Goal: Task Accomplishment & Management: Use online tool/utility

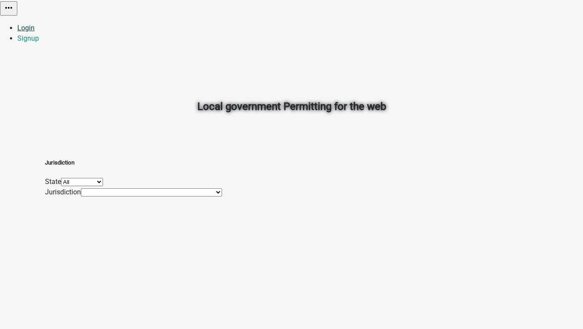
click at [35, 24] on link "Login" at bounding box center [25, 28] width 17 height 8
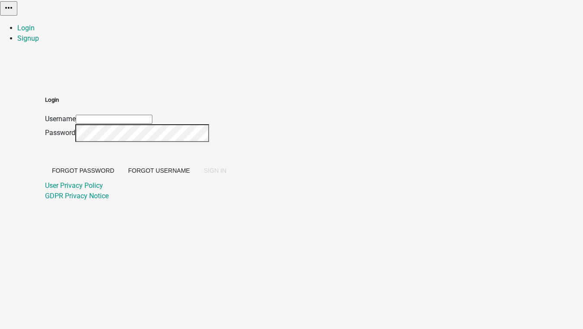
type input "[EMAIL_ADDRESS][DOMAIN_NAME]"
click at [227, 174] on span "SIGN IN" at bounding box center [215, 170] width 23 height 7
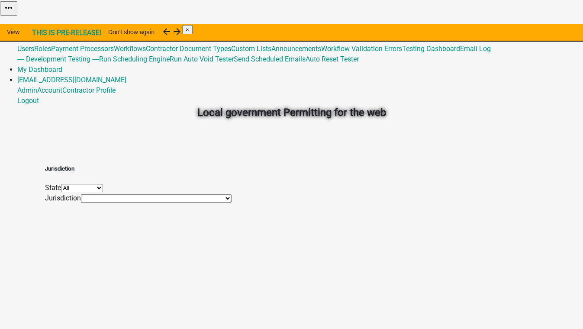
click at [37, 24] on link "Admin" at bounding box center [27, 28] width 20 height 8
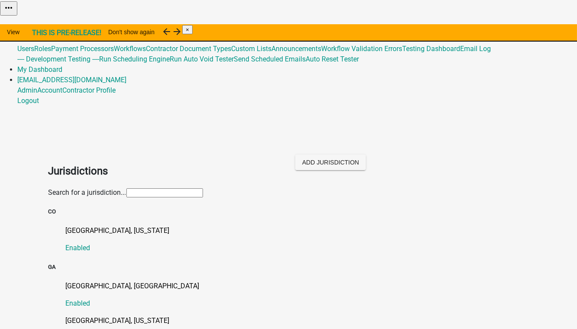
click at [128, 188] on input "text" at bounding box center [164, 192] width 77 height 9
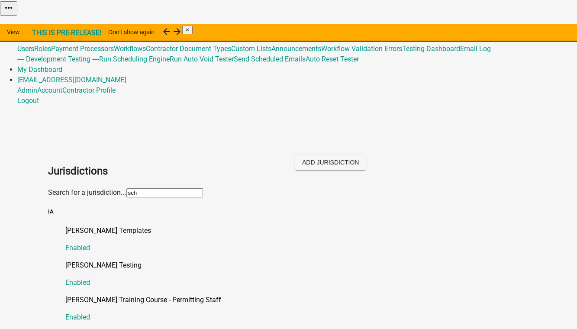
type input "Schneider"
click at [100, 260] on p "Schneider Testing" at bounding box center [297, 265] width 463 height 10
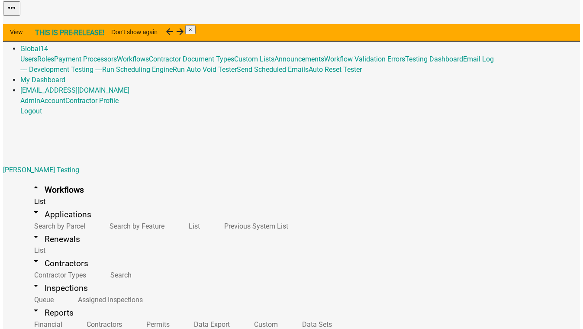
scroll to position [142, 0]
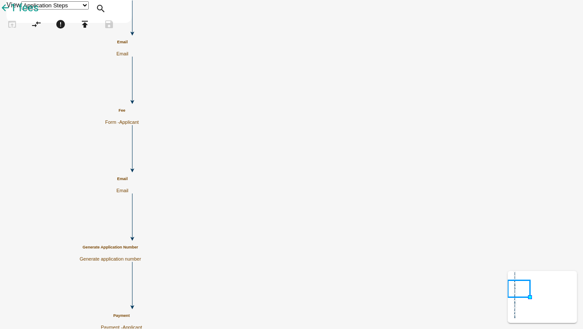
click at [139, 113] on h5 "Fee" at bounding box center [122, 110] width 34 height 5
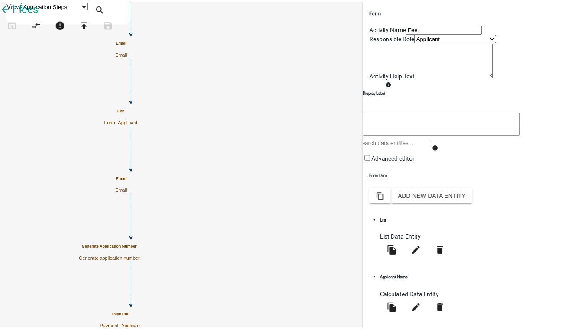
scroll to position [157, 0]
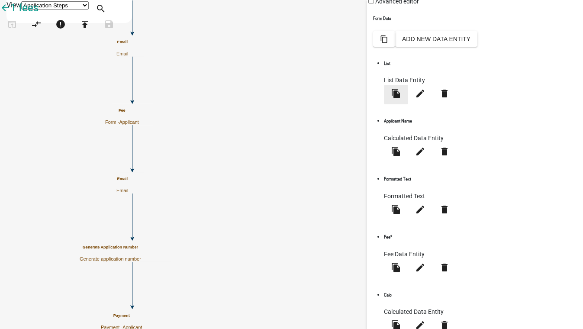
click at [401, 99] on icon "file_copy" at bounding box center [396, 93] width 10 height 10
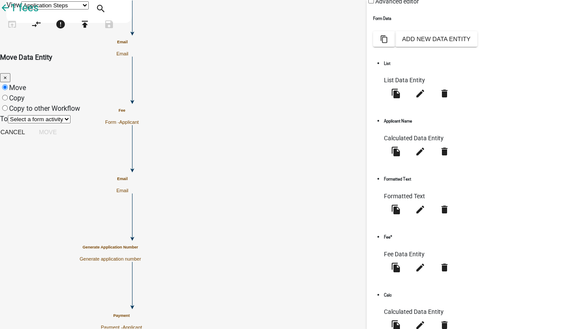
click at [25, 94] on label "Copy" at bounding box center [17, 98] width 16 height 8
click at [8, 95] on input "Copy" at bounding box center [5, 98] width 6 height 6
radio input "true"
click at [71, 115] on select "Select a form activity Review Form Fee" at bounding box center [39, 119] width 63 height 8
click at [26, 84] on label "Move" at bounding box center [17, 88] width 17 height 8
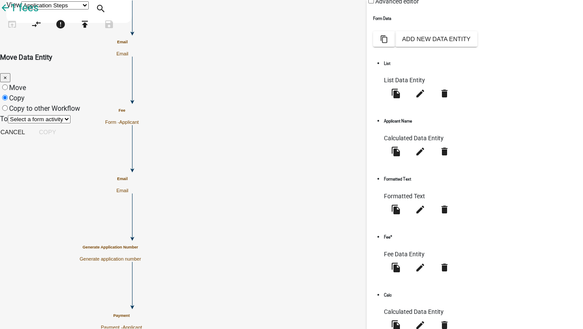
click at [8, 84] on input "Move" at bounding box center [5, 87] width 6 height 6
radio input "true"
click at [71, 115] on select "Select a form activity" at bounding box center [39, 119] width 63 height 8
click at [80, 104] on label "Copy to other Workflow" at bounding box center [44, 108] width 71 height 8
click at [8, 105] on input "Copy to other Workflow" at bounding box center [5, 108] width 6 height 6
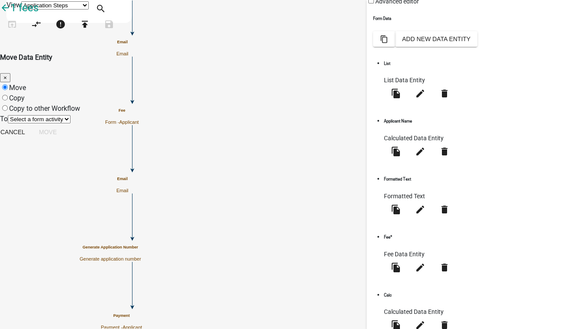
radio input "true"
select select "6152df19-93c6-47b5-a0f1-87460f39ea48"
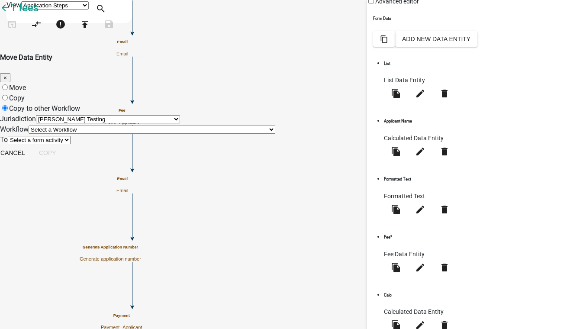
click at [159, 134] on select "Select a Workflow _A General Workflow_Gabe _A General Workflow_Rajan _Board of …" at bounding box center [152, 130] width 247 height 8
select select "df9db4f0-b66f-4180-9349-9ede4a4d5506"
click at [129, 134] on select "Select a Workflow _A General Workflow_Gabe _A General Workflow_Rajan _Board of …" at bounding box center [152, 130] width 247 height 8
click at [71, 144] on select "Select a form activity Form Form 2 Review Review 2 Copy stuff to me" at bounding box center [39, 140] width 63 height 8
select select "c8c32f30-f5c5-4a71-b83b-9a0d7a52d1ea"
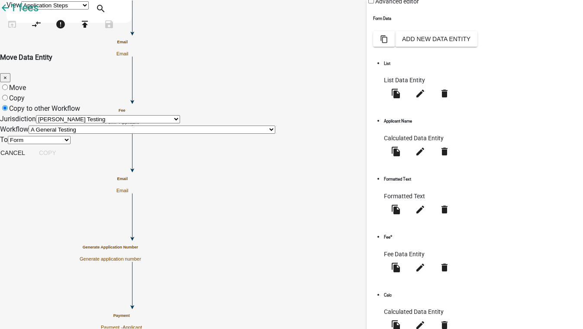
click at [71, 144] on select "Select a form activity Form Form 2 Review Review 2 Copy stuff to me" at bounding box center [39, 140] width 63 height 8
click at [63, 161] on button "Copy" at bounding box center [47, 153] width 31 height 16
radio input "true"
select select "0: null"
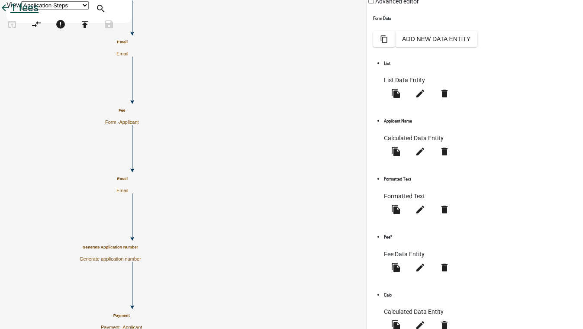
click at [10, 15] on icon "arrow_back" at bounding box center [5, 9] width 10 height 12
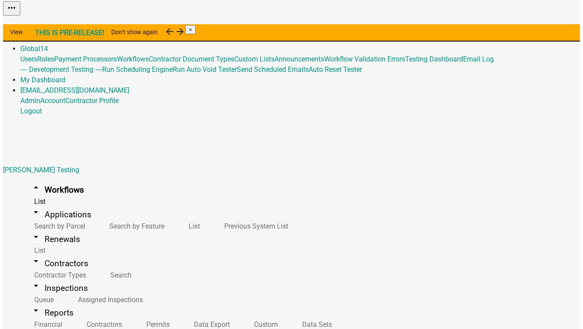
scroll to position [118, 0]
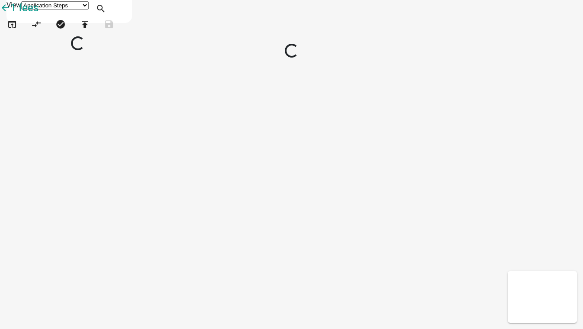
select select
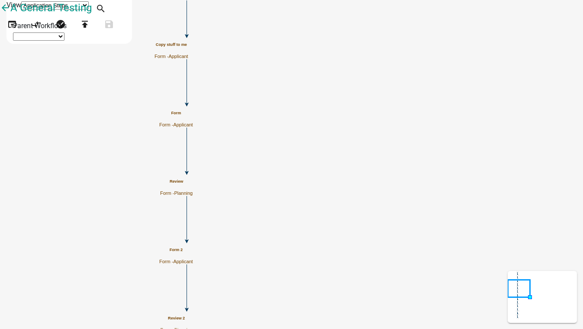
click at [193, 120] on div "Form Form - Applicant" at bounding box center [176, 119] width 34 height 17
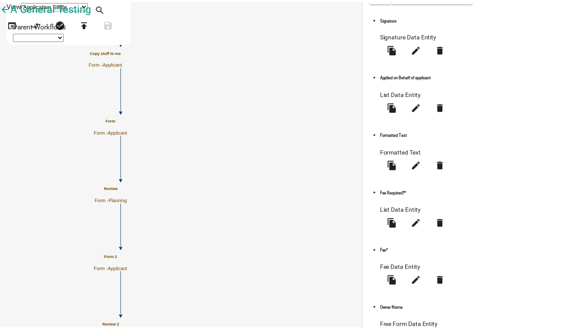
scroll to position [201, 0]
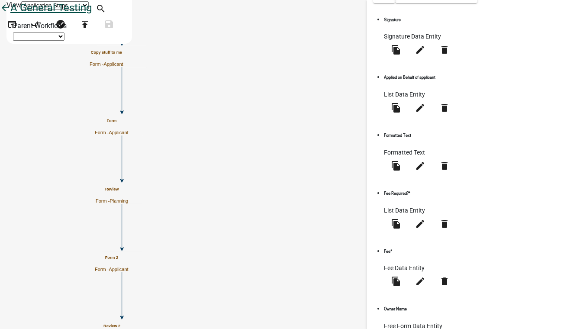
click at [10, 14] on icon "arrow_back" at bounding box center [5, 9] width 10 height 12
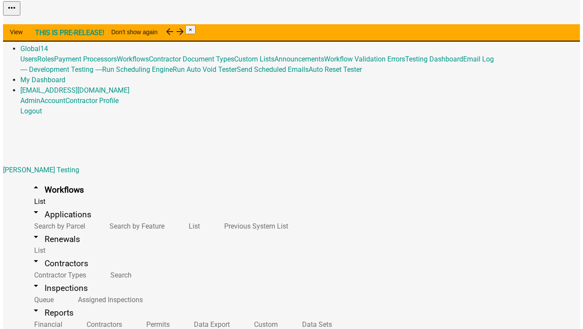
scroll to position [78, 0]
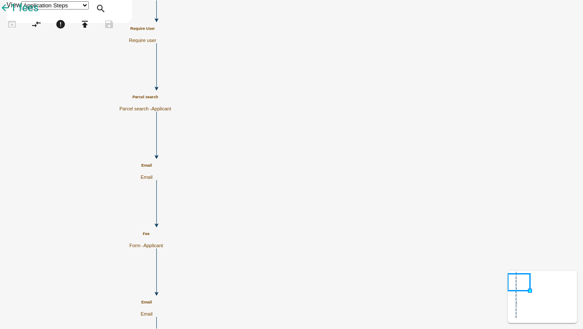
click at [163, 236] on h5 "Fee" at bounding box center [146, 234] width 34 height 5
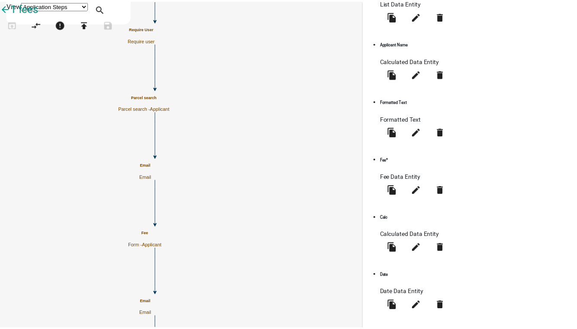
scroll to position [236, 0]
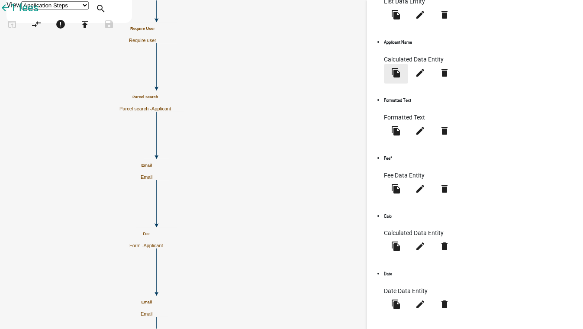
click at [401, 78] on icon "file_copy" at bounding box center [396, 73] width 10 height 10
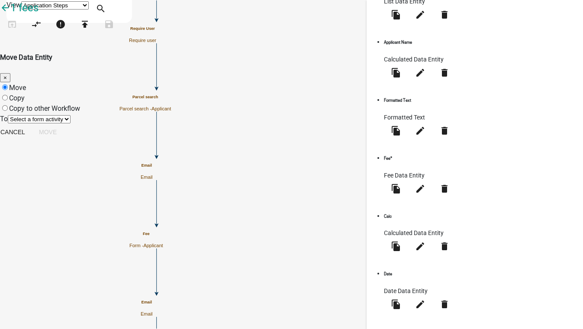
click at [80, 104] on label "Copy to other Workflow" at bounding box center [44, 108] width 71 height 8
click at [8, 105] on input "Copy to other Workflow" at bounding box center [5, 108] width 6 height 6
radio input "true"
select select "6152df19-93c6-47b5-a0f1-87460f39ea48"
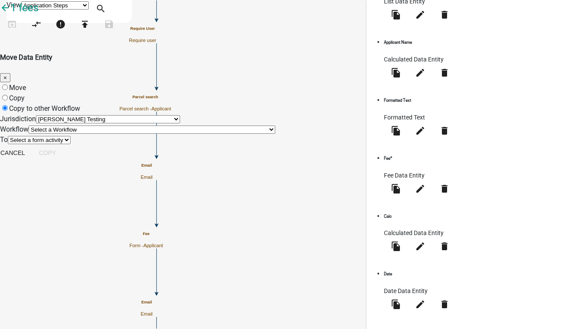
click at [143, 134] on select "Select a Workflow _A General Workflow_Gabe _A General Workflow_Rajan _Board of …" at bounding box center [152, 130] width 247 height 8
select select "df9db4f0-b66f-4180-9349-9ede4a4d5506"
click at [129, 134] on select "Select a Workflow _A General Workflow_Gabe _A General Workflow_Rajan _Board of …" at bounding box center [152, 130] width 247 height 8
click at [71, 144] on select "Select a form activity Form Form 2 Review Review 2 Copy stuff to me" at bounding box center [39, 140] width 63 height 8
select select "c8c32f30-f5c5-4a71-b83b-9a0d7a52d1ea"
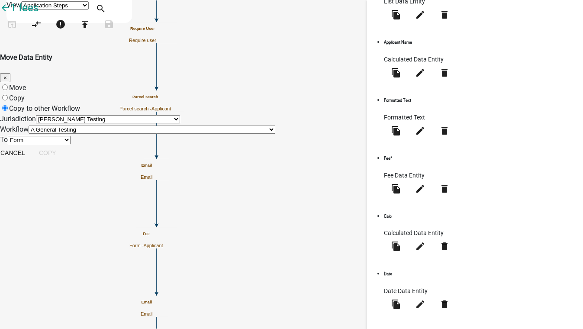
click at [71, 144] on select "Select a form activity Form Form 2 Review Review 2 Copy stuff to me" at bounding box center [39, 140] width 63 height 8
click at [63, 161] on button "Copy" at bounding box center [47, 153] width 31 height 16
radio input "true"
select select "0: null"
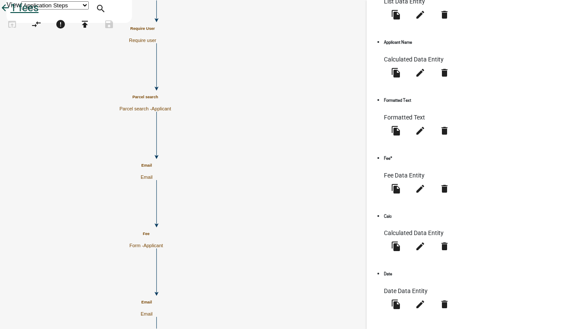
click at [10, 15] on icon "arrow_back" at bounding box center [5, 9] width 10 height 12
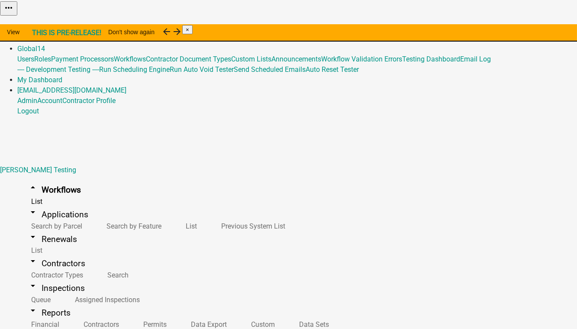
scroll to position [78, 0]
select select
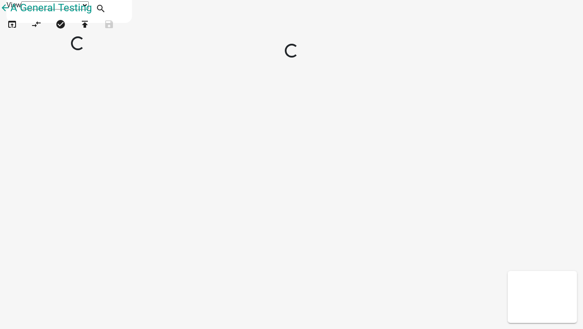
select select
select select "1"
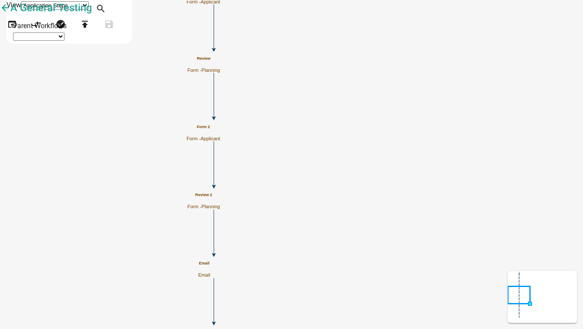
click at [220, 68] on span "Planning" at bounding box center [210, 70] width 19 height 5
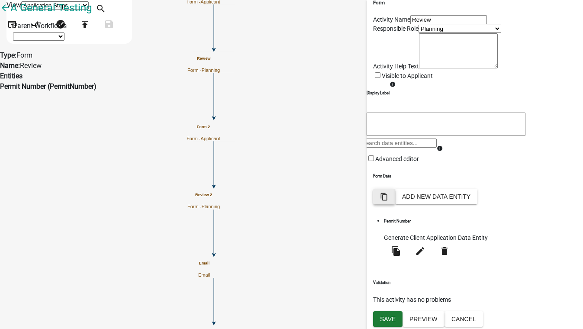
scroll to position [69, 0]
click at [258, 172] on icon "Start Start - Applicant Form Form - Applicant Documents Generate PDF - Applican…" at bounding box center [291, 311] width 583 height 622
click at [262, 144] on icon "Start Start - Applicant Form Form - Applicant Documents Generate PDF - Applican…" at bounding box center [291, 311] width 583 height 622
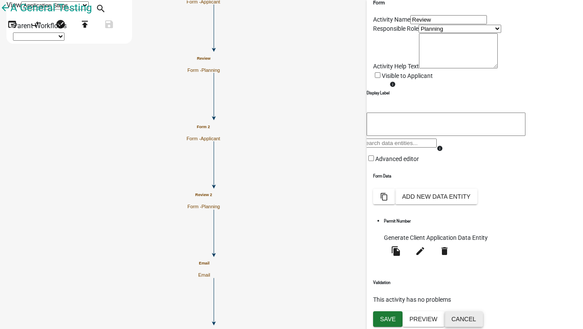
click at [483, 313] on button "Cancel" at bounding box center [464, 319] width 39 height 16
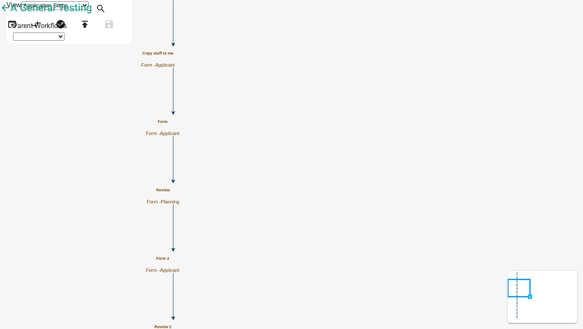
click at [180, 131] on p "Form - Applicant" at bounding box center [163, 134] width 34 height 6
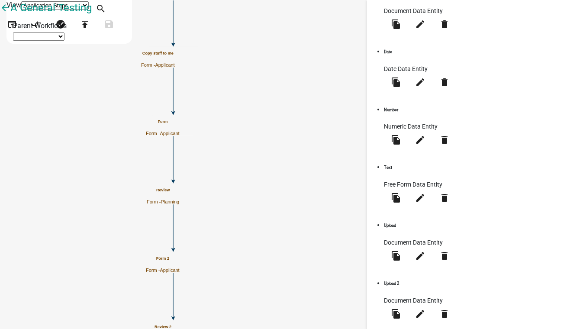
scroll to position [587, 0]
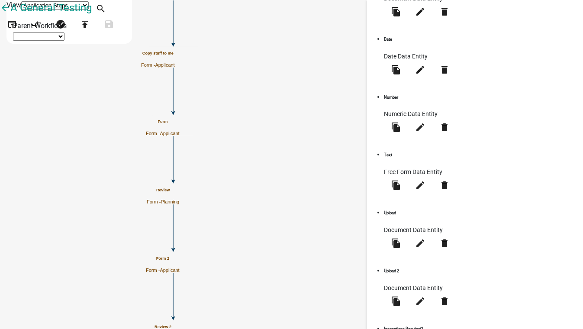
select select "calculated-value"
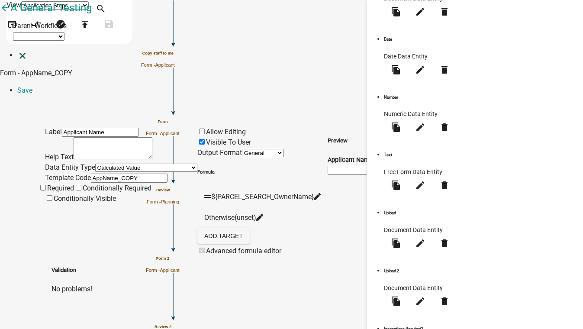
click at [18, 51] on icon "close" at bounding box center [22, 56] width 10 height 10
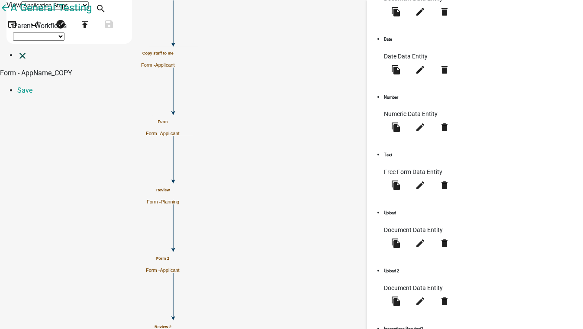
click at [18, 50] on form "close Form - AppName_COPY Save" at bounding box center [291, 88] width 583 height 77
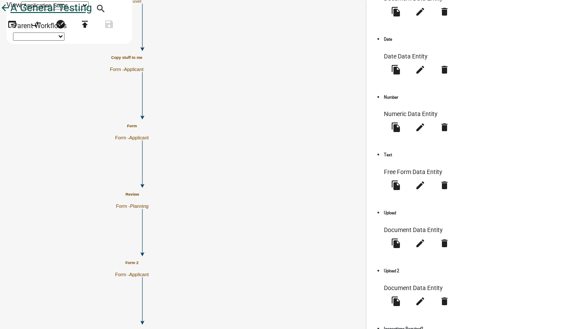
click at [10, 15] on icon "arrow_back" at bounding box center [5, 9] width 10 height 12
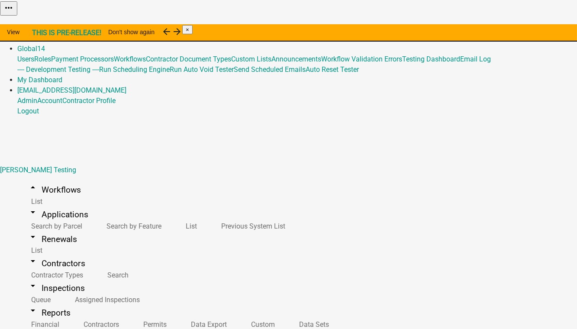
click at [37, 34] on link "Admin" at bounding box center [27, 38] width 20 height 8
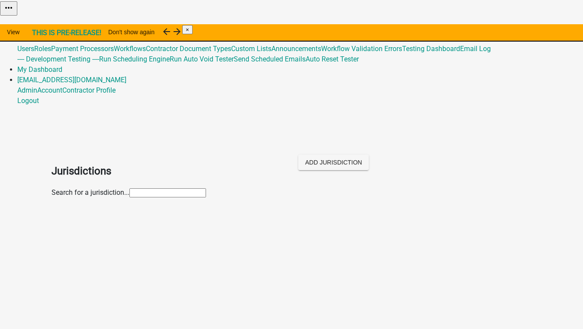
click at [129, 188] on input "text" at bounding box center [167, 192] width 77 height 9
type input "stor"
click at [86, 226] on p "Story County, Iowa" at bounding box center [300, 231] width 463 height 10
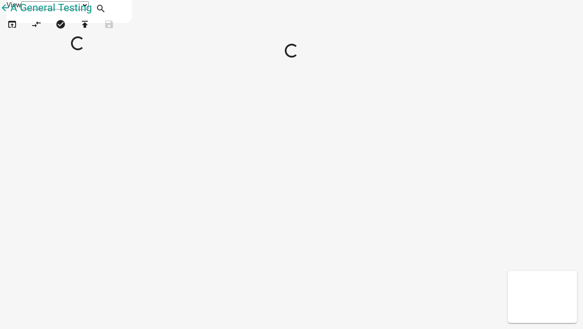
select select "1"
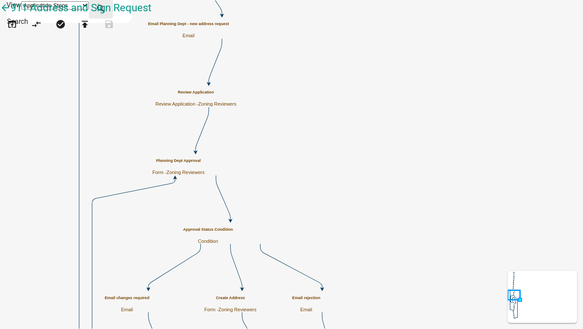
click at [106, 6] on icon "search" at bounding box center [101, 9] width 10 height 12
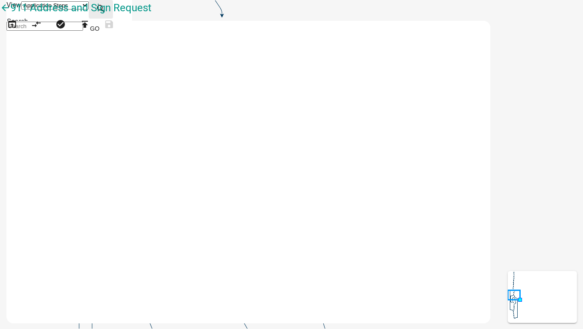
click at [106, 6] on icon "search" at bounding box center [101, 9] width 10 height 12
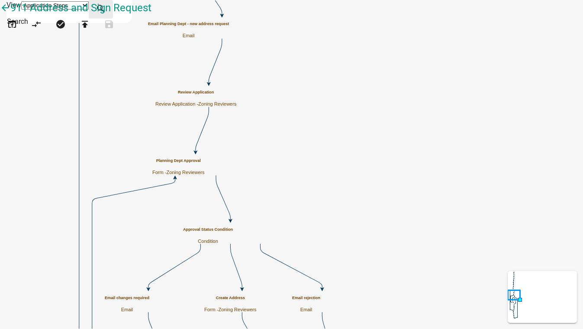
click at [106, 6] on icon "search" at bounding box center [101, 9] width 10 height 12
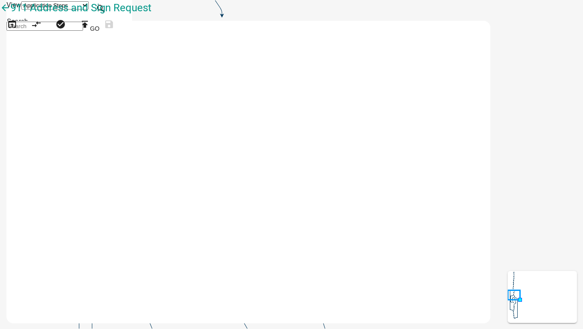
click at [83, 30] on input at bounding box center [44, 26] width 77 height 9
click at [107, 26] on button "Go" at bounding box center [94, 29] width 23 height 16
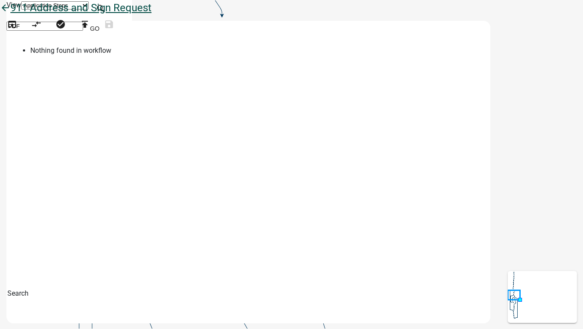
drag, startPoint x: 201, startPoint y: 26, endPoint x: 118, endPoint y: 24, distance: 82.8
click at [119, 24] on div "arrow_back 911 Address and Sign Request open_in_browser compare_arrows check_ci…" at bounding box center [291, 21] width 583 height 43
type input "Generate"
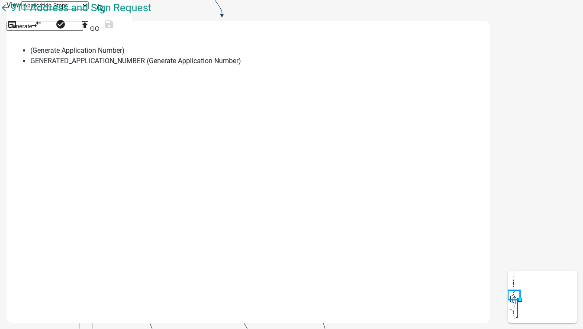
drag, startPoint x: 359, startPoint y: 105, endPoint x: 342, endPoint y: 102, distance: 17.5
click at [359, 105] on div "(Generate Application Number) GENERATED_APPLICATION_NUMBER (Generate Applicatio…" at bounding box center [241, 174] width 471 height 270
click at [241, 65] on span "GENERATED_APPLICATION_NUMBER (Generate Application Number)" at bounding box center [135, 61] width 211 height 8
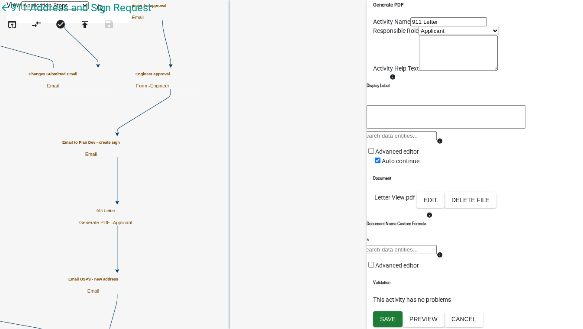
scroll to position [78, 0]
click at [445, 208] on button "Edit" at bounding box center [431, 200] width 28 height 16
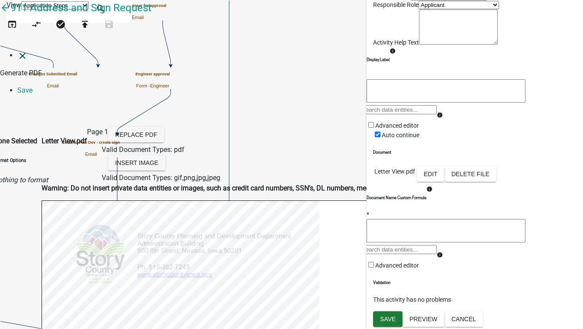
click at [17, 51] on icon "close" at bounding box center [22, 56] width 10 height 10
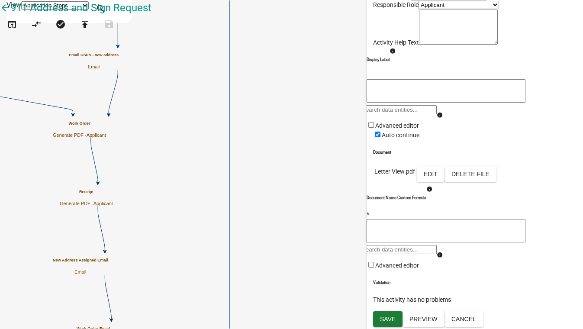
scroll to position [0, 0]
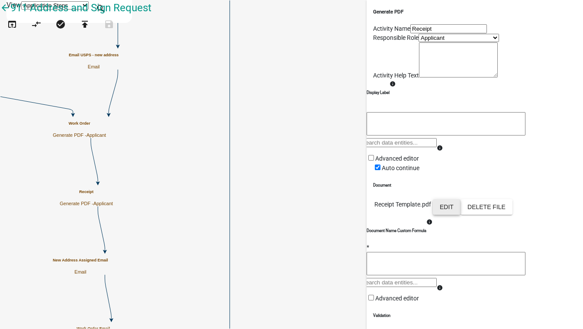
click at [461, 215] on button "Edit" at bounding box center [447, 207] width 28 height 16
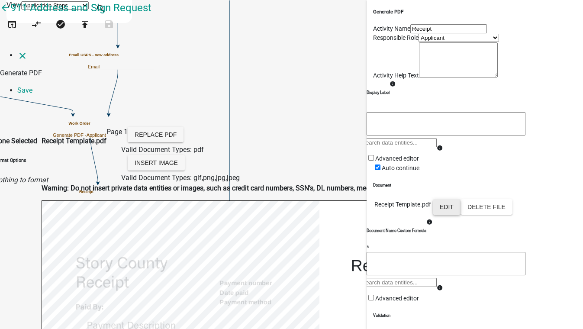
scroll to position [118, 0]
click at [17, 51] on icon "close" at bounding box center [22, 56] width 10 height 10
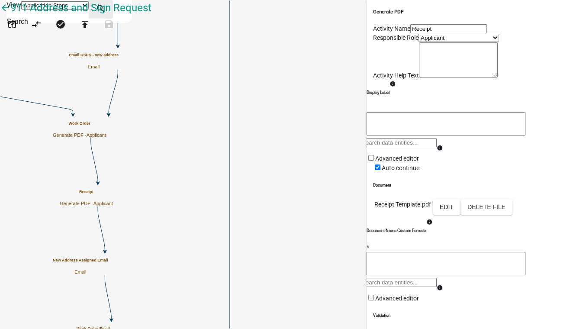
click at [106, 7] on icon "search" at bounding box center [101, 9] width 10 height 12
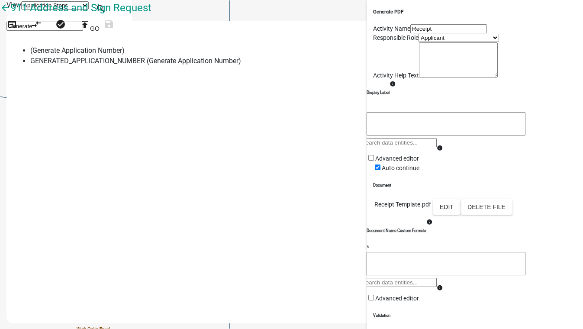
drag, startPoint x: 194, startPoint y: 26, endPoint x: 147, endPoint y: 26, distance: 47.6
click at [147, 26] on div "arrow_back 911 Address and Sign Request open_in_browser compare_arrows check_ci…" at bounding box center [291, 21] width 583 height 43
drag, startPoint x: 181, startPoint y: 26, endPoint x: 89, endPoint y: 24, distance: 92.7
click at [89, 24] on div "arrow_back 911 Address and Sign Request open_in_browser compare_arrows check_ci…" at bounding box center [291, 21] width 583 height 43
type input "PDFee"
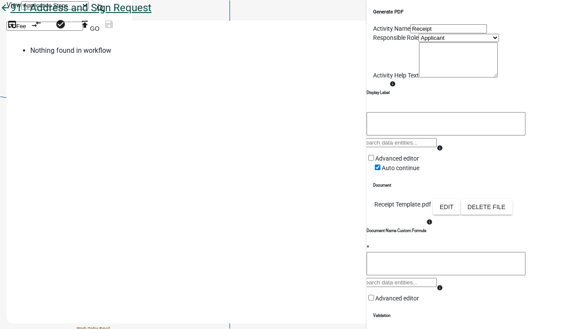
drag, startPoint x: 200, startPoint y: 28, endPoint x: 127, endPoint y: 19, distance: 73.7
click at [129, 19] on div "arrow_back 911 Address and Sign Request open_in_browser compare_arrows check_ci…" at bounding box center [291, 21] width 583 height 43
type input "fee"
drag, startPoint x: 271, startPoint y: 17, endPoint x: 277, endPoint y: 15, distance: 6.6
click at [83, 22] on input "fee" at bounding box center [44, 26] width 77 height 9
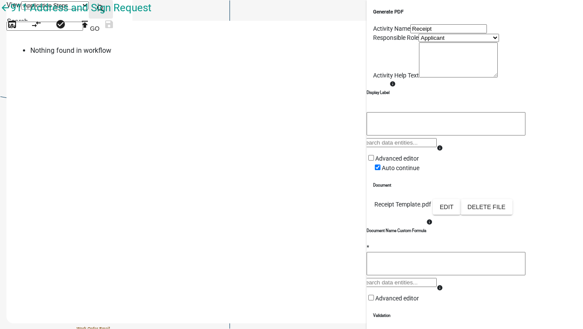
click at [106, 11] on icon "search" at bounding box center [101, 9] width 10 height 12
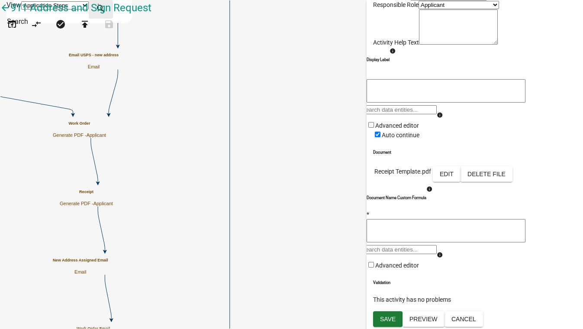
scroll to position [145, 0]
click at [483, 321] on button "Cancel" at bounding box center [464, 319] width 39 height 16
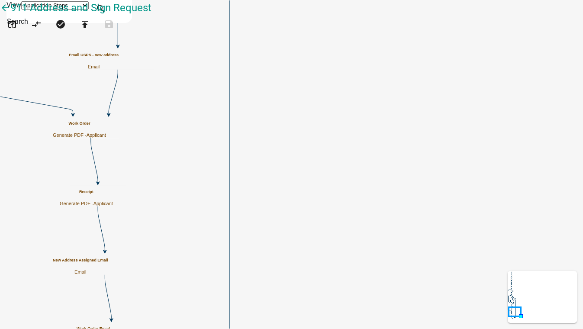
scroll to position [0, 0]
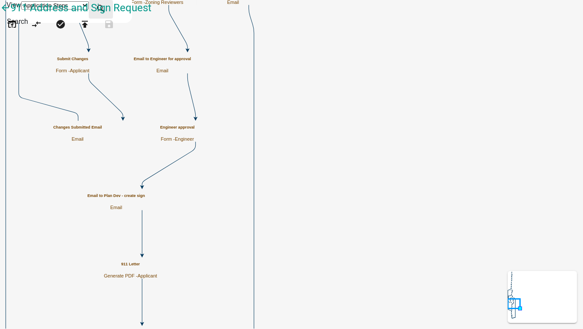
click at [106, 5] on icon "search" at bounding box center [101, 9] width 10 height 12
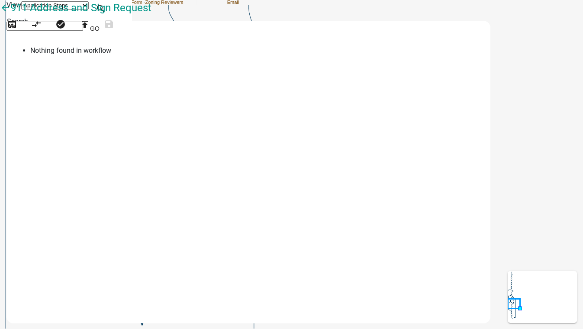
click at [83, 29] on input "fee" at bounding box center [44, 26] width 77 height 9
drag, startPoint x: 205, startPoint y: 30, endPoint x: 136, endPoint y: 29, distance: 68.9
click at [136, 29] on div "arrow_back 911 Address and Sign Request open_in_browser compare_arrows check_ci…" at bounding box center [291, 21] width 583 height 43
type input "Fee"
click at [107, 29] on button "Go" at bounding box center [94, 29] width 23 height 16
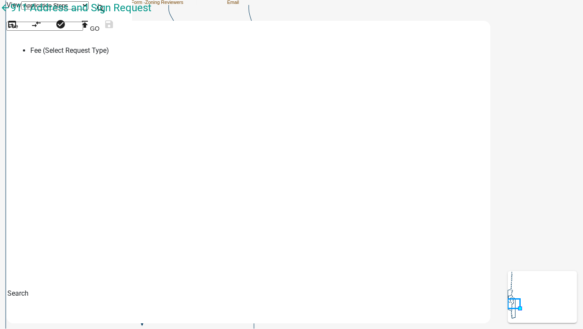
click at [109, 54] on span "Fee (Select Request Type)" at bounding box center [69, 50] width 79 height 8
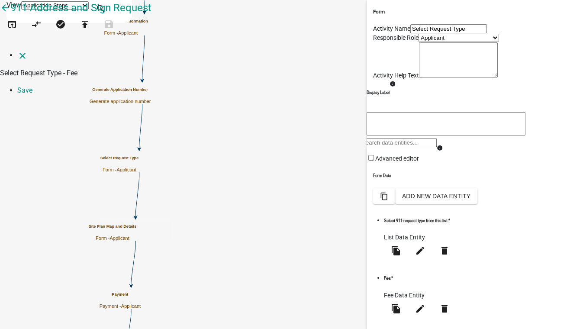
select select "fee"
select select "RequestType"
select select "10: d3deb5b4-996e-4ea4-b93b-3c66b7c401b7"
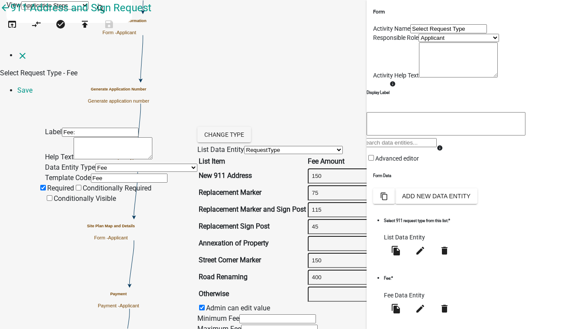
select select "2258b105-9abf-4188-9d75-b31b2b73f601"
click at [17, 51] on icon "close" at bounding box center [22, 56] width 10 height 10
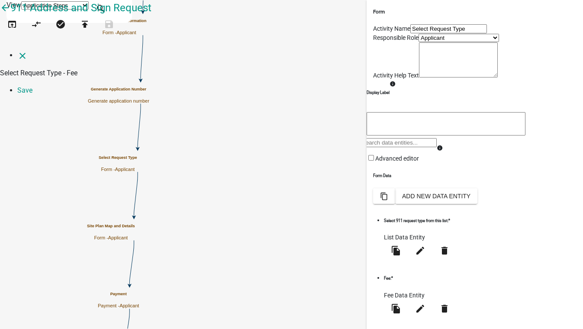
select select "fee"
select select "RequestType"
select select "10: d3deb5b4-996e-4ea4-b93b-3c66b7c401b7"
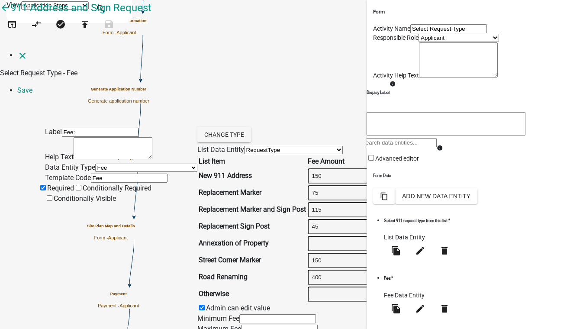
select select "2258b105-9abf-4188-9d75-b31b2b73f601"
click at [22, 51] on link "close" at bounding box center [22, 55] width 10 height 8
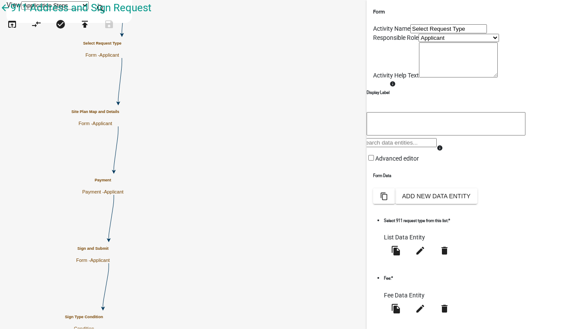
drag, startPoint x: 365, startPoint y: 256, endPoint x: 346, endPoint y: 81, distance: 176.4
click at [347, 50] on main "Start Start - Applicant End End - Applicant Owner/Applicant information Form - …" at bounding box center [369, 50] width 427 height 0
click at [375, 154] on div at bounding box center [398, 146] width 77 height 16
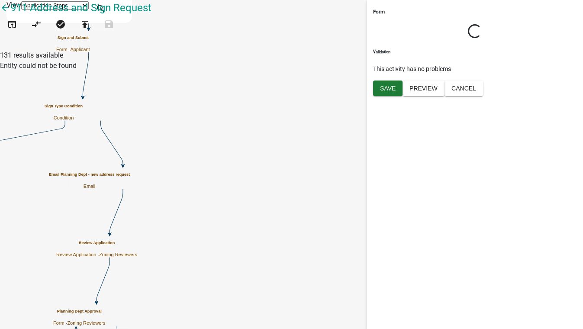
click at [526, 71] on div "Entity could not be found" at bounding box center [291, 66] width 583 height 10
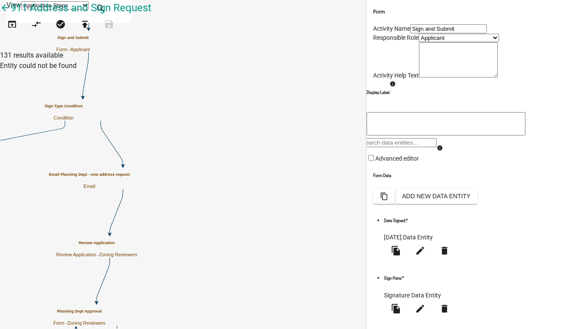
click at [486, 71] on div "Entity could not be found" at bounding box center [291, 66] width 583 height 10
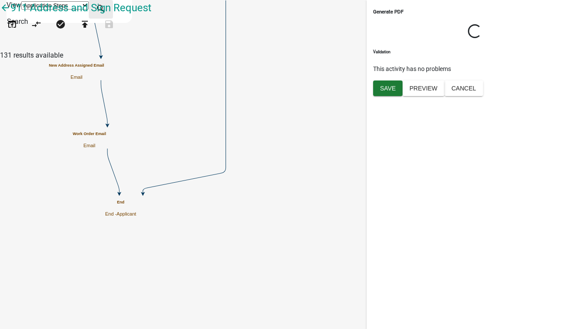
click at [106, 12] on icon "search" at bounding box center [101, 9] width 10 height 12
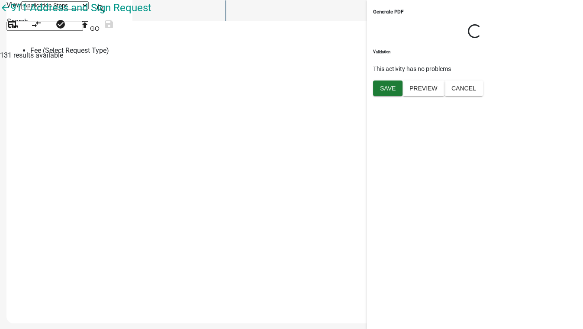
click at [83, 26] on input "Fee" at bounding box center [44, 26] width 77 height 9
drag, startPoint x: 204, startPoint y: 29, endPoint x: 106, endPoint y: 14, distance: 98.6
click at [107, 14] on div "arrow_back 911 Address and Sign Request open_in_browser compare_arrows check_ci…" at bounding box center [291, 21] width 583 height 43
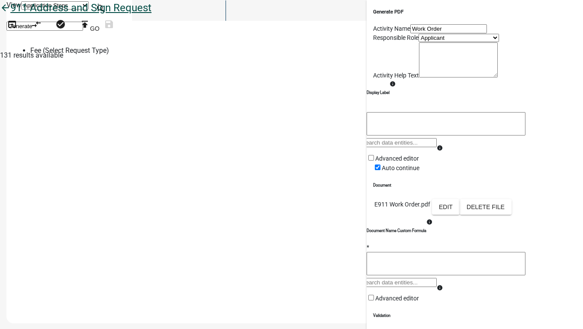
type input "Generate"
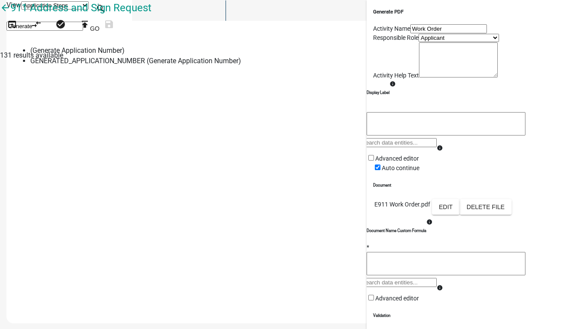
drag, startPoint x: 257, startPoint y: 293, endPoint x: 262, endPoint y: 286, distance: 7.8
click at [259, 290] on div "(Generate Application Number) GENERATED_APPLICATION_NUMBER (Generate Applicatio…" at bounding box center [241, 174] width 471 height 270
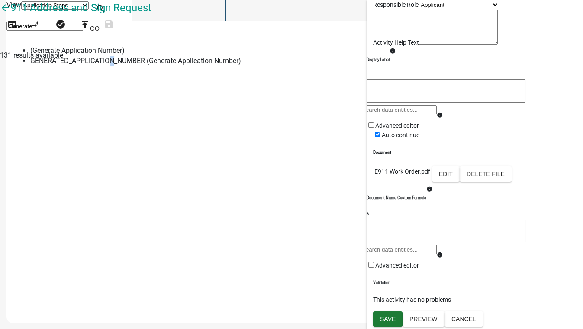
scroll to position [145, 0]
click at [483, 317] on button "Cancel" at bounding box center [464, 319] width 39 height 16
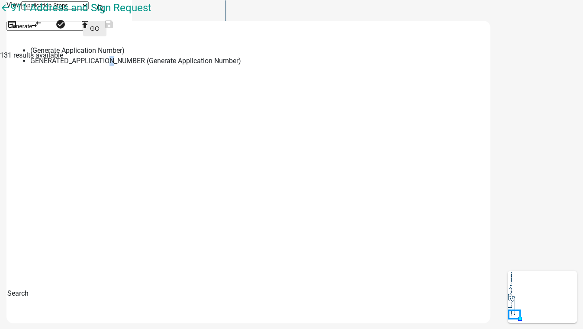
click at [107, 27] on button "Go" at bounding box center [94, 29] width 23 height 16
click at [125, 52] on span "(Generate Application Number)" at bounding box center [77, 50] width 94 height 8
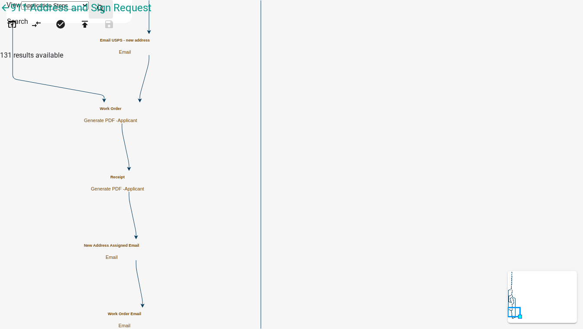
click at [106, 9] on icon "search" at bounding box center [101, 9] width 10 height 12
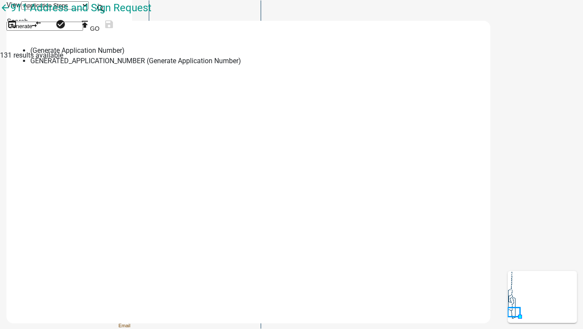
click at [83, 30] on input "Generate" at bounding box center [44, 26] width 77 height 9
click at [107, 29] on button "Go" at bounding box center [94, 29] width 23 height 16
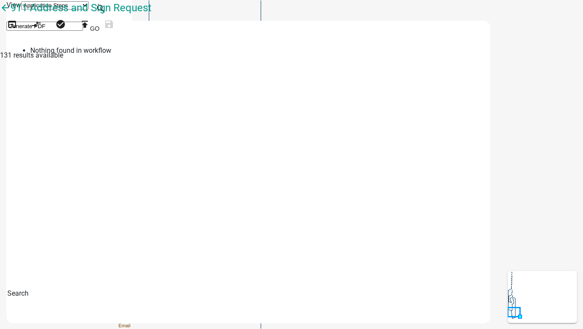
click at [83, 26] on input "Generate PDF" at bounding box center [44, 26] width 77 height 9
drag, startPoint x: 222, startPoint y: 26, endPoint x: 142, endPoint y: 22, distance: 79.8
click at [143, 22] on div "arrow_back 911 Address and Sign Request open_in_browser compare_arrows check_ci…" at bounding box center [291, 21] width 583 height 43
click at [107, 25] on button "Go" at bounding box center [94, 29] width 23 height 16
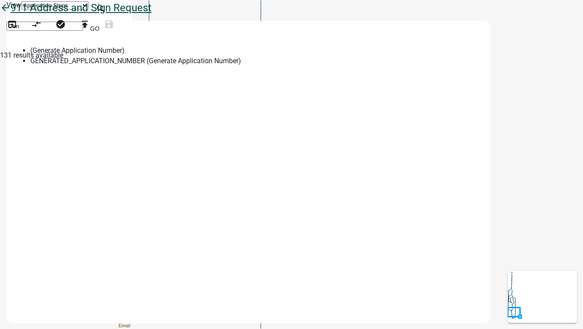
drag, startPoint x: 183, startPoint y: 27, endPoint x: 116, endPoint y: 16, distance: 67.6
click at [116, 16] on div "arrow_back 911 Address and Sign Request open_in_browser compare_arrows check_ci…" at bounding box center [291, 21] width 583 height 43
type input "PDF"
click at [107, 26] on div "Go" at bounding box center [94, 30] width 23 height 18
click at [107, 27] on button "Go" at bounding box center [94, 29] width 23 height 16
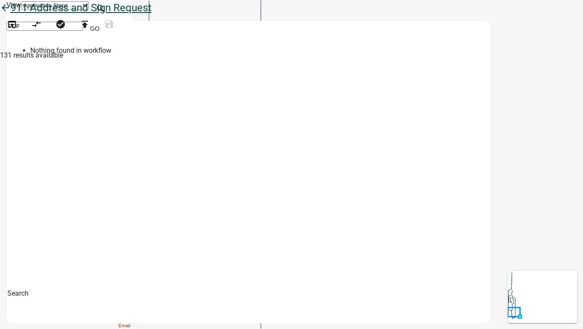
drag, startPoint x: 236, startPoint y: 30, endPoint x: 83, endPoint y: 16, distance: 153.1
click at [86, 16] on div "arrow_back 911 Address and Sign Request open_in_browser compare_arrows check_ci…" at bounding box center [291, 21] width 583 height 43
click at [583, 55] on html "Internet Explorer does NOT work with GeoPermits. Get a new browser for more sec…" at bounding box center [291, 164] width 583 height 329
click at [344, 10] on icon "Start Start - Applicant End End - Applicant Owner/Applicant information Form - …" at bounding box center [291, 199] width 583 height 399
click at [107, 28] on button "Go" at bounding box center [94, 29] width 23 height 16
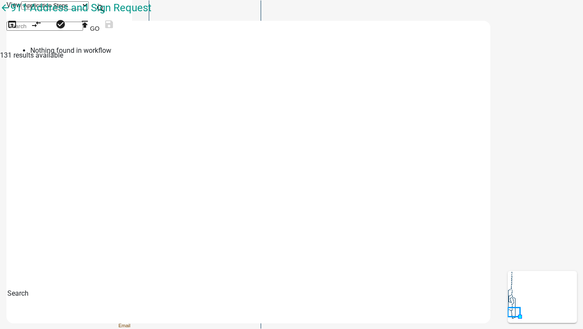
drag, startPoint x: 232, startPoint y: 10, endPoint x: 253, endPoint y: 9, distance: 20.9
click at [89, 10] on select "Application Steps Post Application Steps" at bounding box center [55, 5] width 68 height 8
click at [113, 12] on div "search" at bounding box center [101, 10] width 24 height 21
click at [106, 11] on icon "search" at bounding box center [101, 9] width 10 height 12
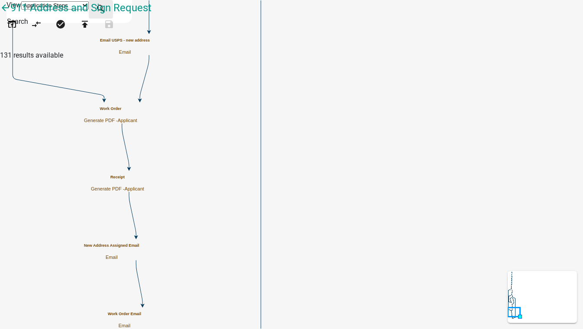
click at [106, 10] on icon "search" at bounding box center [101, 9] width 10 height 12
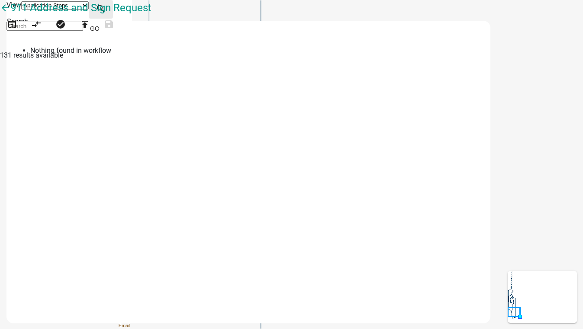
click at [106, 10] on icon "search" at bounding box center [101, 9] width 10 height 12
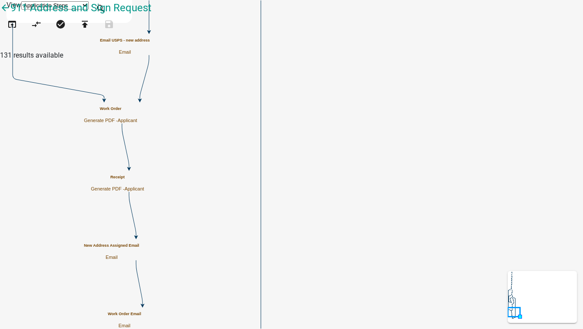
click at [144, 186] on span "Applicant" at bounding box center [134, 188] width 19 height 5
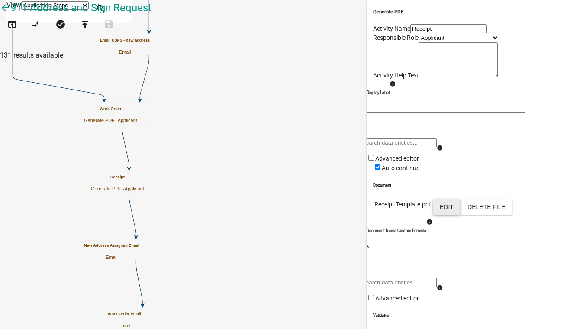
click at [461, 215] on button "Edit" at bounding box center [447, 207] width 28 height 16
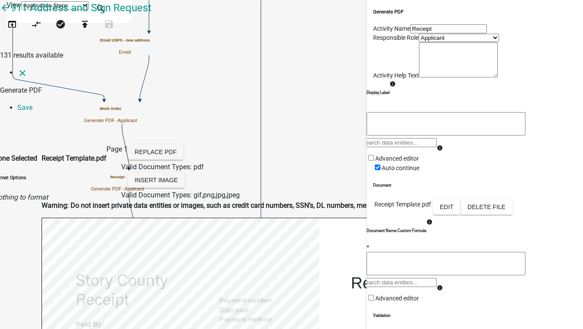
select select
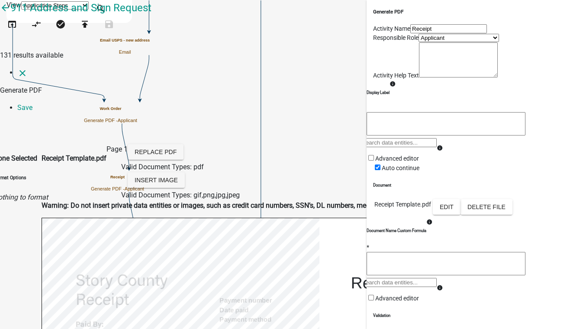
select select
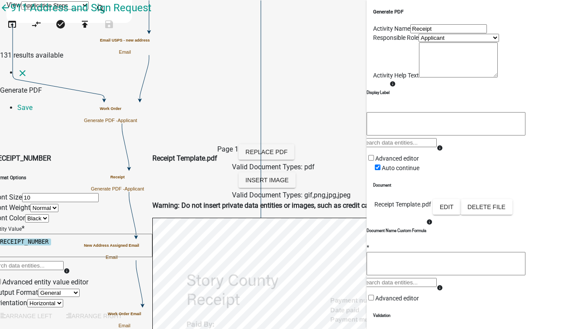
select select "5"
select select
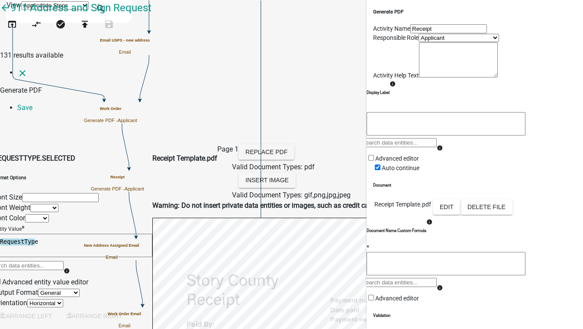
select select
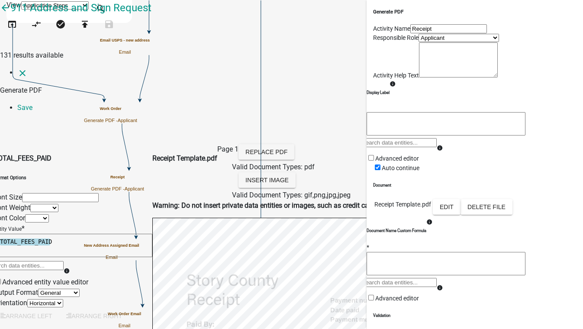
select select
click at [32, 104] on link "Save" at bounding box center [24, 108] width 15 height 8
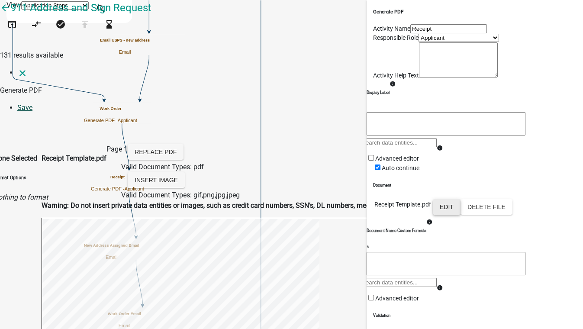
scroll to position [0, 0]
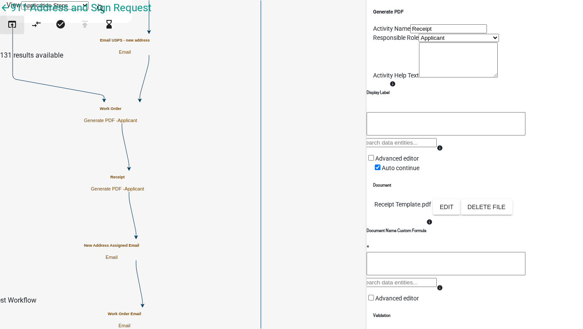
click at [14, 31] on icon "open_in_browser" at bounding box center [12, 25] width 10 height 12
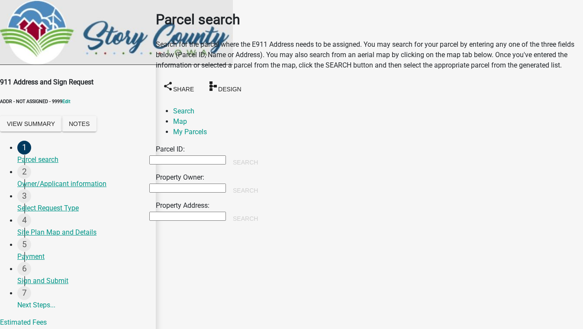
click at [203, 184] on input "Property Owner:" at bounding box center [187, 188] width 77 height 9
type input "smith"
click at [265, 183] on button "Search" at bounding box center [245, 191] width 39 height 16
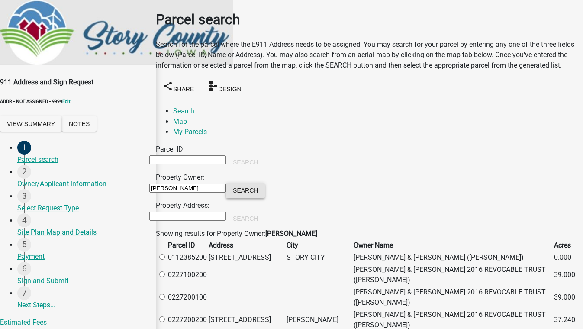
scroll to position [118, 0]
click at [166, 271] on label at bounding box center [166, 275] width 0 height 8
click at [165, 272] on input "radio" at bounding box center [162, 275] width 6 height 6
radio input "true"
click at [166, 316] on label at bounding box center [166, 320] width 0 height 8
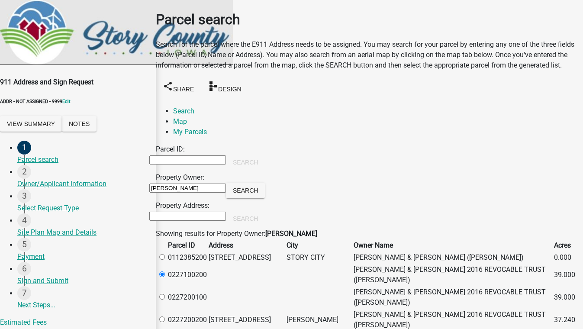
click at [165, 317] on input "radio" at bounding box center [162, 320] width 6 height 6
radio input "true"
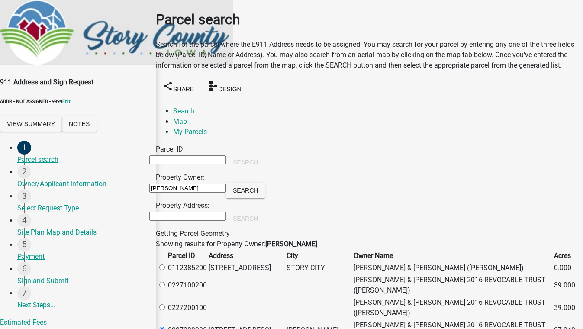
scroll to position [197, 0]
click at [265, 183] on button "Search" at bounding box center [245, 191] width 39 height 16
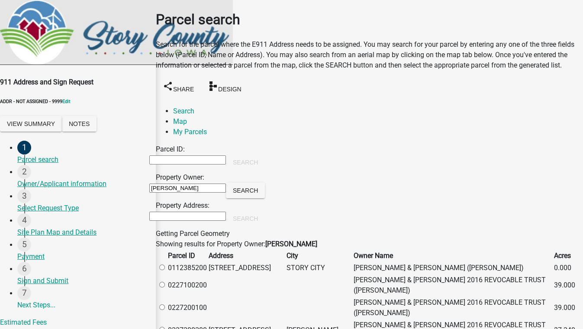
click at [166, 326] on label at bounding box center [166, 330] width 0 height 8
click at [165, 327] on input "radio" at bounding box center [162, 330] width 6 height 6
radio input "true"
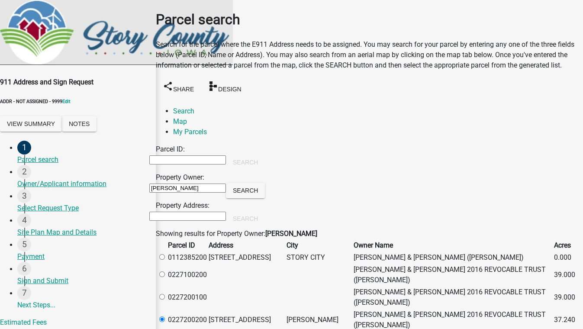
scroll to position [157, 0]
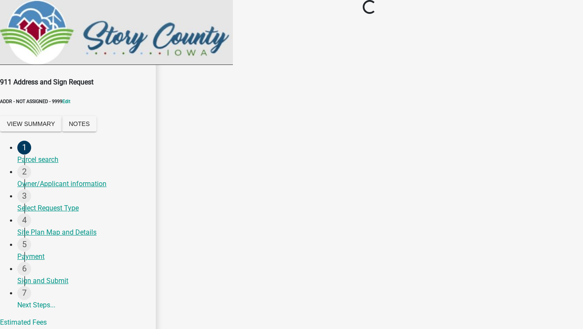
scroll to position [0, 0]
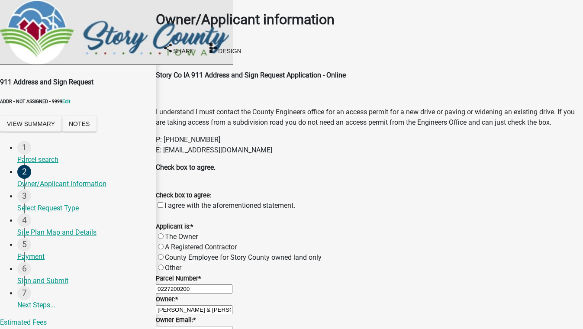
click at [172, 243] on label "A Registered Contractor" at bounding box center [201, 247] width 72 height 8
click at [164, 244] on input "A Registered Contractor" at bounding box center [161, 247] width 6 height 6
radio input "true"
click at [214, 315] on wm-data-entity-input "Owner Email: *" at bounding box center [369, 325] width 427 height 21
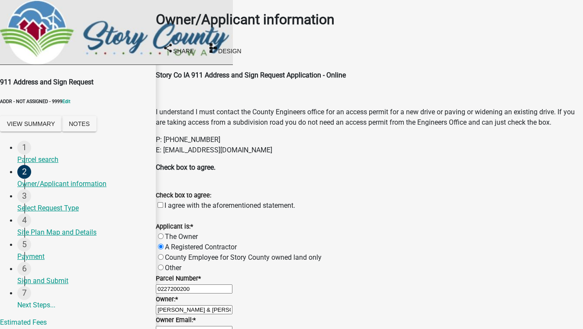
click at [217, 326] on input "Owner Email: *" at bounding box center [194, 330] width 77 height 9
type input "[EMAIL_ADDRESS][DOMAIN_NAME]"
type input "5555555555"
type input "8901 Otis Avenue, Suite 300"
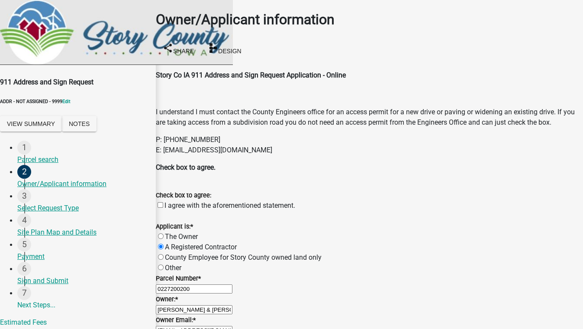
type input "test 5088"
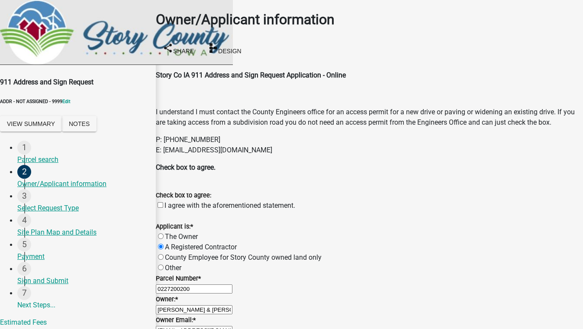
type input "test@schneidergis.com"
radio input "true"
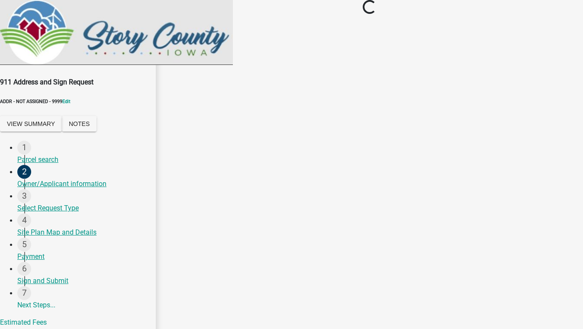
scroll to position [0, 0]
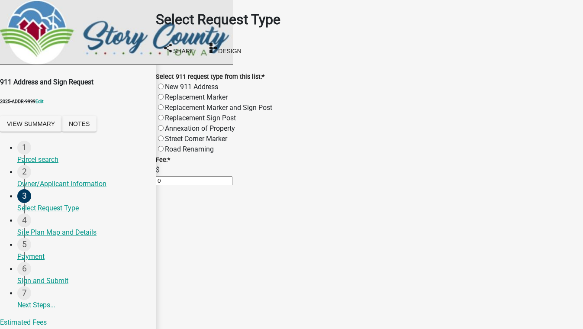
click at [170, 83] on label "New 911 Address" at bounding box center [191, 87] width 53 height 8
click at [164, 84] on input "New 911 Address" at bounding box center [161, 87] width 6 height 6
radio input "true"
click at [170, 83] on label "New 911 Address" at bounding box center [191, 87] width 53 height 8
click at [164, 84] on input "New 911 Address" at bounding box center [161, 87] width 6 height 6
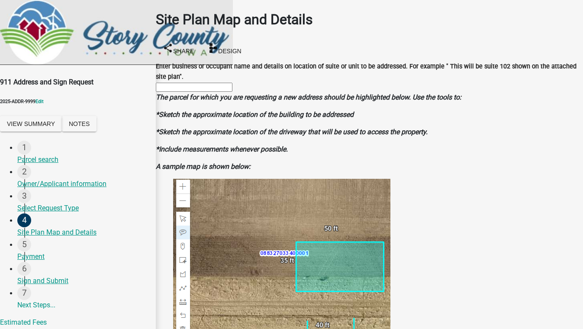
scroll to position [394, 0]
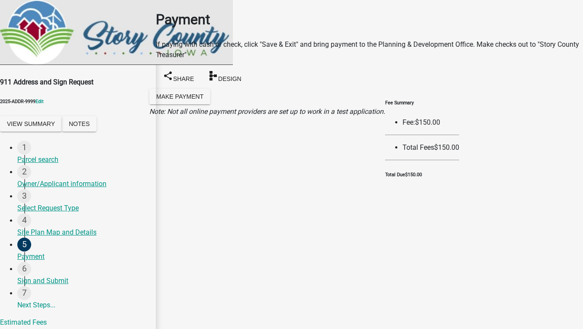
select select "03540cc7-cae6-4ec5-9df4-19164d3ec826"
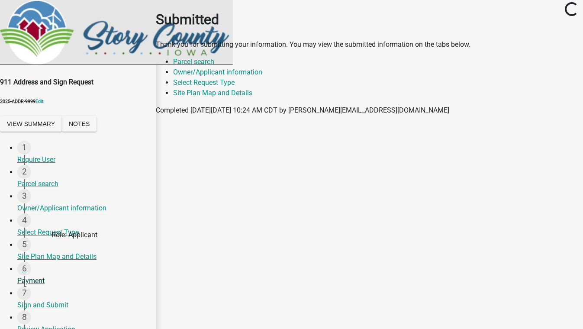
click at [43, 276] on div "Payment" at bounding box center [83, 281] width 132 height 10
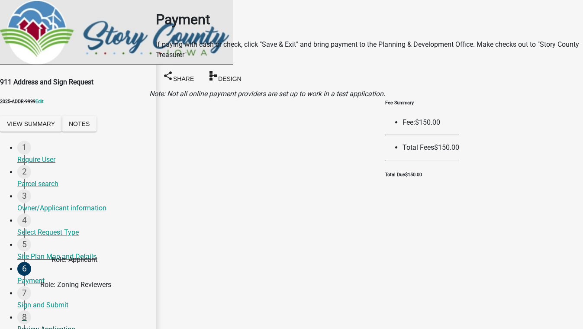
select select "3: 3"
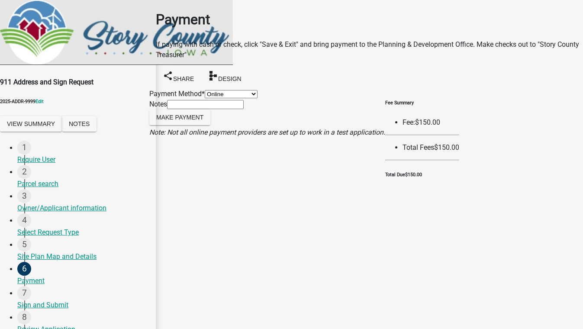
select select "289ca764-5063-4d44-9e26-a723625f811d"
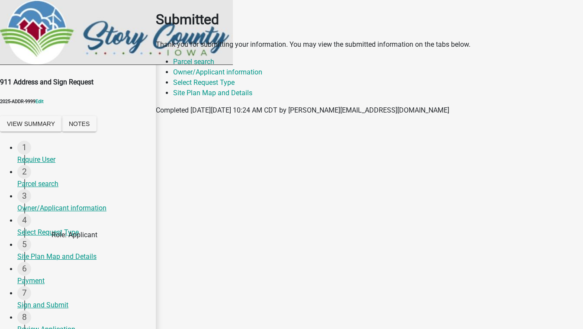
click at [32, 276] on div "Payment" at bounding box center [83, 281] width 132 height 10
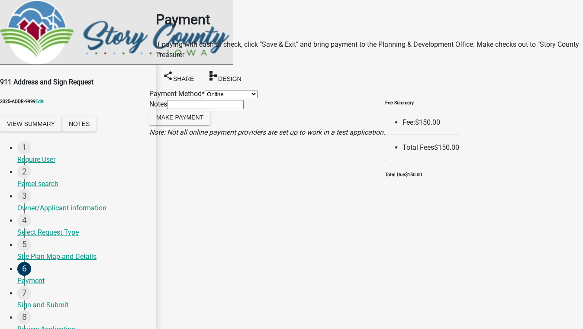
click at [232, 94] on select "Credit Card POS Check Cash Online" at bounding box center [231, 94] width 53 height 8
select select "1: 0"
click at [205, 90] on select "Credit Card POS Check Cash Online" at bounding box center [231, 94] width 53 height 8
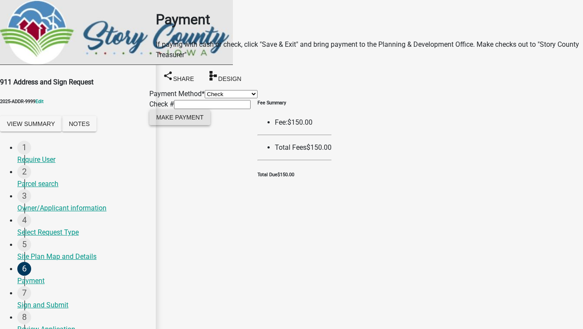
click at [204, 120] on span "Make Payment" at bounding box center [179, 116] width 47 height 7
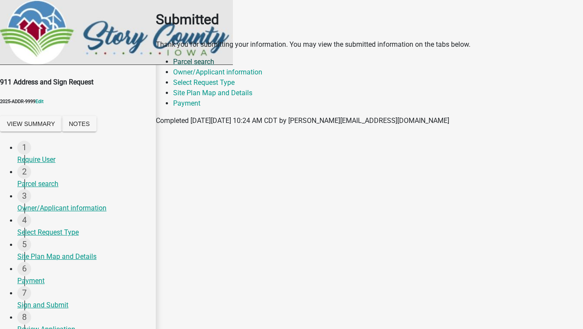
click at [175, 66] on link "Parcel search" at bounding box center [193, 62] width 41 height 8
click at [55, 300] on div "Sign and Submit" at bounding box center [83, 305] width 132 height 10
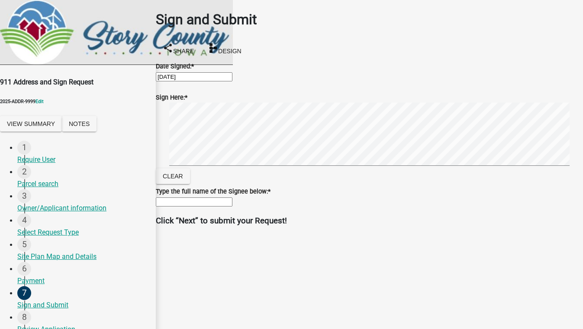
scroll to position [4, 0]
click at [176, 207] on input "Type the full name of the Signee below: *" at bounding box center [194, 201] width 77 height 9
type input "test"
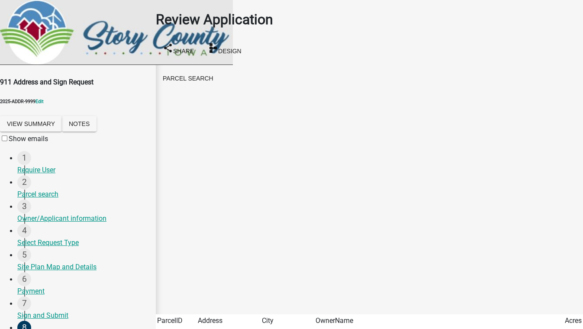
scroll to position [1938, 0]
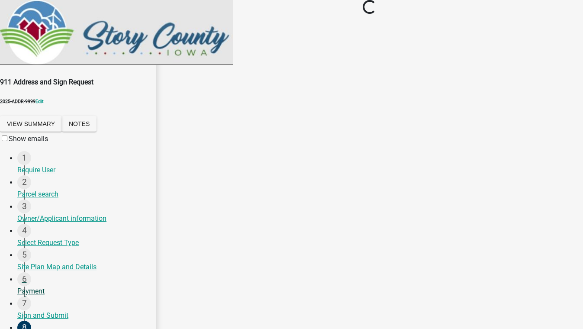
scroll to position [136, 0]
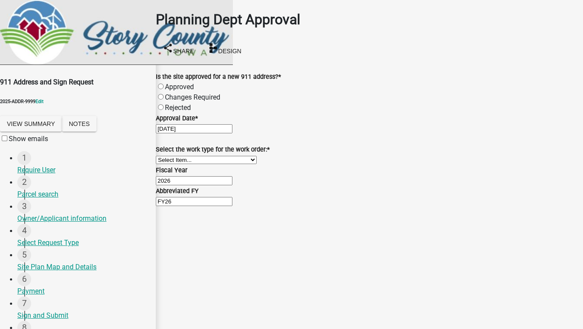
click at [183, 83] on label "Approved" at bounding box center [179, 87] width 29 height 8
click at [164, 84] on input "Approved" at bounding box center [161, 87] width 6 height 6
radio input "true"
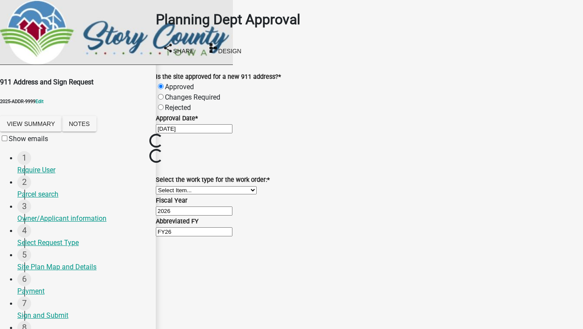
click at [214, 206] on div "Fiscal Year" at bounding box center [369, 200] width 427 height 10
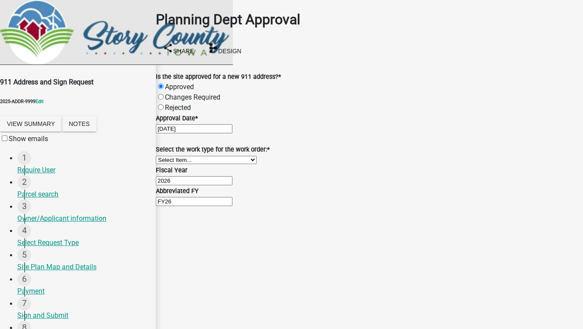
click at [215, 164] on select "Select Item... New Address Assigned Replacement Marker Replacement Sign Post Re…" at bounding box center [206, 160] width 101 height 8
click at [166, 164] on select "Select Item... New Address Assigned Replacement Marker Replacement Sign Post Re…" at bounding box center [206, 160] width 101 height 8
select select "3d4cf79e-cdf7-453e-a278-f874bdf719b4"
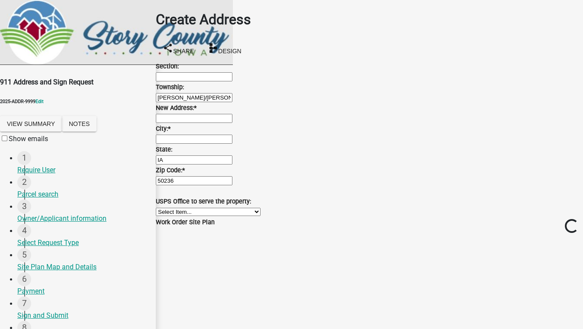
scroll to position [261, 0]
click at [205, 123] on input "New Address: *" at bounding box center [194, 118] width 77 height 9
type input "123 test"
click at [185, 144] on input "City: *" at bounding box center [194, 139] width 77 height 9
type input "test, IN 55555"
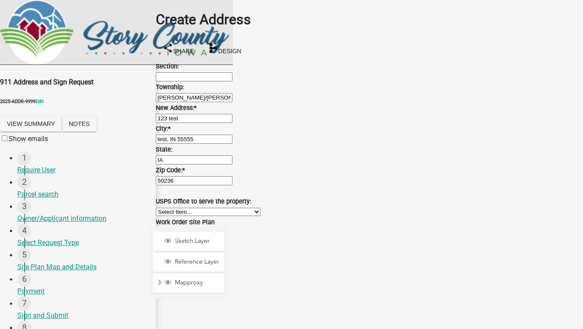
scroll to position [236, 0]
click at [218, 208] on select "Select Item... Ames Post Office 50010 Ames Post Office 50014 Cambridge Post Off…" at bounding box center [208, 212] width 105 height 8
click at [166, 208] on select "Select Item... Ames Post Office 50010 Ames Post Office 50014 Cambridge Post Off…" at bounding box center [208, 212] width 105 height 8
select select "7653b3da-9c1a-47c1-bf5d-edb9f2ff58ea"
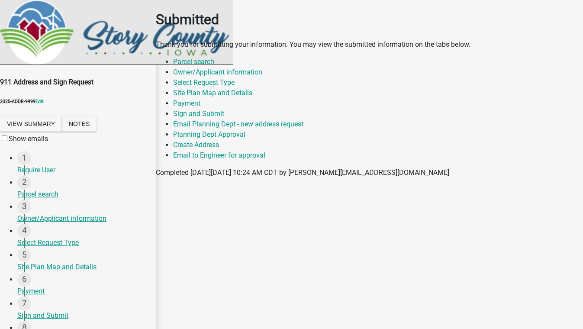
scroll to position [39, 0]
select select "19f306de-0c6f-4952-afc4-d01024baaa3d"
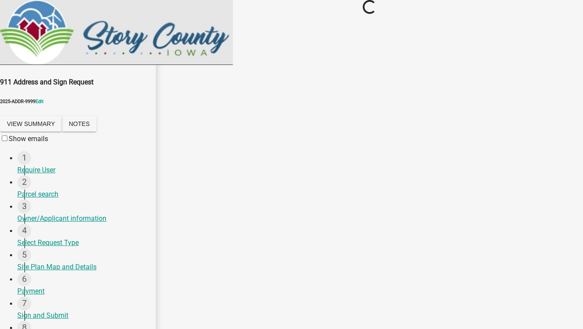
scroll to position [0, 0]
click at [350, 300] on main "Loading..." at bounding box center [369, 151] width 427 height 303
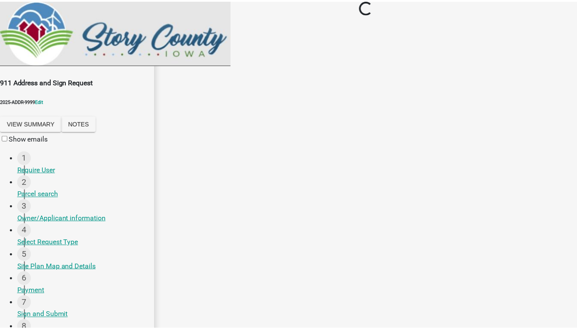
scroll to position [236, 0]
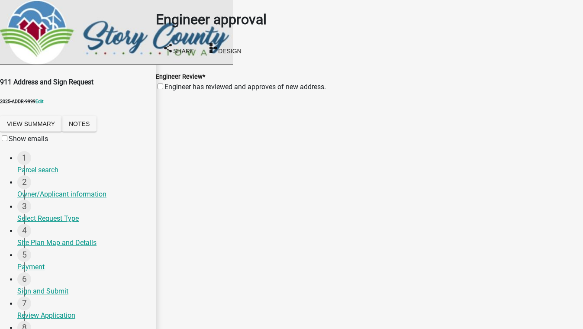
click at [170, 83] on label "Engineer has reviewed and approves of new address." at bounding box center [246, 87] width 162 height 8
click at [163, 84] on input "Engineer has reviewed and approves of new address." at bounding box center [161, 87] width 6 height 6
checkbox input "true"
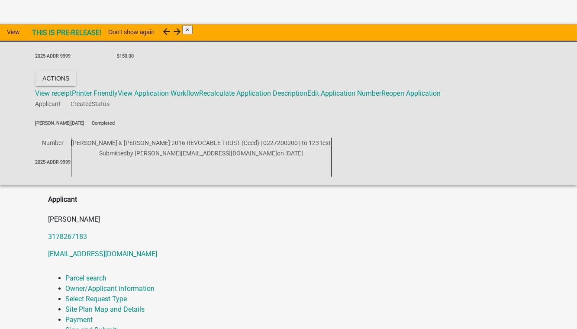
scroll to position [157, 0]
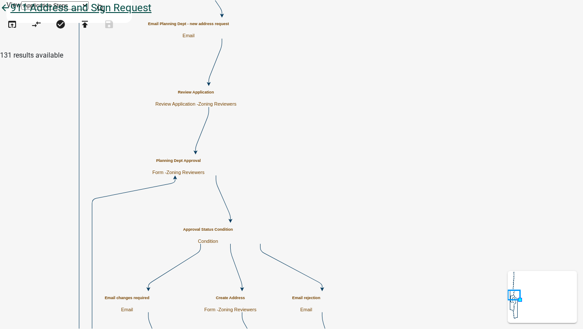
click at [10, 15] on icon "arrow_back" at bounding box center [5, 9] width 10 height 12
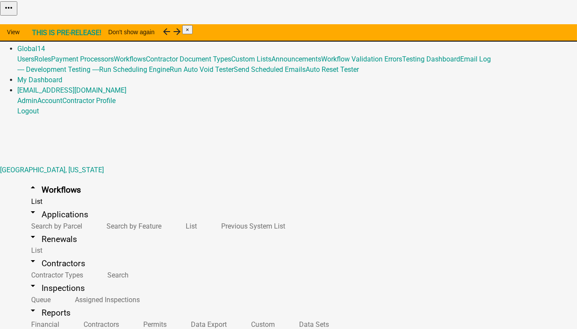
click at [529, 26] on button "Start Application" at bounding box center [553, 21] width 49 height 9
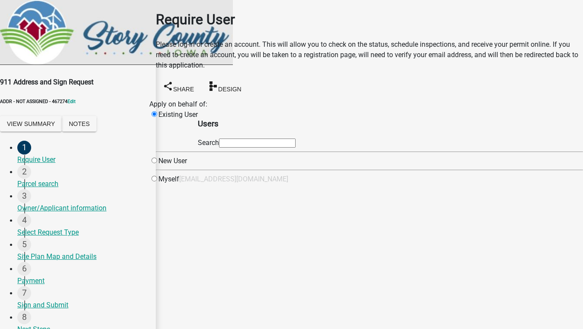
click at [277, 146] on input "text" at bounding box center [257, 143] width 77 height 9
type input "test1"
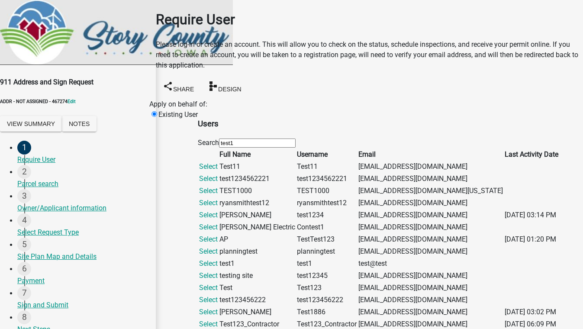
scroll to position [275, 0]
drag, startPoint x: 267, startPoint y: 233, endPoint x: 440, endPoint y: 274, distance: 178.0
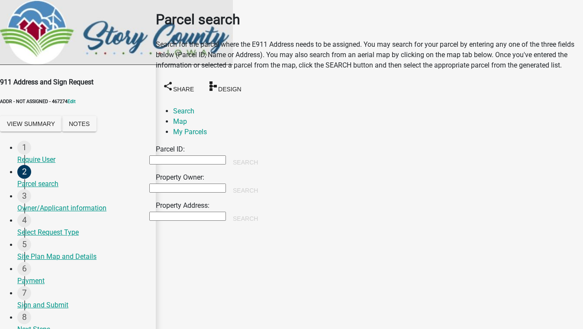
click at [195, 184] on input "Property Owner:" at bounding box center [187, 188] width 77 height 9
type input "[PERSON_NAME]"
click at [265, 183] on button "Search" at bounding box center [245, 191] width 39 height 16
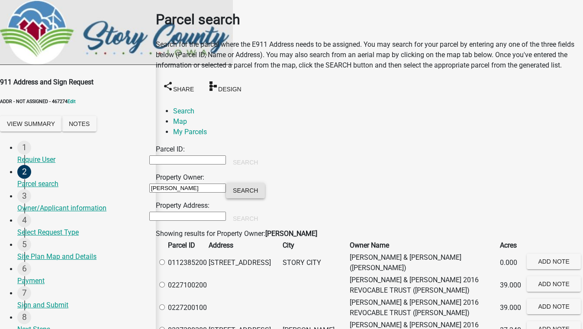
scroll to position [78, 0]
drag, startPoint x: 175, startPoint y: 225, endPoint x: 200, endPoint y: 240, distance: 28.4
click at [166, 281] on label at bounding box center [166, 285] width 0 height 8
click at [165, 282] on input "radio" at bounding box center [162, 285] width 6 height 6
radio input "true"
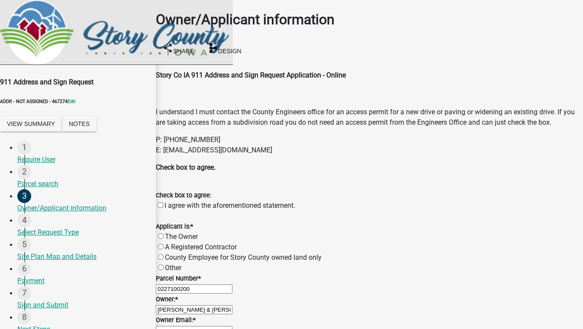
click at [169, 201] on label "I agree with the aforementioned statement." at bounding box center [230, 205] width 131 height 8
click at [163, 202] on input "I agree with the aforementioned statement." at bounding box center [161, 205] width 6 height 6
checkbox input "true"
click at [171, 243] on label "A Registered Contractor" at bounding box center [201, 247] width 72 height 8
click at [164, 244] on input "A Registered Contractor" at bounding box center [161, 247] width 6 height 6
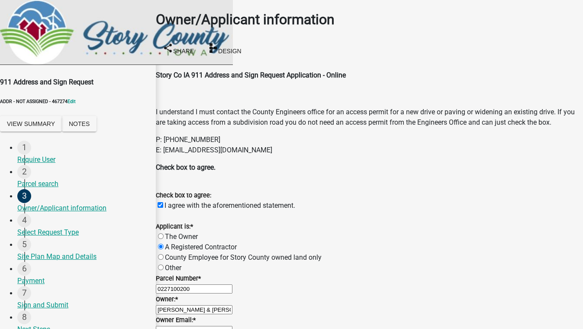
radio input "true"
click at [201, 326] on input "Owner Email: *" at bounding box center [194, 330] width 77 height 9
type input "[EMAIL_ADDRESS][DOMAIN_NAME]"
type input "5555555555"
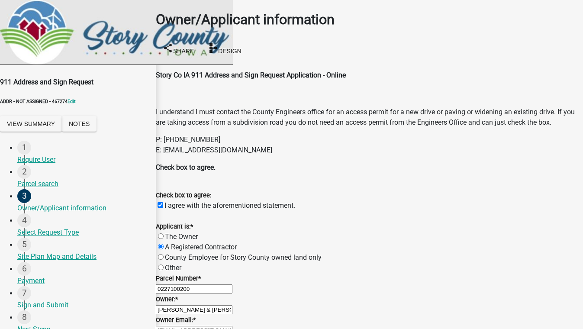
type input "test 5088"
type input "8901 Otis Avenue, Suite 300"
type input "[EMAIL_ADDRESS][DOMAIN_NAME]"
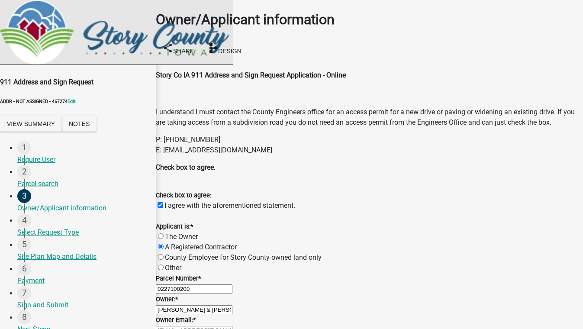
radio input "true"
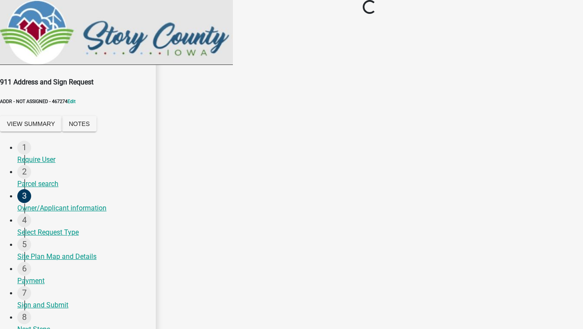
scroll to position [0, 0]
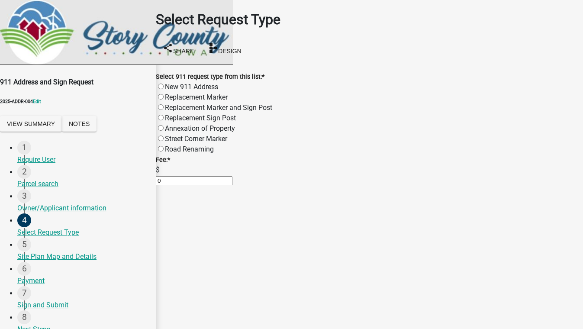
click at [207, 83] on label "New 911 Address" at bounding box center [191, 87] width 53 height 8
click at [164, 84] on input "New 911 Address" at bounding box center [161, 87] width 6 height 6
radio input "true"
click at [218, 93] on label "Replacement Marker" at bounding box center [196, 97] width 63 height 8
click at [164, 94] on input "Replacement Marker" at bounding box center [161, 97] width 6 height 6
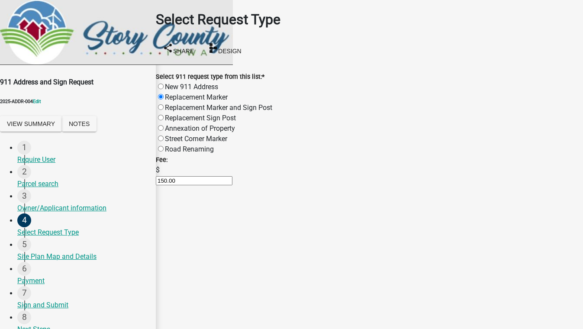
radio input "true"
click at [210, 104] on label "Replacement Marker and Sign Post" at bounding box center [218, 108] width 107 height 8
click at [164, 104] on input "Replacement Marker and Sign Post" at bounding box center [161, 107] width 6 height 6
radio input "true"
click at [233, 206] on input "If you are requesting a REPLACEMENT SIGN, please enter the address here:" at bounding box center [194, 201] width 77 height 9
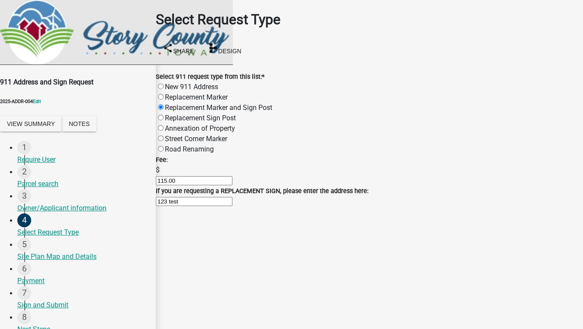
type input "123 test"
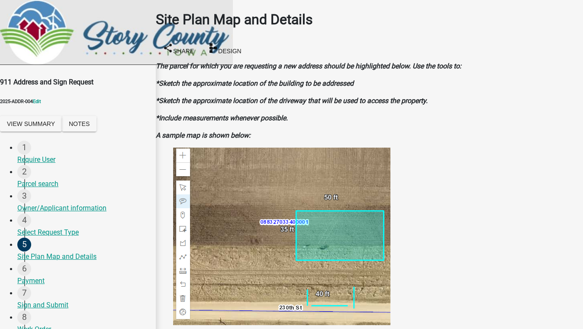
scroll to position [391, 0]
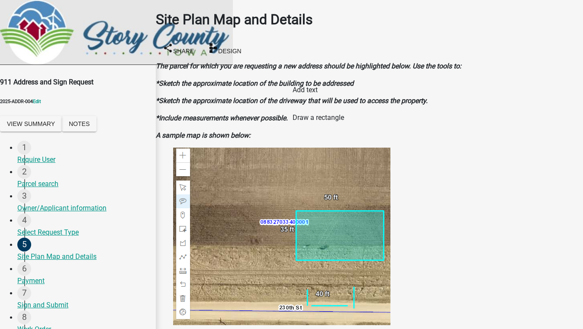
scroll to position [372, 0]
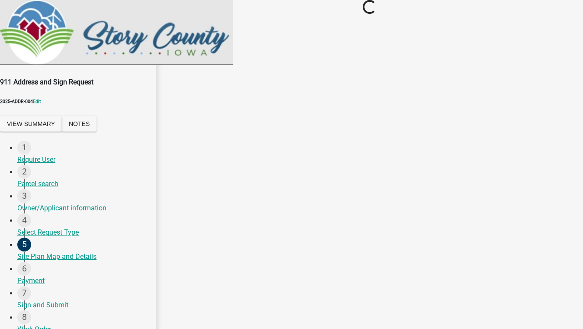
scroll to position [0, 0]
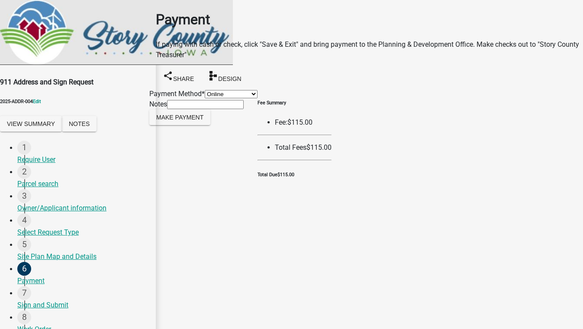
click at [248, 97] on select "Credit Card POS Check Cash Online" at bounding box center [231, 94] width 53 height 8
select select "1: 0"
click at [205, 90] on select "Credit Card POS Check Cash Online" at bounding box center [231, 94] width 53 height 8
click at [183, 125] on button "Make Payment" at bounding box center [179, 118] width 61 height 16
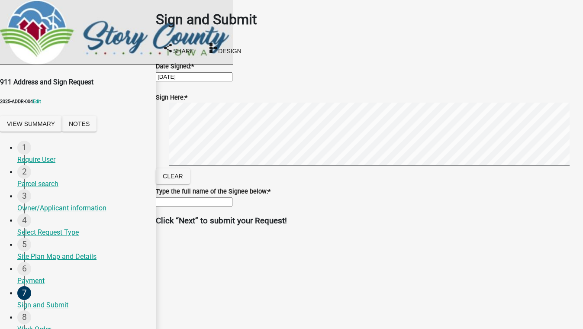
click at [233, 207] on input "Type the full name of the Signee below: *" at bounding box center [194, 201] width 77 height 9
type input "test"
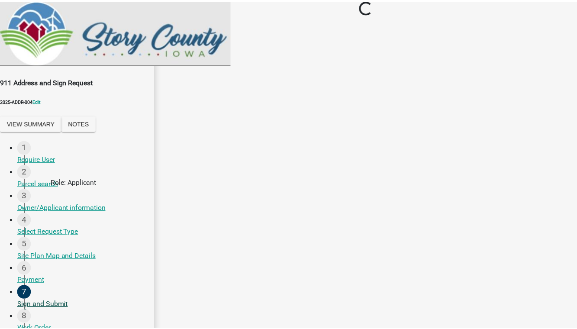
scroll to position [78, 0]
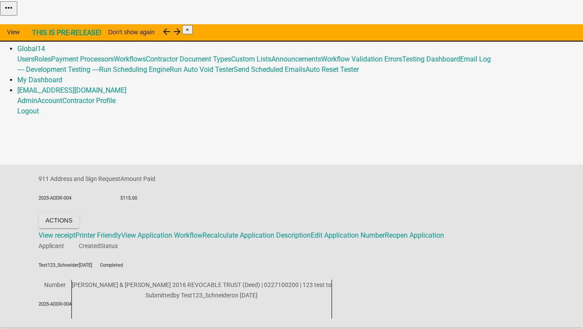
click at [36, 24] on link "Home" at bounding box center [26, 28] width 18 height 8
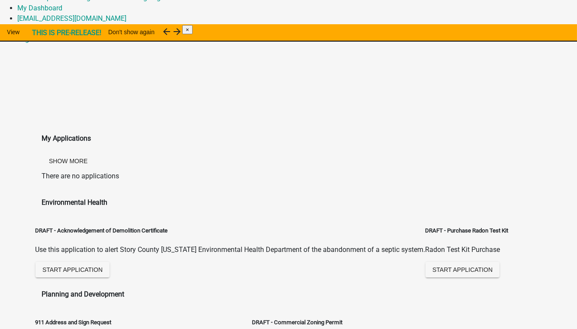
scroll to position [78, 0]
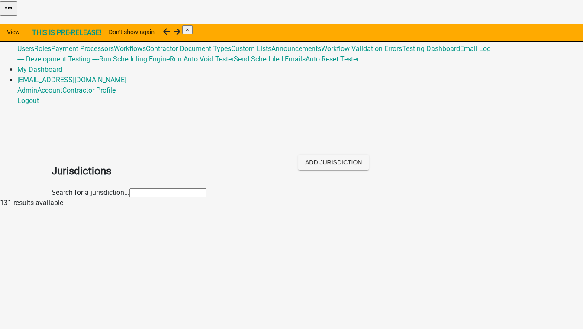
click at [129, 188] on input "text" at bounding box center [167, 192] width 77 height 9
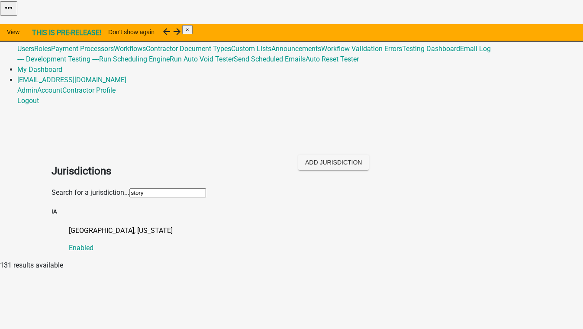
type input "story"
click at [86, 226] on div "Story County, Iowa Enabled" at bounding box center [300, 240] width 463 height 28
click at [83, 226] on p "[GEOGRAPHIC_DATA], [US_STATE]" at bounding box center [300, 231] width 463 height 10
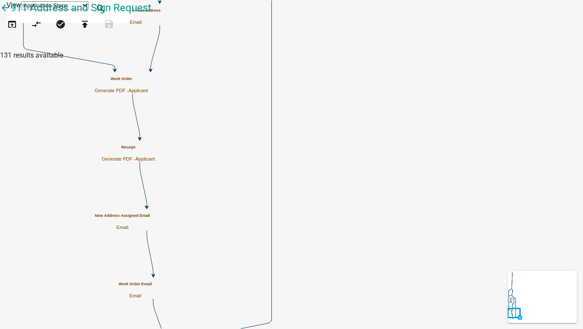
click at [155, 156] on span "Applicant" at bounding box center [145, 158] width 19 height 5
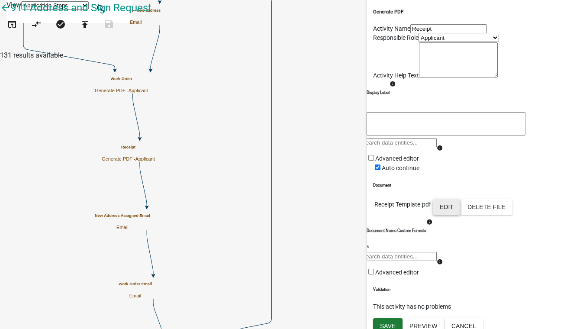
click at [461, 215] on button "Edit" at bounding box center [447, 207] width 28 height 16
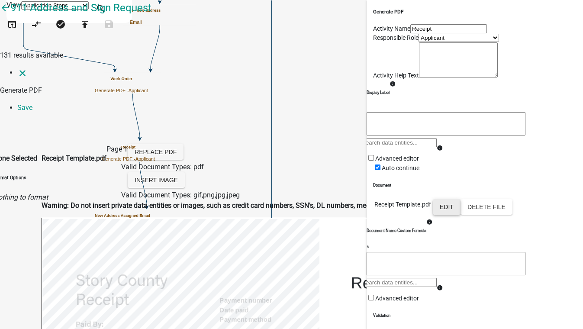
scroll to position [39, 0]
select select
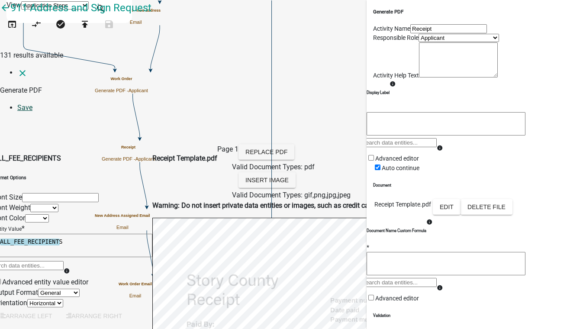
click at [32, 104] on link "Save" at bounding box center [24, 108] width 15 height 8
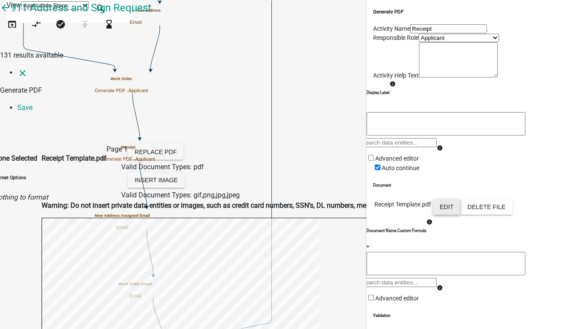
scroll to position [0, 0]
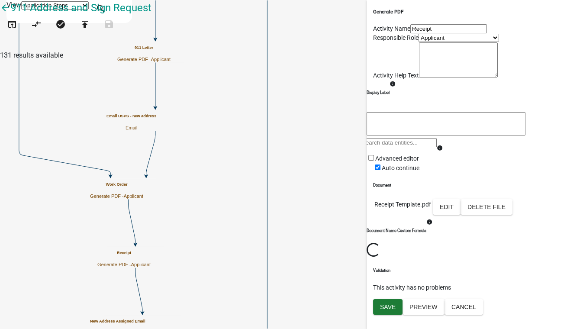
click at [343, 195] on icon "Start Start - Applicant End End - Applicant Owner/Applicant information Form - …" at bounding box center [291, 176] width 583 height 352
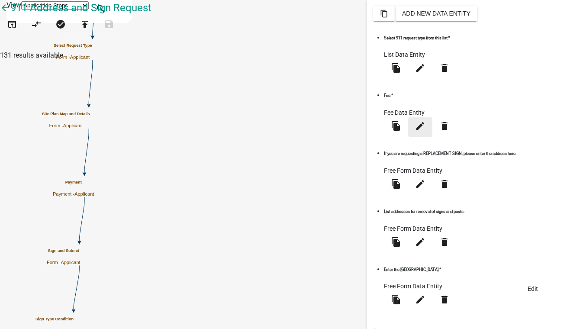
scroll to position [211, 0]
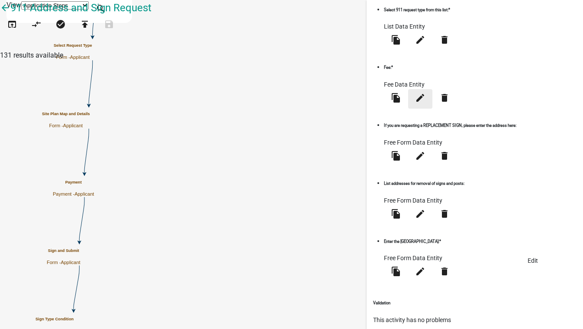
click at [426, 103] on icon "edit" at bounding box center [420, 98] width 10 height 10
select select "fee"
select select "RequestType"
select select "10: d3deb5b4-996e-4ea4-b93b-3c66b7c401b7"
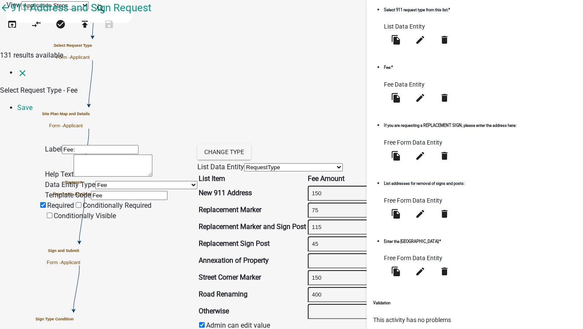
select select "2258b105-9abf-4188-9d75-b31b2b73f601"
click at [32, 104] on link "Save" at bounding box center [24, 108] width 15 height 8
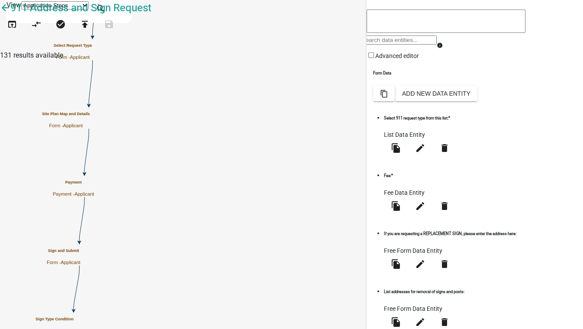
scroll to position [211, 0]
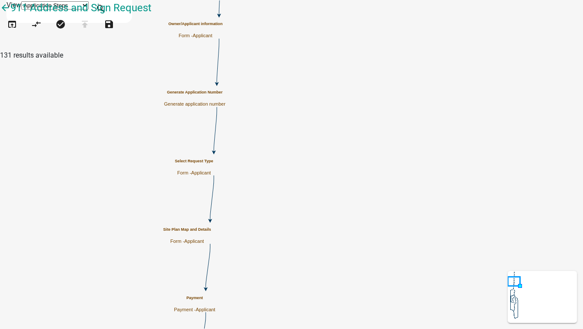
scroll to position [0, 0]
click at [90, 31] on icon "publish" at bounding box center [85, 25] width 10 height 12
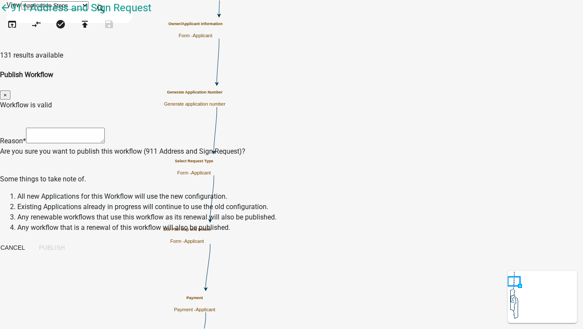
click at [105, 128] on textarea at bounding box center [65, 136] width 79 height 16
type textarea "testing"
click at [72, 240] on button "Publish" at bounding box center [52, 248] width 40 height 16
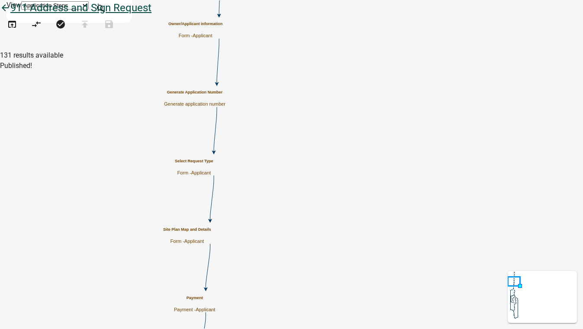
click at [10, 15] on icon "arrow_back" at bounding box center [5, 9] width 10 height 12
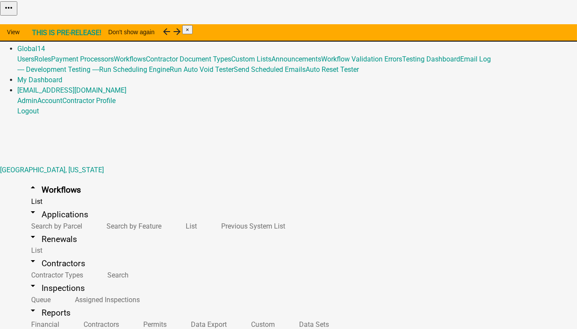
click at [529, 26] on button "Start Application" at bounding box center [553, 21] width 49 height 9
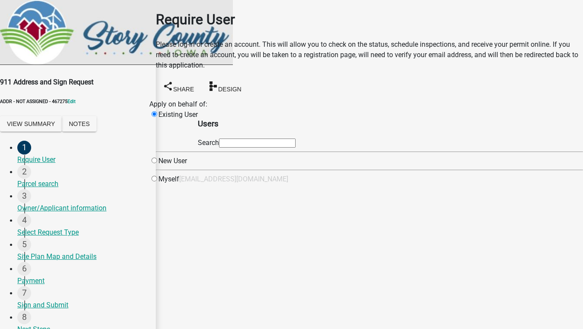
click at [266, 148] on input "text" at bounding box center [257, 143] width 77 height 9
type input "test1"
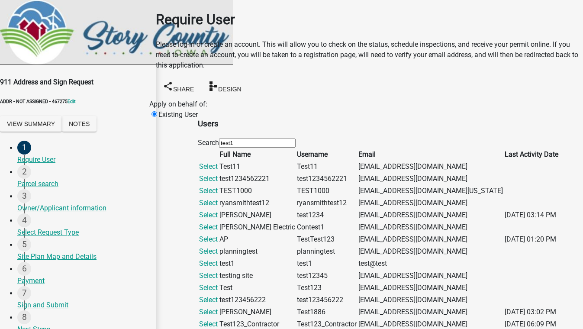
scroll to position [236, 0]
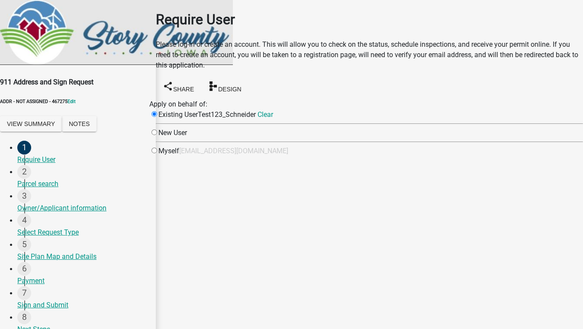
scroll to position [0, 0]
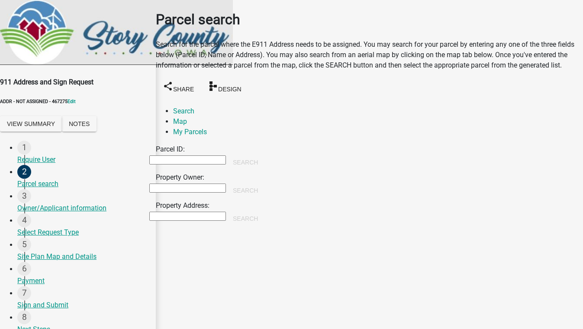
click at [176, 184] on input "Property Owner:" at bounding box center [187, 188] width 77 height 9
type input "[PERSON_NAME]"
click at [265, 183] on button "Search" at bounding box center [245, 191] width 39 height 16
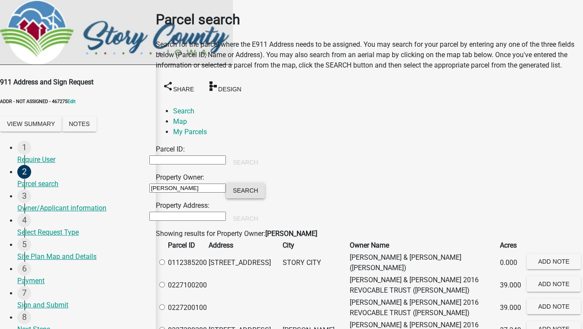
scroll to position [118, 0]
click at [166, 281] on label at bounding box center [166, 285] width 0 height 8
click at [165, 282] on input "radio" at bounding box center [162, 285] width 6 height 6
radio input "true"
click at [166, 281] on label at bounding box center [166, 285] width 0 height 8
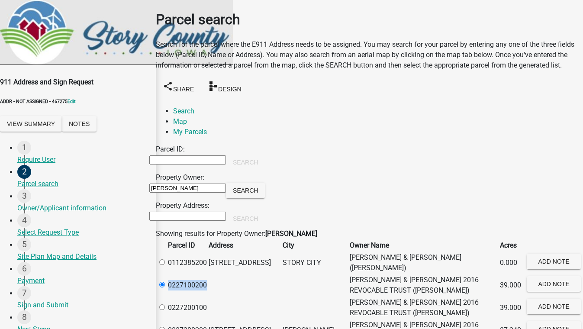
click at [165, 282] on input "radio" at bounding box center [162, 285] width 6 height 6
click at [166, 326] on label at bounding box center [166, 330] width 0 height 8
click at [165, 327] on input "radio" at bounding box center [162, 330] width 6 height 6
radio input "true"
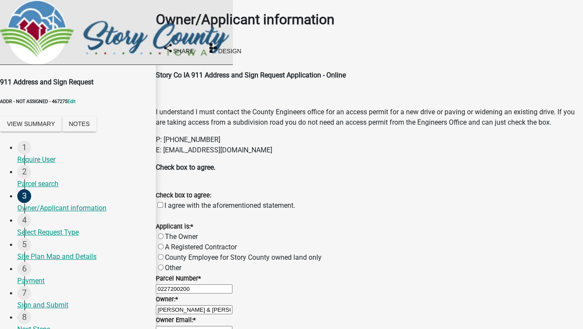
click at [168, 243] on label "A Registered Contractor" at bounding box center [201, 247] width 72 height 8
click at [164, 244] on input "A Registered Contractor" at bounding box center [161, 247] width 6 height 6
radio input "true"
click at [233, 326] on input "Owner Email: *" at bounding box center [194, 330] width 77 height 9
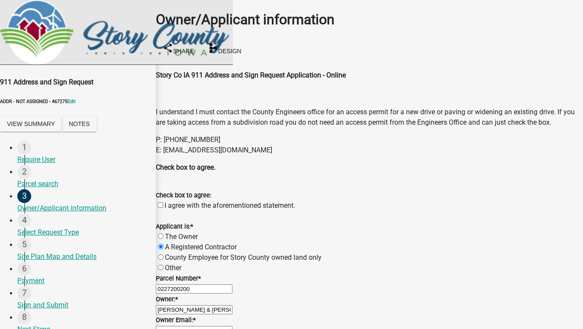
type input "[EMAIL_ADDRESS][DOMAIN_NAME]"
type input "5555555555"
type input "test 5088"
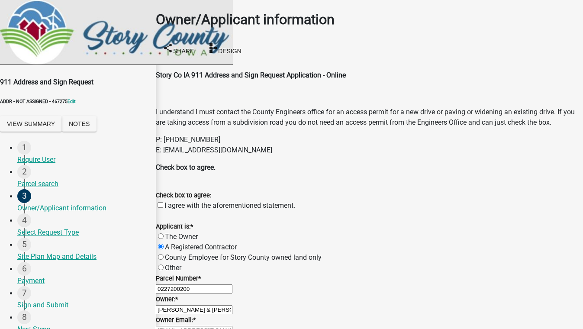
type input "8901 Otis Avenue, Suite 300"
type input "[EMAIL_ADDRESS][DOMAIN_NAME]"
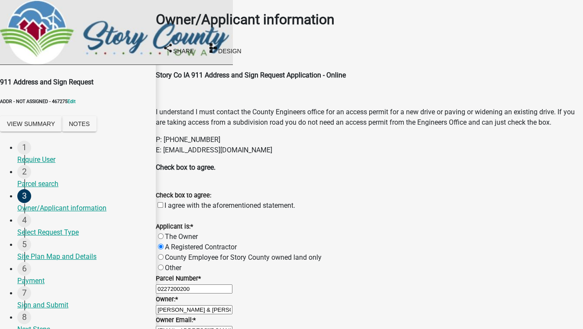
radio input "true"
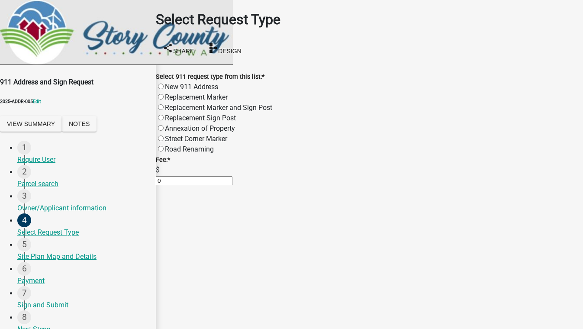
click at [199, 104] on label "Replacement Marker and Sign Post" at bounding box center [218, 108] width 107 height 8
click at [164, 104] on input "Replacement Marker and Sign Post" at bounding box center [161, 107] width 6 height 6
radio input "true"
click at [233, 206] on input "If you are requesting a REPLACEMENT SIGN, please enter the address here:" at bounding box center [194, 201] width 77 height 9
type input "123 test"
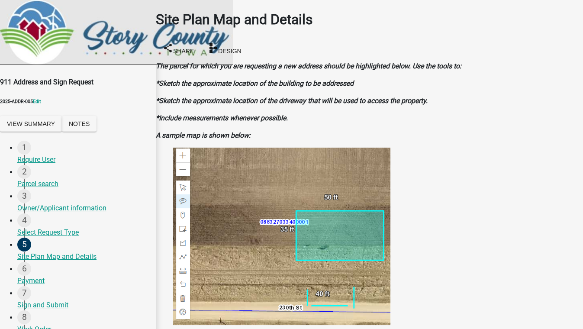
scroll to position [275, 0]
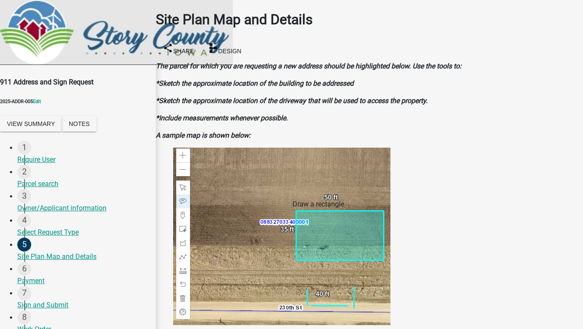
scroll to position [285, 0]
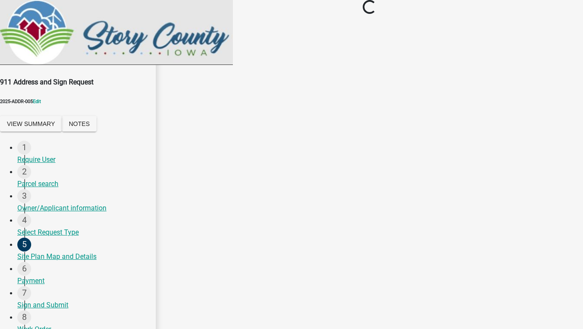
scroll to position [0, 0]
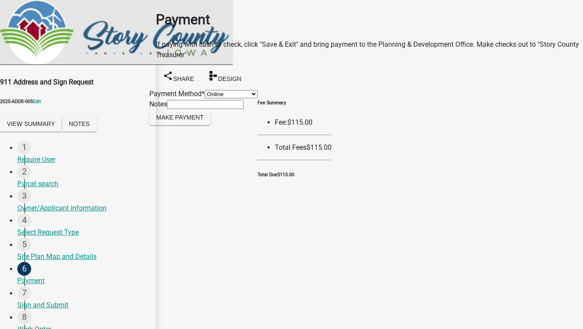
click at [205, 90] on select "Credit Card POS Check Cash Online" at bounding box center [231, 94] width 53 height 8
select select "1: 0"
click at [205, 90] on select "Credit Card POS Check Cash Online" at bounding box center [231, 94] width 53 height 8
click at [187, 125] on button "Make Payment" at bounding box center [179, 118] width 61 height 16
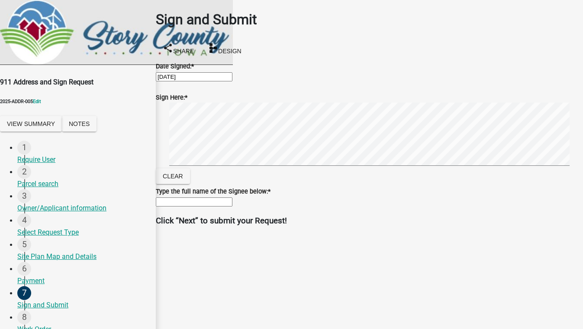
click at [233, 207] on input "Type the full name of the Signee below: *" at bounding box center [194, 201] width 77 height 9
type input "test"
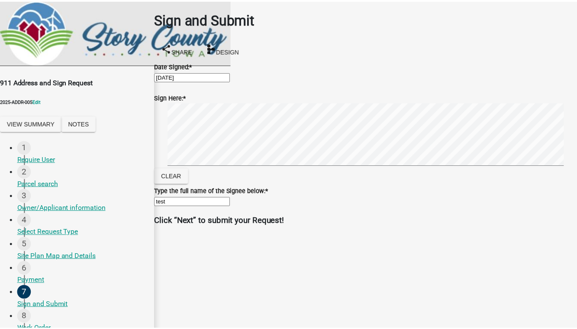
scroll to position [0, 0]
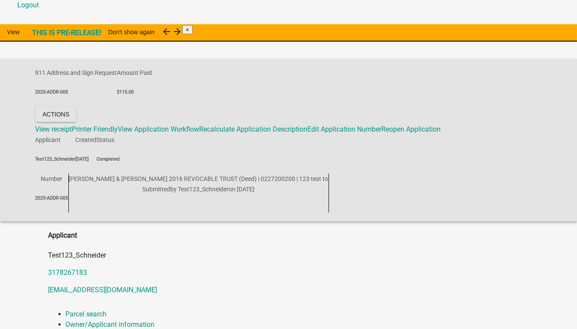
scroll to position [118, 0]
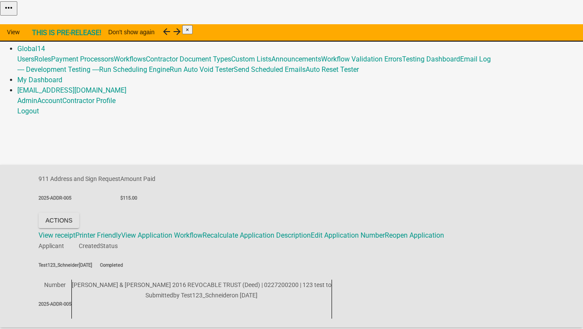
click at [37, 34] on link "Admin" at bounding box center [27, 38] width 20 height 8
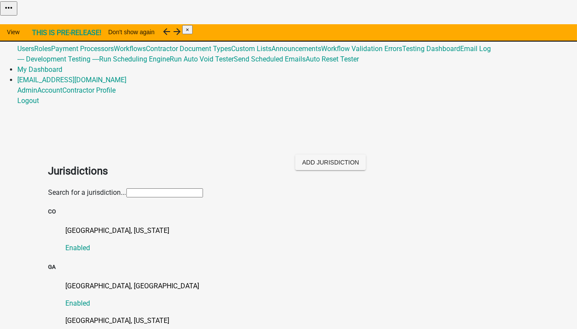
click at [126, 188] on input "text" at bounding box center [164, 192] width 77 height 9
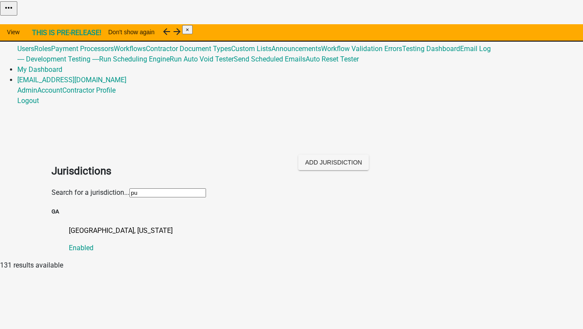
type input "putnam"
click at [74, 226] on p "[GEOGRAPHIC_DATA], [US_STATE]" at bounding box center [300, 231] width 463 height 10
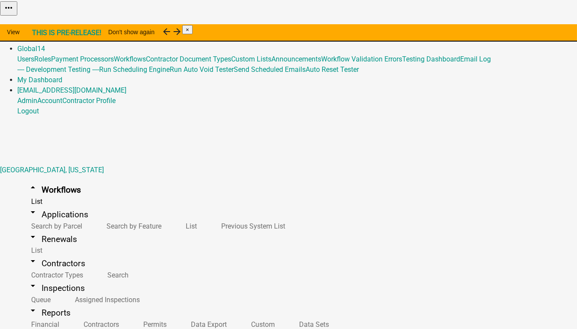
scroll to position [590, 0]
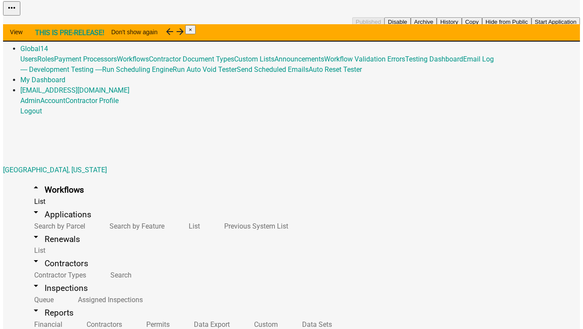
scroll to position [669, 0]
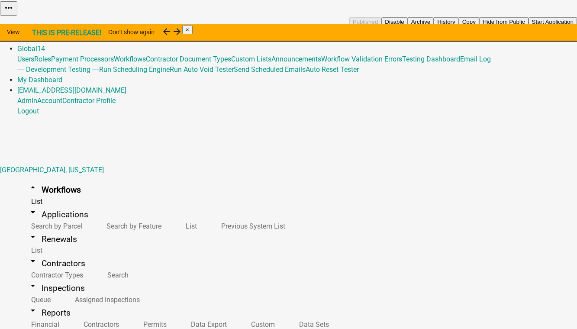
click at [529, 26] on button "Start Application" at bounding box center [553, 21] width 49 height 9
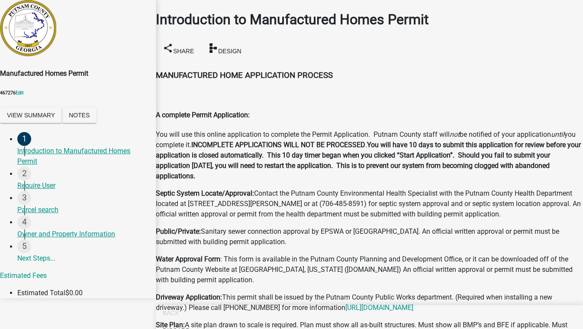
scroll to position [955, 0]
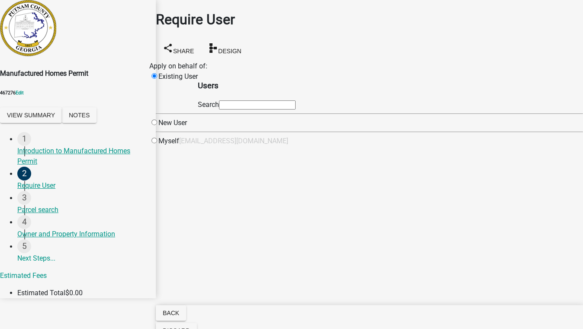
click at [296, 110] on input "text" at bounding box center [257, 104] width 77 height 9
type input "test1"
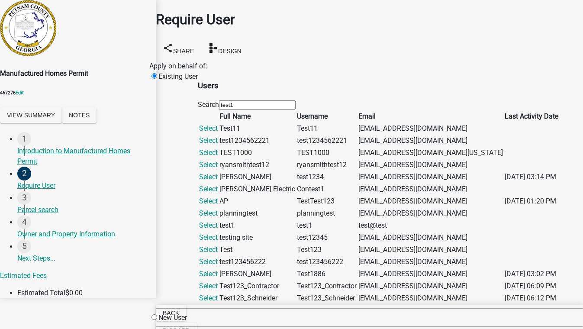
scroll to position [236, 0]
click at [218, 294] on link "Select" at bounding box center [208, 298] width 19 height 8
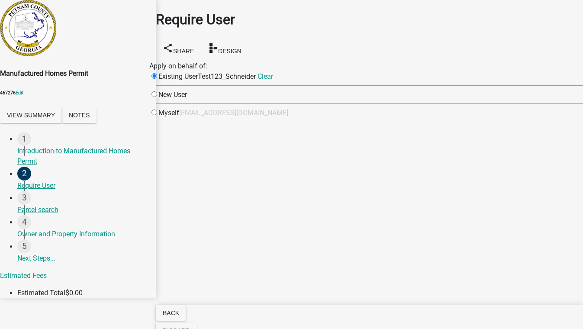
scroll to position [0, 0]
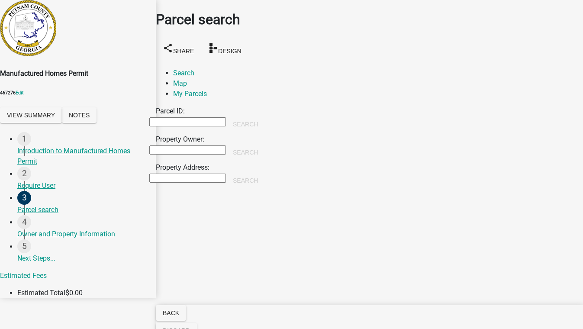
click at [204, 146] on input "Property Owner:" at bounding box center [187, 150] width 77 height 9
type input "[PERSON_NAME]"
click at [265, 145] on button "Search" at bounding box center [245, 153] width 39 height 16
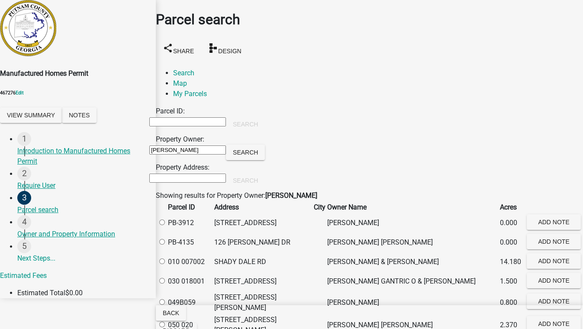
click at [166, 246] on label at bounding box center [166, 242] width 0 height 8
click at [165, 245] on input "radio" at bounding box center [162, 242] width 6 height 6
radio input "true"
click at [166, 266] on label at bounding box center [166, 262] width 0 height 8
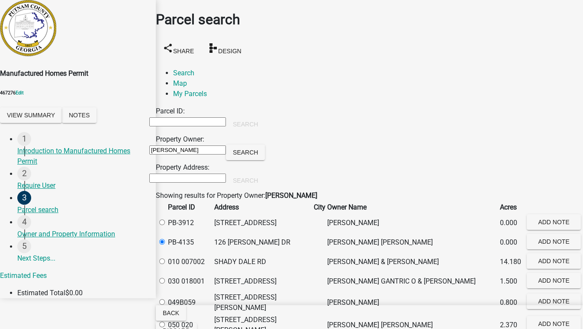
click at [165, 264] on 007002 "radio" at bounding box center [162, 262] width 6 height 6
radio 007002 "true"
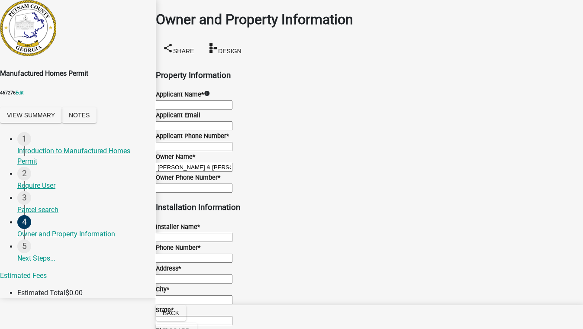
click at [233, 104] on input "Applicant Name *" at bounding box center [194, 104] width 77 height 9
type input "test 5088"
type input "[EMAIL_ADDRESS][DOMAIN_NAME]"
type input "123 test"
type input "test, IN 55555"
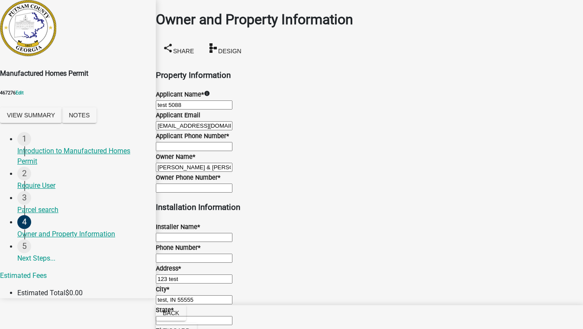
type input "IA"
type input "50236"
type input "123 test"
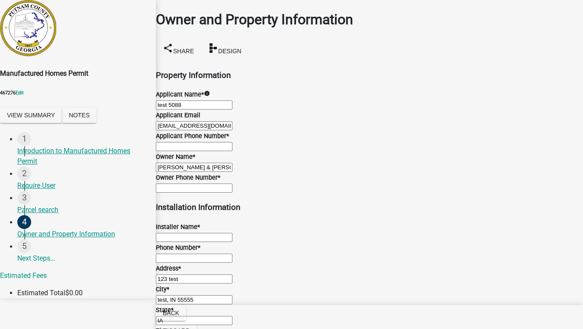
select select "9"
select select "2025"
select select "9"
select select "2025"
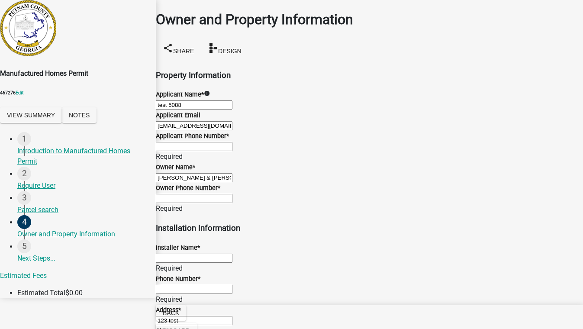
scroll to position [637, 0]
select select "9"
select select "2025"
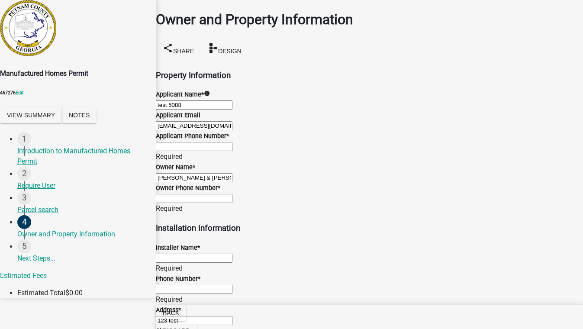
type input "[DATE]"
select select "9"
select select "2025"
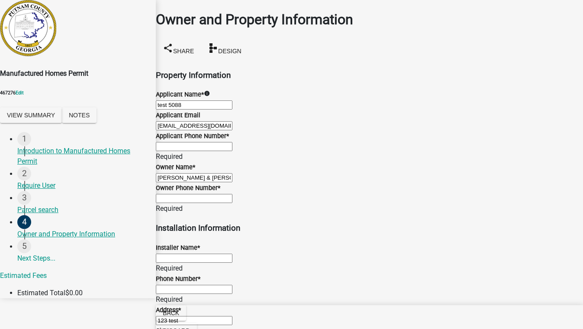
type input "09/30/2025"
type input "MN"
type input "5555555555"
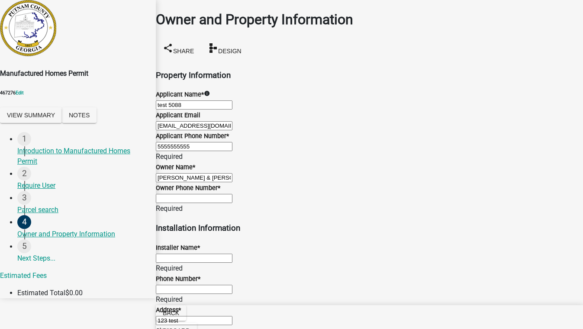
type input "Test Test BSide"
type input "MN"
type input "0"
select select "9"
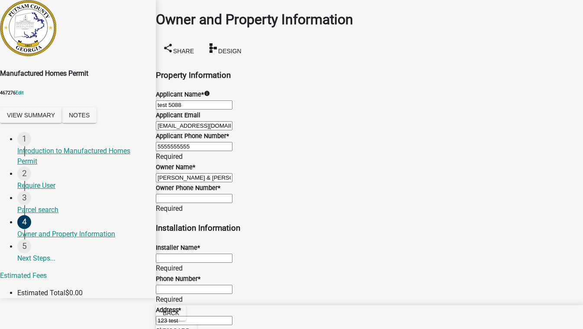
select select "2025"
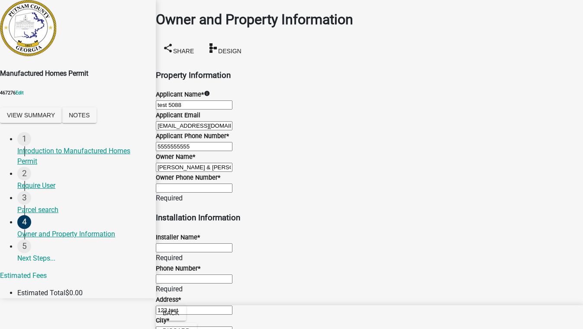
scroll to position [627, 0]
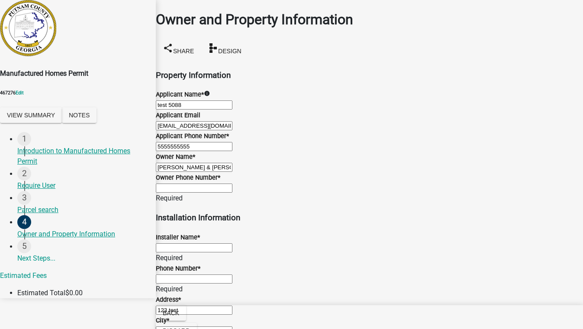
radio input "true"
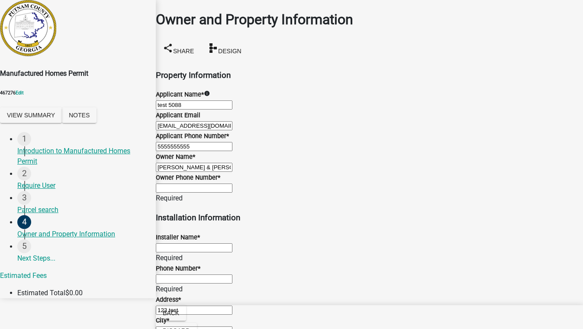
drag, startPoint x: 223, startPoint y: 152, endPoint x: 164, endPoint y: 151, distance: 59.3
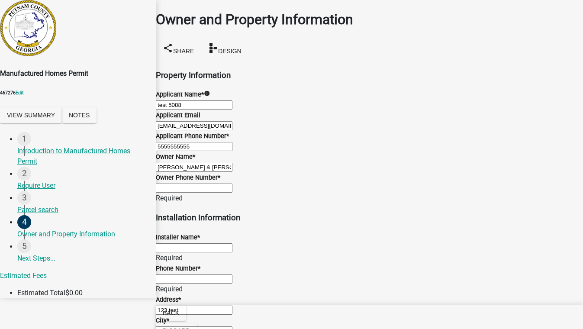
type input "[EMAIL_ADDRESS][DOMAIN_NAME]"
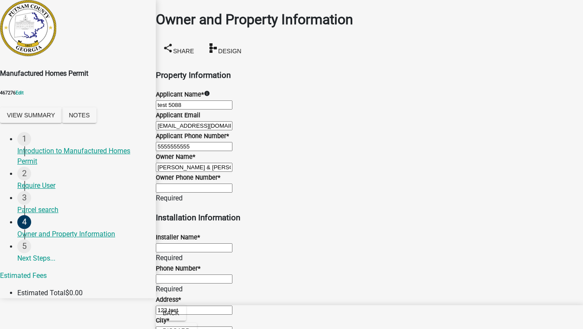
scroll to position [160, 0]
click at [203, 243] on input "Installer Name *" at bounding box center [194, 247] width 77 height 9
type input "test 5088"
click at [215, 270] on div "Phone Number * Required" at bounding box center [369, 278] width 427 height 31
type input "5555555554"
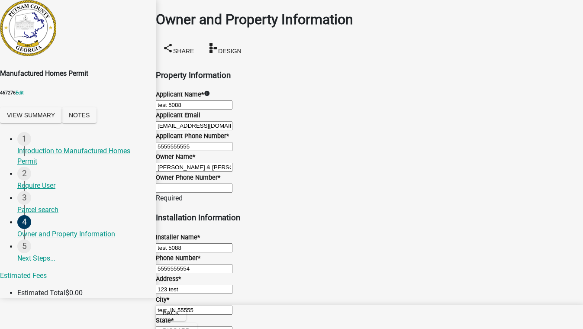
click at [217, 184] on input "Owner Phone Number *" at bounding box center [194, 188] width 77 height 9
type input "5555555555"
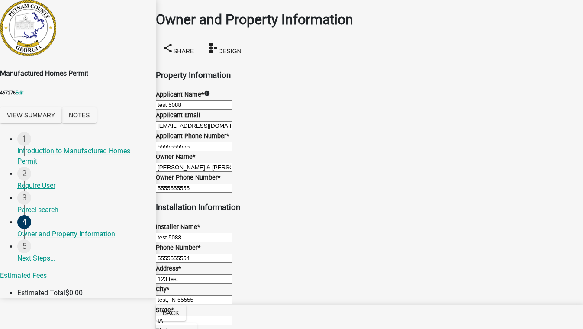
scroll to position [1063, 0]
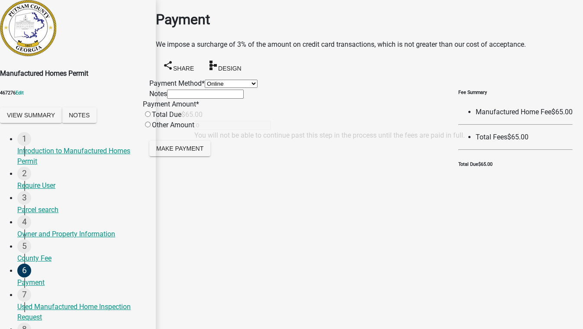
click at [205, 88] on select "Credit Card POS Check Cash Online" at bounding box center [231, 84] width 53 height 8
select select "1: 0"
click at [205, 85] on select "Credit Card POS Check Cash Online" at bounding box center [231, 84] width 53 height 8
click at [151, 117] on input "radio" at bounding box center [148, 114] width 6 height 6
radio input "true"
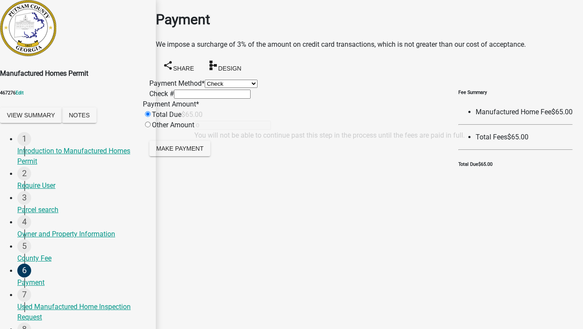
type input "65"
click at [203, 152] on span "Make Payment" at bounding box center [179, 148] width 47 height 7
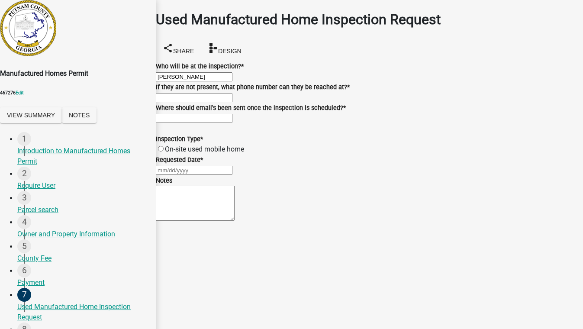
scroll to position [39, 0]
click at [184, 102] on input "If they are not present, what phone number can they be reached at? *" at bounding box center [194, 97] width 77 height 9
type input "5555555555"
click at [196, 123] on input "Where should email's been sent once the inspection is scheduled? *" at bounding box center [194, 118] width 77 height 9
type input "[EMAIL_ADDRESS][DOMAIN_NAME]"
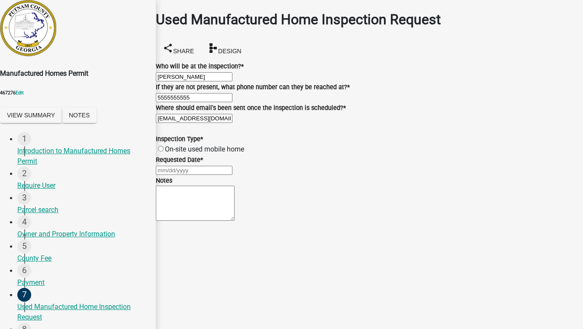
click at [224, 153] on label "On-site used mobile home" at bounding box center [204, 149] width 79 height 8
click at [164, 152] on input "On-site used mobile home" at bounding box center [161, 149] width 6 height 6
radio input "true"
click at [184, 175] on div at bounding box center [369, 170] width 427 height 10
select select "9"
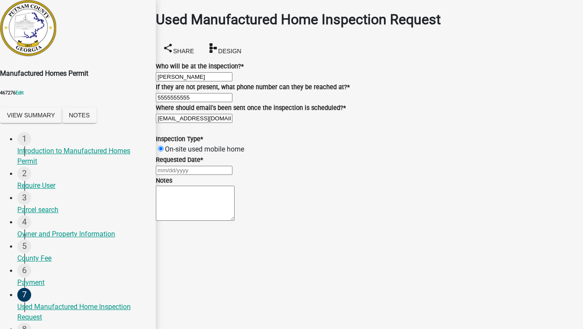
select select "2025"
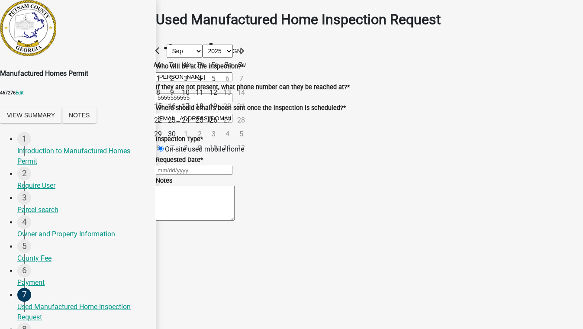
click at [179, 141] on div "30" at bounding box center [172, 134] width 14 height 14
type input "09/30/2025"
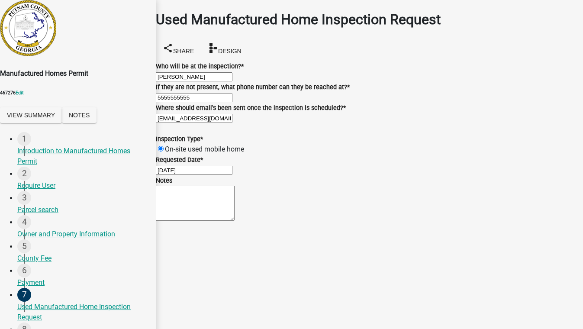
scroll to position [0, 0]
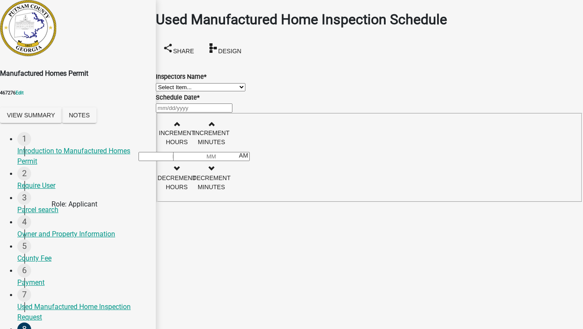
click at [95, 302] on div "Used Manufactured Home Inspection Request" at bounding box center [83, 312] width 132 height 21
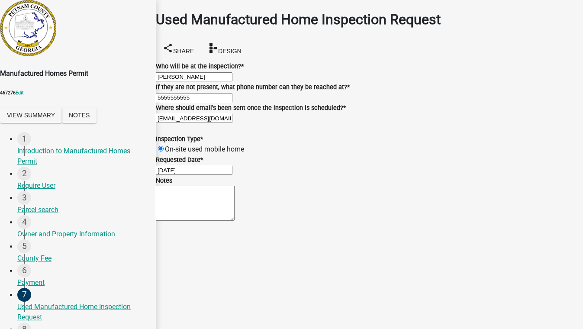
scroll to position [78, 0]
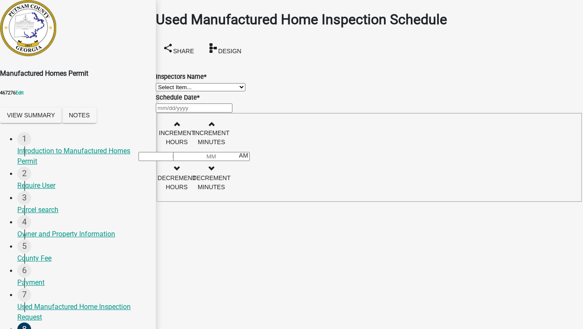
click at [192, 91] on select "Select Item... mrivera (Michele Rivera) jstokes (Jerry Stokes) asmith105 (Antho…" at bounding box center [201, 87] width 90 height 8
select select "07642ab0-564c-47bb-824b-0ccf2da83593"
click at [166, 91] on select "Select Item... mrivera (Michele Rivera) jstokes (Jerry Stokes) asmith105 (Antho…" at bounding box center [201, 87] width 90 height 8
click at [188, 113] on div at bounding box center [369, 108] width 427 height 10
select select "9"
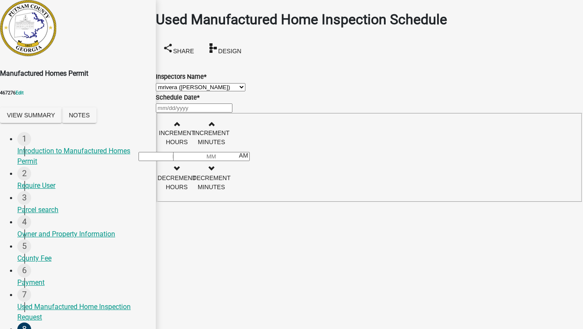
select select "2025"
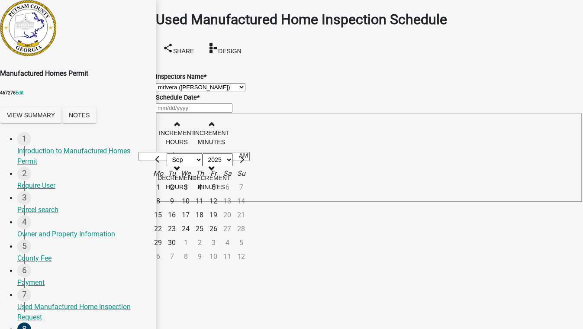
click at [193, 208] on div "10" at bounding box center [186, 201] width 14 height 14
type input "[DATE]"
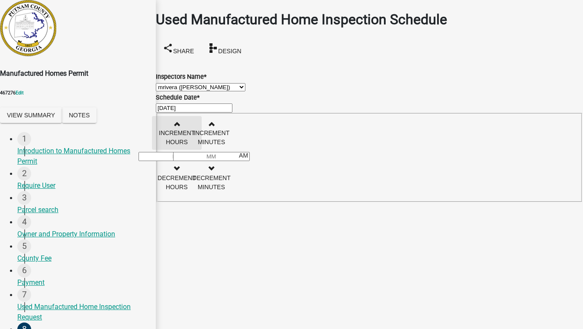
click at [202, 150] on button "Increment hours" at bounding box center [177, 133] width 50 height 34
type input "01"
type input "00"
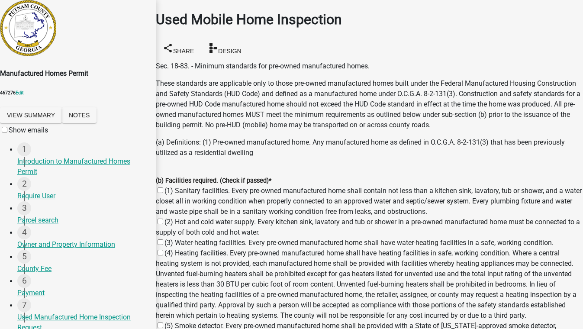
scroll to position [433, 0]
radio input "true"
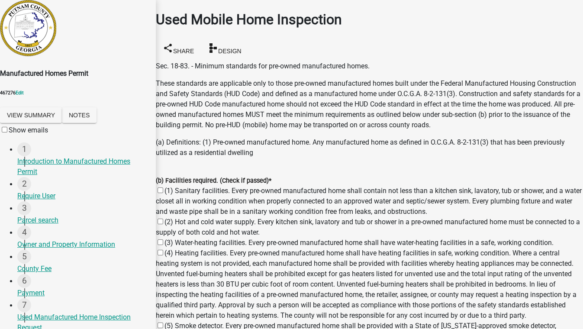
click at [171, 187] on label "(1) Sanitary facilities. Every pre-owned manufactured home shall contain not le…" at bounding box center [369, 201] width 426 height 29
click at [163, 188] on input "(1) Sanitary facilities. Every pre-owned manufactured home shall contain not le…" at bounding box center [161, 191] width 6 height 6
checkbox input "true"
checkbox input "false"
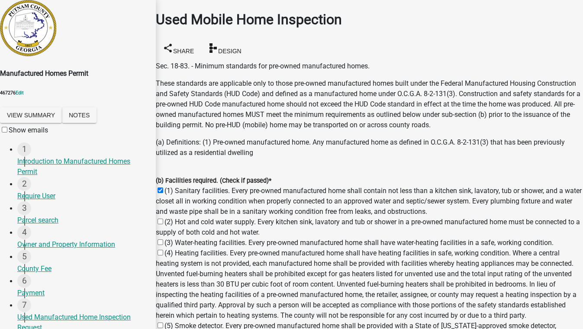
checkbox input "false"
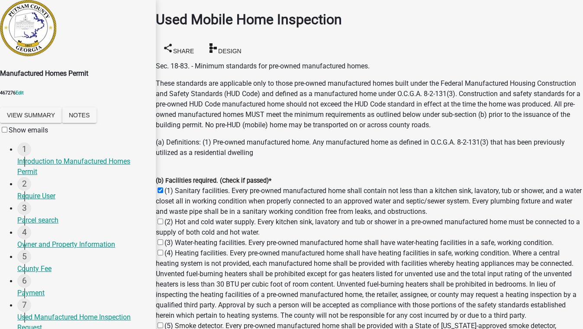
checkbox input "false"
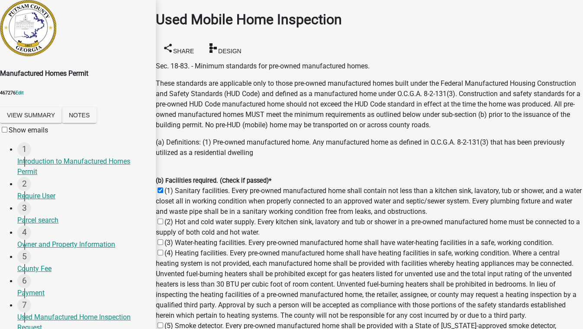
checkbox input "false"
click at [169, 218] on label "(2) Hot and cold water supply. Every kitchen sink, lavatory and tub or shower i…" at bounding box center [368, 227] width 424 height 19
click at [163, 219] on input "(2) Hot and cold water supply. Every kitchen sink, lavatory and tub or shower i…" at bounding box center [161, 222] width 6 height 6
checkbox input "true"
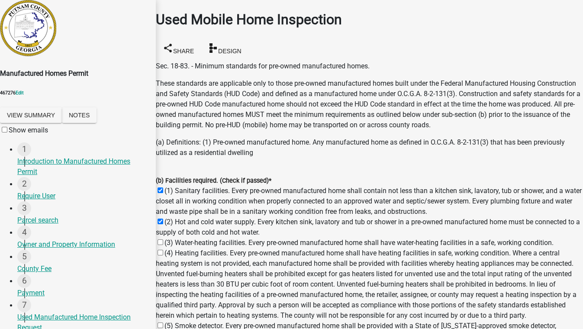
checkbox input "true"
checkbox input "false"
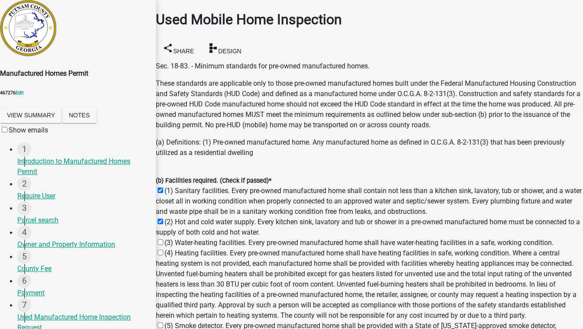
checkbox input "false"
click at [170, 239] on label "(3) Water-heating facilities. Every pre-owned manufactured home shall have wate…" at bounding box center [359, 243] width 389 height 8
click at [163, 239] on input "(3) Water-heating facilities. Every pre-owned manufactured home shall have wate…" at bounding box center [161, 242] width 6 height 6
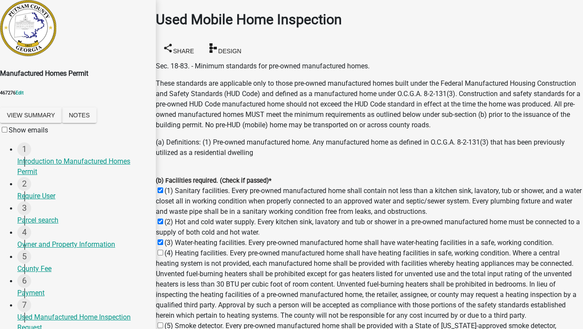
click at [169, 249] on label "(4) Heating facilities. Every pre-owned manufactured home shall have heating fa…" at bounding box center [366, 284] width 421 height 71
click at [163, 250] on input "(4) Heating facilities. Every pre-owned manufactured home shall have heating fa…" at bounding box center [161, 253] width 6 height 6
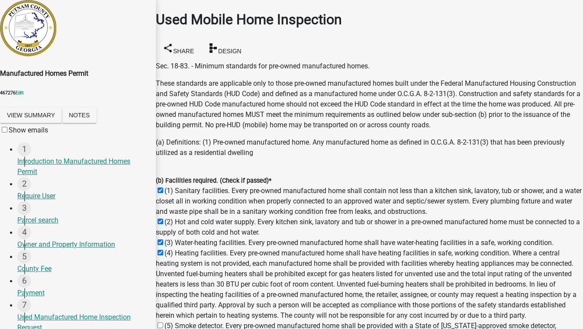
drag, startPoint x: 172, startPoint y: 178, endPoint x: 171, endPoint y: 186, distance: 8.3
click at [171, 322] on label "(5) Smoke detector. Every pre-owned manufactured home shall be provided with a …" at bounding box center [356, 331] width 401 height 19
click at [163, 323] on input "(5) Smoke detector. Every pre-owned manufactured home shall be provided with a …" at bounding box center [161, 326] width 6 height 6
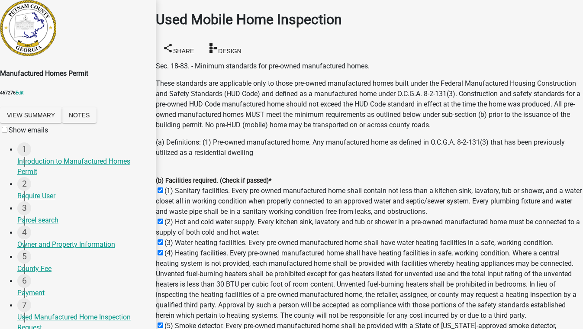
drag, startPoint x: 170, startPoint y: 223, endPoint x: 170, endPoint y: 235, distance: 11.3
drag, startPoint x: 170, startPoint y: 235, endPoint x: 172, endPoint y: 265, distance: 30.0
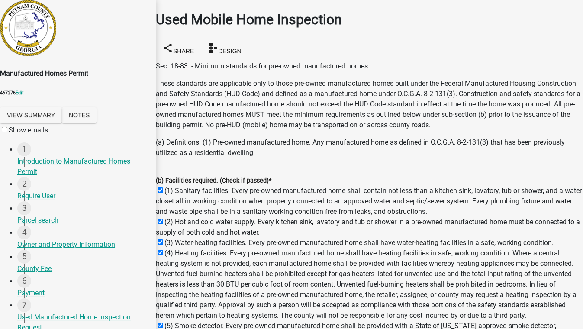
drag, startPoint x: 170, startPoint y: 205, endPoint x: 172, endPoint y: 227, distance: 21.8
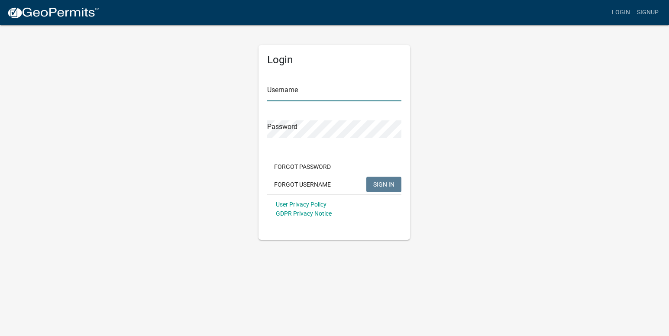
type input "[EMAIL_ADDRESS][DOMAIN_NAME]"
click at [394, 184] on span "SIGN IN" at bounding box center [383, 184] width 21 height 7
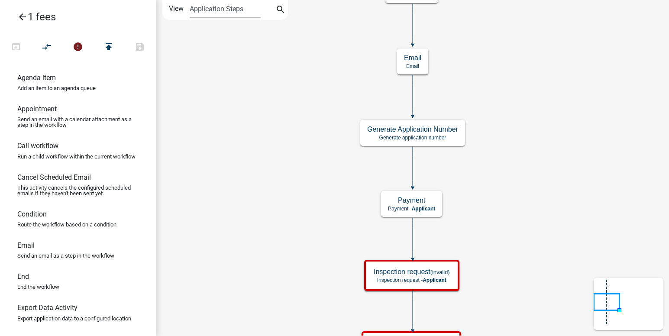
click at [21, 16] on icon "arrow_back" at bounding box center [22, 18] width 10 height 12
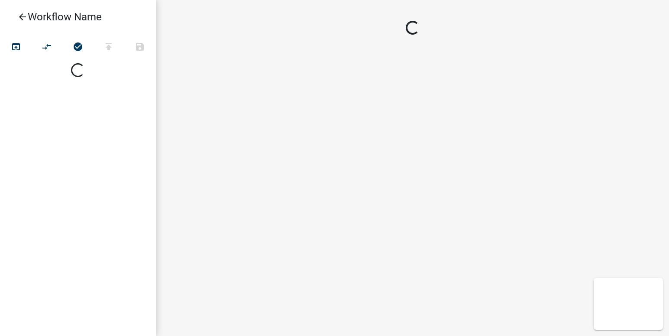
select select
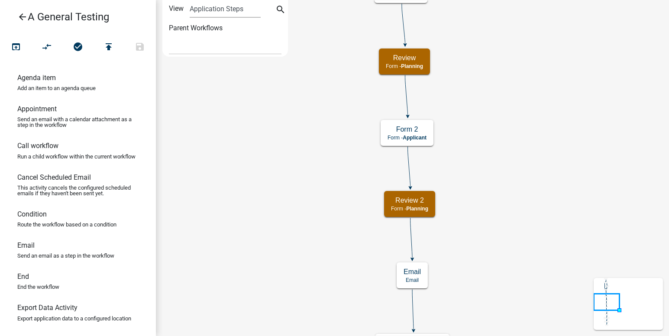
click at [19, 18] on icon "arrow_back" at bounding box center [22, 18] width 10 height 12
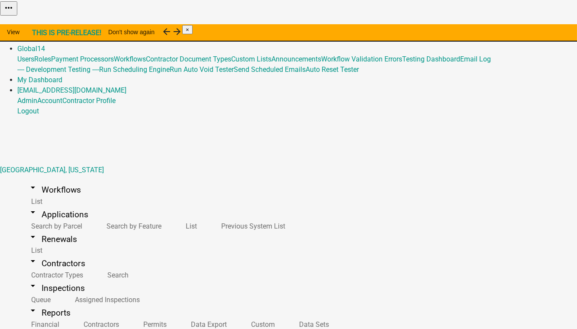
scroll to position [111, 0]
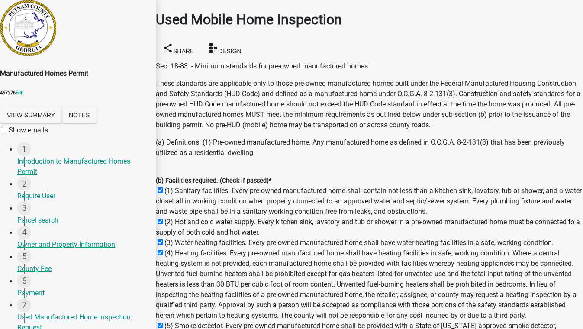
select select "9"
select select "2025"
type input "[DATE]"
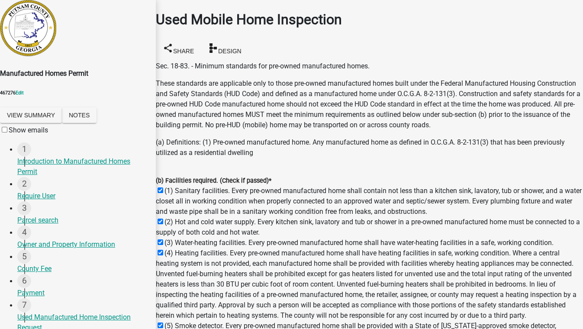
scroll to position [505, 0]
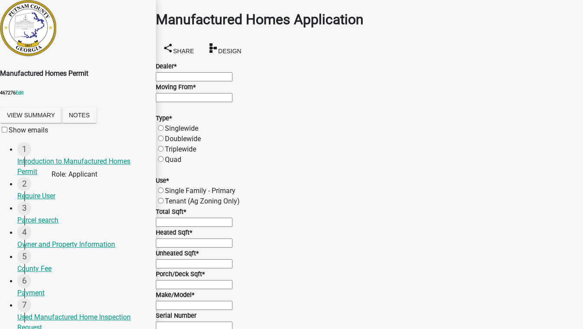
scroll to position [275, 0]
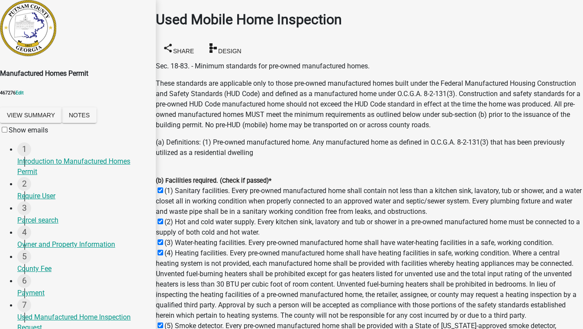
scroll to position [505, 0]
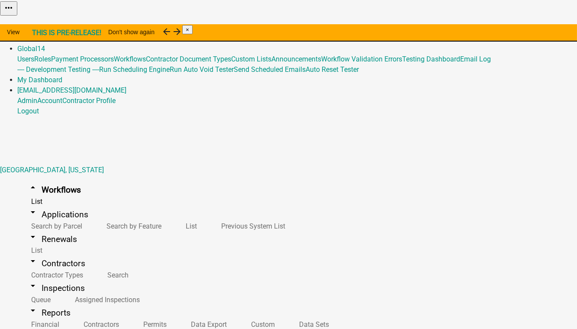
click at [37, 34] on link "Admin" at bounding box center [27, 38] width 20 height 8
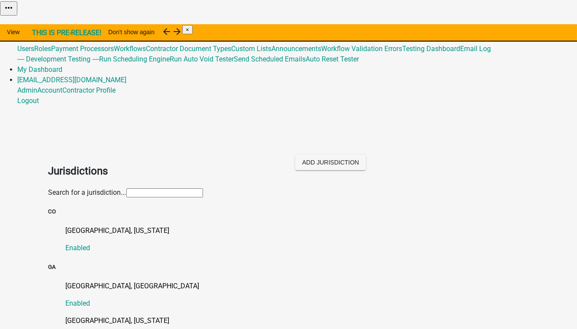
click at [126, 188] on input "text" at bounding box center [164, 192] width 77 height 9
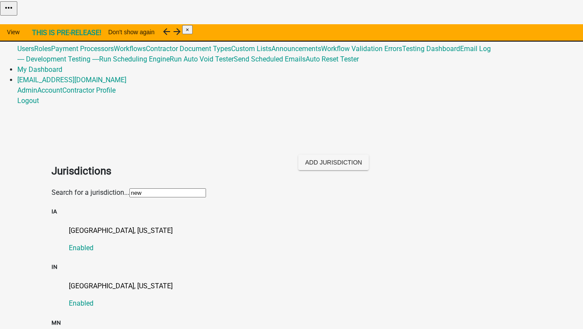
type input "new"
click at [95, 281] on div "Newton County, Indiana Enabled" at bounding box center [300, 295] width 463 height 28
click at [95, 281] on p "[GEOGRAPHIC_DATA], [US_STATE]" at bounding box center [300, 286] width 463 height 10
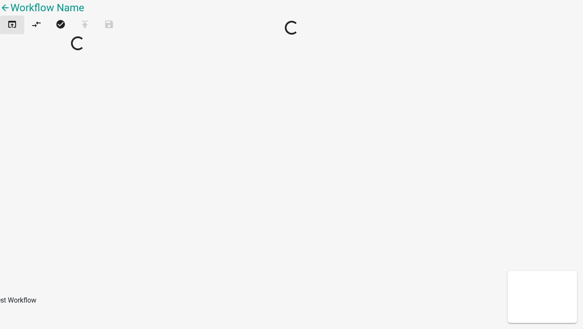
click at [9, 34] on button "open_in_browser" at bounding box center [12, 25] width 24 height 19
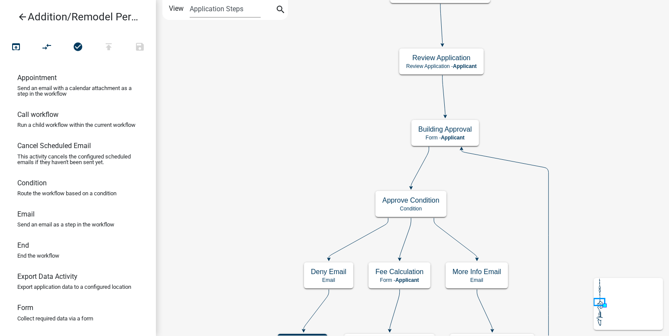
click at [23, 16] on icon "arrow_back" at bounding box center [22, 18] width 10 height 12
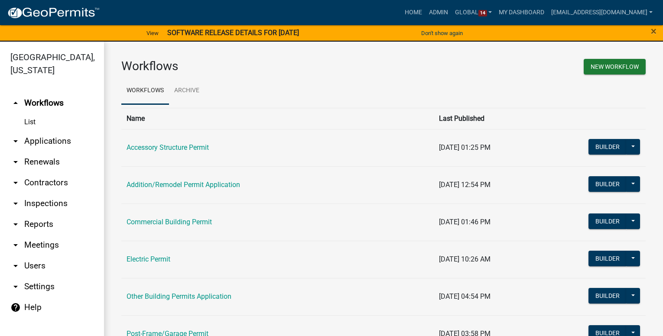
drag, startPoint x: 250, startPoint y: 188, endPoint x: 126, endPoint y: 190, distance: 124.3
click at [126, 190] on td "Addition/Remodel Permit Application" at bounding box center [277, 184] width 312 height 37
copy link "Addition/Remodel Permit Application"
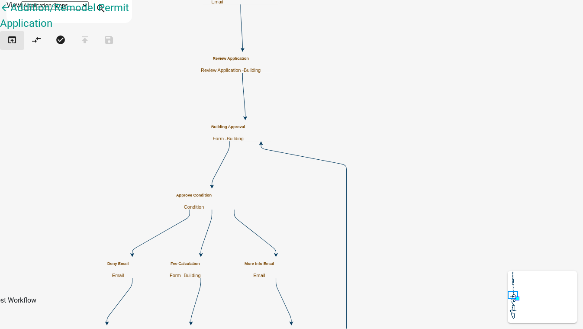
click at [17, 47] on icon "open_in_browser" at bounding box center [12, 41] width 10 height 12
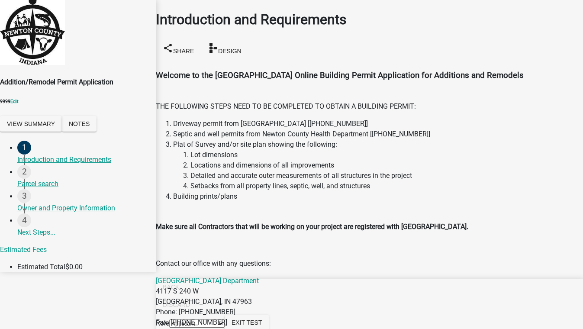
scroll to position [315, 0]
radio input "true"
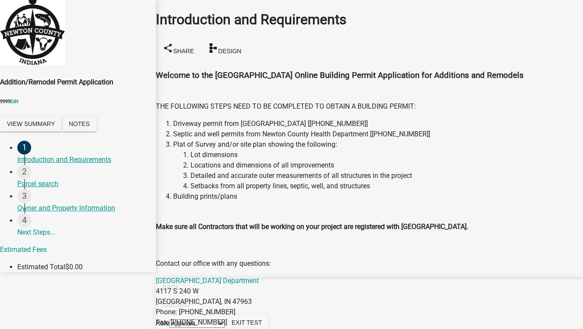
checkbox input "true"
checkbox input "false"
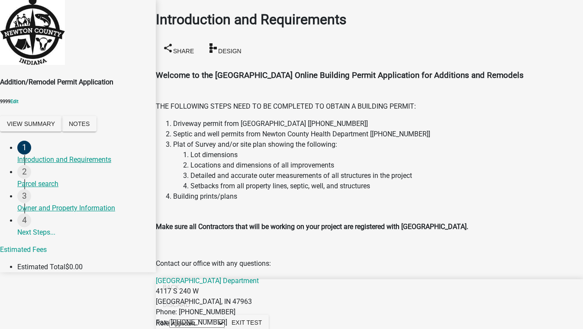
checkbox input "true"
checkbox input "false"
checkbox input "true"
checkbox input "false"
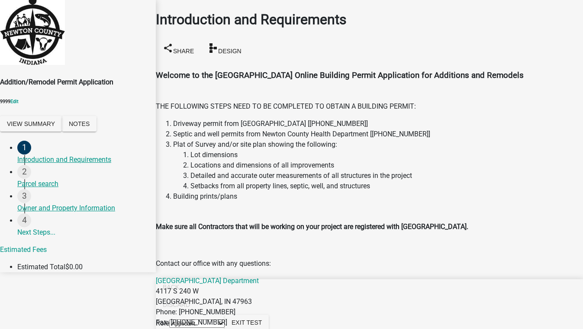
checkbox input "false"
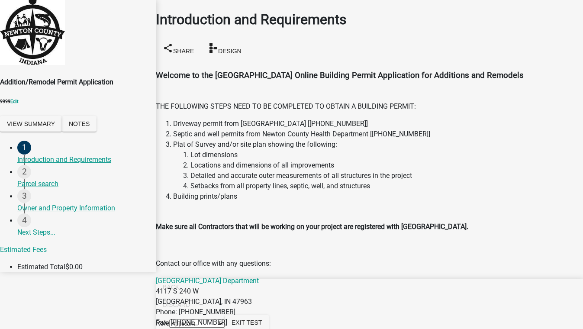
radio input "true"
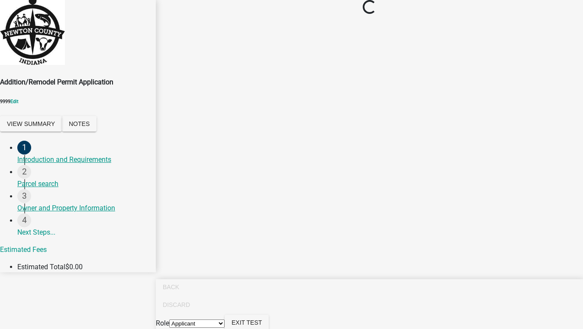
scroll to position [0, 0]
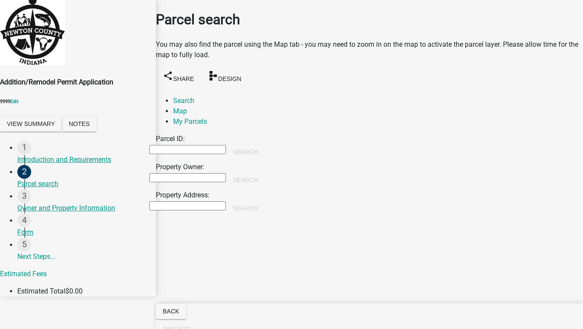
click at [204, 173] on input "Property Owner:" at bounding box center [187, 177] width 77 height 9
type input "[PERSON_NAME]"
click at [265, 172] on button "Search" at bounding box center [245, 180] width 39 height 16
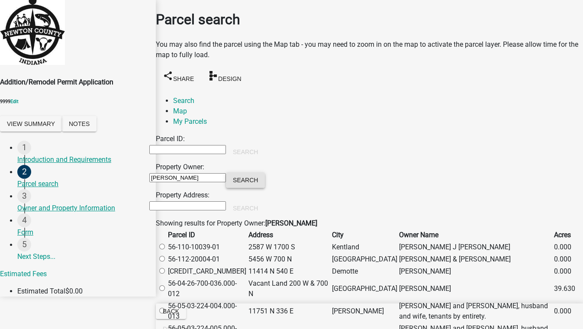
scroll to position [118, 0]
click at [166, 285] on label at bounding box center [166, 289] width 0 height 8
click at [165, 285] on input "radio" at bounding box center [162, 288] width 6 height 6
radio input "true"
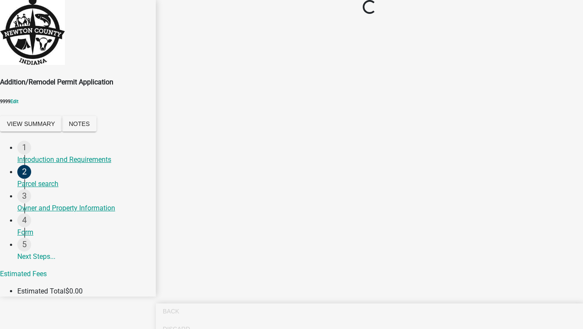
scroll to position [0, 0]
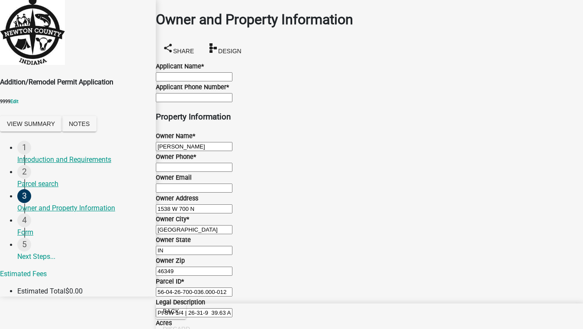
click at [207, 81] on input "Applicant Name *" at bounding box center [194, 76] width 77 height 9
type input "test 5088"
type input "5555555555"
type input "[EMAIL_ADDRESS][DOMAIN_NAME]"
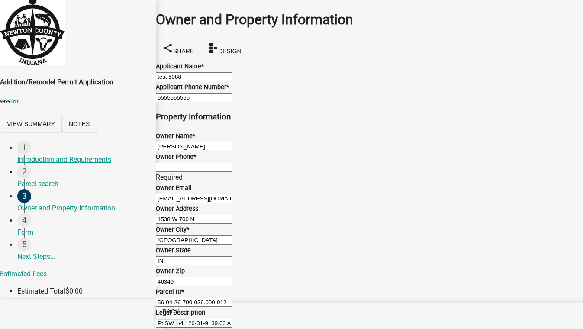
click at [210, 172] on input "Owner Phone *" at bounding box center [194, 167] width 77 height 9
type input "4444444444"
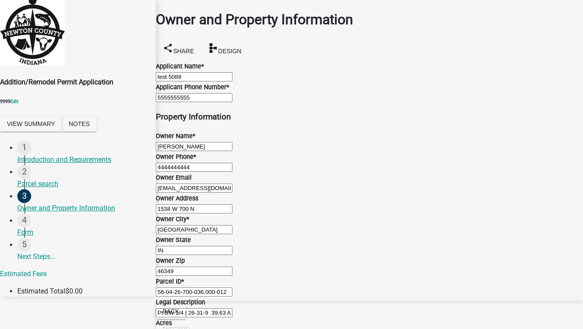
radio input "true"
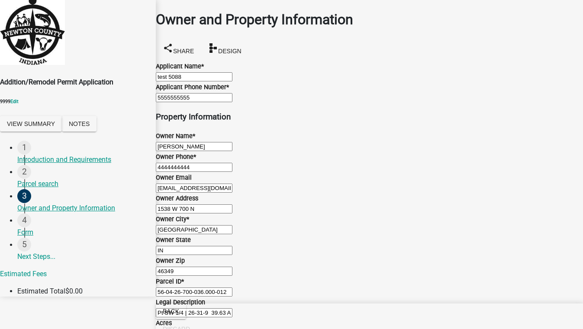
radio input "false"
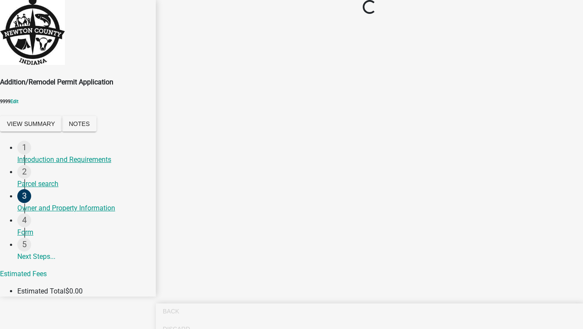
scroll to position [0, 0]
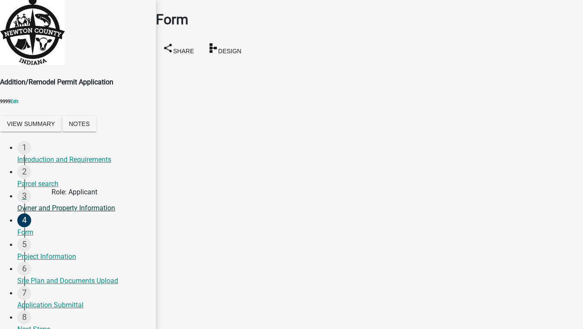
click at [71, 210] on div "Owner and Property Information" at bounding box center [83, 208] width 132 height 10
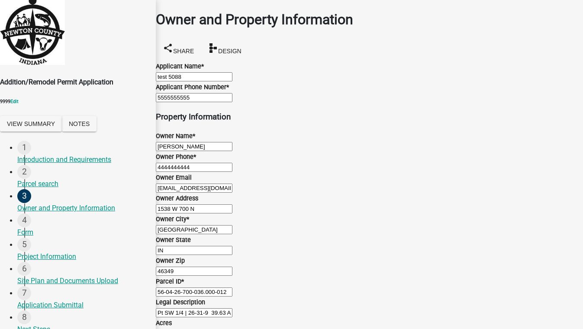
scroll to position [827, 0]
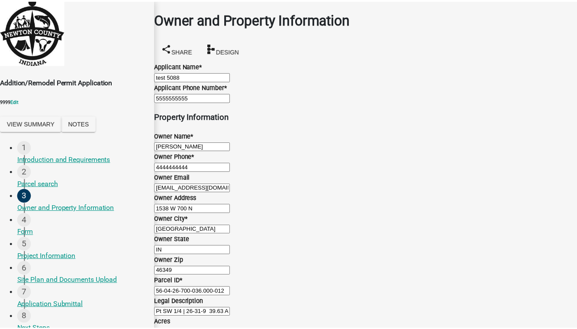
scroll to position [0, 0]
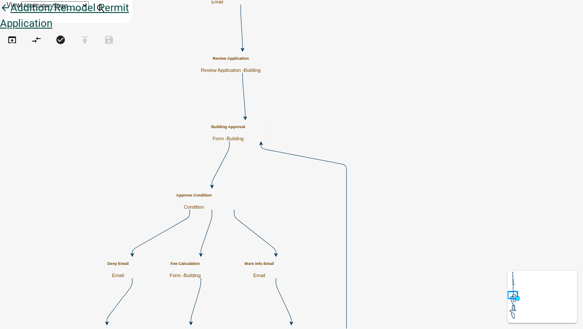
click at [10, 15] on icon "arrow_back" at bounding box center [5, 9] width 10 height 12
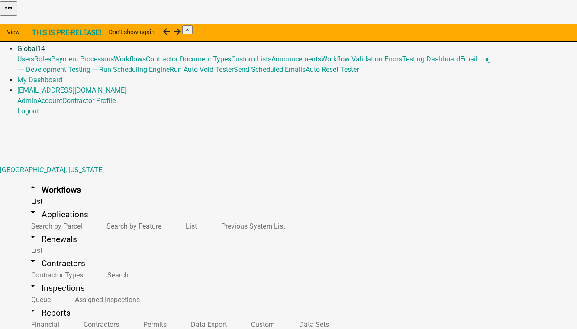
click at [45, 45] on link "Global 14" at bounding box center [31, 49] width 28 height 8
click at [402, 63] on link "Testing Dashboard" at bounding box center [431, 59] width 58 height 8
select select
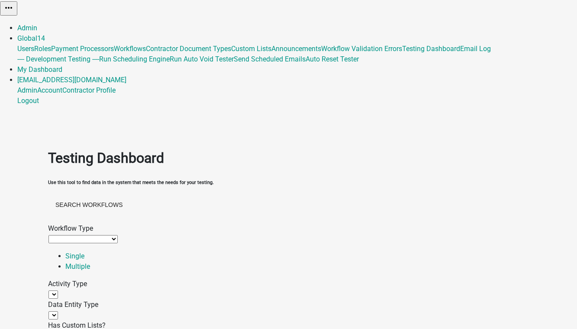
select select
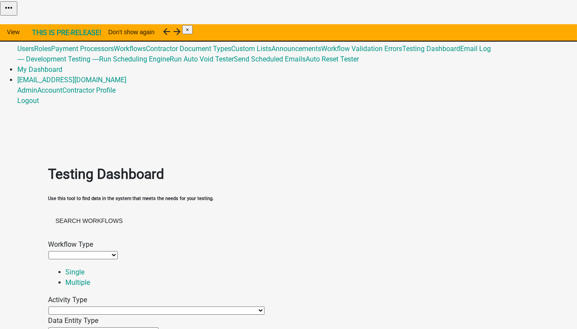
click at [122, 307] on select "Agenda item Appointment Call workflow Cancel Scheduled Email Complete Timeout A…" at bounding box center [157, 311] width 216 height 8
select select "contractor-selection-activity"
click at [74, 307] on select "Agenda item Appointment Call workflow Cancel Scheduled Email Complete Timeout A…" at bounding box center [157, 311] width 216 height 8
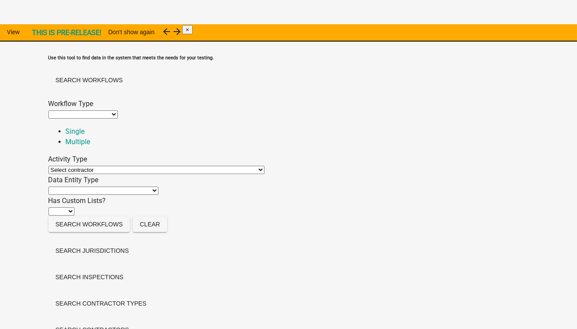
scroll to position [186, 0]
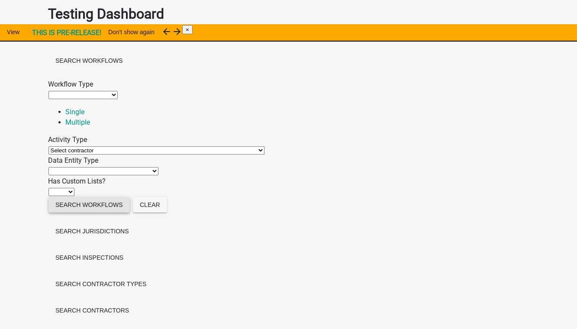
click at [102, 197] on button "Search Workflows" at bounding box center [89, 205] width 81 height 16
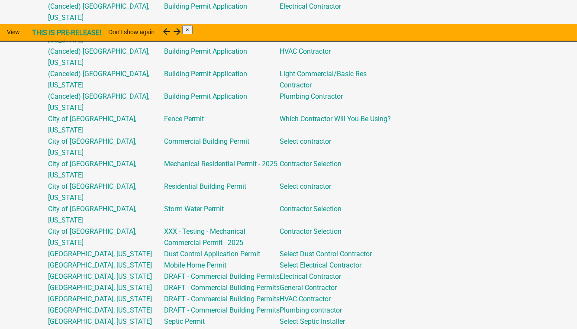
scroll to position [501, 0]
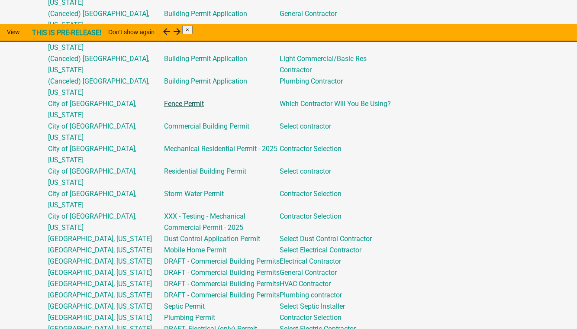
click at [204, 108] on link "Fence Permit" at bounding box center [184, 104] width 40 height 8
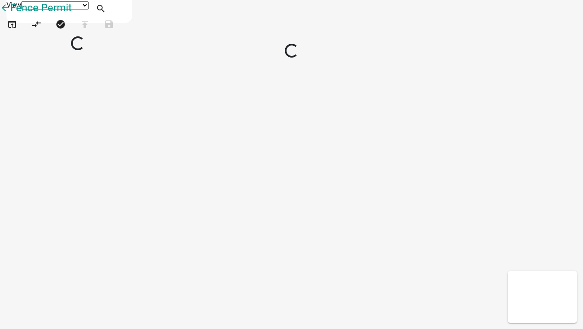
select select "1"
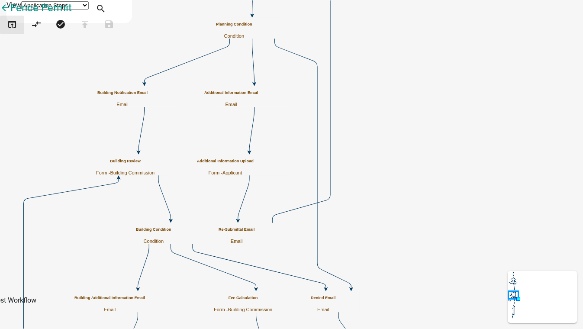
click at [17, 31] on icon "open_in_browser" at bounding box center [12, 25] width 10 height 12
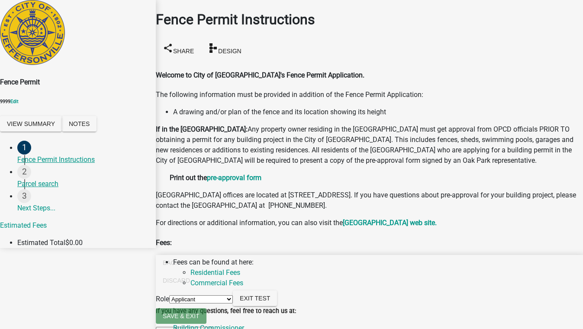
scroll to position [118, 0]
drag, startPoint x: 197, startPoint y: 260, endPoint x: 206, endPoint y: 259, distance: 8.2
radio input "true"
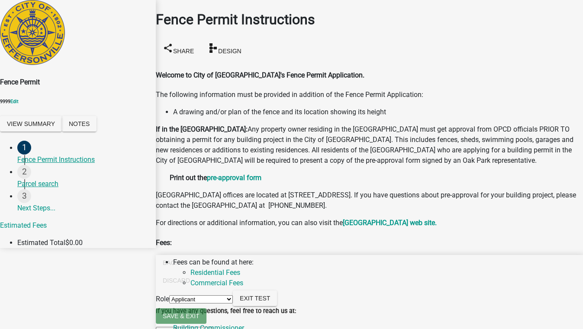
scroll to position [129, 0]
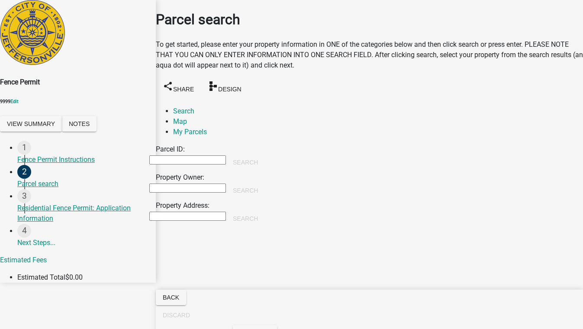
click at [204, 184] on input "Property Owner:" at bounding box center [187, 188] width 77 height 9
type input "smith"
click at [265, 183] on button "Search" at bounding box center [245, 191] width 39 height 16
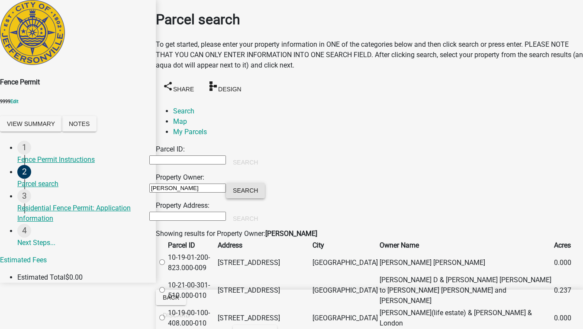
scroll to position [118, 0]
click at [166, 286] on label at bounding box center [166, 290] width 0 height 8
click at [165, 287] on input "radio" at bounding box center [162, 290] width 6 height 6
radio input "true"
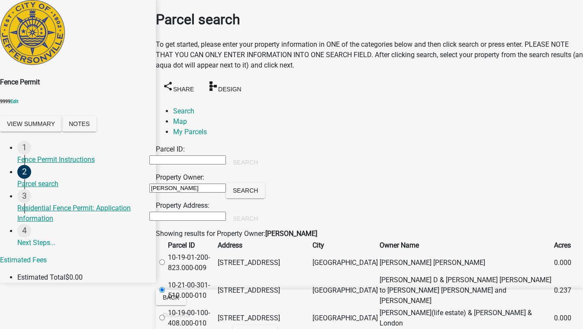
scroll to position [0, 0]
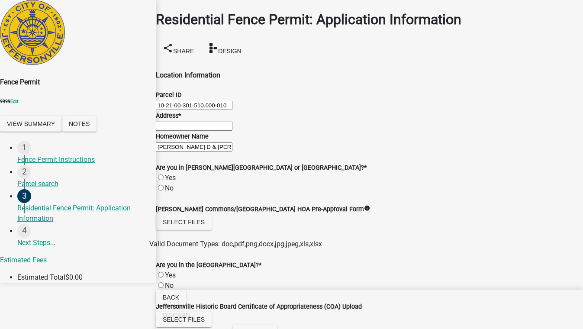
click at [231, 131] on input "Address *" at bounding box center [194, 126] width 77 height 9
type input "123 test"
type input "test 5088"
type input "123 test"
type input "5555555554"
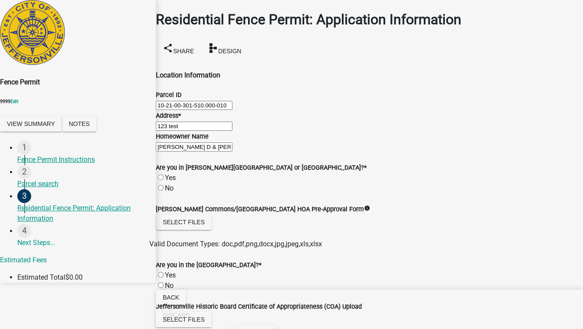
type input "test@schneidergis.com"
click at [171, 184] on label "No" at bounding box center [169, 188] width 9 height 8
click at [164, 185] on input "No" at bounding box center [161, 188] width 6 height 6
radio input "true"
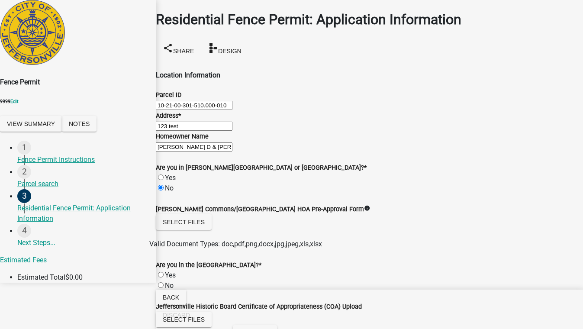
click at [170, 282] on label "No" at bounding box center [169, 286] width 9 height 8
click at [164, 282] on input "No" at bounding box center [161, 285] width 6 height 6
radio input "true"
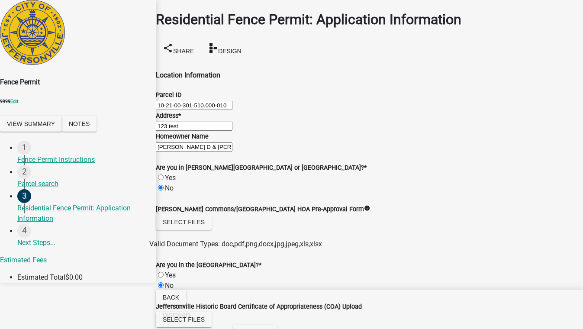
radio input "true"
type textarea "rtyuiop"
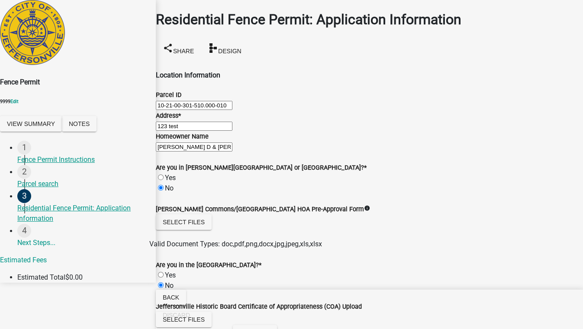
type input "wood"
type input "6"
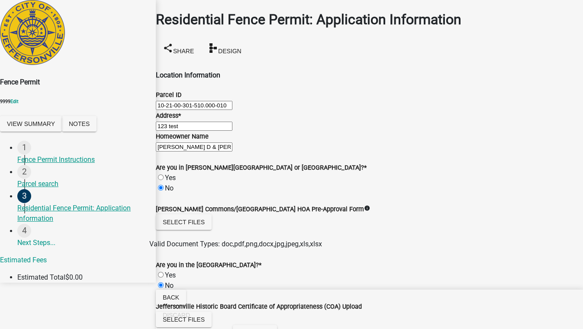
radio input "true"
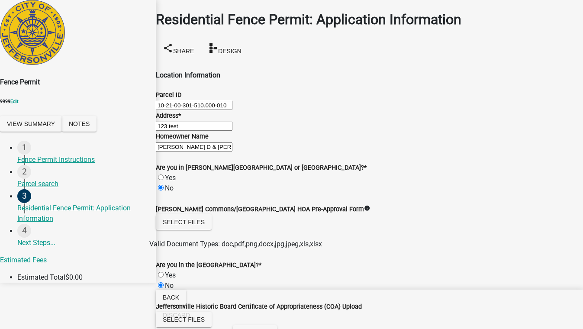
radio input "true"
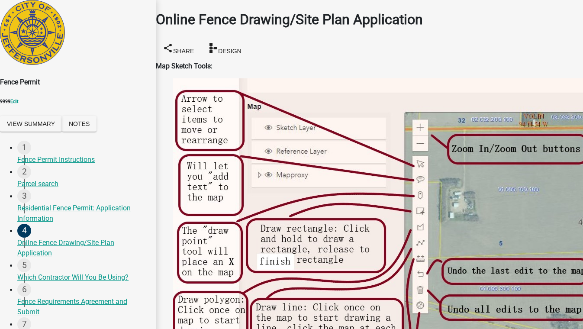
scroll to position [261, 0]
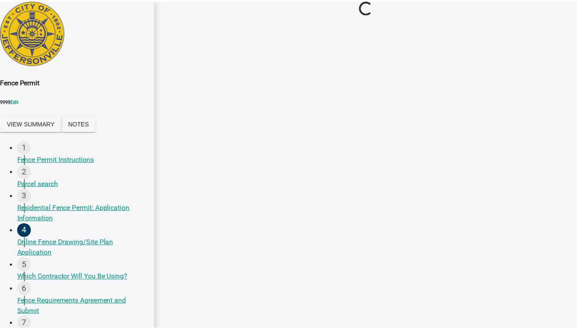
scroll to position [0, 0]
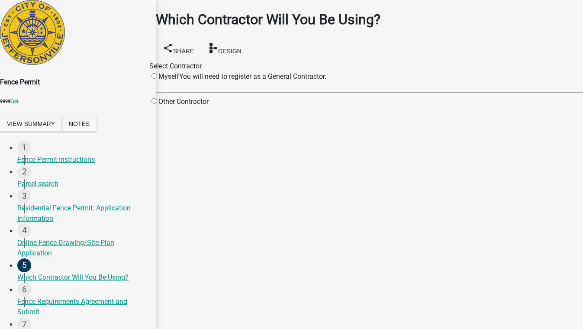
drag, startPoint x: 204, startPoint y: 95, endPoint x: 202, endPoint y: 100, distance: 5.6
click at [204, 96] on div "Select Contractor Myself You will need to register as a General Contractor. Oth…" at bounding box center [369, 84] width 427 height 46
click at [202, 100] on div "Other Contractor" at bounding box center [178, 102] width 59 height 10
click at [157, 104] on input "radio" at bounding box center [155, 101] width 6 height 6
radio input "true"
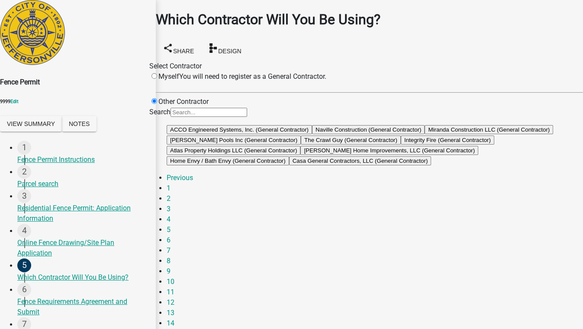
click at [312, 134] on button "ACCO Engineered Systems, Inc. (General Contractor)" at bounding box center [240, 129] width 146 height 9
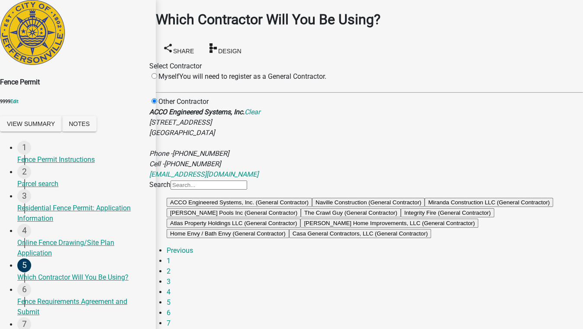
click at [322, 217] on button "The Crawl Guy (General Contractor)" at bounding box center [351, 212] width 100 height 9
click at [401, 217] on button "Integrity Fire (General Contractor)" at bounding box center [448, 212] width 94 height 9
click at [410, 228] on button "KM Sperzel Home Improvements, LLC (General Contractor)" at bounding box center [390, 223] width 178 height 9
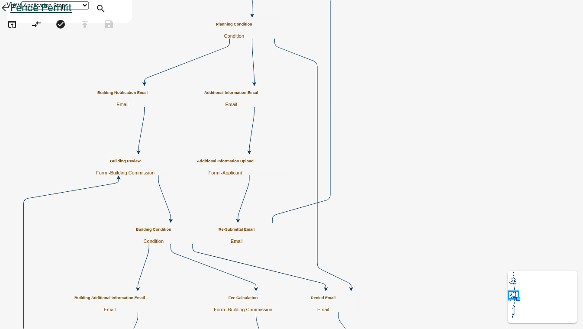
click at [10, 15] on icon "arrow_back" at bounding box center [5, 9] width 10 height 12
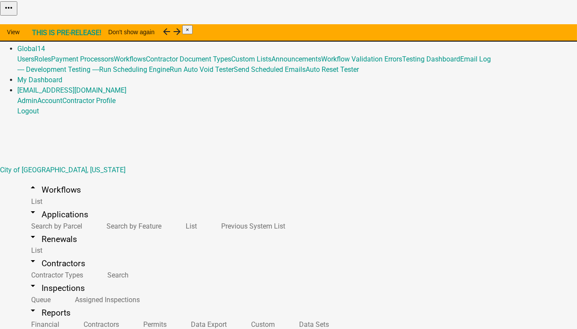
click at [37, 34] on link "Admin" at bounding box center [27, 38] width 20 height 8
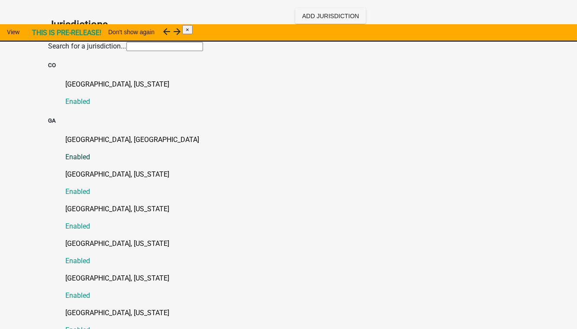
scroll to position [197, 0]
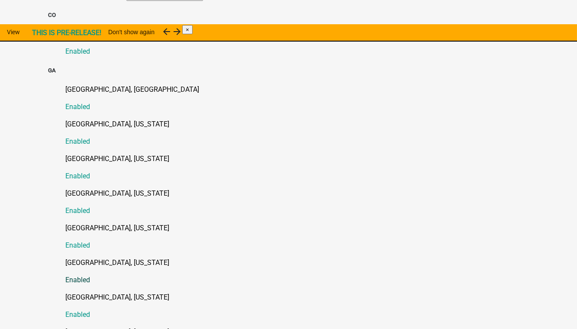
click at [97, 258] on p "Jasper County, Georgia" at bounding box center [297, 263] width 463 height 10
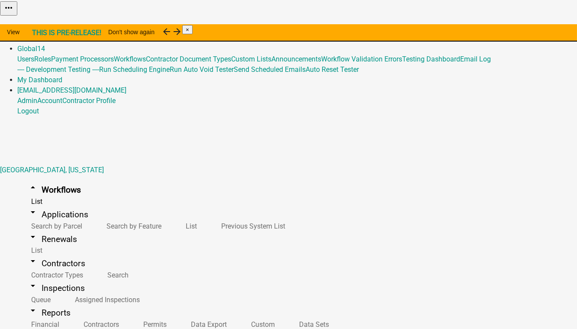
click at [37, 34] on link "Admin" at bounding box center [27, 38] width 20 height 8
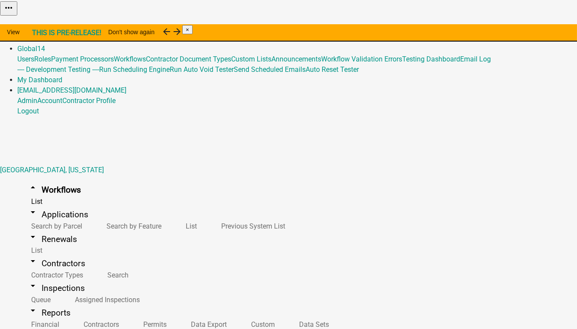
scroll to position [354, 0]
click at [393, 26] on button "Publish" at bounding box center [380, 21] width 26 height 9
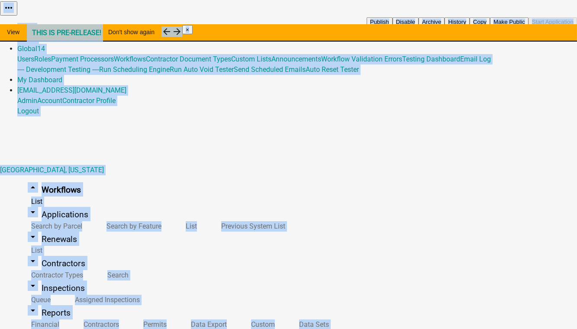
click at [393, 26] on button "Publish" at bounding box center [380, 21] width 26 height 9
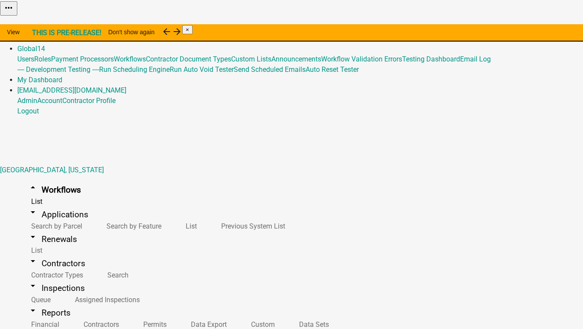
type textarea "testing"
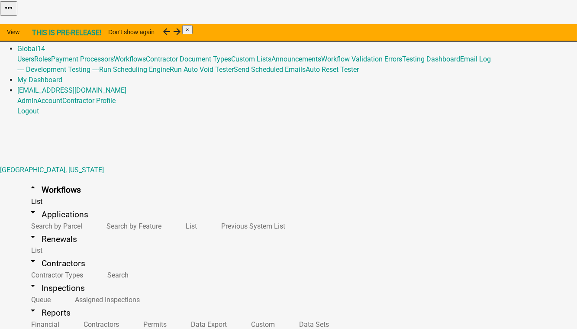
click at [37, 34] on link "Admin" at bounding box center [27, 38] width 20 height 8
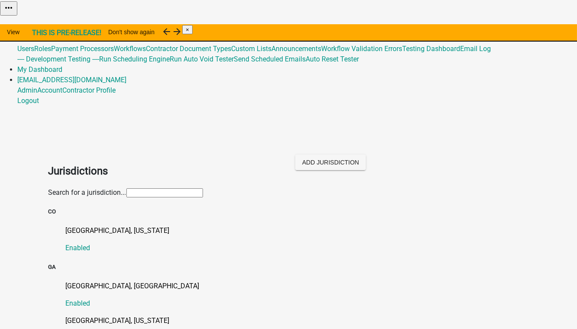
click at [126, 188] on input "text" at bounding box center [164, 192] width 77 height 9
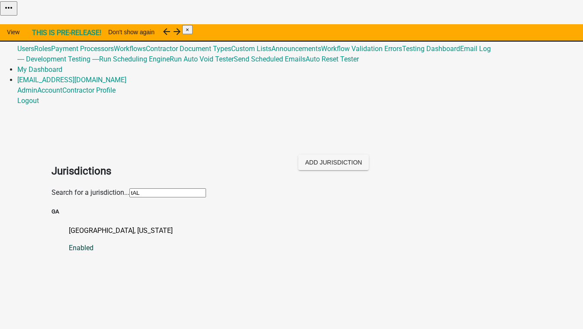
type input "tAL"
click at [71, 226] on p "Talbot County, Georgia" at bounding box center [300, 231] width 463 height 10
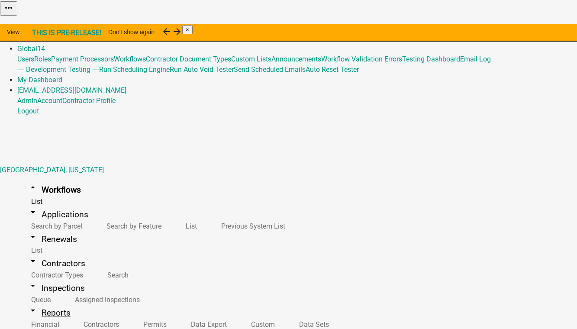
click at [39, 303] on link "arrow_drop_down Reports" at bounding box center [49, 313] width 64 height 20
click at [285, 315] on link "Data Sets" at bounding box center [312, 324] width 54 height 19
select select "WORKFLOW_NAME"
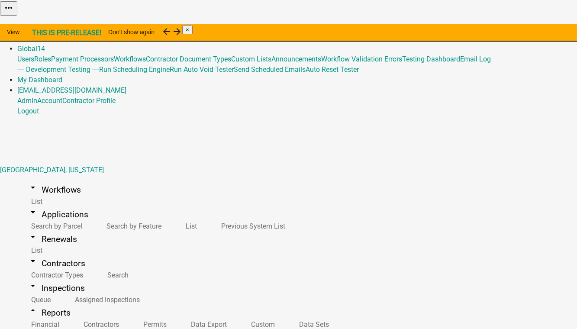
select select "APPLICATION_NUMBER"
select select "7400d1b1-48f7-42c7-b095-9fe160bbc210"
select select "8f0f348d-721e-4407-8947-e3b69b3f0a37"
select select "dfde459c-d354-4e07-a9d9-8fbc1c01046f"
select select "60ae78d1-16ed-4e4f-872e-38be42fbcfcc"
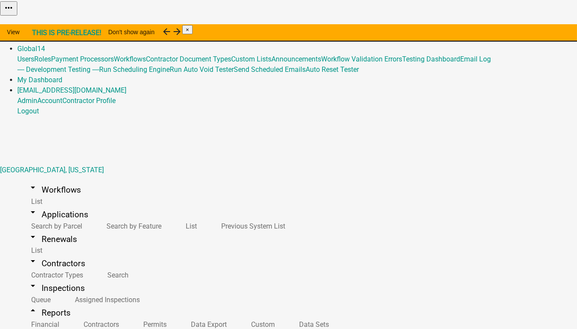
select select "f65475f6-f532-4efb-8870-83598cb024bf"
select select "f718cd8a-5a53-4068-abaa-daf477a51fc3"
select select "dd78d371-1427-40dc-806a-1018b10d5d53"
select select "d3398bb2-1b7a-4daf-b382-fb5b9cae75b1"
select select "502f208c-bc87-4ecb-9f82-130642696c9f"
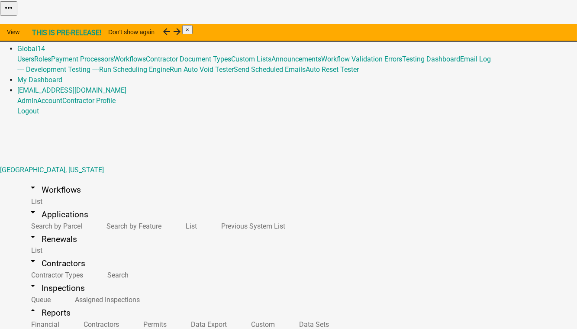
select select "b331010a-ed5a-424e-940d-e3ba60a7dbbf"
click at [177, 315] on link "Data Export" at bounding box center [207, 324] width 60 height 19
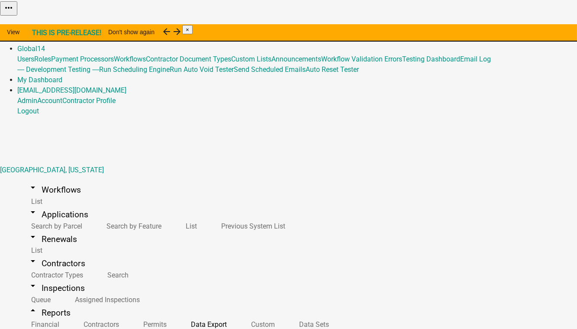
select select "1: 2ac5ea77-dbb5-435f-992f-9ea9f2eb94f9"
click at [134, 232] on li "Application Number" at bounding box center [154, 226] width 61 height 10
click at [154, 175] on label "contains" at bounding box center [145, 175] width 26 height 8
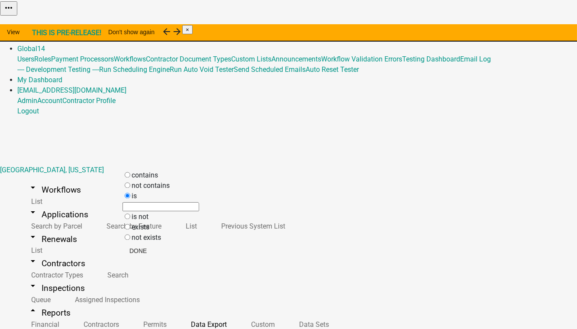
click at [130, 175] on input "contains" at bounding box center [128, 175] width 6 height 6
radio input "true"
click at [150, 191] on input "text" at bounding box center [161, 185] width 77 height 9
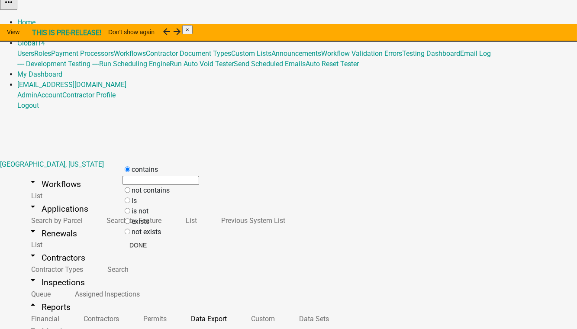
scroll to position [10, 0]
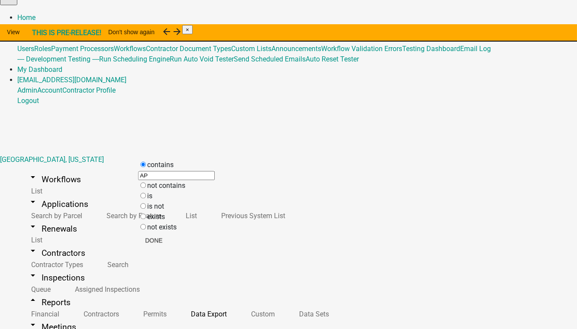
type input "AP"
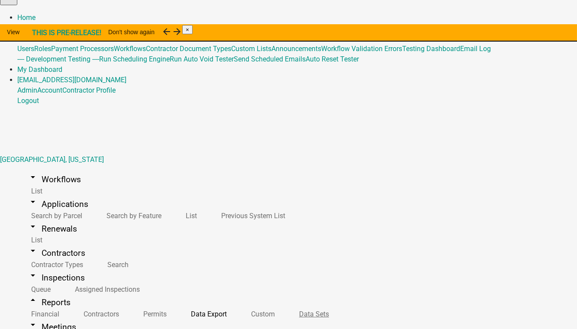
drag, startPoint x: 37, startPoint y: 234, endPoint x: 57, endPoint y: 233, distance: 20.4
click at [285, 305] on link "Data Sets" at bounding box center [312, 314] width 54 height 19
select select "WORKFLOW_NAME"
select select "APPLICATION_NUMBER"
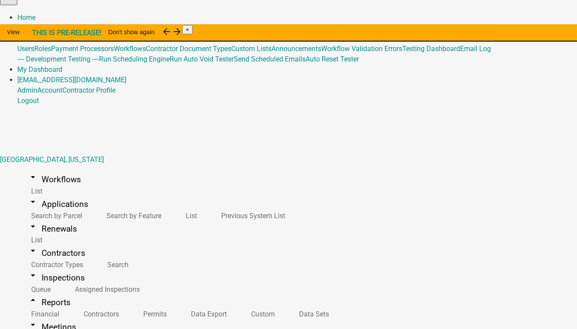
select select "7400d1b1-48f7-42c7-b095-9fe160bbc210"
select select "8f0f348d-721e-4407-8947-e3b69b3f0a37"
select select "dfde459c-d354-4e07-a9d9-8fbc1c01046f"
select select "60ae78d1-16ed-4e4f-872e-38be42fbcfcc"
select select "f65475f6-f532-4efb-8870-83598cb024bf"
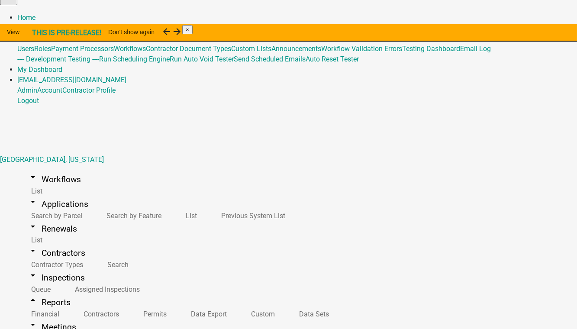
select select "f718cd8a-5a53-4068-abaa-daf477a51fc3"
select select "dd78d371-1427-40dc-806a-1018b10d5d53"
select select "d3398bb2-1b7a-4daf-b382-fb5b9cae75b1"
select select "502f208c-bc87-4ecb-9f82-130642696c9f"
select select "b331010a-ed5a-424e-940d-e3ba60a7dbbf"
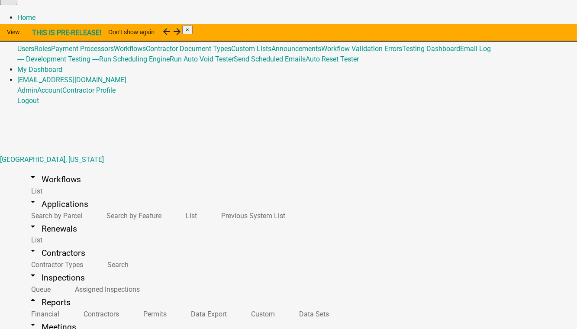
scroll to position [707, 0]
click at [177, 305] on link "Data Export" at bounding box center [207, 314] width 60 height 19
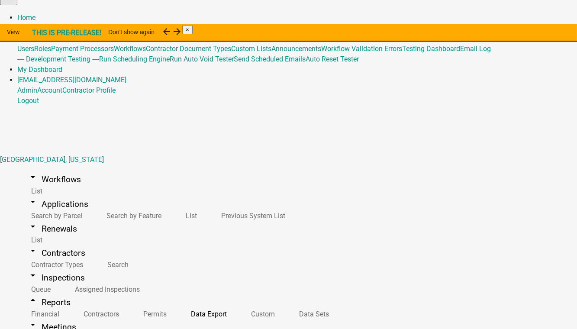
select select "1: 2ac5ea77-dbb5-435f-992f-9ea9f2eb94f9"
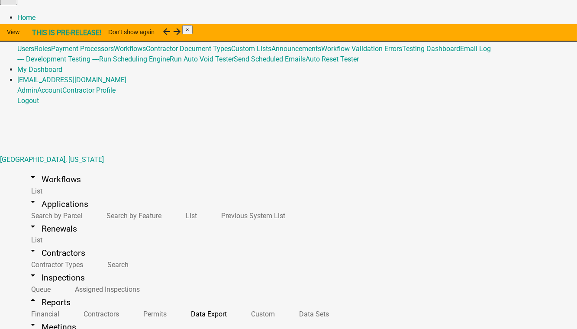
drag, startPoint x: 157, startPoint y: 182, endPoint x: 119, endPoint y: 184, distance: 38.2
click at [119, 184] on body "Internet Explorer does NOT work with GeoPermits. Get a new browser for more sec…" at bounding box center [288, 154] width 577 height 329
type input "A"
type input "BP"
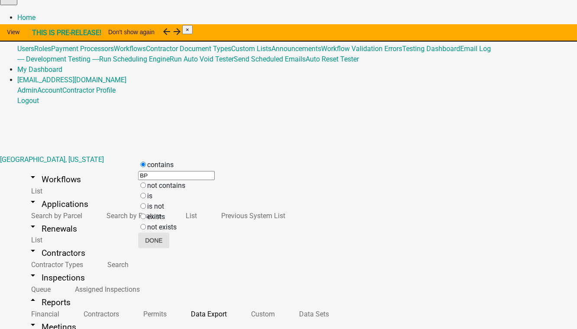
click at [169, 246] on button "Done" at bounding box center [153, 241] width 31 height 16
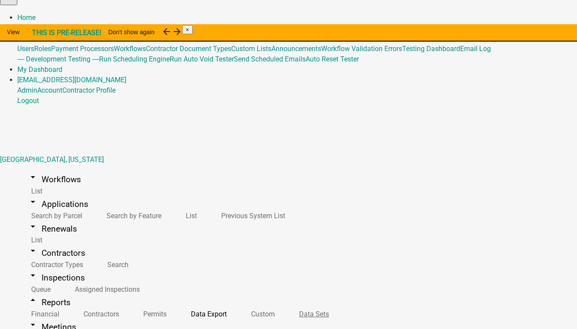
click at [285, 305] on link "Data Sets" at bounding box center [312, 314] width 54 height 19
select select "WORKFLOW_NAME"
select select "APPLICATION_NUMBER"
select select "7400d1b1-48f7-42c7-b095-9fe160bbc210"
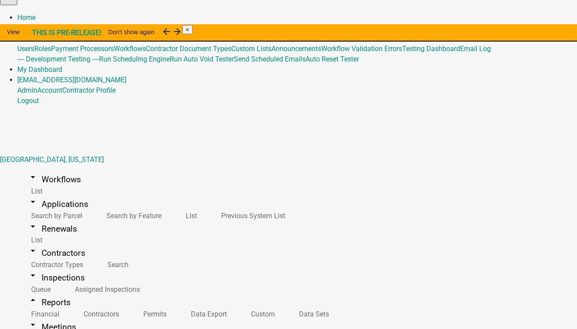
select select "8f0f348d-721e-4407-8947-e3b69b3f0a37"
select select "dfde459c-d354-4e07-a9d9-8fbc1c01046f"
select select "60ae78d1-16ed-4e4f-872e-38be42fbcfcc"
select select "f65475f6-f532-4efb-8870-83598cb024bf"
select select "f718cd8a-5a53-4068-abaa-daf477a51fc3"
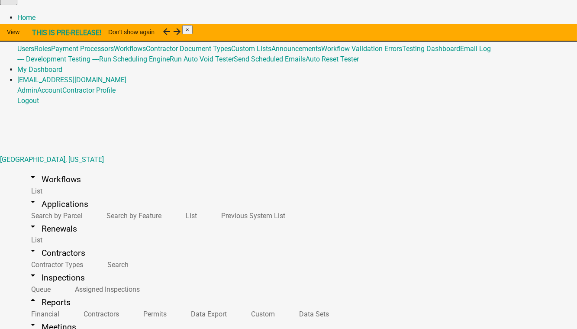
select select "dd78d371-1427-40dc-806a-1018b10d5d53"
select select "d3398bb2-1b7a-4daf-b382-fb5b9cae75b1"
select select "502f208c-bc87-4ecb-9f82-130642696c9f"
select select "b331010a-ed5a-424e-940d-e3ba60a7dbbf"
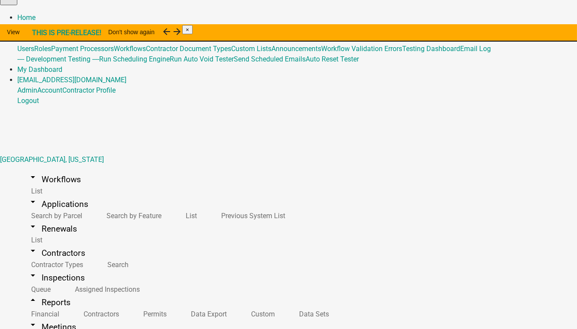
click at [177, 305] on link "Data Export" at bounding box center [207, 314] width 60 height 19
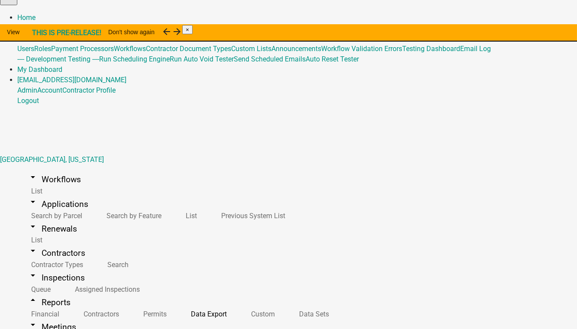
select select "1: 2ac5ea77-dbb5-435f-992f-9ea9f2eb94f9"
click at [141, 221] on li "Application Number" at bounding box center [154, 216] width 61 height 10
click at [165, 177] on label "not contains" at bounding box center [151, 175] width 38 height 8
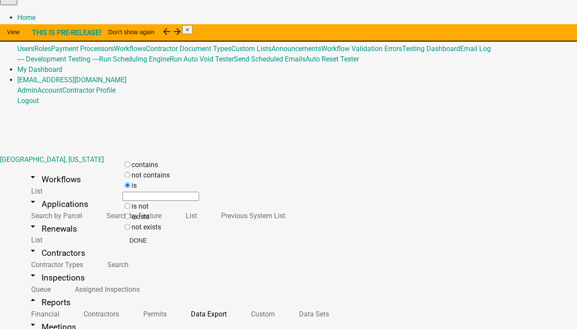
click at [130, 177] on contains "not contains" at bounding box center [128, 175] width 6 height 6
radio contains "true"
click at [139, 191] on input "text" at bounding box center [161, 185] width 77 height 9
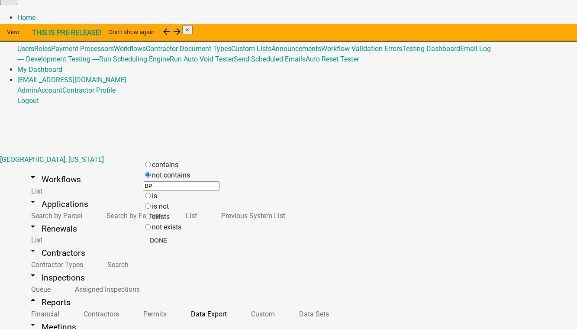
type input "BP"
click at [174, 241] on button "Done" at bounding box center [158, 241] width 31 height 16
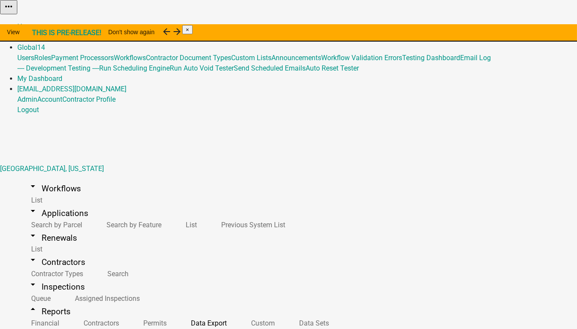
click at [37, 33] on link "Admin" at bounding box center [27, 37] width 20 height 8
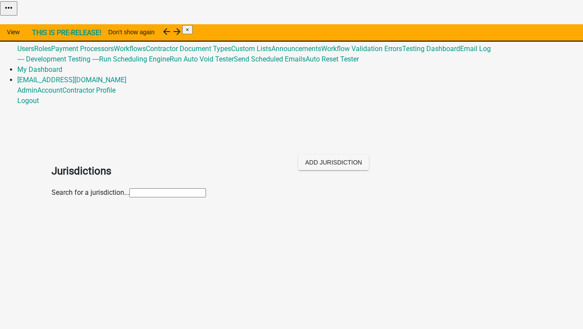
click at [129, 188] on input "text" at bounding box center [167, 192] width 77 height 9
type input "put"
click at [87, 226] on p "[GEOGRAPHIC_DATA], [US_STATE]" at bounding box center [300, 231] width 463 height 10
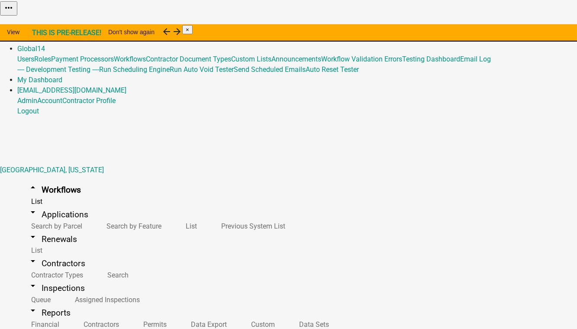
scroll to position [997, 0]
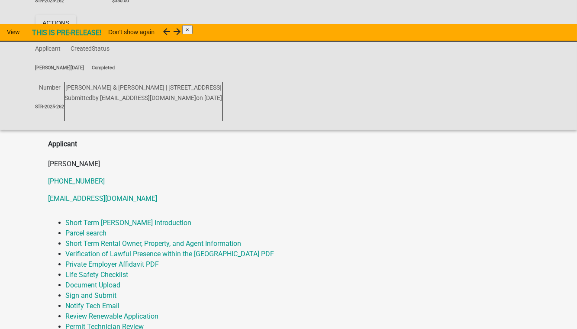
scroll to position [197, 0]
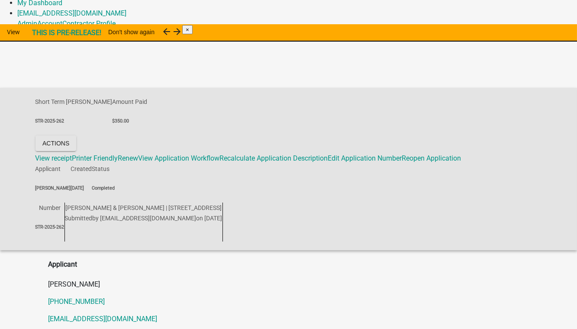
scroll to position [98, 0]
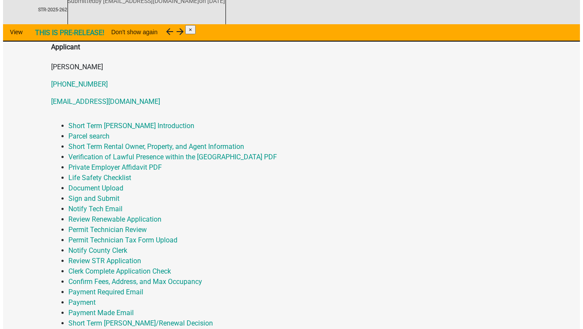
scroll to position [295, 0]
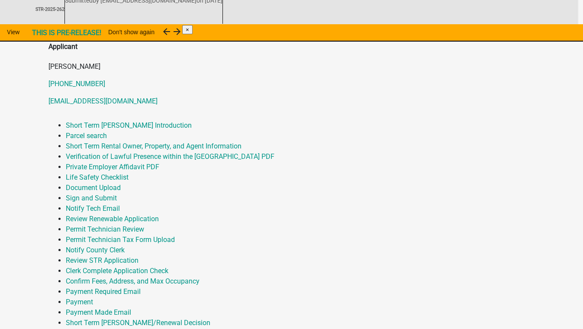
scroll to position [78, 0]
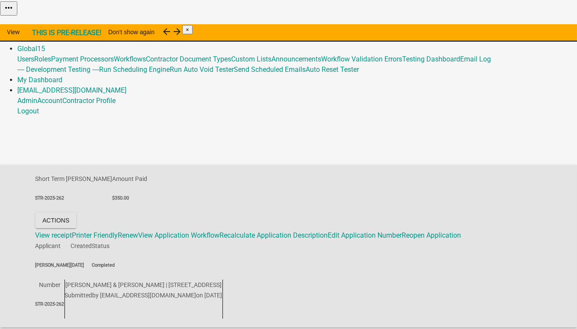
click at [37, 34] on link "Admin" at bounding box center [27, 38] width 20 height 8
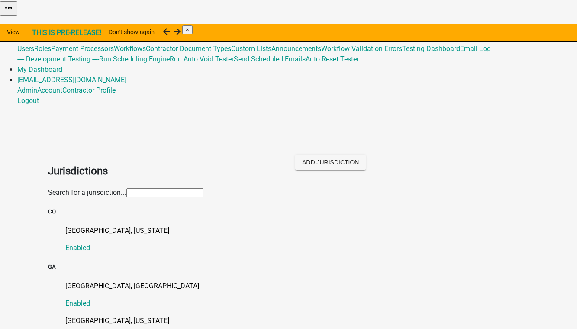
click at [126, 188] on input "text" at bounding box center [164, 192] width 77 height 9
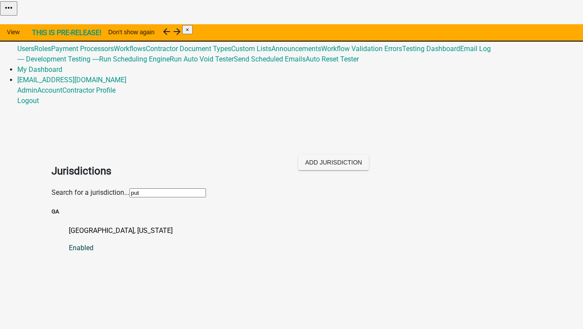
type input "put"
click at [78, 226] on p "[GEOGRAPHIC_DATA], [US_STATE]" at bounding box center [300, 231] width 463 height 10
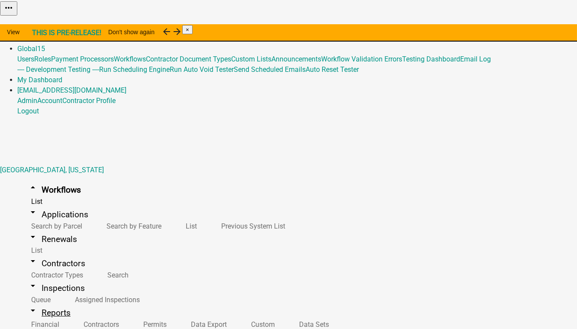
click at [30, 303] on link "arrow_drop_down Reports" at bounding box center [49, 313] width 64 height 20
click at [48, 180] on link "arrow_drop_down Workflows" at bounding box center [54, 190] width 74 height 20
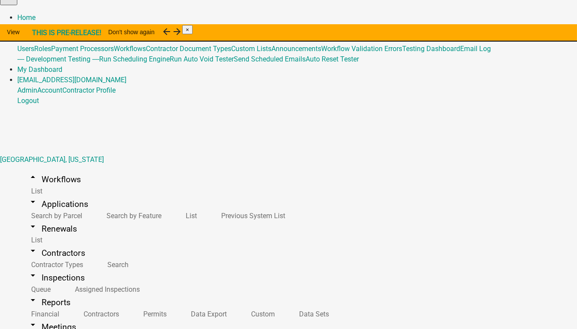
scroll to position [197, 0]
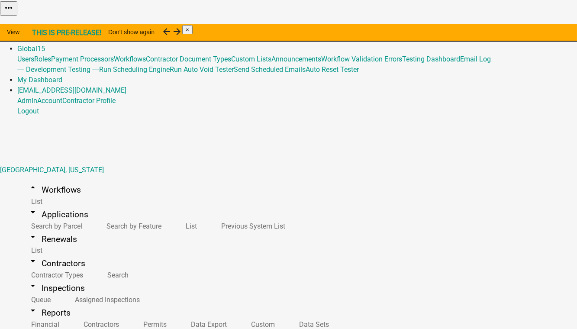
click at [34, 303] on link "arrow_drop_down Reports" at bounding box center [49, 313] width 64 height 20
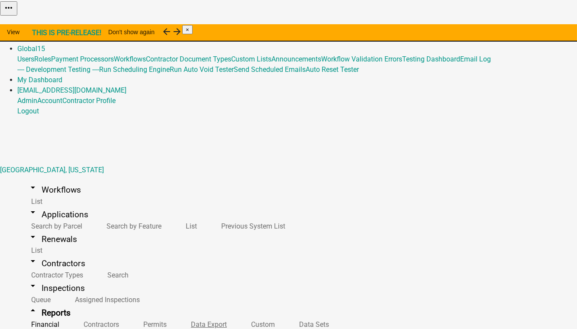
click at [177, 315] on link "Data Export" at bounding box center [207, 324] width 60 height 19
select select "34: Object"
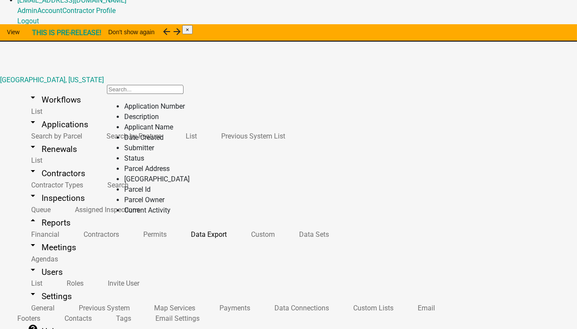
scroll to position [96, 0]
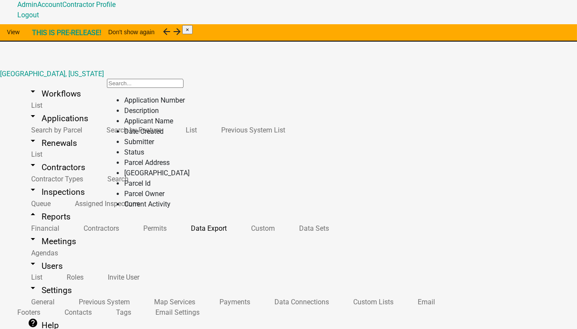
click at [330, 233] on html "Internet Explorer does NOT work with GeoPermits. Get a new browser for more sec…" at bounding box center [288, 68] width 577 height 329
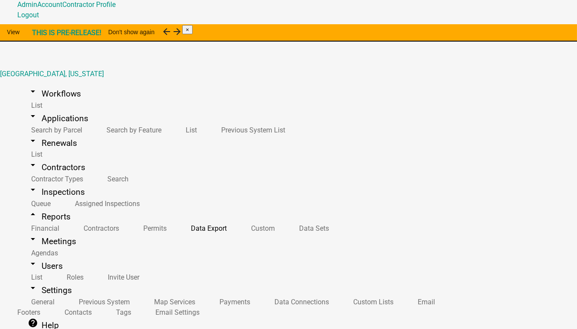
scroll to position [10, 0]
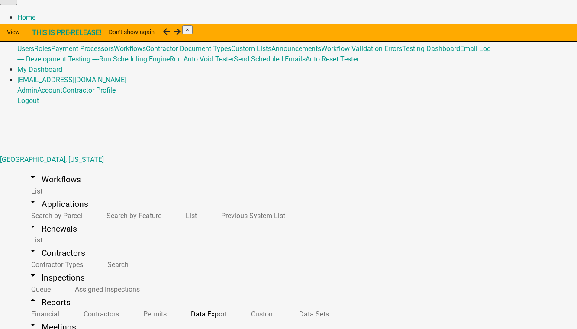
select select "37: ff8f1638-3a77-4584-82d1-be9f2c1c5b27"
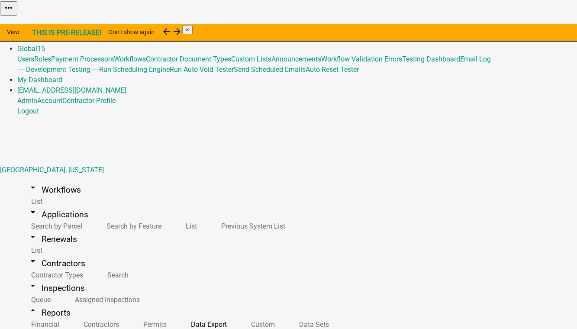
scroll to position [10, 0]
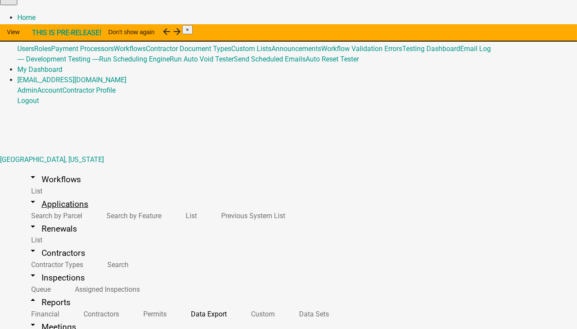
click at [45, 194] on link "arrow_drop_down Applications" at bounding box center [57, 204] width 81 height 20
click at [172, 207] on link "List" at bounding box center [190, 216] width 36 height 19
paste input "STR-2025-094"
type input "STR-2025-094"
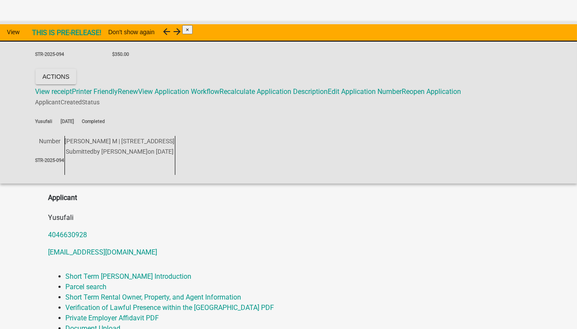
scroll to position [157, 0]
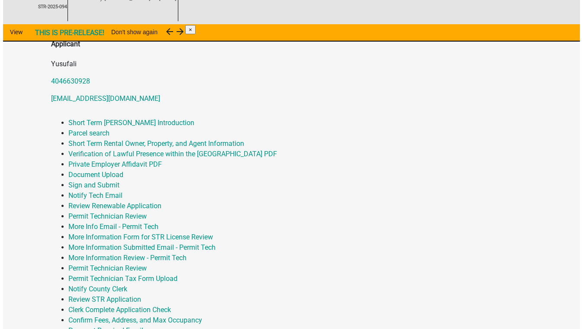
scroll to position [369, 0]
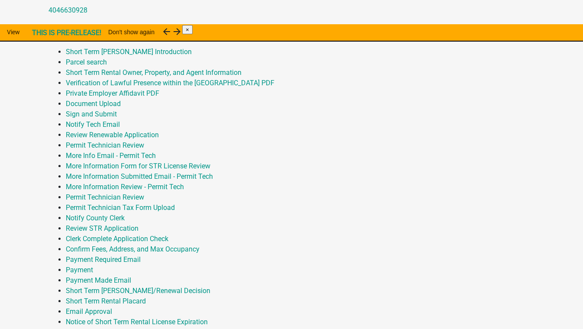
scroll to position [39, 0]
type input "12/31/2026"
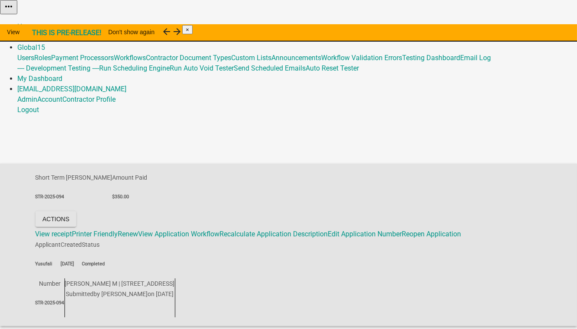
scroll to position [0, 0]
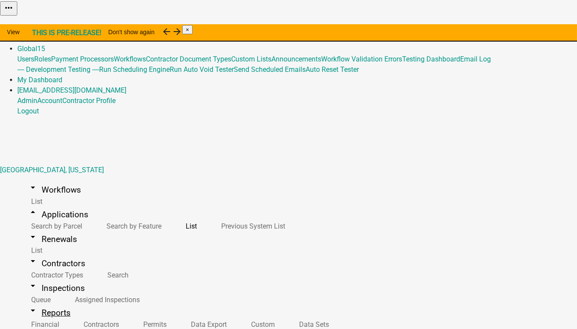
click at [34, 303] on link "arrow_drop_down Reports" at bounding box center [49, 313] width 64 height 20
click at [177, 315] on link "Data Export" at bounding box center [207, 324] width 60 height 19
select select "34: Object"
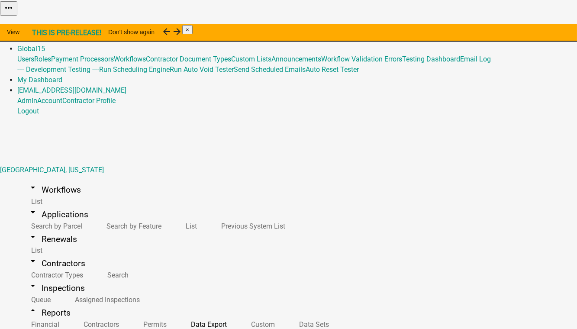
paste input "STR-2025-094"
type input "STR-2025-094"
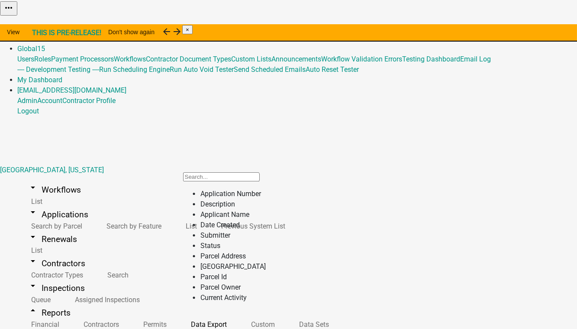
click at [216, 199] on li "Application Number" at bounding box center [233, 194] width 65 height 10
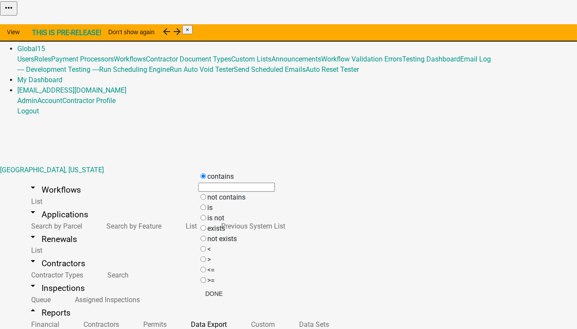
click at [213, 212] on label "is" at bounding box center [209, 208] width 5 height 8
click at [206, 210] on input "is" at bounding box center [204, 207] width 6 height 6
radio input "true"
click at [225, 213] on input "text" at bounding box center [236, 208] width 77 height 9
paste input "STR-2025-094"
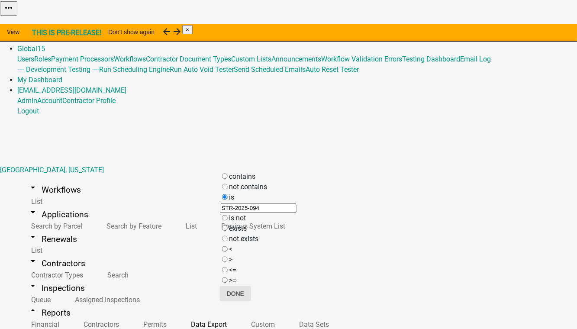
type input "STR-2025-094"
click at [251, 291] on button "Done" at bounding box center [235, 294] width 31 height 16
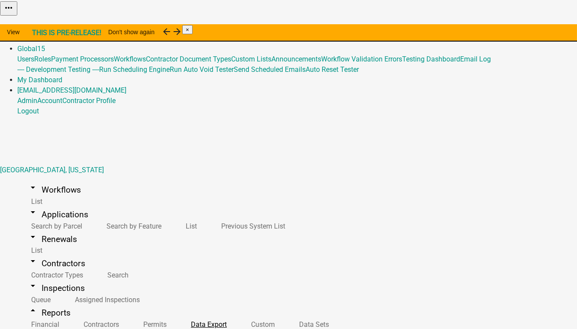
drag, startPoint x: 169, startPoint y: 248, endPoint x: 44, endPoint y: 238, distance: 125.6
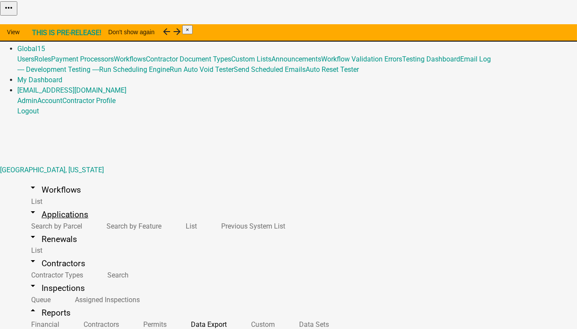
click at [42, 204] on link "arrow_drop_down Applications" at bounding box center [57, 214] width 81 height 20
click at [172, 217] on link "List" at bounding box center [190, 226] width 36 height 19
paste input "STR-2025-094"
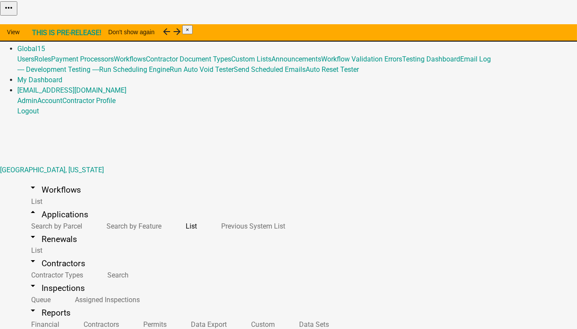
type input "STR-2025-094"
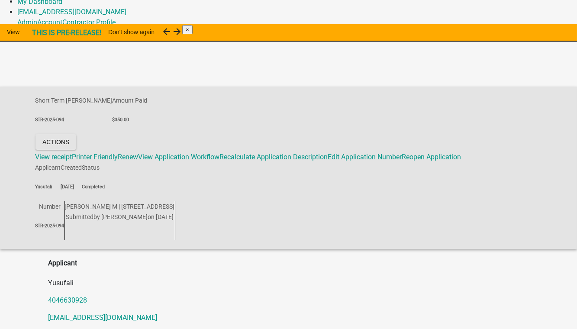
scroll to position [118, 0]
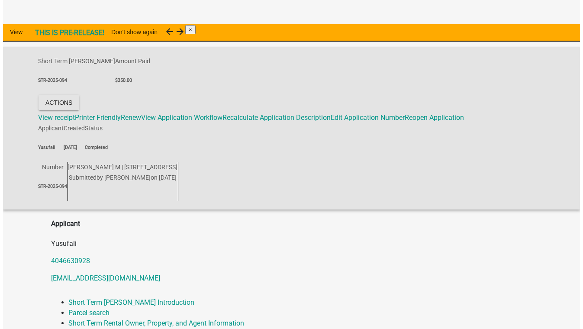
scroll to position [369, 0]
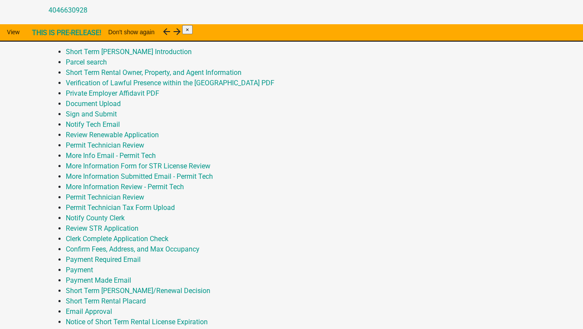
scroll to position [78, 0]
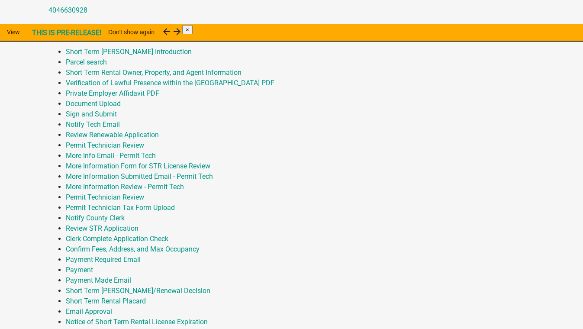
type input "12/31/2025"
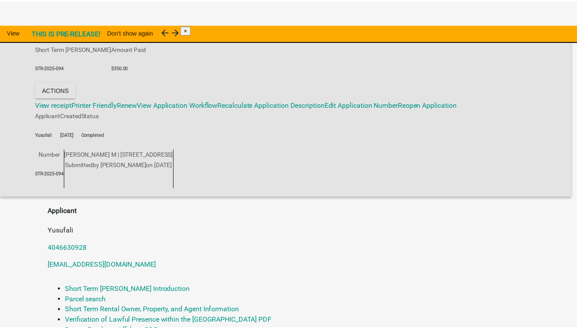
scroll to position [369, 0]
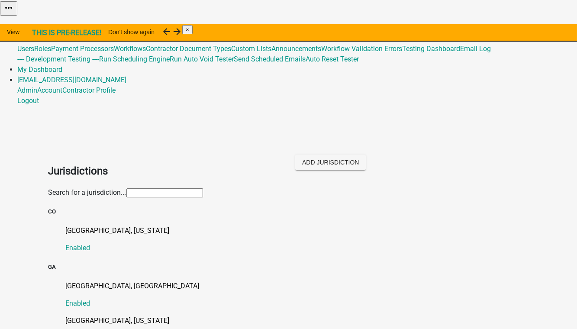
click at [126, 188] on input "text" at bounding box center [164, 192] width 77 height 9
type input "jasper"
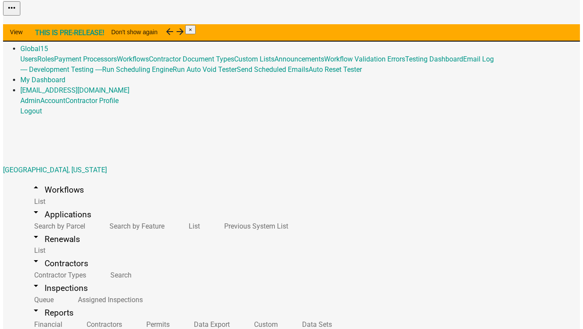
scroll to position [511, 0]
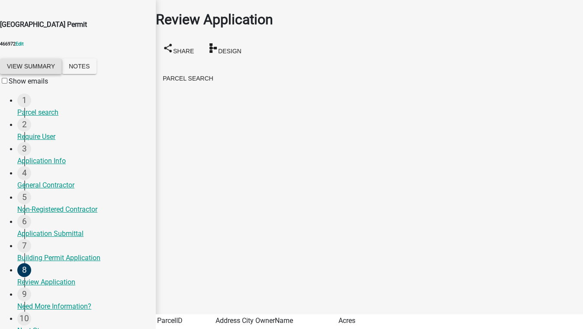
click at [52, 74] on button "View Summary" at bounding box center [31, 66] width 62 height 16
click at [547, 303] on button "Save & Exit" at bounding box center [565, 307] width 37 height 9
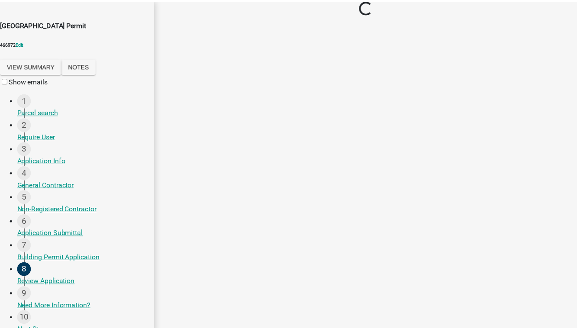
scroll to position [0, 0]
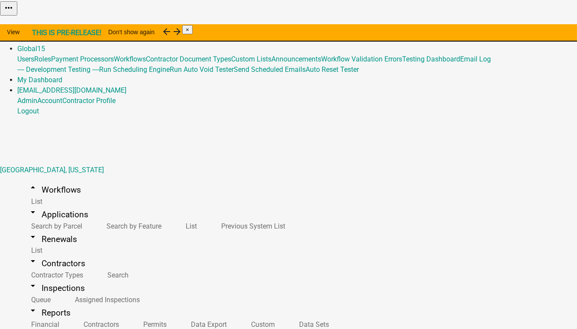
click at [37, 34] on link "Admin" at bounding box center [27, 38] width 20 height 8
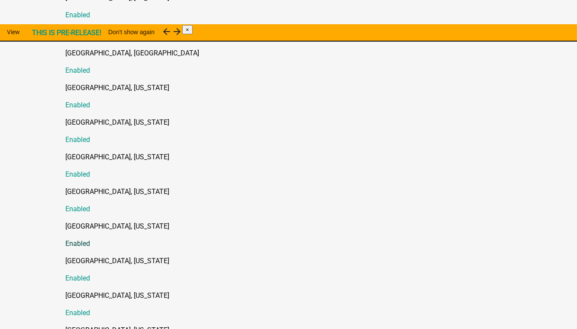
scroll to position [275, 0]
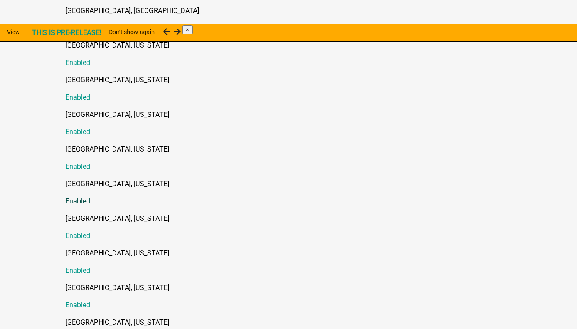
click at [90, 248] on p "Putnam County, Georgia" at bounding box center [297, 253] width 463 height 10
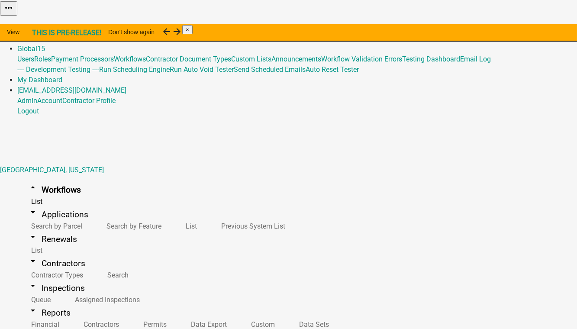
drag, startPoint x: 516, startPoint y: 259, endPoint x: 527, endPoint y: 266, distance: 12.5
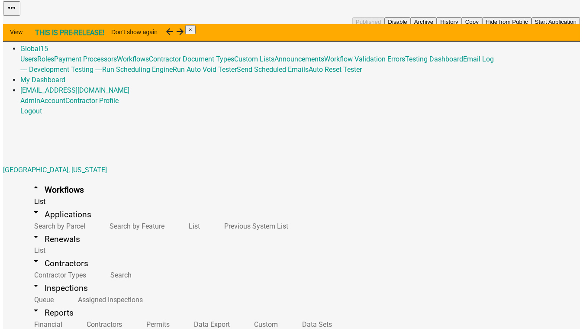
scroll to position [118, 0]
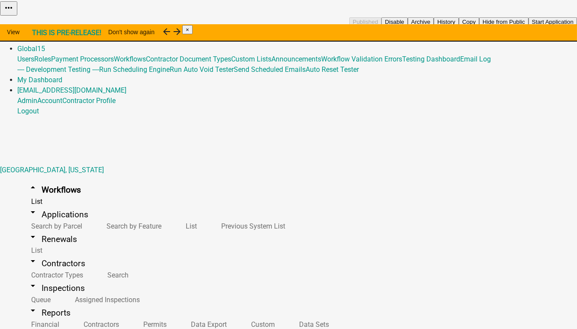
click at [529, 26] on button "Start Application" at bounding box center [553, 21] width 49 height 9
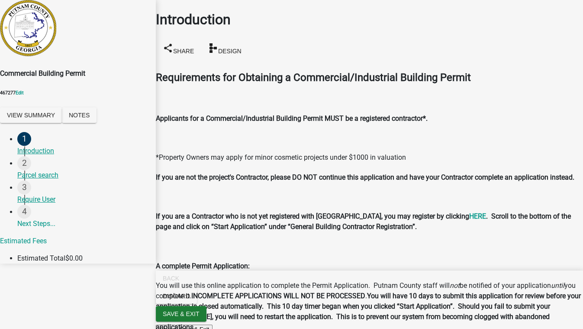
scroll to position [813, 0]
radio input "true"
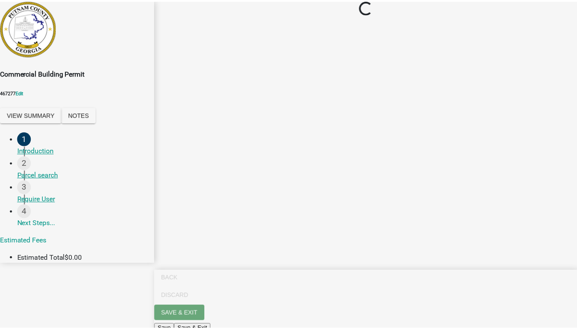
scroll to position [0, 0]
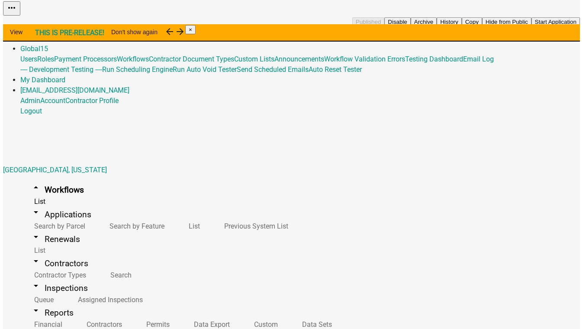
scroll to position [197, 0]
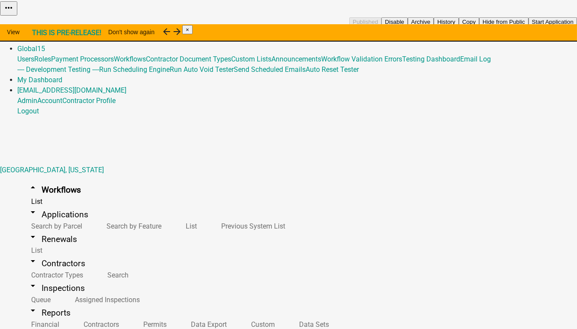
click at [529, 26] on button "Start Application" at bounding box center [553, 21] width 49 height 9
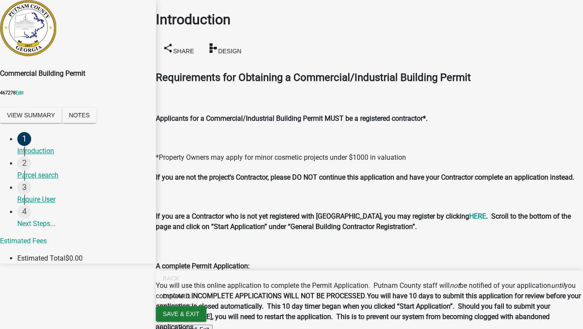
scroll to position [813, 0]
radio input "true"
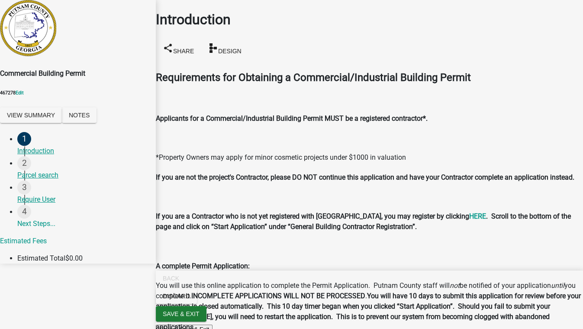
scroll to position [0, 0]
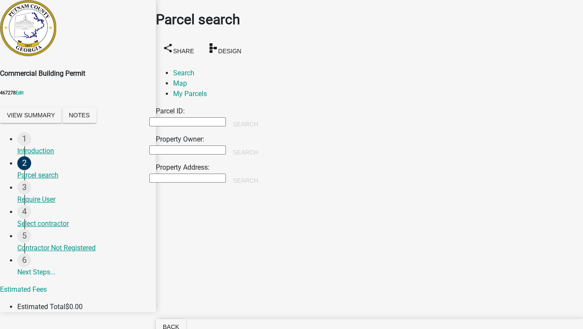
click at [180, 146] on input "Property Owner:" at bounding box center [187, 150] width 77 height 9
type input "smith"
click at [265, 145] on button "Search" at bounding box center [245, 153] width 39 height 16
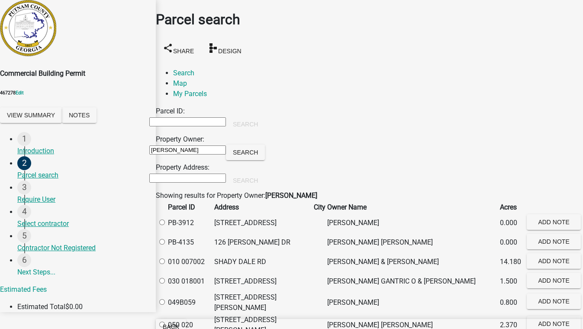
click at [166, 266] on label at bounding box center [166, 262] width 0 height 8
click at [165, 264] on 007002 "radio" at bounding box center [162, 262] width 6 height 6
radio 007002 "true"
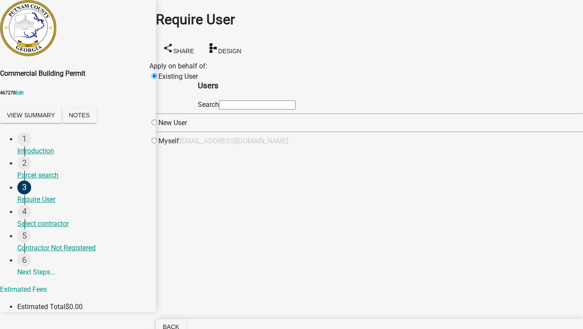
click at [262, 110] on input "text" at bounding box center [257, 104] width 77 height 9
type input "test1"
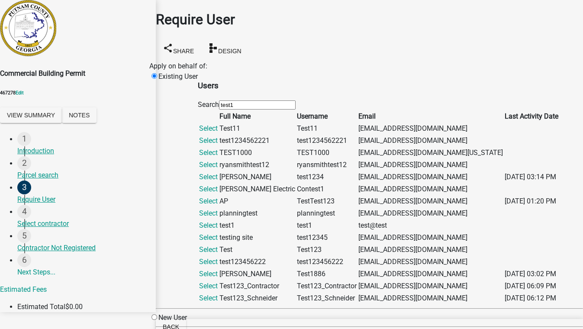
scroll to position [285, 0]
drag, startPoint x: 258, startPoint y: 189, endPoint x: 267, endPoint y: 191, distance: 9.2
click at [218, 294] on link "Select" at bounding box center [208, 298] width 19 height 8
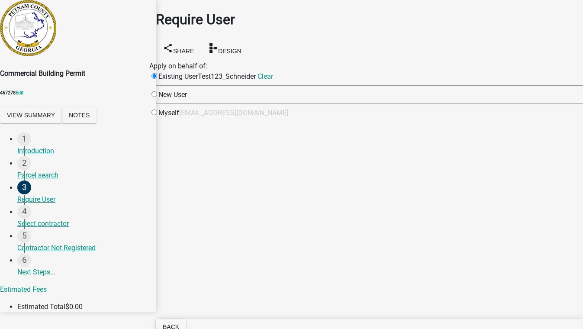
scroll to position [0, 0]
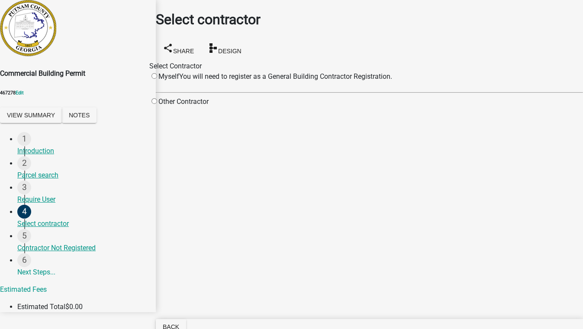
click at [157, 104] on input "radio" at bounding box center [155, 101] width 6 height 6
radio input "true"
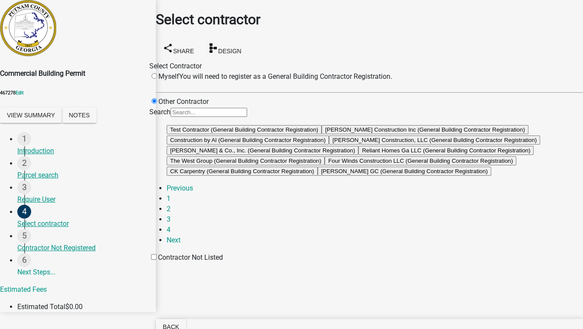
click at [307, 134] on button "Test Contractor (General Building Contractor Registration)" at bounding box center [244, 129] width 155 height 9
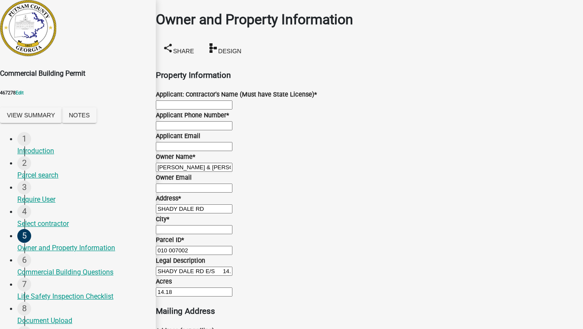
click at [209, 108] on input "Applicant: Contractor's Name (Must have State License) *" at bounding box center [194, 104] width 77 height 9
type input "MN"
type input "5555555555"
type input "[EMAIL_ADDRESS][DOMAIN_NAME]"
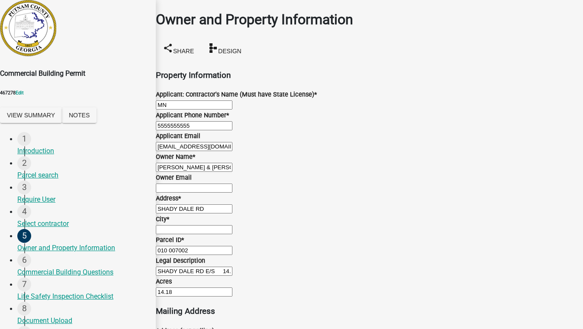
click at [202, 225] on input "City *" at bounding box center [194, 229] width 77 height 9
type input "test,zx 55555"
type input "[EMAIL_ADDRESS][DOMAIN_NAME]"
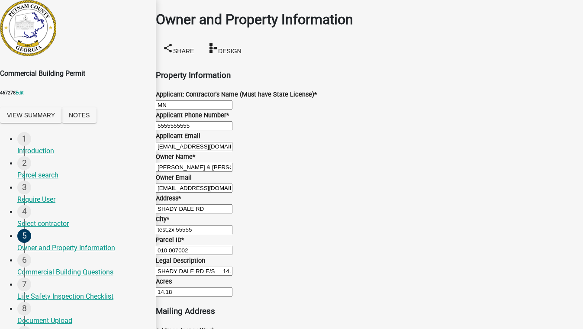
type input "testy"
type input "5555555555"
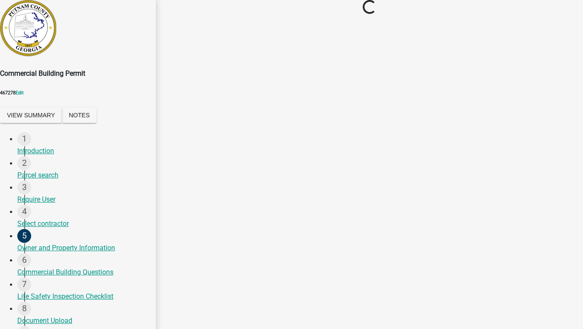
scroll to position [0, 0]
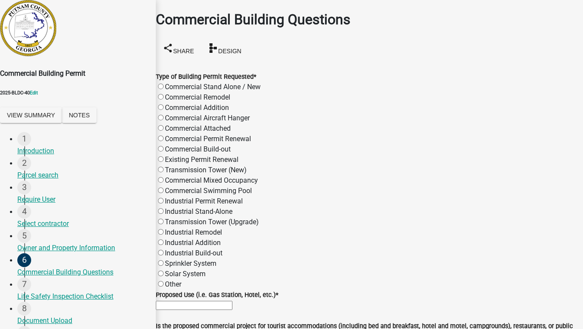
click at [171, 104] on label "Commercial Addition" at bounding box center [197, 108] width 64 height 8
click at [164, 104] on input "Commercial Addition" at bounding box center [161, 107] width 6 height 6
radio input "true"
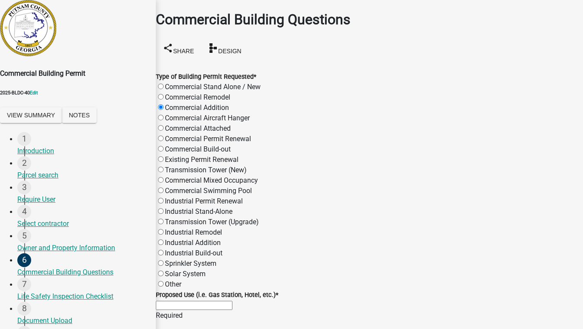
scroll to position [197, 0]
click at [191, 301] on input "Proposed Use (i.e. Gas Station, Hotel, etc.) *" at bounding box center [194, 305] width 77 height 9
type input "sunroom"
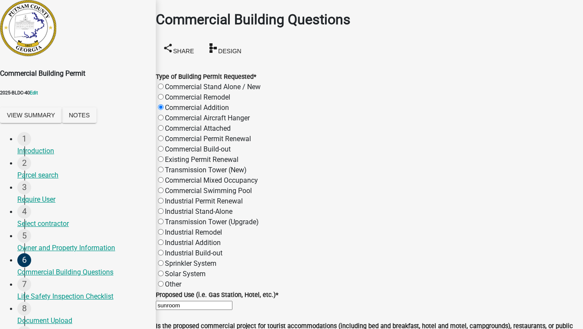
scroll to position [275, 0]
type input "25000"
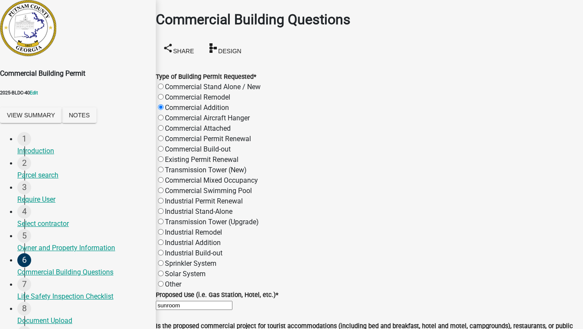
type input "2300"
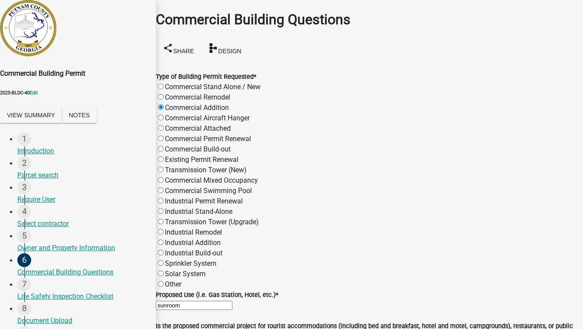
scroll to position [551, 0]
type input "1"
type input "20"
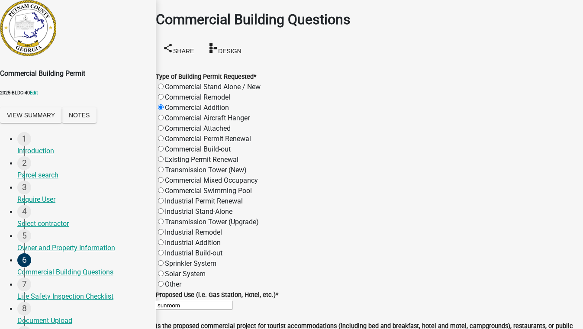
scroll to position [1597, 0]
radio input "true"
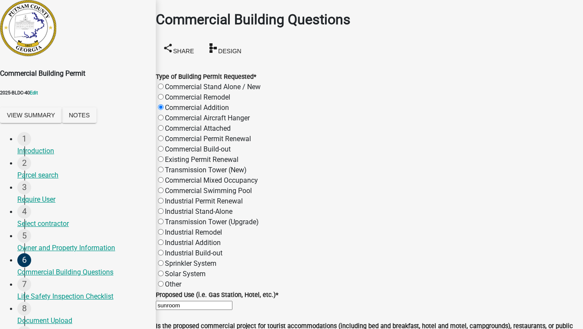
radio input "true"
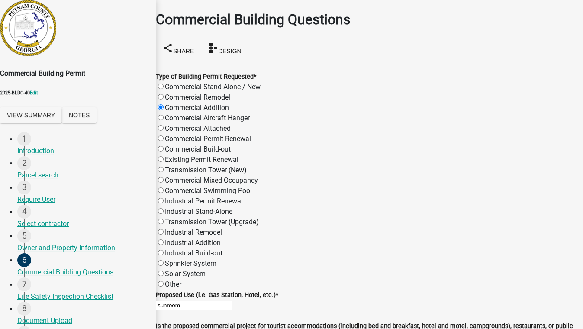
checkbox input "true"
checkbox input "false"
checkbox input "true"
checkbox input "false"
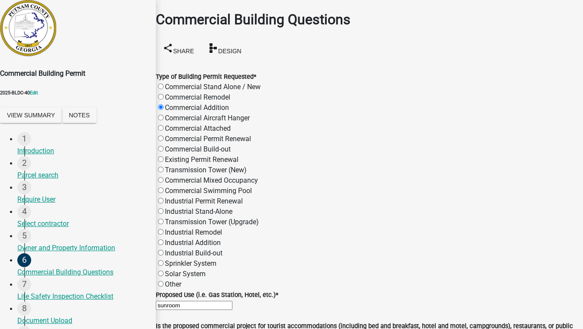
checkbox input "false"
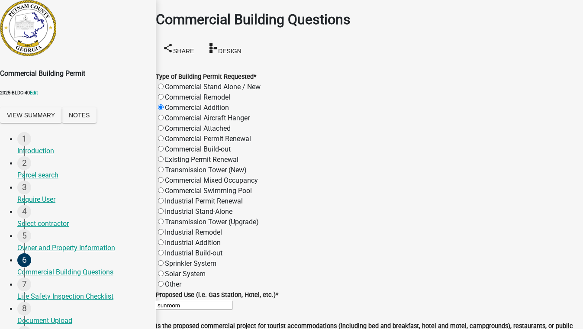
checkbox input "false"
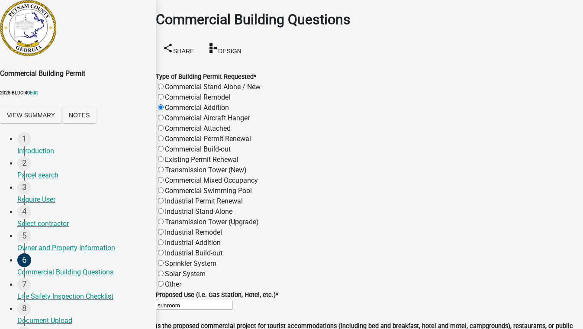
checkbox input "false"
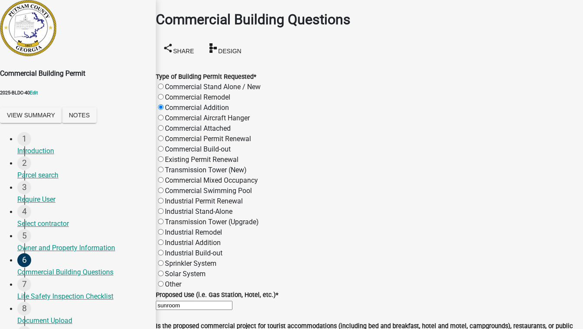
checkbox input "false"
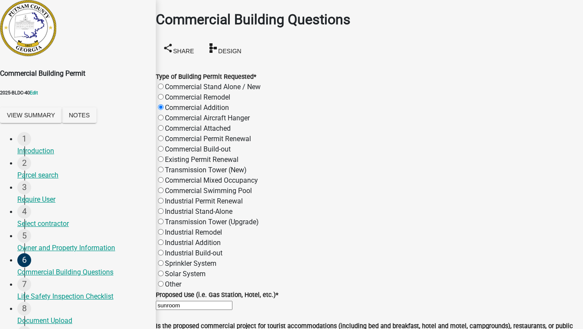
checkbox input "false"
checkbox input "true"
checkbox input "false"
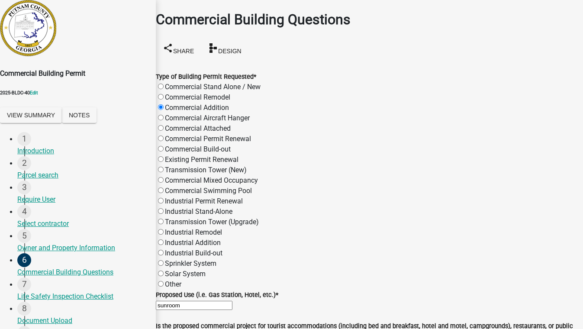
checkbox input "false"
checkbox input "true"
checkbox input "false"
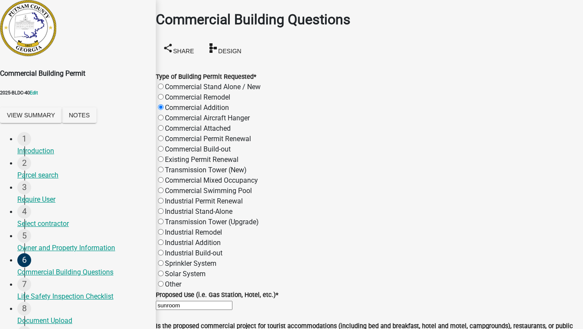
checkbox input "false"
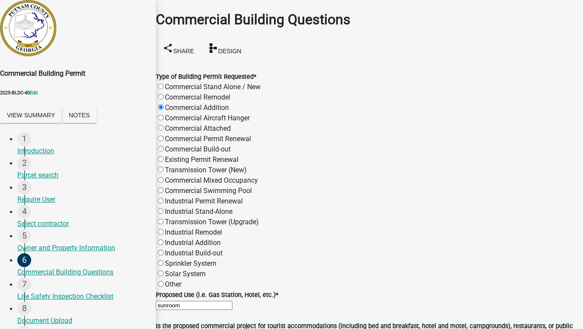
scroll to position [2699, 0]
radio input "true"
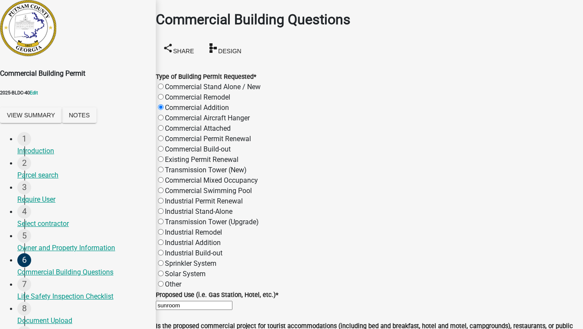
radio input "true"
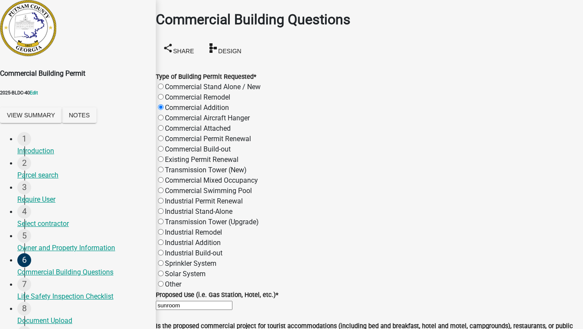
radio input "true"
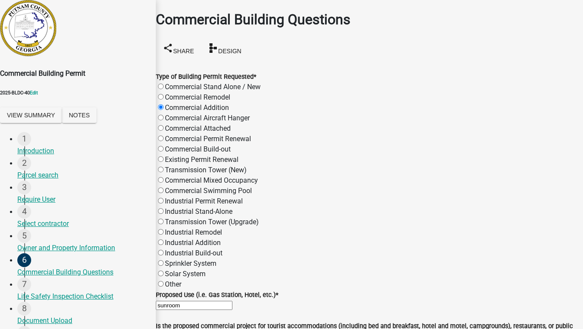
radio input "true"
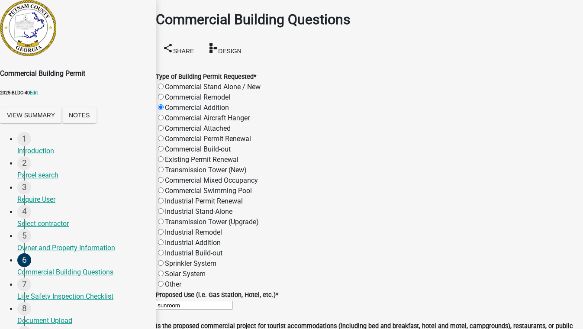
scroll to position [117, 0]
radio input "true"
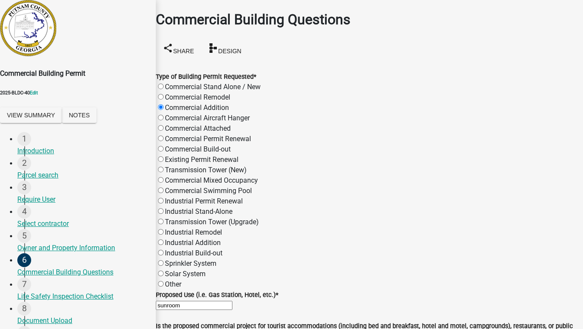
scroll to position [2895, 0]
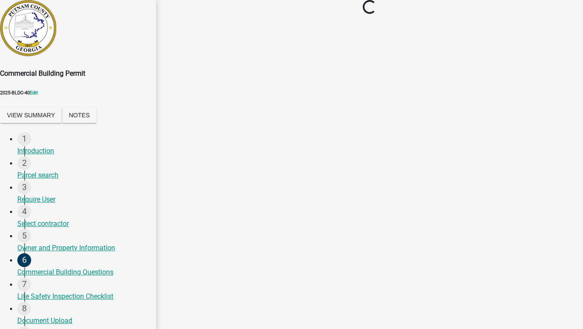
scroll to position [0, 0]
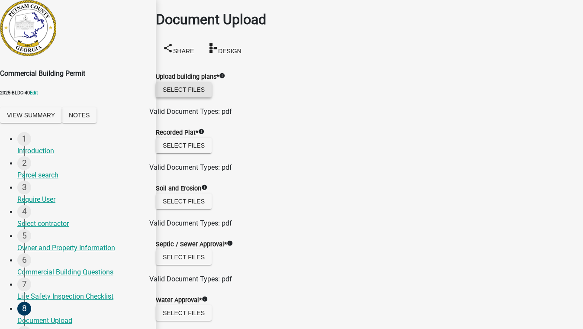
click at [184, 82] on button "Select files" at bounding box center [184, 90] width 56 height 16
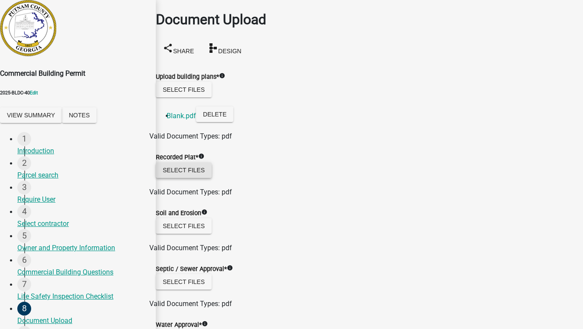
click at [194, 167] on button "Select files" at bounding box center [184, 170] width 56 height 16
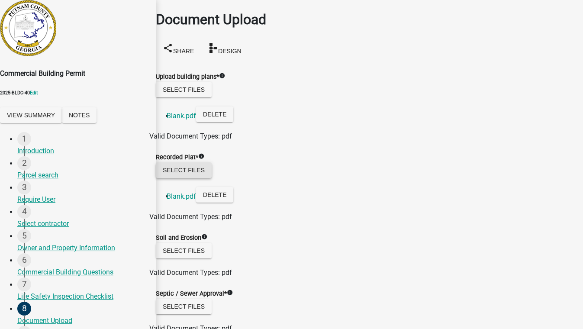
scroll to position [157, 0]
click at [197, 299] on button "Select files" at bounding box center [184, 307] width 56 height 16
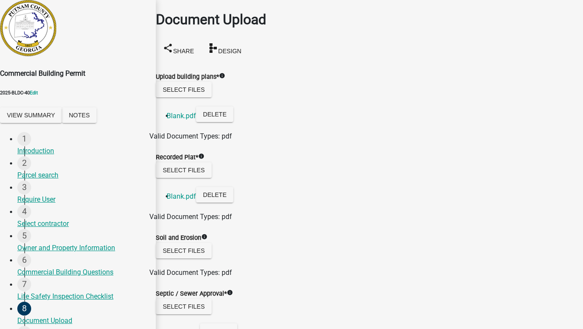
scroll to position [354, 0]
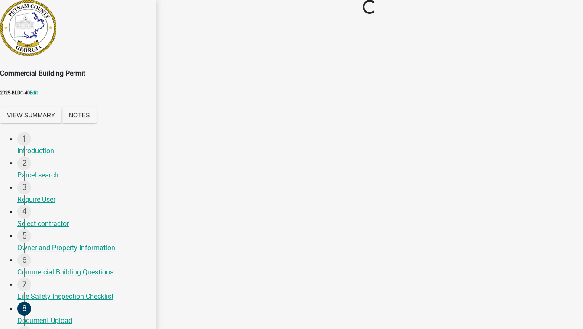
scroll to position [0, 0]
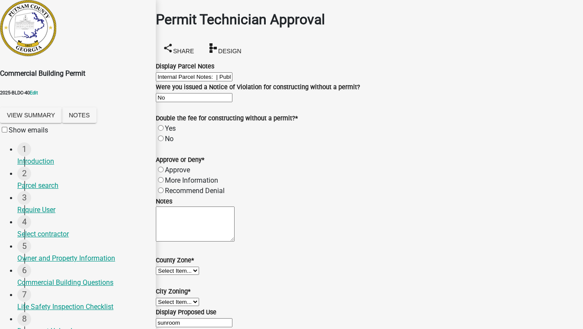
click at [172, 143] on label "No" at bounding box center [169, 139] width 9 height 8
click at [164, 141] on input "No" at bounding box center [161, 139] width 6 height 6
radio input "true"
click at [170, 174] on label "Approve" at bounding box center [177, 170] width 25 height 8
click at [164, 172] on input "Approve" at bounding box center [161, 170] width 6 height 6
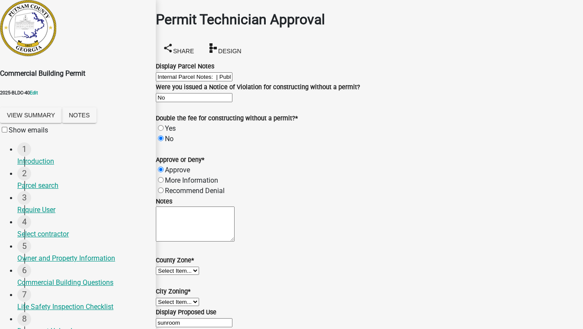
radio input "true"
click at [199, 267] on select "Select Item... AG-1 R-1R R-1 R-2 MHP RM-1 RM-3 C-1 C-2 I-M PUD N/A" at bounding box center [177, 271] width 43 height 8
click at [166, 267] on select "Select Item... AG-1 R-1R R-1 R-2 MHP RM-1 RM-3 C-1 C-2 I-M PUD N/A" at bounding box center [177, 271] width 43 height 8
select select "a4366e26-0f82-401b-a682-956e4112ff86"
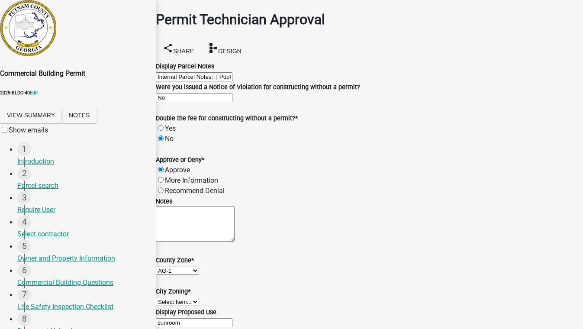
click at [194, 298] on select "Select Item... A-1 A-2 R-1 R-2 R-3 R-4 MHP C-1 C-2 I-1 I-2 DB FH H-P N/A" at bounding box center [177, 302] width 43 height 8
click at [166, 298] on select "Select Item... A-1 A-2 R-1 R-2 R-3 R-4 MHP C-1 C-2 I-1 I-2 DB FH H-P N/A" at bounding box center [177, 302] width 43 height 8
select select "333e9b37-8f9e-4c36-bc21-2ca50ed92d5c"
click at [39, 120] on button "View Summary" at bounding box center [31, 115] width 62 height 16
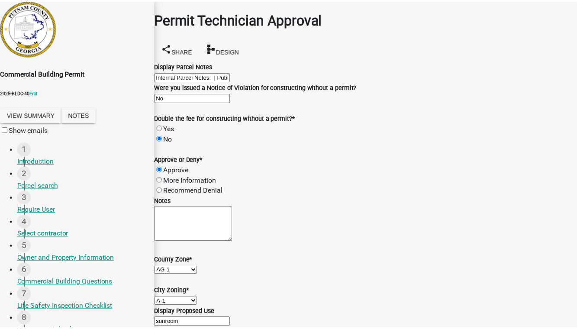
scroll to position [0, 0]
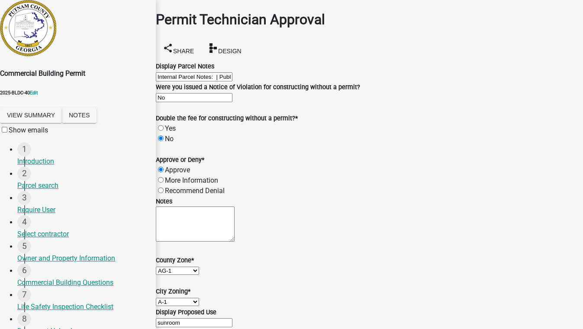
click at [81, 26] on link "View Application Workflow" at bounding box center [40, 21] width 81 height 8
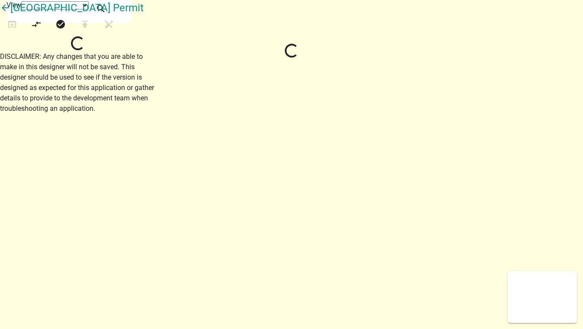
select select "1"
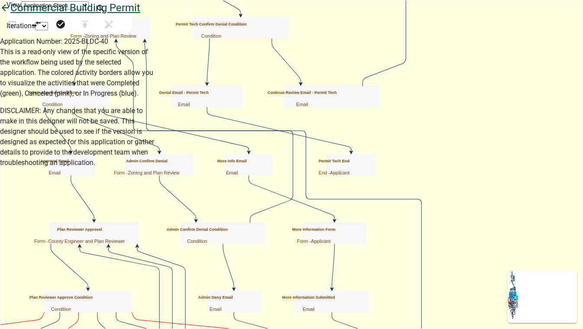
click at [10, 15] on icon "arrow_back" at bounding box center [5, 9] width 10 height 12
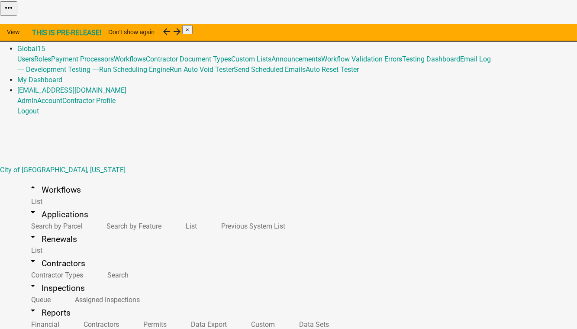
click at [37, 34] on link "Admin" at bounding box center [27, 38] width 20 height 8
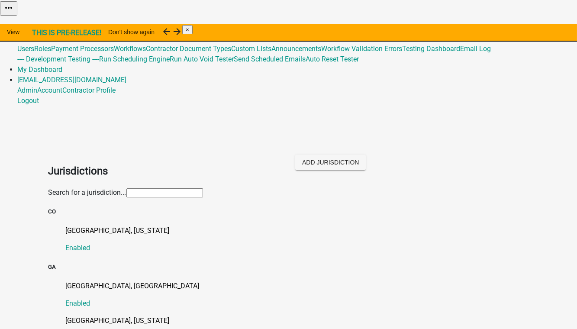
click at [126, 188] on input "text" at bounding box center [164, 192] width 77 height 9
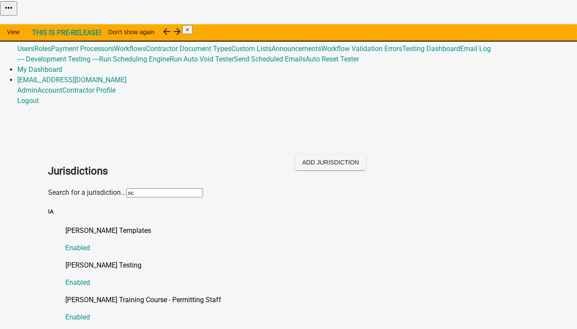
type input "Schneider"
click at [82, 260] on p "[PERSON_NAME] Testing" at bounding box center [297, 265] width 463 height 10
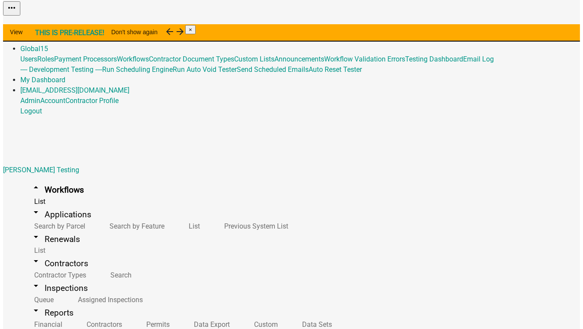
scroll to position [630, 0]
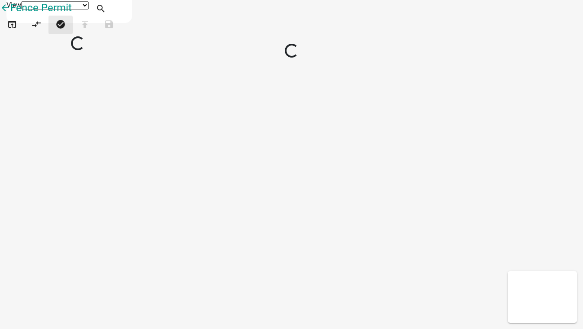
select select "1"
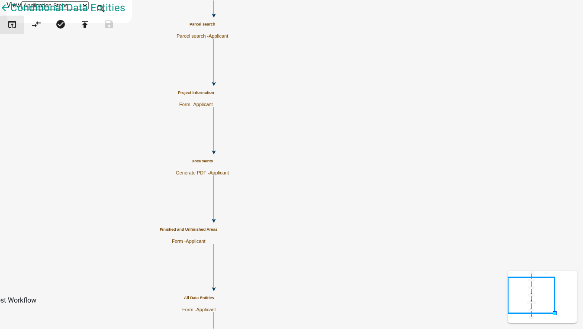
click at [16, 31] on icon "open_in_browser" at bounding box center [12, 25] width 10 height 12
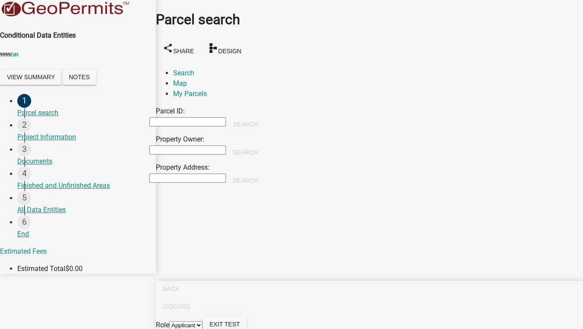
click at [205, 146] on input "Property Owner:" at bounding box center [187, 150] width 77 height 9
type input "[PERSON_NAME]"
click at [265, 145] on button "Search" at bounding box center [245, 153] width 39 height 16
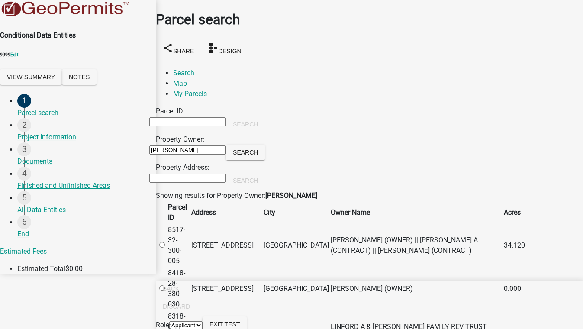
click at [166, 241] on label at bounding box center [166, 245] width 0 height 8
click at [165, 242] on input "radio" at bounding box center [162, 245] width 6 height 6
radio input "true"
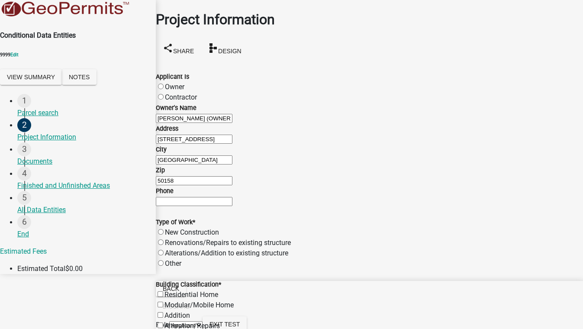
click at [184, 83] on label "Owner" at bounding box center [174, 87] width 19 height 8
click at [164, 84] on input "Owner" at bounding box center [161, 87] width 6 height 6
radio input "true"
click at [171, 228] on label "New Construction" at bounding box center [192, 232] width 54 height 8
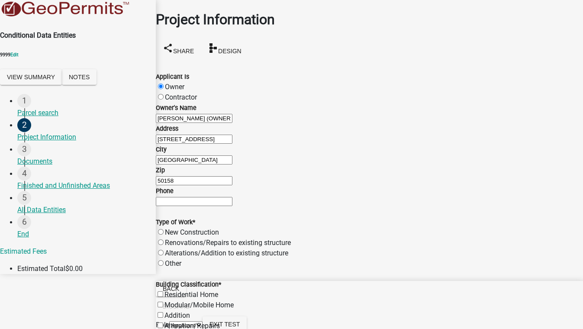
click at [164, 229] on input "New Construction" at bounding box center [161, 232] width 6 height 6
radio input "true"
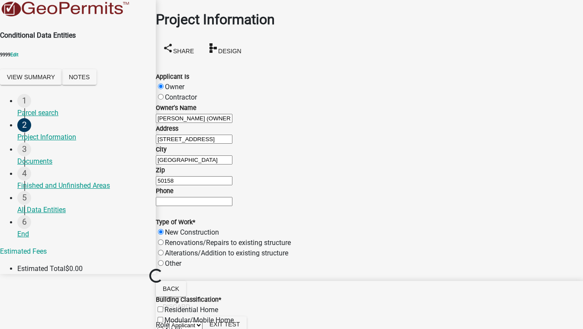
click at [169, 327] on label "Addition" at bounding box center [178, 331] width 26 height 8
click at [163, 327] on input "Addition" at bounding box center [161, 330] width 6 height 6
checkbox input "true"
checkbox input "false"
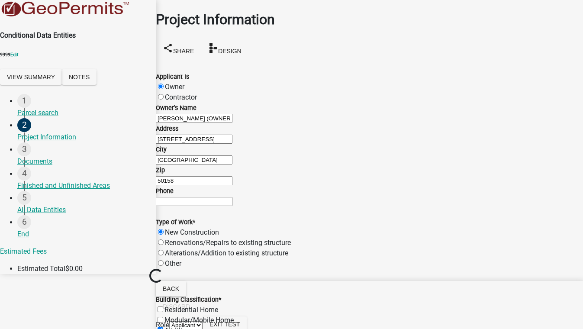
checkbox input "true"
checkbox input "false"
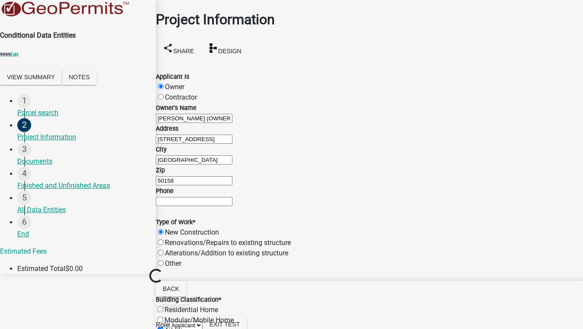
checkbox input "false"
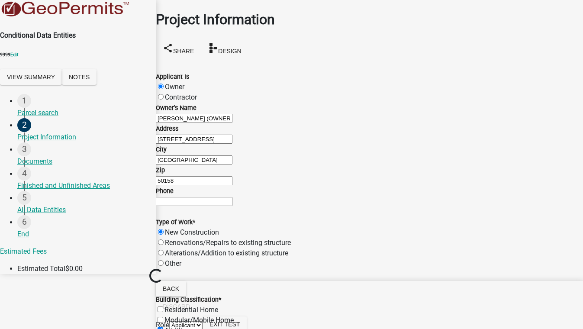
checkbox input "false"
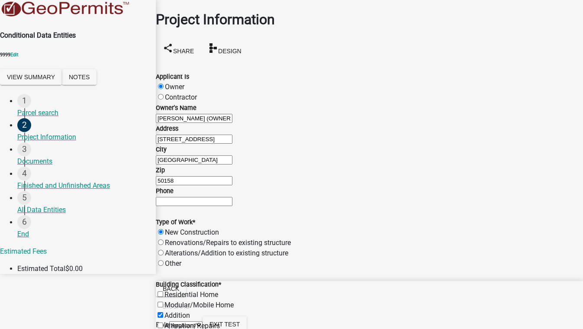
click at [175, 248] on div "Alterations/Addition to existing structure" at bounding box center [369, 253] width 427 height 10
click at [172, 249] on label "Alterations/Addition to existing structure" at bounding box center [226, 253] width 123 height 8
click at [164, 250] on input "Alterations/Addition to existing structure" at bounding box center [161, 253] width 6 height 6
radio input "true"
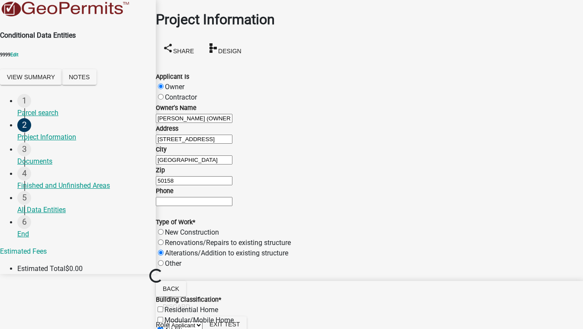
scroll to position [308, 0]
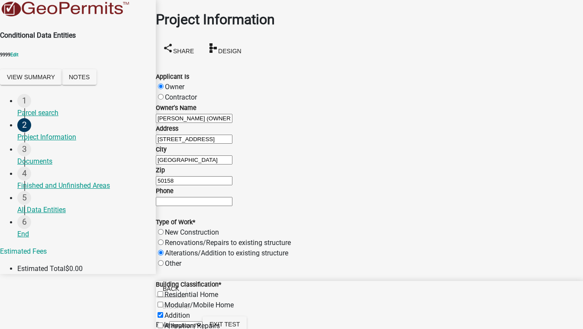
click at [169, 322] on label "Alteration/Repairs" at bounding box center [192, 326] width 55 height 8
click at [163, 323] on input "Alteration/Repairs" at bounding box center [161, 326] width 6 height 6
checkbox input "true"
checkbox input "false"
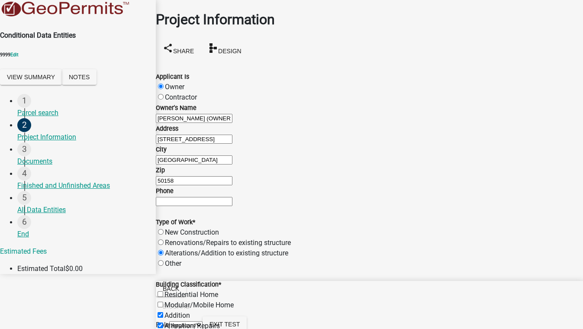
checkbox input "true"
checkbox input "false"
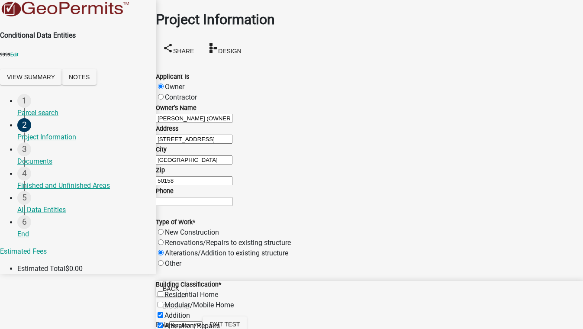
checkbox input "false"
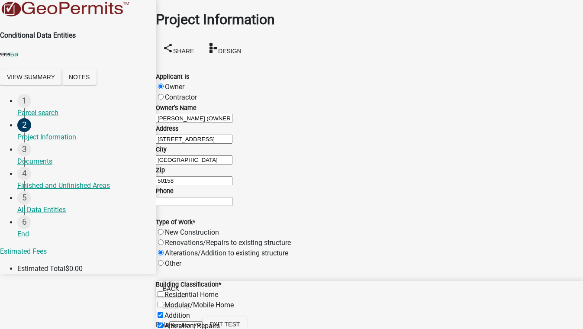
checkbox input "false"
click at [169, 322] on label "Alteration/Repairs" at bounding box center [192, 326] width 55 height 8
click at [163, 323] on input "Alteration/Repairs" at bounding box center [161, 326] width 6 height 6
checkbox input "false"
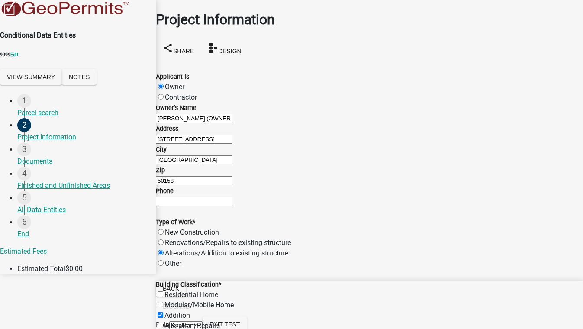
checkbox input "false"
checkbox input "true"
checkbox input "false"
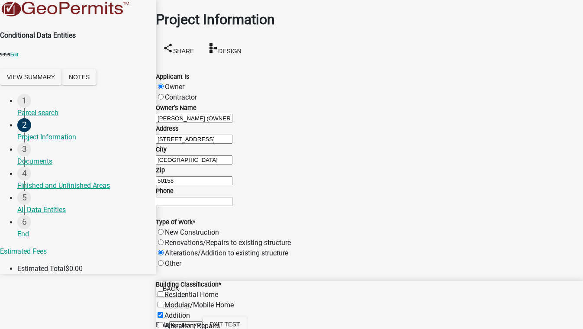
checkbox input "false"
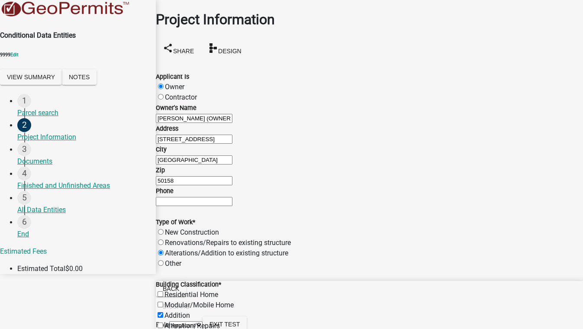
checkbox input "false"
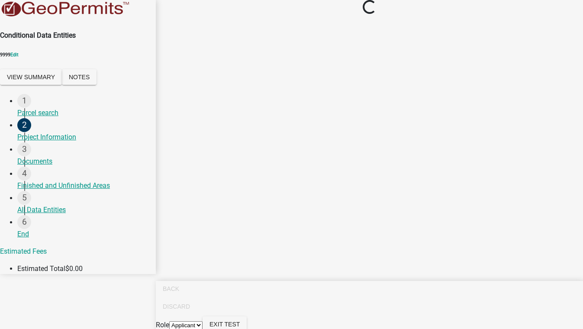
scroll to position [0, 0]
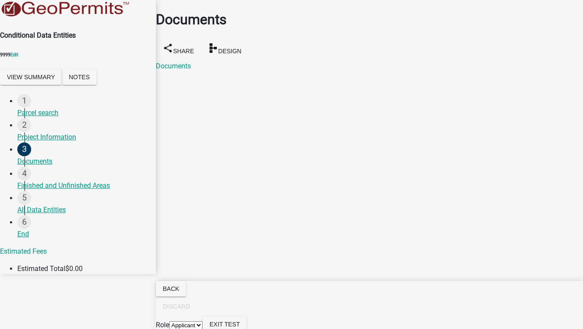
click at [187, 61] on div "Documents" at bounding box center [369, 66] width 440 height 10
click at [187, 62] on link "Documents" at bounding box center [173, 66] width 35 height 8
click at [39, 132] on div "Project Information" at bounding box center [83, 137] width 132 height 10
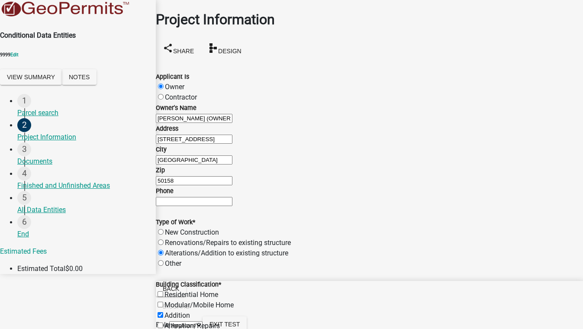
click at [170, 93] on label "Contractor" at bounding box center [181, 97] width 32 height 8
click at [164, 94] on input "Contractor" at bounding box center [161, 97] width 6 height 6
radio input "true"
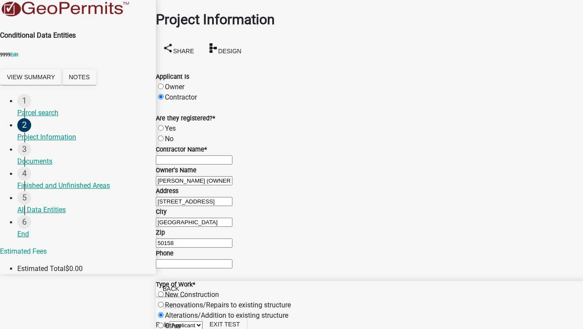
click at [171, 124] on label "Yes" at bounding box center [170, 128] width 11 height 8
click at [164, 125] on input "Yes" at bounding box center [161, 128] width 6 height 6
radio input "true"
click at [177, 165] on input "Contractor Name *" at bounding box center [194, 159] width 77 height 9
type input "test"
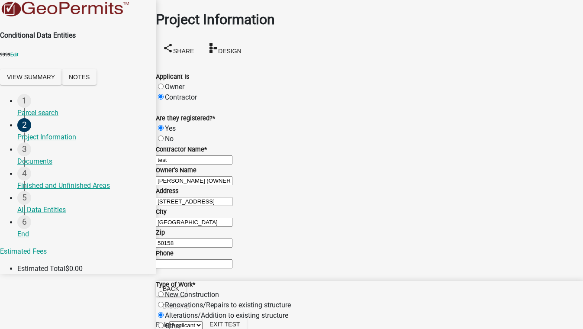
scroll to position [405, 0]
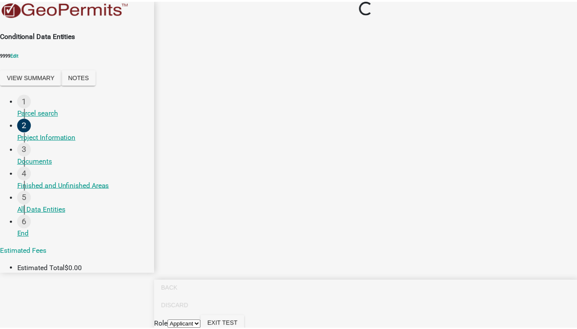
scroll to position [0, 0]
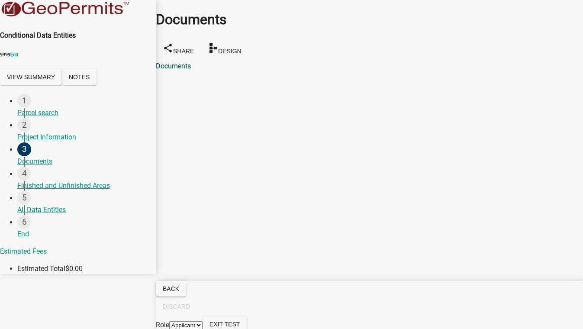
click at [184, 62] on link "Documents" at bounding box center [173, 66] width 35 height 8
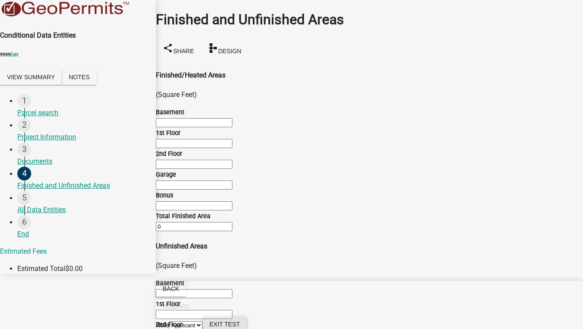
click at [240, 321] on span "Exit Test" at bounding box center [225, 324] width 30 height 7
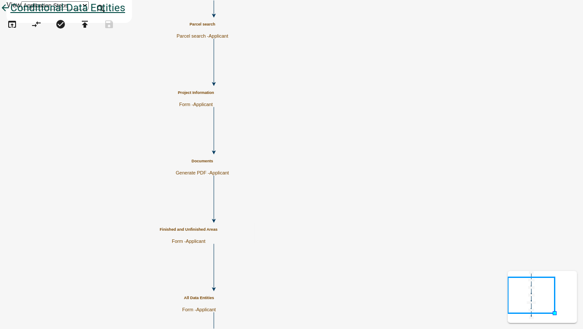
click at [10, 15] on icon "arrow_back" at bounding box center [5, 9] width 10 height 12
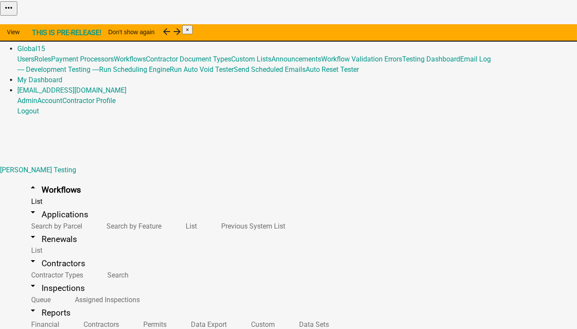
scroll to position [662, 0]
click at [393, 26] on button "Publish" at bounding box center [380, 21] width 26 height 9
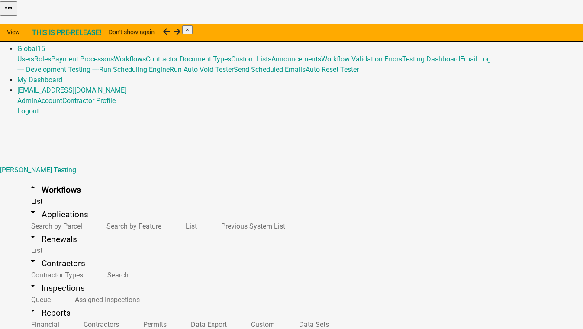
type textarea "testing"
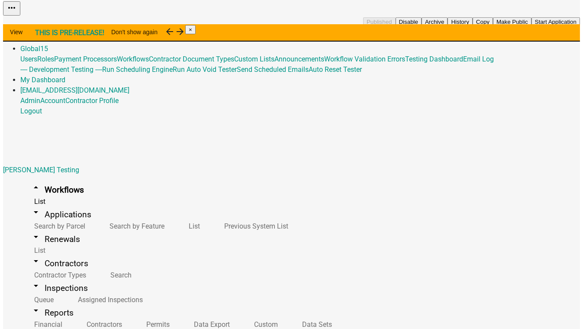
scroll to position [898, 0]
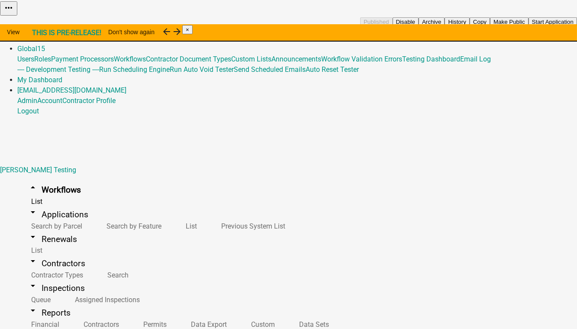
click at [529, 26] on button "Start Application" at bounding box center [553, 21] width 49 height 9
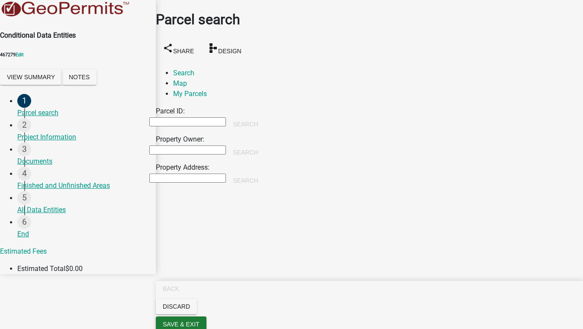
click at [207, 146] on input "Property Owner:" at bounding box center [187, 150] width 77 height 9
type input "SMITH, LAUREN G & SALLY J 2016 REVOCABLE TRUST (Deed)"
type input "10-21-00-301-510.000-010"
type input "1538 W 700 N"
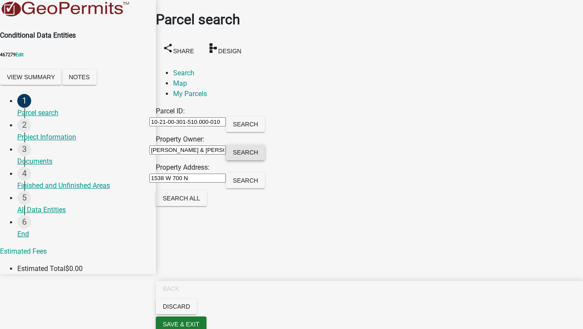
click at [265, 145] on button "Search" at bounding box center [245, 153] width 39 height 16
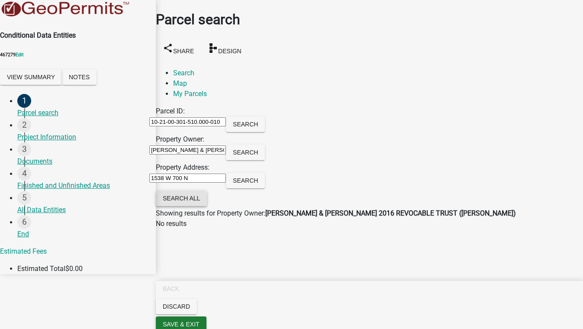
click at [186, 194] on button "Search All" at bounding box center [181, 199] width 51 height 16
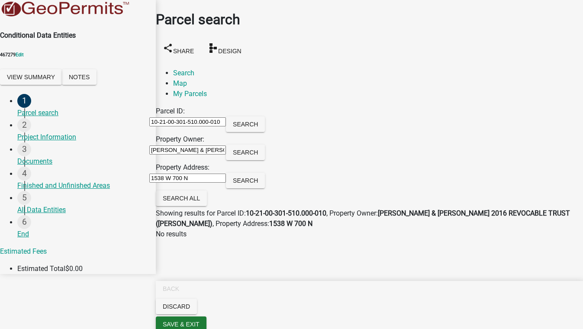
click at [217, 146] on input "SMITH, LAUREN G & SALLY J 2016 REVOCABLE TRUST (Deed)" at bounding box center [187, 150] width 77 height 9
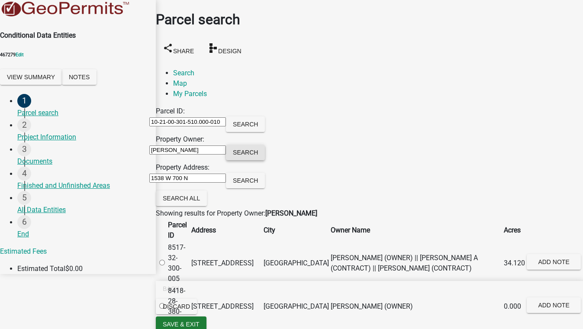
type input "[PERSON_NAME]"
click at [265, 145] on button "Search" at bounding box center [245, 153] width 39 height 16
click at [166, 263] on label at bounding box center [166, 263] width 0 height 8
click at [165, 263] on input "radio" at bounding box center [162, 263] width 6 height 6
radio input "true"
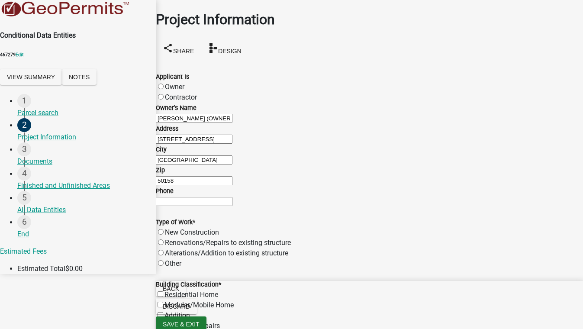
click at [168, 83] on label "Owner" at bounding box center [174, 87] width 19 height 8
click at [164, 84] on input "Owner" at bounding box center [161, 87] width 6 height 6
radio input "true"
click at [168, 239] on label "Renovations/Repairs to existing structure" at bounding box center [228, 243] width 126 height 8
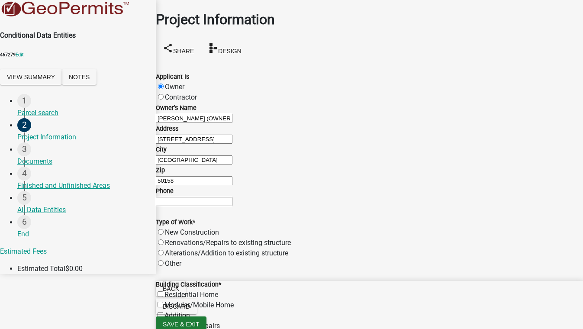
click at [164, 239] on input "Renovations/Repairs to existing structure" at bounding box center [161, 242] width 6 height 6
radio input "true"
click at [169, 322] on label "Alteration/Repairs" at bounding box center [192, 326] width 55 height 8
click at [163, 323] on input "Alteration/Repairs" at bounding box center [161, 326] width 6 height 6
checkbox input "true"
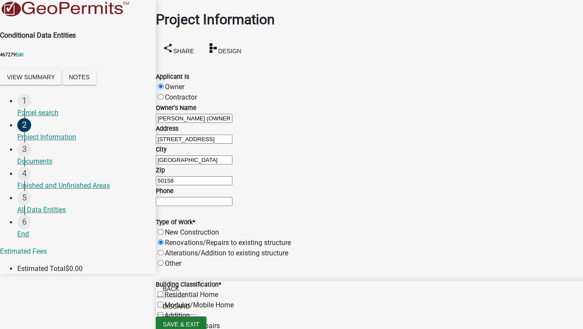
checkbox input "false"
checkbox input "true"
checkbox input "false"
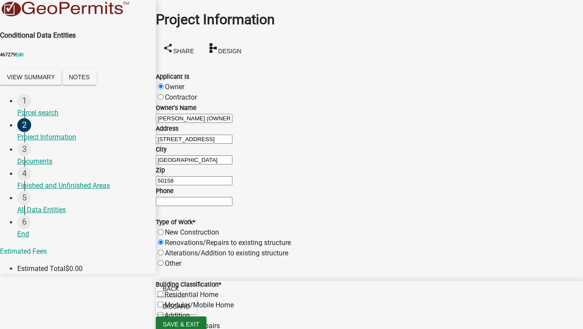
checkbox input "false"
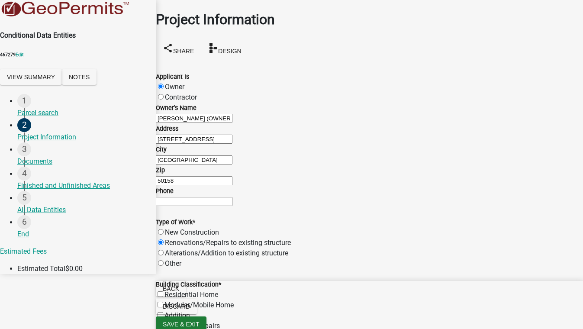
checkbox input "false"
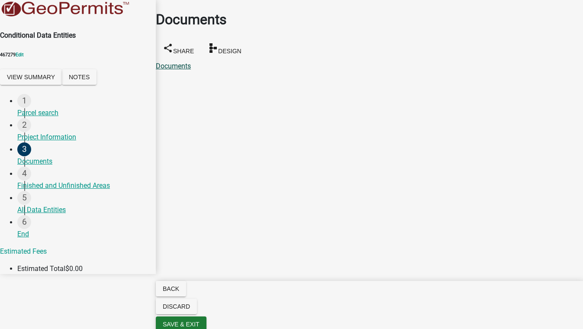
click at [180, 62] on link "Documents" at bounding box center [173, 66] width 35 height 8
click at [41, 132] on div "Project Information" at bounding box center [83, 137] width 132 height 10
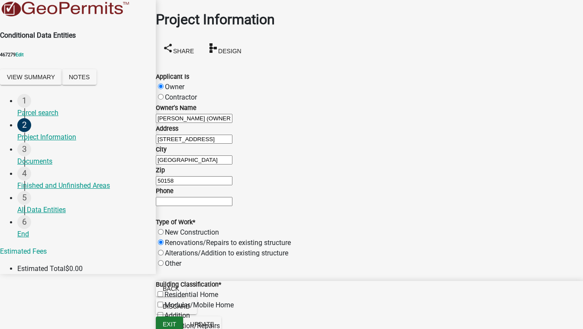
click at [185, 93] on label "Contractor" at bounding box center [181, 97] width 32 height 8
click at [164, 94] on input "Contractor" at bounding box center [161, 97] width 6 height 6
radio input "true"
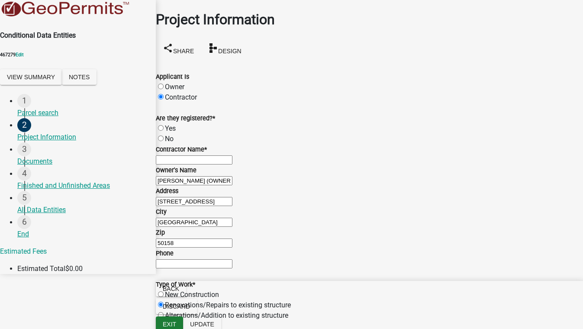
click at [171, 135] on label "No" at bounding box center [169, 139] width 9 height 8
click at [164, 136] on input "No" at bounding box center [161, 139] width 6 height 6
radio input "true"
click at [171, 127] on label "Yes" at bounding box center [170, 128] width 11 height 8
click at [164, 127] on input "Yes" at bounding box center [161, 128] width 6 height 6
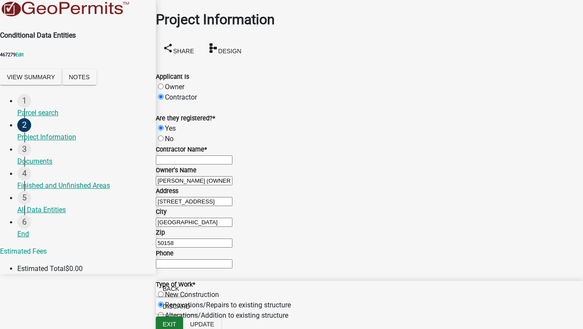
radio input "true"
click at [194, 165] on input "Contractor Name *" at bounding box center [194, 159] width 77 height 9
type input "test"
click at [221, 319] on button "Update" at bounding box center [202, 325] width 38 height 16
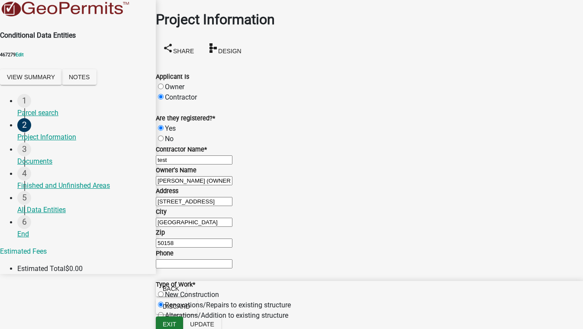
scroll to position [0, 0]
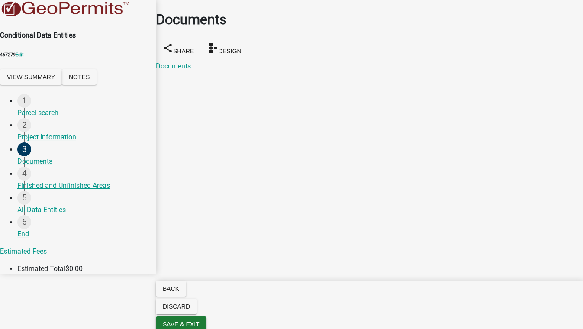
click at [185, 45] on div "Documents share Share schema Design Documents" at bounding box center [369, 35] width 440 height 71
click at [182, 62] on link "Documents" at bounding box center [173, 66] width 35 height 8
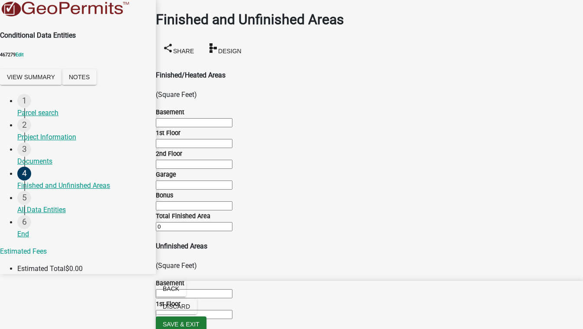
scroll to position [78, 0]
click at [192, 118] on input "text" at bounding box center [194, 122] width 77 height 9
drag, startPoint x: 183, startPoint y: 38, endPoint x: 137, endPoint y: 38, distance: 46.3
click at [137, 38] on div "Conditional Data Entities 467279 Edit View Summary Notes 1 Parcel search 2 Proj…" at bounding box center [291, 137] width 583 height 274
type input "1200"
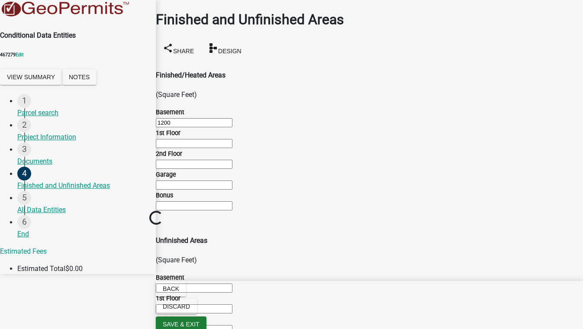
click at [185, 139] on input "text" at bounding box center [194, 143] width 77 height 9
type input "1200"
click at [208, 160] on input "text" at bounding box center [194, 164] width 77 height 9
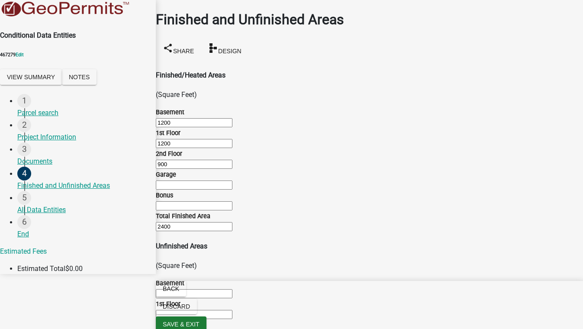
type input "900"
click at [198, 181] on input "text" at bounding box center [194, 185] width 77 height 9
type input "1200"
click at [194, 210] on input "text" at bounding box center [194, 205] width 77 height 9
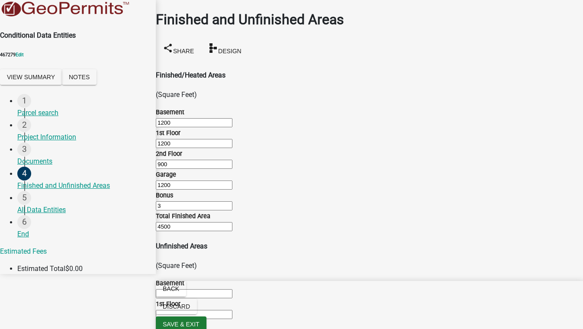
type input "3"
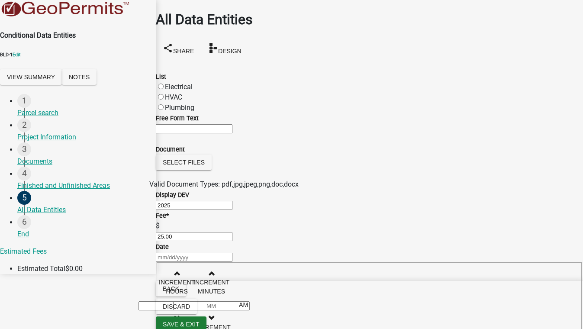
click at [189, 83] on label "Electrical" at bounding box center [179, 87] width 28 height 8
click at [164, 84] on input "Electrical" at bounding box center [161, 87] width 6 height 6
radio input "true"
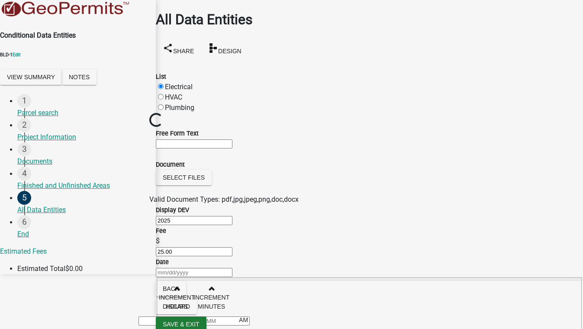
click at [182, 93] on label "HVAC" at bounding box center [173, 97] width 17 height 8
click at [164, 94] on input "HVAC" at bounding box center [161, 97] width 6 height 6
radio input "true"
click at [183, 104] on label "Plumbing" at bounding box center [179, 108] width 29 height 8
click at [164, 104] on input "Plumbing" at bounding box center [161, 107] width 6 height 6
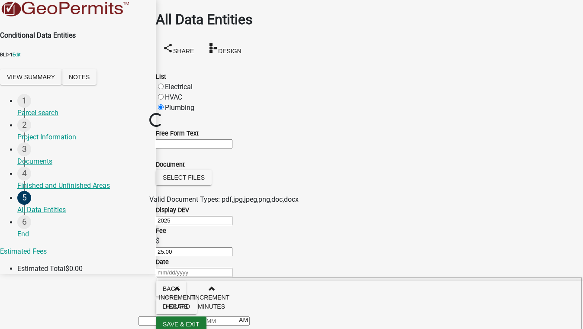
radio input "true"
click at [170, 93] on label "HVAC" at bounding box center [173, 97] width 17 height 8
click at [164, 94] on input "HVAC" at bounding box center [161, 97] width 6 height 6
radio input "true"
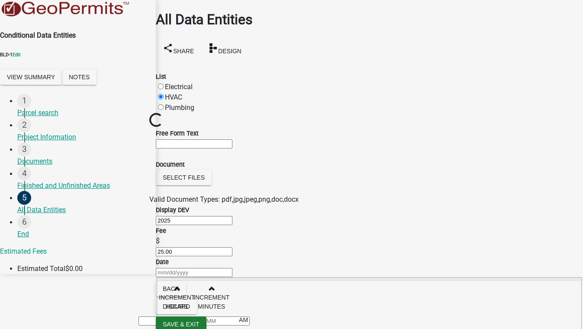
click at [194, 267] on div at bounding box center [369, 272] width 427 height 10
select select "9"
select select "2025"
type input "[DATE]"
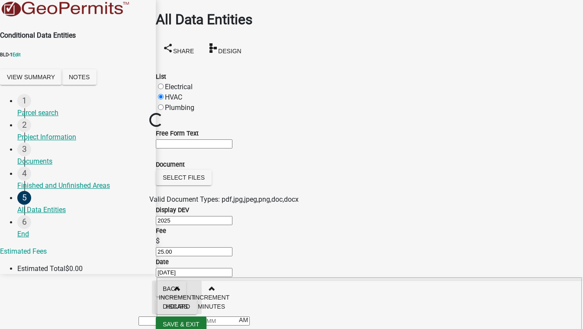
click at [179, 285] on span "button" at bounding box center [177, 288] width 4 height 7
type input "01"
type input "00"
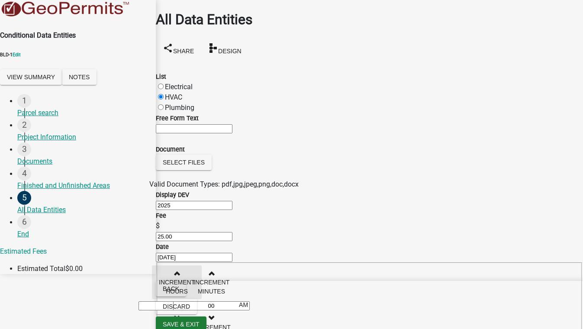
scroll to position [457, 0]
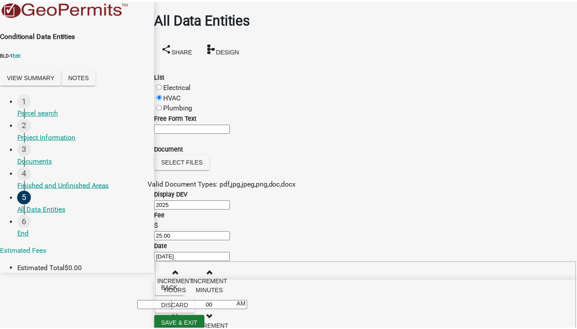
scroll to position [0, 0]
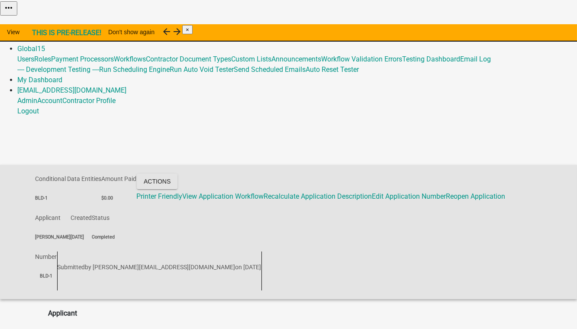
click at [37, 34] on link "Admin" at bounding box center [27, 38] width 20 height 8
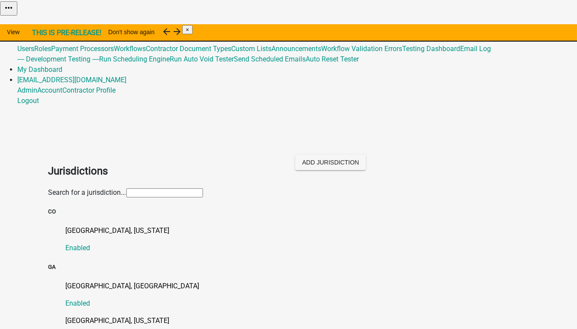
click at [134, 188] on input "text" at bounding box center [164, 192] width 77 height 9
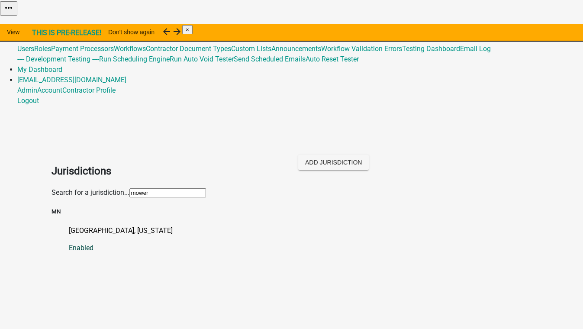
type input "mower"
click at [74, 226] on p "[GEOGRAPHIC_DATA], [US_STATE]" at bounding box center [300, 231] width 463 height 10
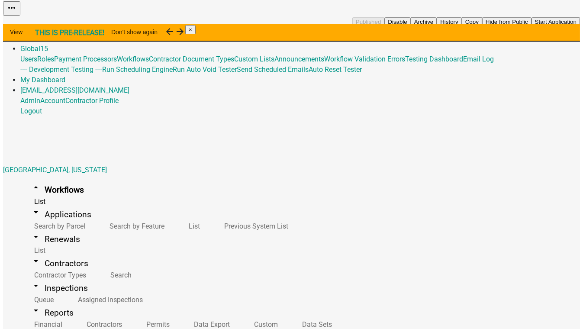
scroll to position [78, 0]
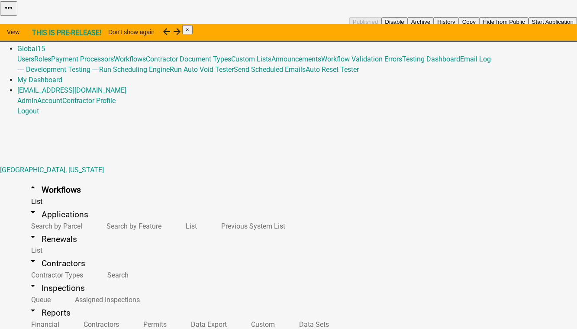
click at [529, 26] on button "Start Application" at bounding box center [553, 21] width 49 height 9
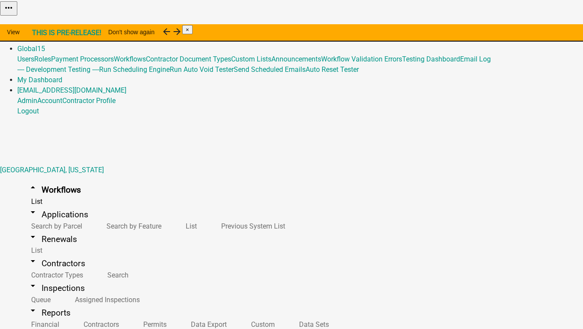
select select
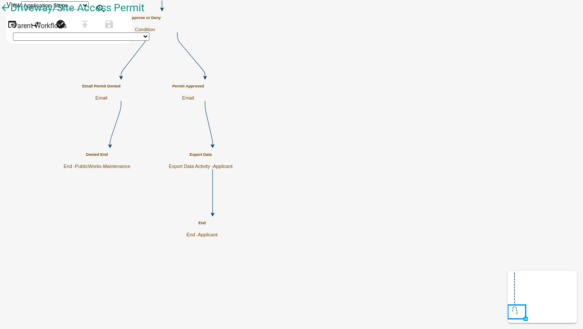
click at [233, 164] on span "Applicant" at bounding box center [222, 166] width 19 height 5
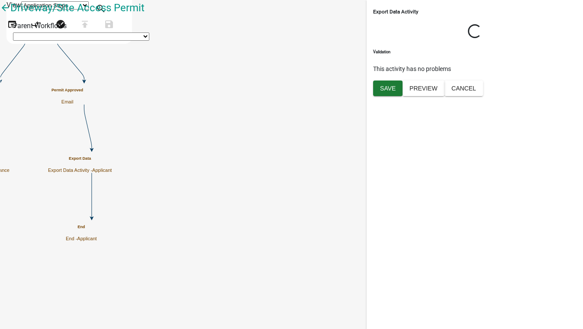
select select "2: onbasedocument"
select select "1: secureftp"
select select "3: e04561d1-f5a9-489b-bde9-9538ce2d3a5b"
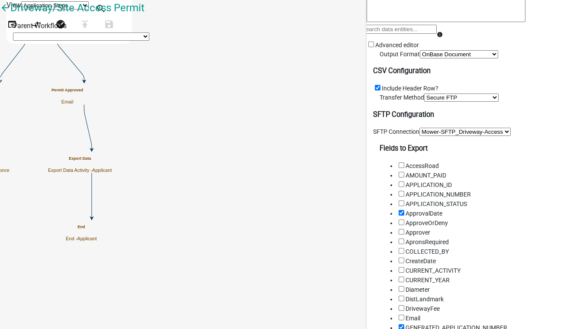
scroll to position [118, 0]
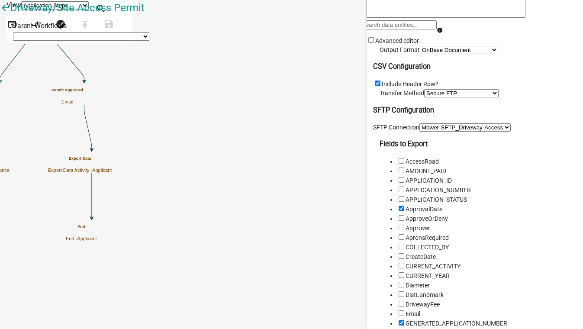
click at [424, 97] on select "Select a Transfer Method Secure FTP" at bounding box center [461, 93] width 74 height 8
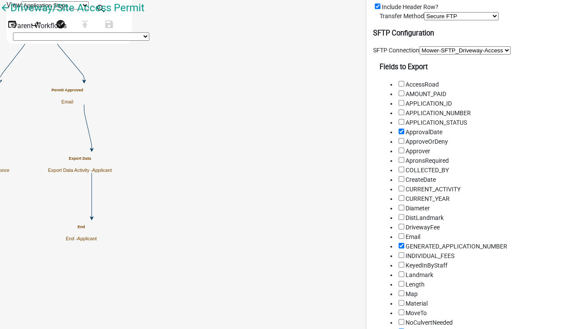
scroll to position [197, 0]
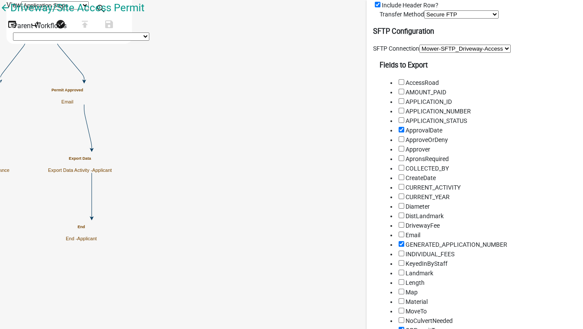
click at [440, 53] on select "Select an SFTP Connection Mower-SFTP_Zoning_Permit Mower-SFTP_911-Address Mower…" at bounding box center [465, 49] width 91 height 8
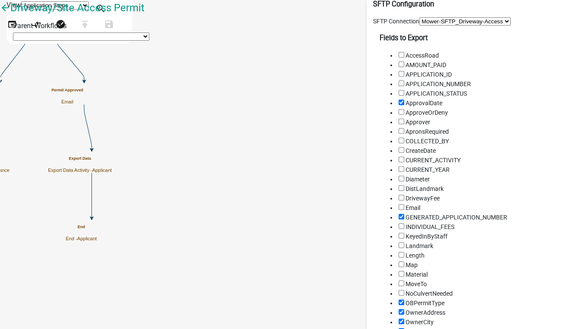
scroll to position [236, 0]
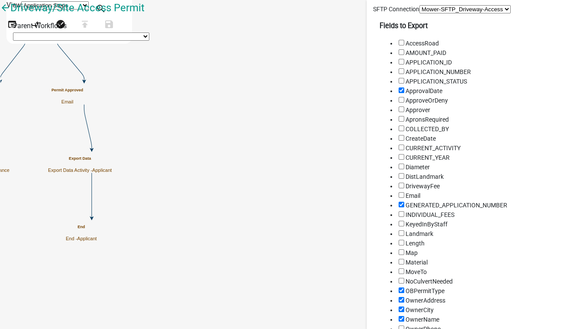
click at [477, 13] on select "Select an SFTP Connection Mower-SFTP_Zoning_Permit Mower-SFTP_911-Address Mower…" at bounding box center [465, 9] width 91 height 8
click at [488, 14] on div "SFTP Connection Select an SFTP Connection Mower-SFTP_Zoning_Permit Mower-SFTP_9…" at bounding box center [475, 9] width 204 height 9
drag, startPoint x: 488, startPoint y: 171, endPoint x: 467, endPoint y: 186, distance: 25.4
click at [467, 13] on select "Select an SFTP Connection Mower-SFTP_Zoning_Permit Mower-SFTP_911-Address Mower…" at bounding box center [465, 9] width 91 height 8
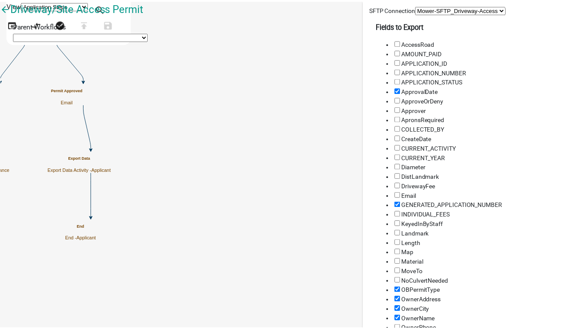
scroll to position [275, 0]
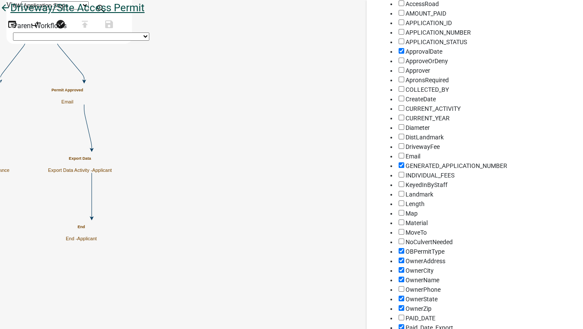
click at [10, 15] on icon "arrow_back" at bounding box center [5, 9] width 10 height 12
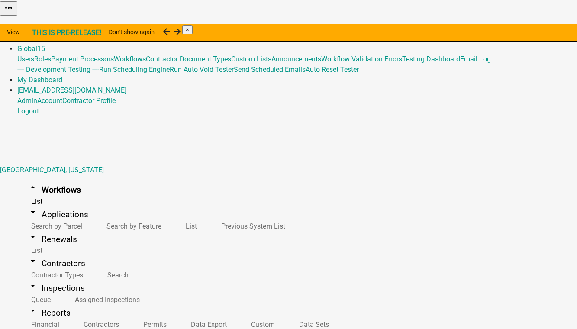
select select "MN"
select select "Central Standard Time"
select select "3fbc2818-4981-4cd4-88ed-0d595412b630"
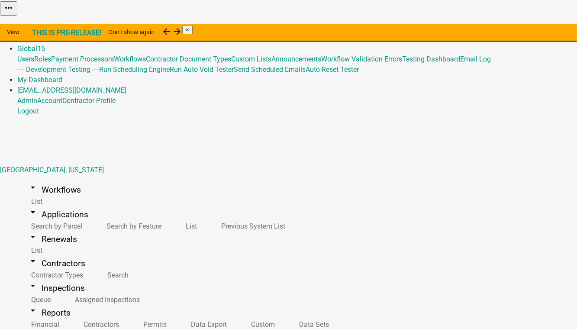
select select "SecureFTP"
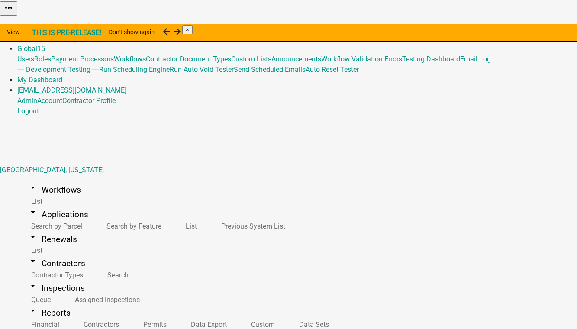
type input "Should not work"
type input "tsc-indy-nas01"
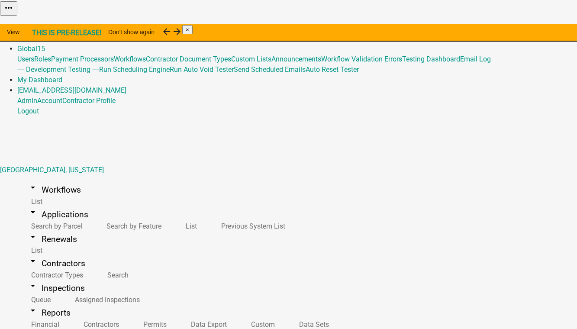
type input "test"
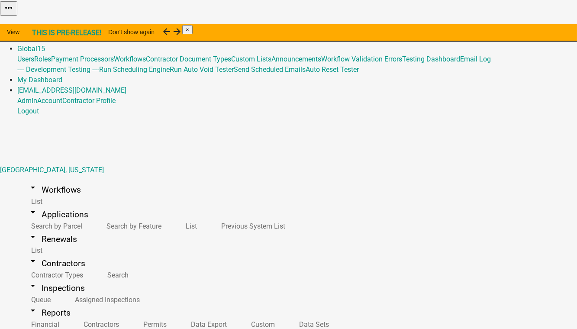
click at [49, 204] on link "arrow_drop_down Applications" at bounding box center [57, 214] width 81 height 20
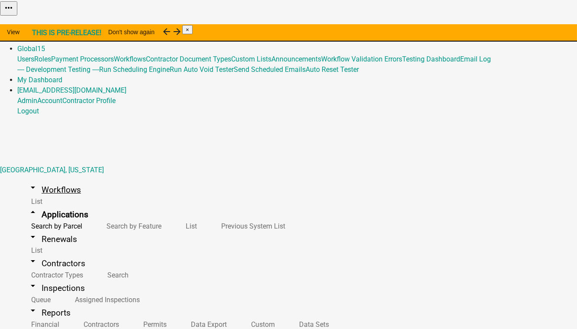
click at [39, 180] on link "arrow_drop_down Workflows" at bounding box center [54, 190] width 74 height 20
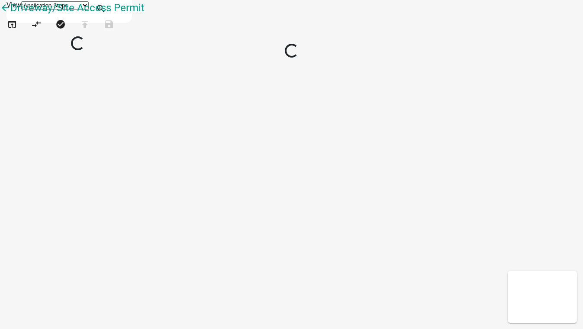
select select
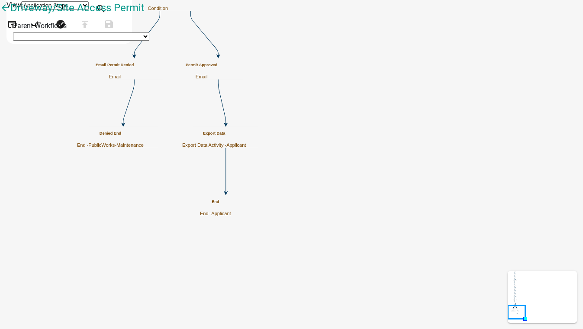
click at [246, 142] on span "Applicant" at bounding box center [236, 144] width 19 height 5
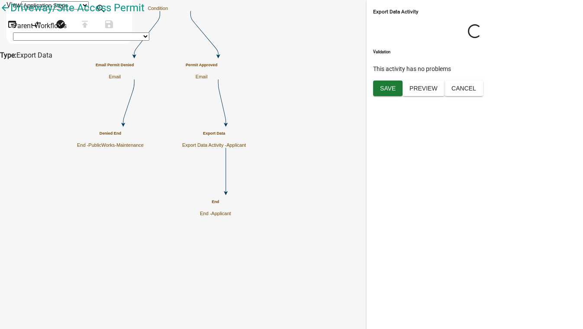
select select "2: onbasedocument"
select select "1: secureftp"
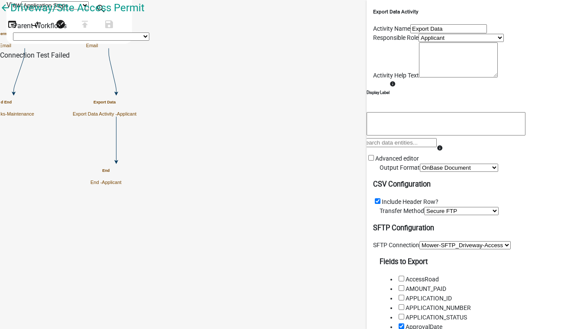
click at [462, 61] on div "Connection Test Failed" at bounding box center [291, 55] width 583 height 10
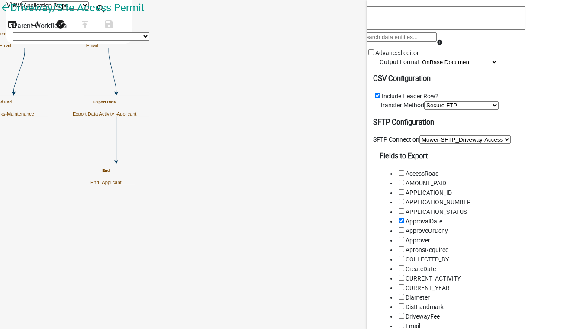
scroll to position [118, 0]
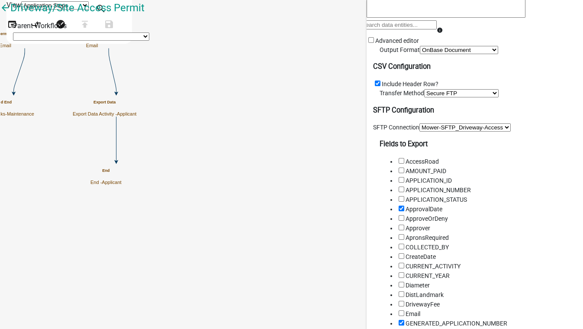
click at [432, 132] on select "Select an SFTP Connection Should not work Mower-SFTP_Zoning_Permit Mower-SFTP_9…" at bounding box center [465, 127] width 91 height 8
select select "1: aa336386-ccc7-468e-a984-38709fbc9d91"
click at [420, 132] on select "Select an SFTP Connection Should not work Mower-SFTP_Zoning_Permit Mower-SFTP_9…" at bounding box center [465, 127] width 91 height 8
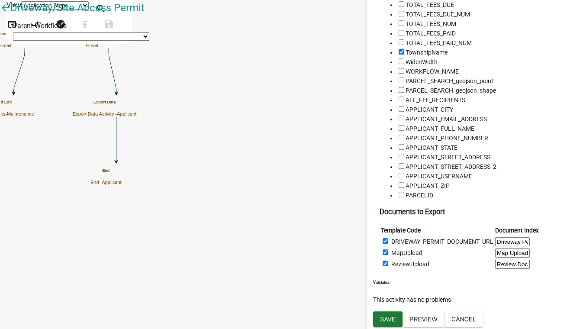
scroll to position [3444, 0]
click at [390, 318] on span "Save" at bounding box center [388, 318] width 16 height 7
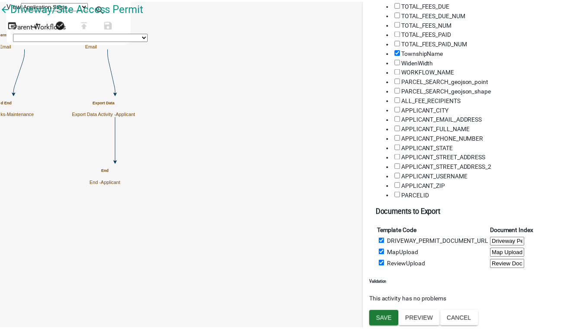
scroll to position [0, 0]
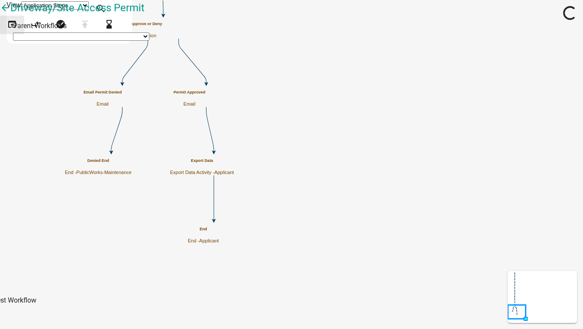
click at [10, 34] on button "open_in_browser" at bounding box center [12, 25] width 24 height 19
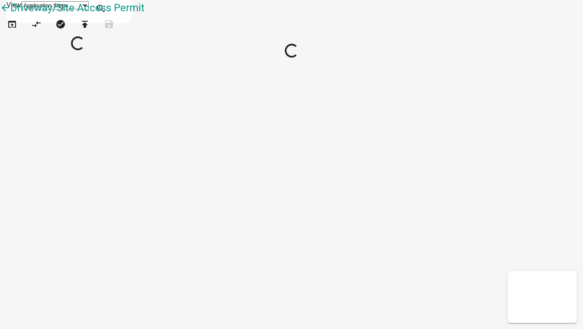
select select
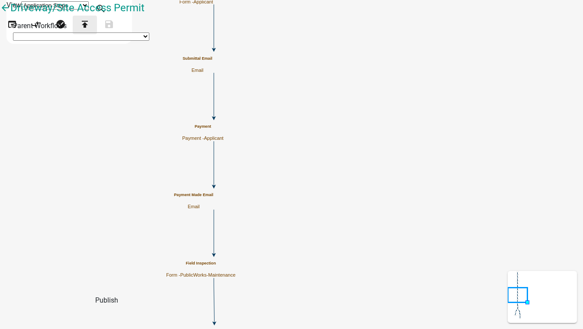
click at [90, 31] on icon "publish" at bounding box center [85, 25] width 10 height 12
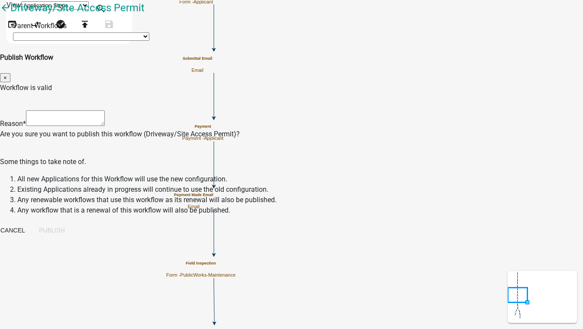
click at [105, 110] on textarea at bounding box center [65, 118] width 79 height 16
type textarea "testing"
click at [72, 225] on button "Publish" at bounding box center [52, 231] width 40 height 16
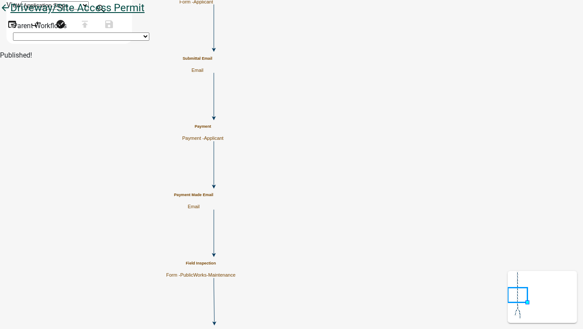
click at [10, 13] on icon "arrow_back" at bounding box center [5, 9] width 10 height 12
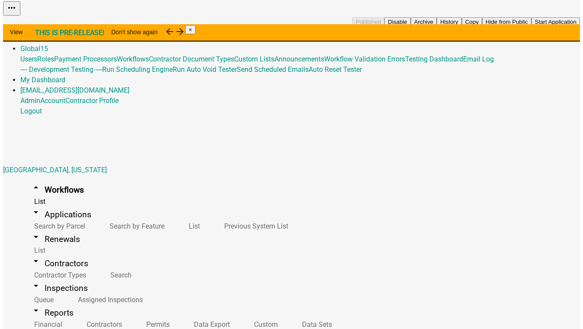
scroll to position [184, 0]
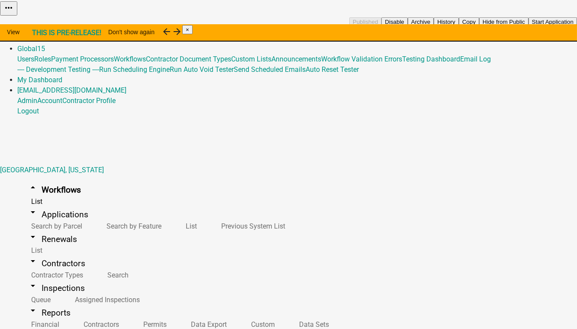
click at [529, 26] on button "Start Application" at bounding box center [553, 21] width 49 height 9
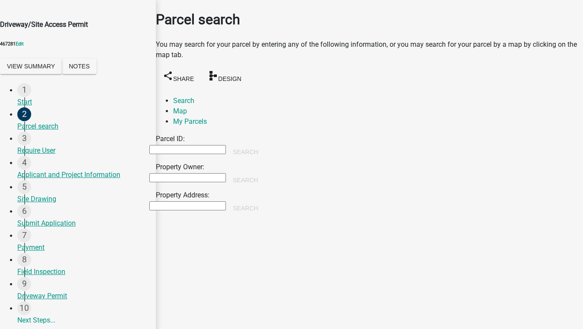
click at [194, 173] on input "Property Owner:" at bounding box center [187, 177] width 77 height 9
type input "[PERSON_NAME]"
click at [265, 172] on button "Search" at bounding box center [245, 180] width 39 height 16
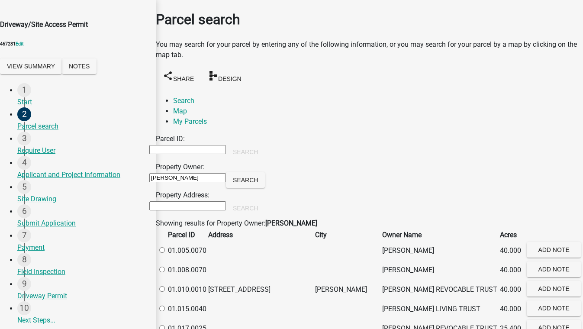
click at [166, 253] on label at bounding box center [166, 250] width 0 height 8
click at [165, 253] on input "radio" at bounding box center [162, 250] width 6 height 6
radio input "true"
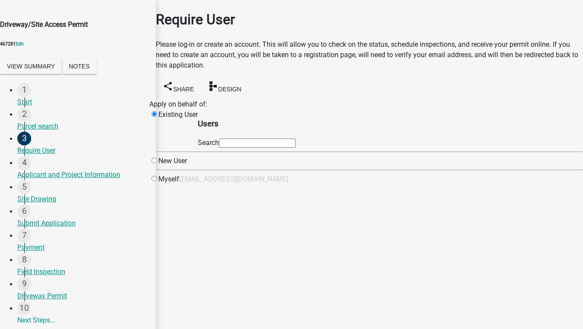
click at [265, 146] on input "text" at bounding box center [257, 143] width 77 height 9
type input "test1"
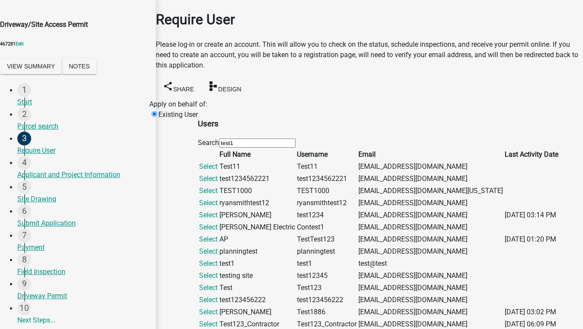
scroll to position [275, 0]
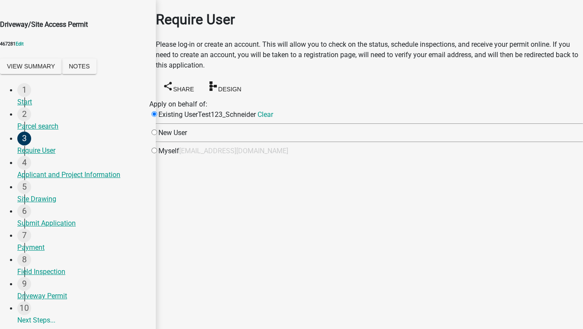
scroll to position [0, 0]
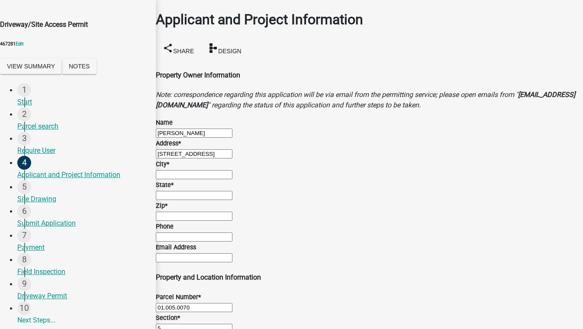
click at [199, 179] on input "City *" at bounding box center [194, 174] width 77 height 9
type input "test,zx 55555"
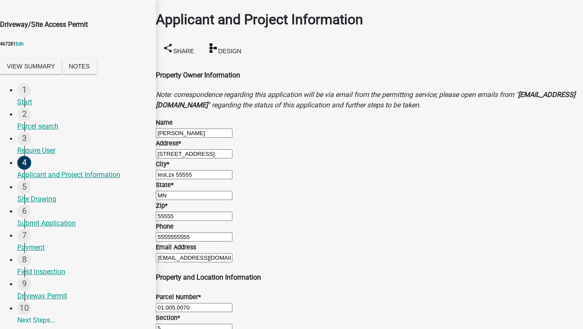
scroll to position [748, 0]
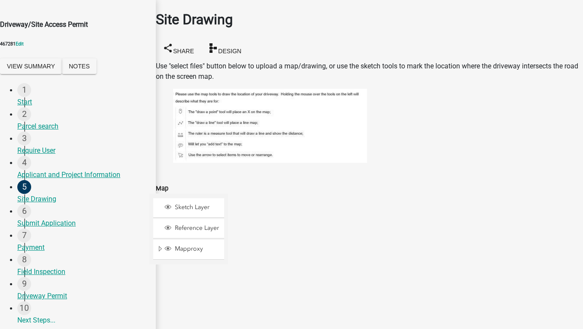
drag, startPoint x: 462, startPoint y: 173, endPoint x: 444, endPoint y: 81, distance: 94.4
click at [444, 81] on wm-data-entity-input-list "Use "select files" button below to upload a map/drawing, or use the sketch tool…" at bounding box center [369, 284] width 427 height 447
click at [249, 306] on div at bounding box center [242, 313] width 14 height 14
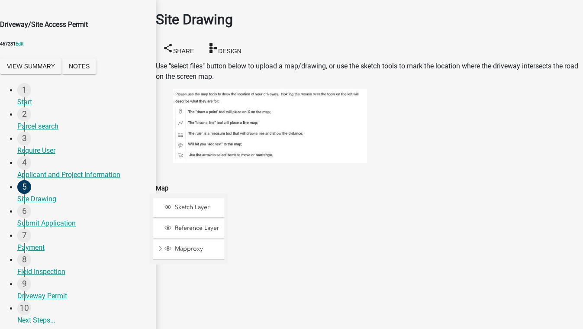
click at [228, 194] on div at bounding box center [228, 302] width 0 height 217
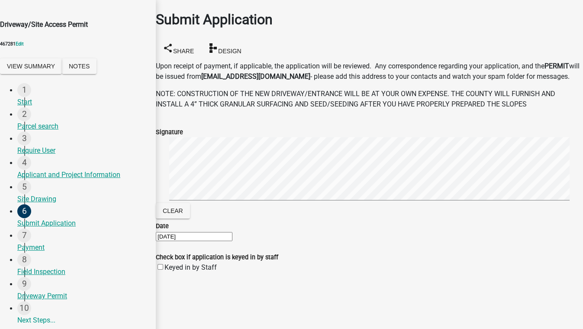
scroll to position [41, 0]
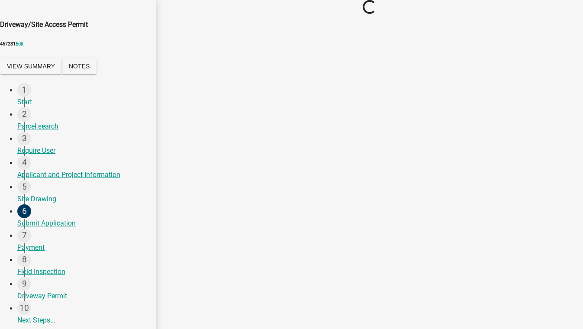
scroll to position [0, 0]
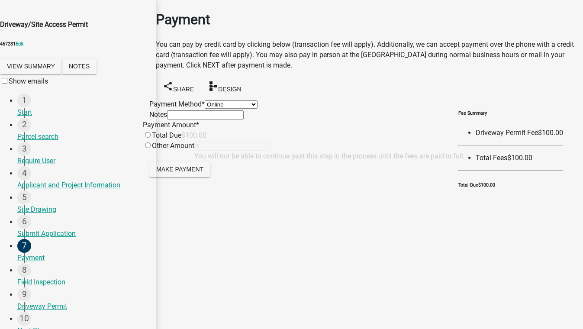
click at [209, 104] on select "Credit Card POS Check Cash Online" at bounding box center [231, 104] width 53 height 8
click at [205, 100] on select "Credit Card POS Check Cash Online" at bounding box center [231, 104] width 53 height 8
click at [151, 138] on input "radio" at bounding box center [148, 135] width 6 height 6
click at [184, 172] on span "Make Payment" at bounding box center [179, 168] width 47 height 7
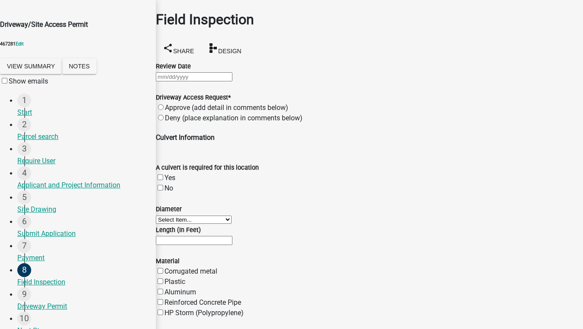
click at [190, 82] on div at bounding box center [369, 76] width 427 height 10
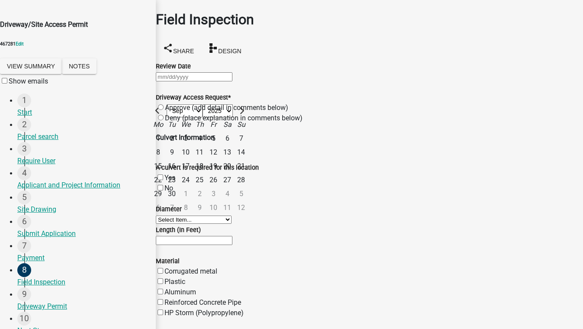
click at [207, 146] on div "11" at bounding box center [200, 153] width 14 height 14
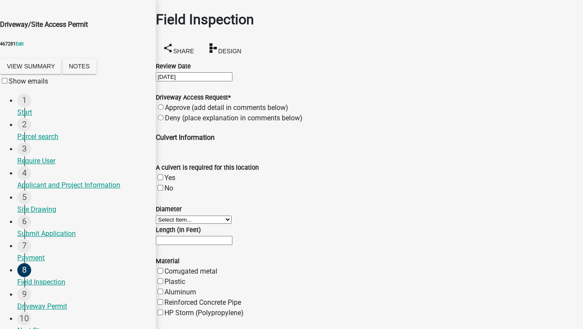
click at [178, 112] on label "Approve (add detail in comments below)" at bounding box center [226, 108] width 123 height 8
click at [164, 110] on input "Approve (add detail in comments below)" at bounding box center [161, 107] width 6 height 6
click at [170, 184] on label "No" at bounding box center [169, 188] width 9 height 8
click at [163, 185] on input "No" at bounding box center [161, 188] width 6 height 6
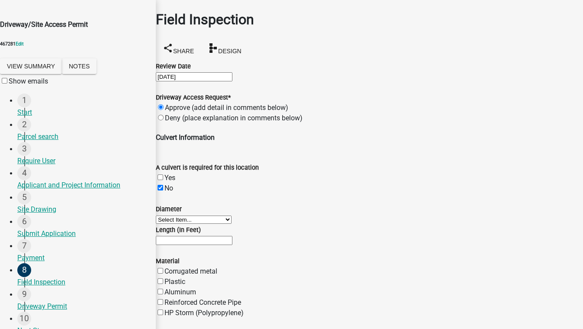
click at [232, 216] on select "Select Item... 15" 18" 24" 30" 36" 42" Other, see notes for detail" at bounding box center [194, 220] width 76 height 8
click at [166, 216] on select "Select Item... 15" 18" 24" 30" 36" 42" Other, see notes for detail" at bounding box center [194, 220] width 76 height 8
click at [214, 236] on input "text" at bounding box center [194, 240] width 77 height 9
click at [217, 267] on label "Corrugated metal" at bounding box center [191, 271] width 53 height 8
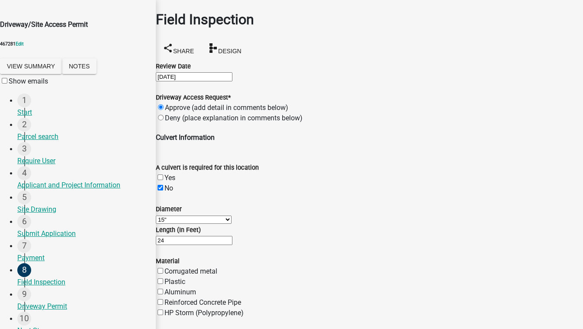
click at [163, 268] on input "Corrugated metal" at bounding box center [161, 271] width 6 height 6
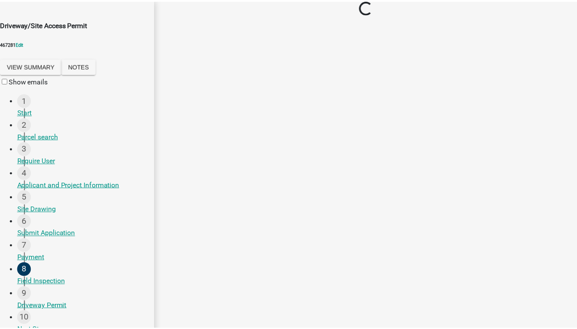
scroll to position [0, 0]
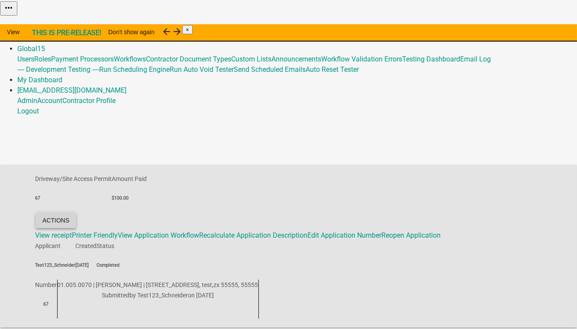
click at [76, 213] on button "Actions" at bounding box center [56, 221] width 41 height 16
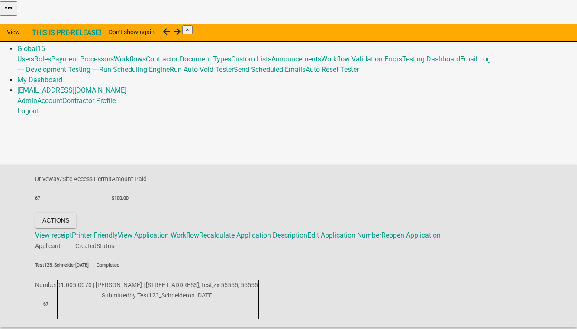
click at [37, 34] on link "Admin" at bounding box center [27, 38] width 20 height 8
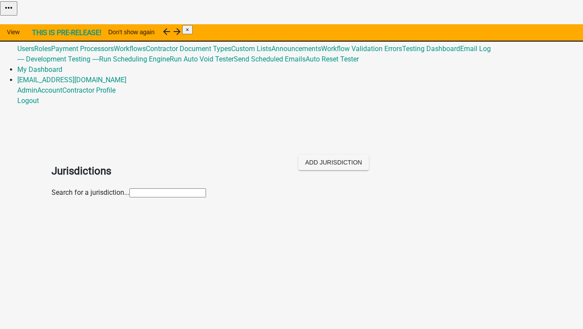
click at [129, 188] on input "text" at bounding box center [167, 192] width 77 height 9
click at [93, 226] on p "[GEOGRAPHIC_DATA], [US_STATE]" at bounding box center [300, 231] width 463 height 10
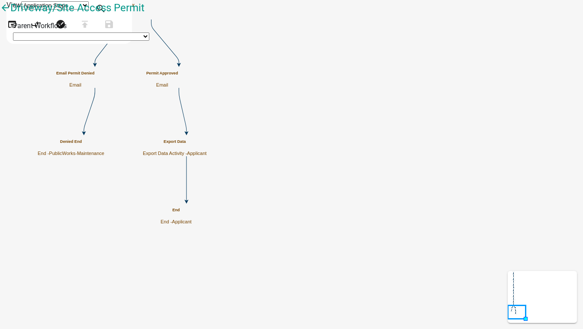
click at [207, 144] on h5 "Export Data" at bounding box center [175, 141] width 64 height 5
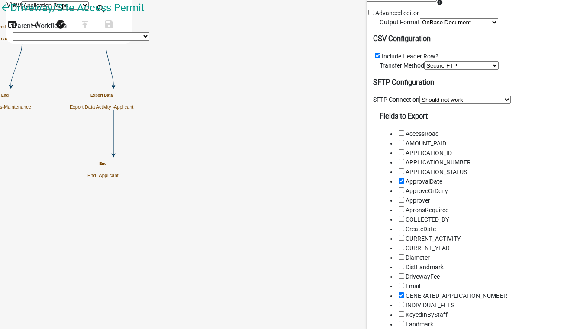
scroll to position [236, 0]
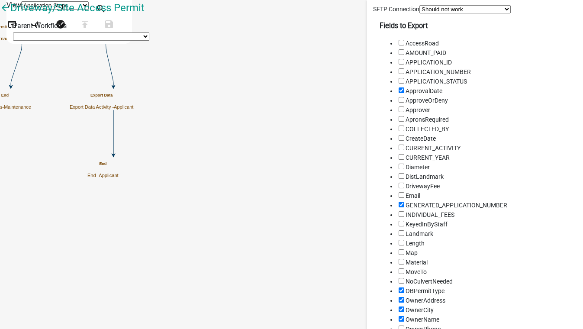
click at [458, 13] on select "Select an SFTP Connection Should not work Mower-SFTP_Zoning_Permit Mower-SFTP_9…" at bounding box center [465, 9] width 91 height 8
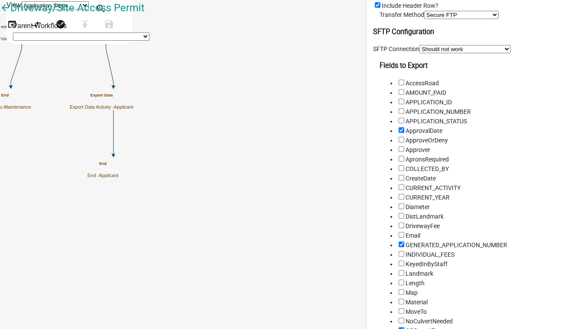
scroll to position [0, 0]
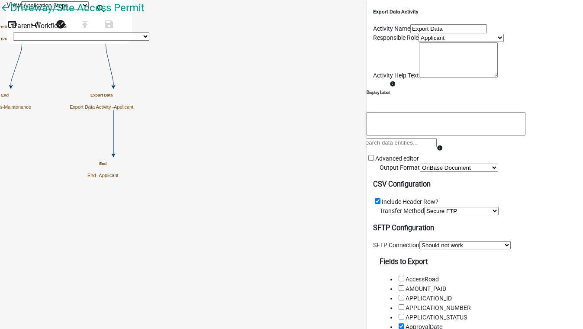
click at [358, 46] on icon "Start Start - Applicant Applicant and Project Information Form - Applicant Parc…" at bounding box center [291, 164] width 583 height 328
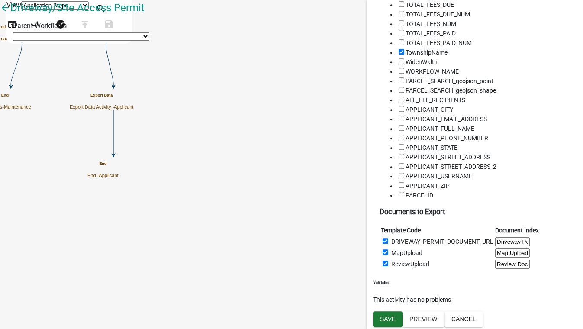
scroll to position [3444, 0]
click at [390, 319] on span "Save" at bounding box center [388, 318] width 16 height 7
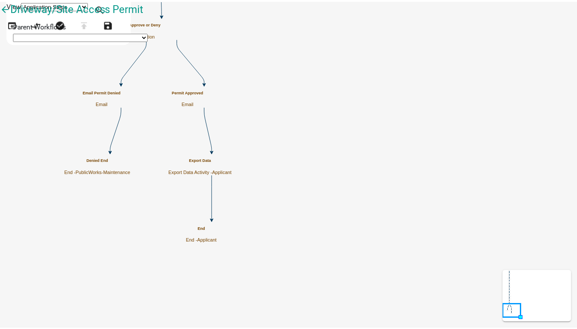
scroll to position [0, 0]
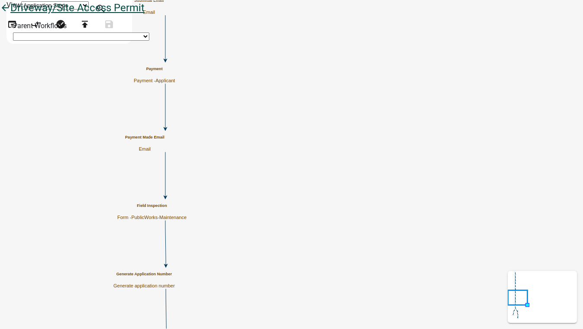
click at [10, 15] on icon "arrow_back" at bounding box center [5, 9] width 10 height 12
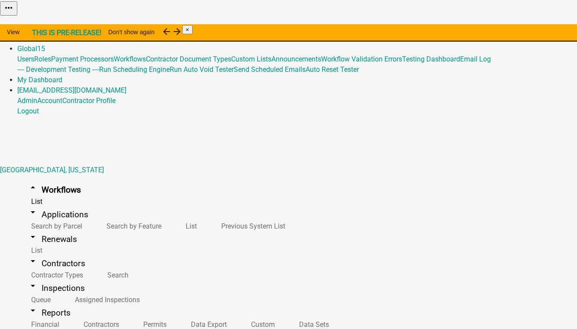
click at [382, 26] on button "Publish" at bounding box center [369, 21] width 26 height 9
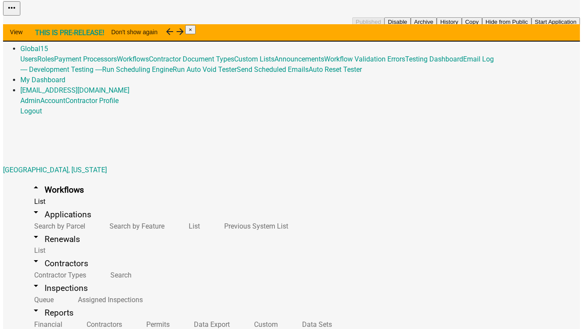
scroll to position [39, 0]
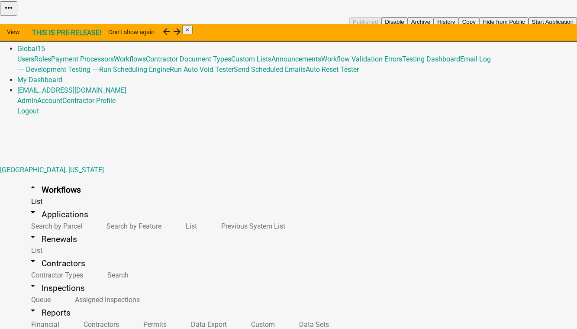
click at [529, 26] on button "Start Application" at bounding box center [553, 21] width 49 height 9
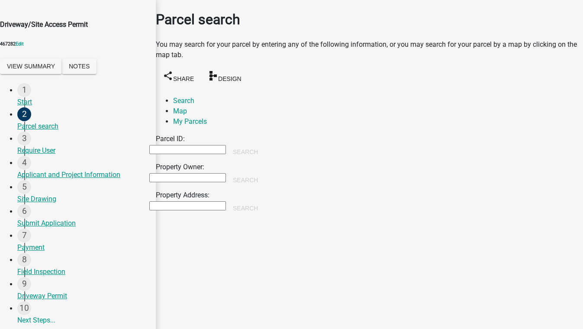
click at [194, 173] on input "Property Owner:" at bounding box center [187, 177] width 77 height 9
click at [265, 172] on button "Search" at bounding box center [245, 180] width 39 height 16
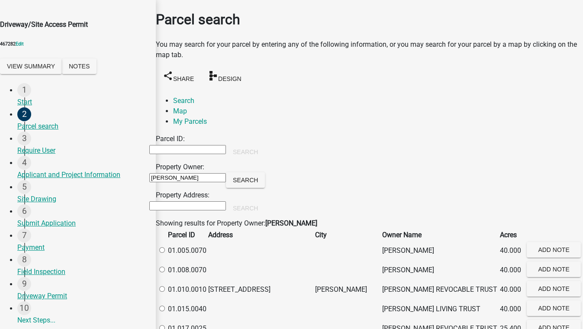
click at [166, 252] on label at bounding box center [166, 250] width 0 height 8
click at [165, 252] on input "radio" at bounding box center [162, 250] width 6 height 6
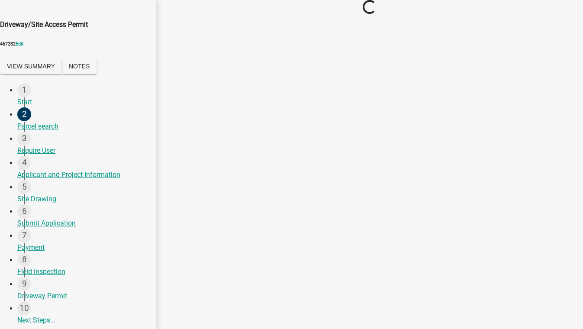
scroll to position [0, 0]
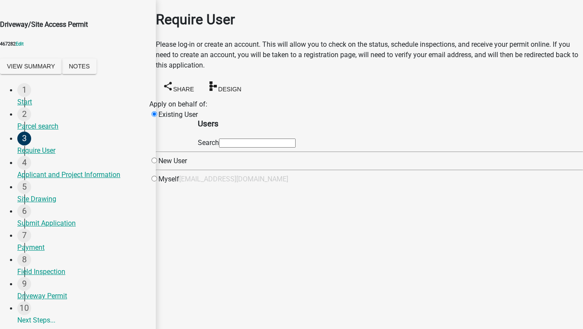
click at [296, 148] on input "text" at bounding box center [257, 143] width 77 height 9
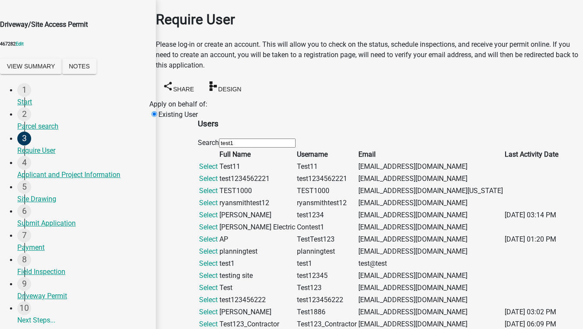
scroll to position [315, 0]
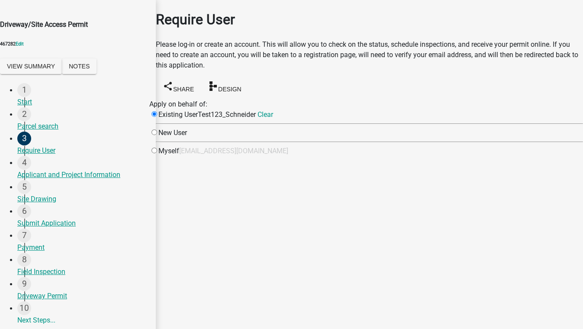
scroll to position [0, 0]
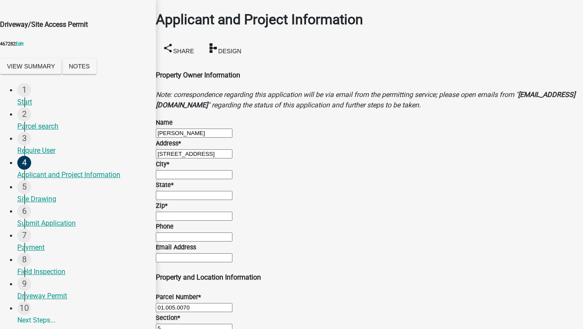
click at [196, 179] on input "City *" at bounding box center [194, 174] width 77 height 9
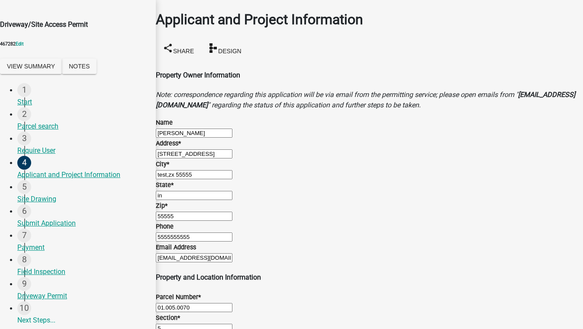
drag, startPoint x: 208, startPoint y: 147, endPoint x: 227, endPoint y: 155, distance: 20.4
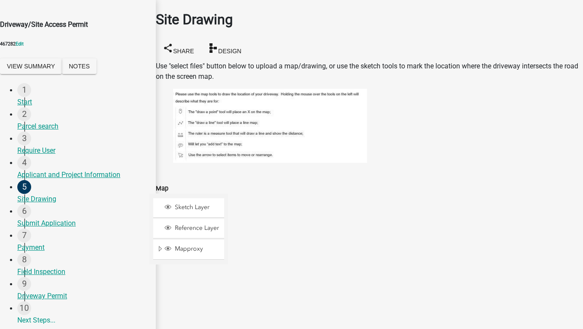
scroll to position [197, 0]
click at [245, 309] on span at bounding box center [241, 312] width 7 height 7
click at [228, 194] on div at bounding box center [228, 302] width 0 height 217
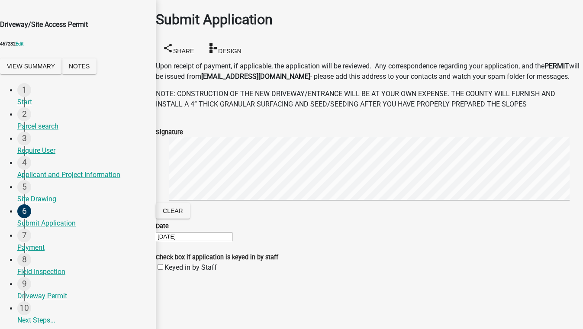
scroll to position [41, 0]
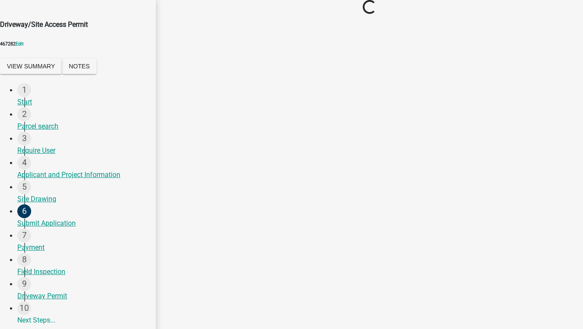
scroll to position [0, 0]
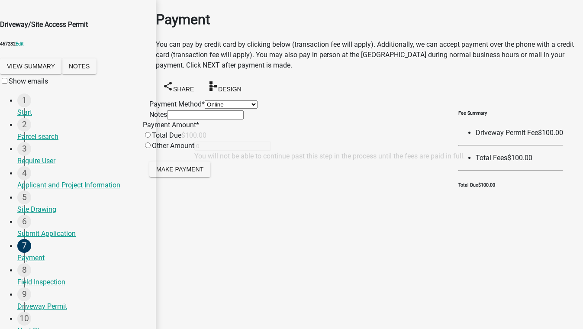
drag, startPoint x: 196, startPoint y: 107, endPoint x: 196, endPoint y: 113, distance: 6.5
click at [205, 107] on select "Credit Card POS Check Cash Online" at bounding box center [231, 104] width 53 height 8
click at [205, 100] on select "Credit Card POS Check Cash Online" at bounding box center [231, 104] width 53 height 8
click at [151, 138] on input "radio" at bounding box center [148, 135] width 6 height 6
click at [194, 172] on span "Make Payment" at bounding box center [179, 168] width 47 height 7
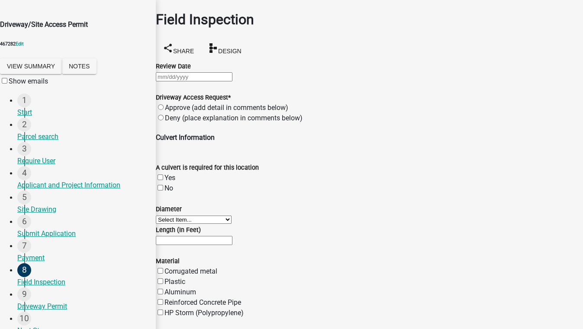
click at [285, 112] on label "Approve (add detail in comments below)" at bounding box center [226, 108] width 123 height 8
click at [164, 110] on input "Approve (add detail in comments below)" at bounding box center [161, 107] width 6 height 6
click at [232, 216] on select "Select Item... 15" 18" 24" 30" 36" 42" Other, see notes for detail" at bounding box center [194, 220] width 76 height 8
click at [166, 216] on select "Select Item... 15" 18" 24" 30" 36" 42" Other, see notes for detail" at bounding box center [194, 220] width 76 height 8
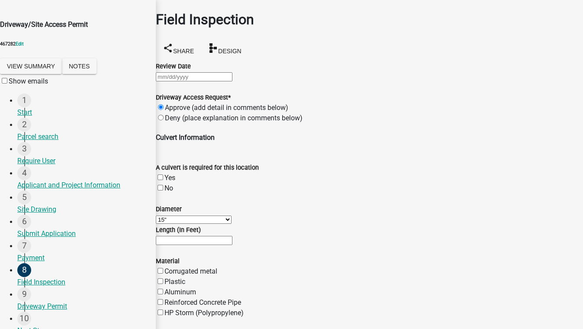
scroll to position [478, 0]
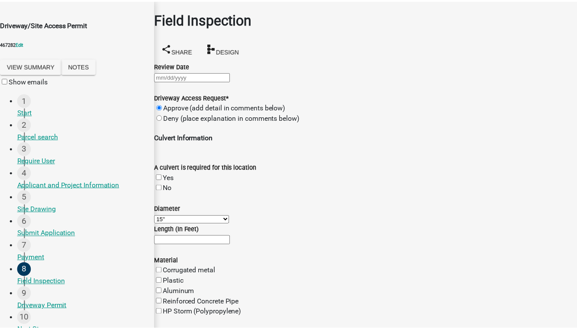
scroll to position [0, 0]
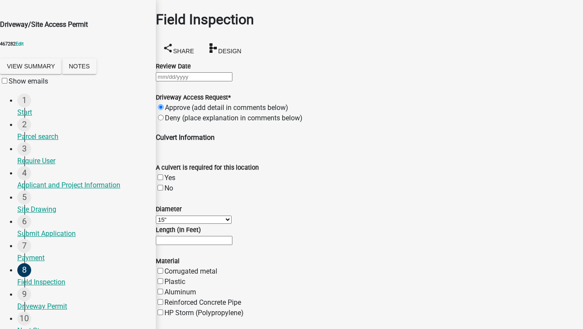
click at [184, 80] on div at bounding box center [369, 76] width 427 height 10
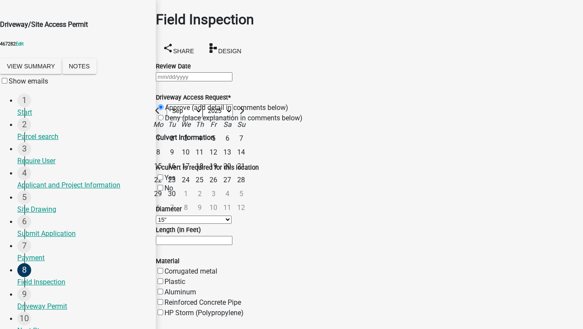
click at [193, 146] on div "10" at bounding box center [186, 153] width 14 height 14
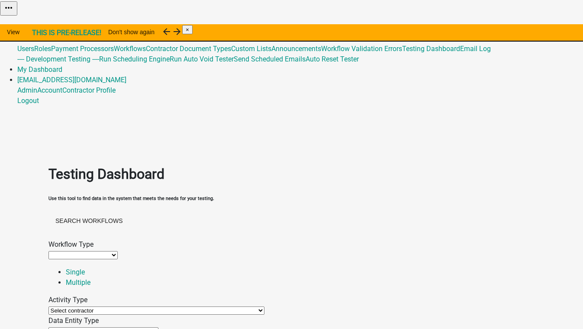
select select
select select "contractor-selection-activity"
select select
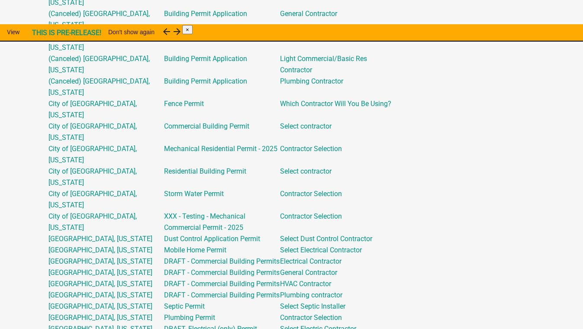
drag, startPoint x: 435, startPoint y: 78, endPoint x: 395, endPoint y: 78, distance: 39.8
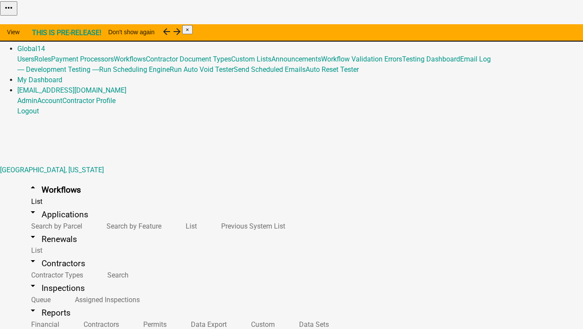
drag, startPoint x: 432, startPoint y: 76, endPoint x: 414, endPoint y: 76, distance: 18.6
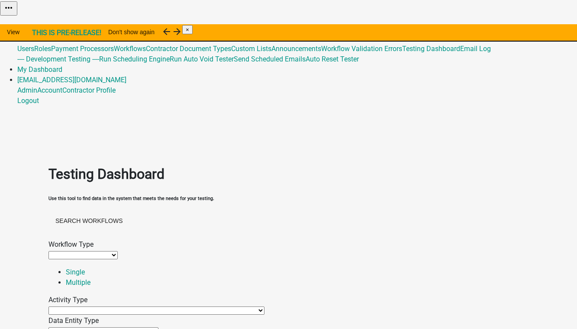
select select
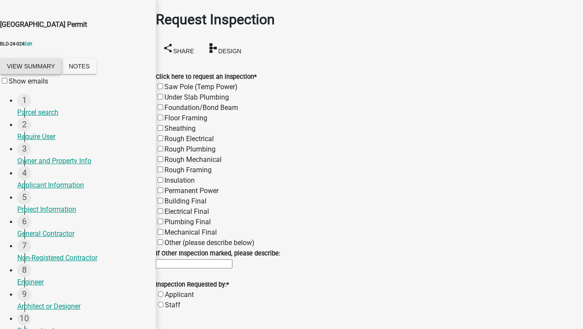
click at [47, 74] on button "View Summary" at bounding box center [31, 66] width 62 height 16
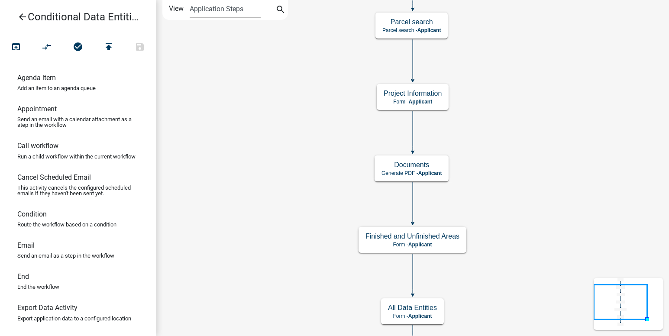
click at [23, 17] on icon "arrow_back" at bounding box center [22, 18] width 10 height 12
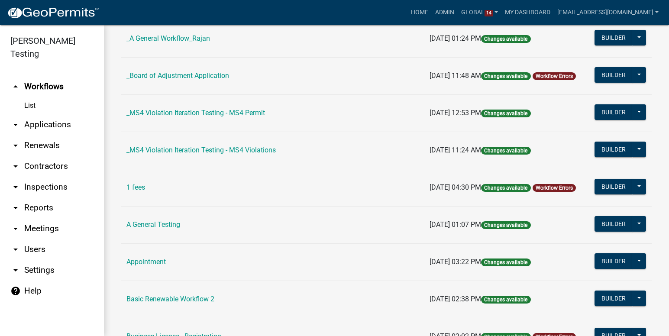
scroll to position [173, 0]
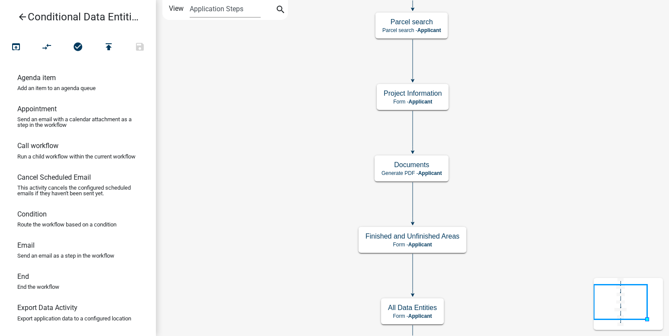
click at [23, 17] on icon "arrow_back" at bounding box center [22, 18] width 10 height 12
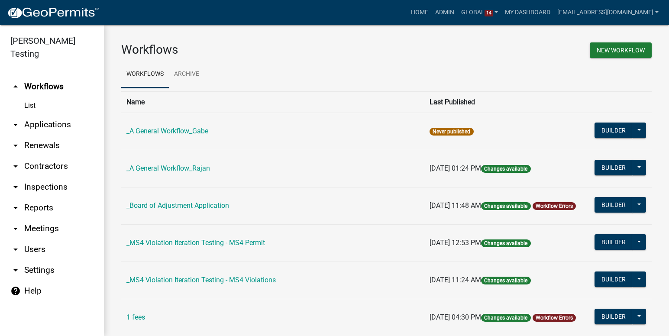
click at [278, 136] on td "_A General Workflow_Gabe" at bounding box center [272, 131] width 303 height 37
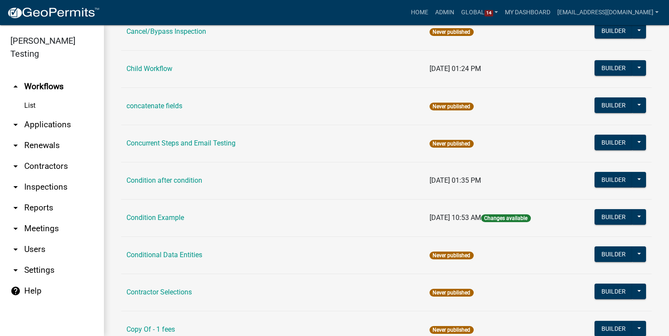
drag, startPoint x: 207, startPoint y: 254, endPoint x: 125, endPoint y: 257, distance: 81.9
click at [125, 257] on td "Conditional Data Entities" at bounding box center [272, 254] width 303 height 37
copy link "Conditional Data Entities"
click at [610, 253] on button "Builder" at bounding box center [614, 254] width 38 height 16
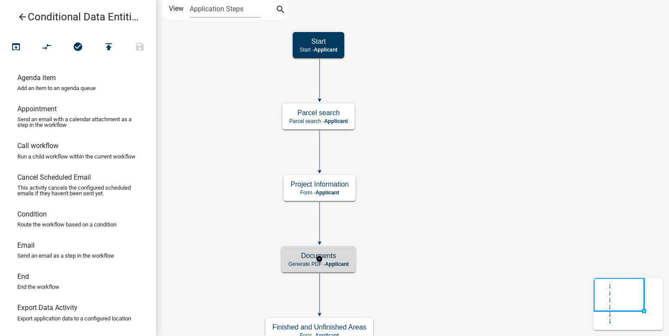
click at [344, 255] on h5 "Documents" at bounding box center [318, 256] width 60 height 8
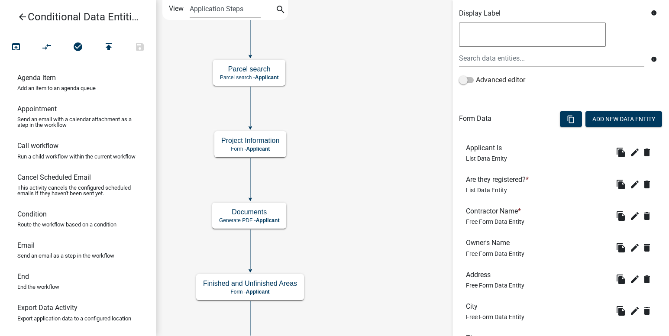
scroll to position [217, 0]
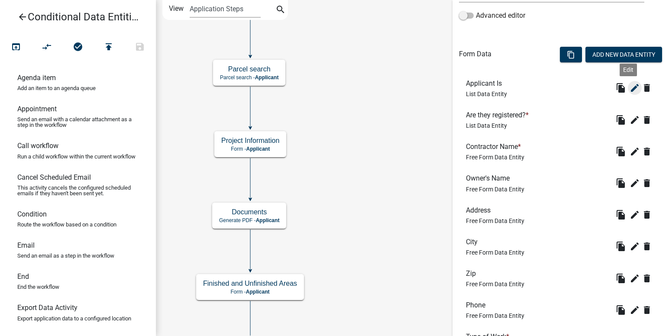
click at [630, 88] on icon "edit" at bounding box center [635, 88] width 10 height 10
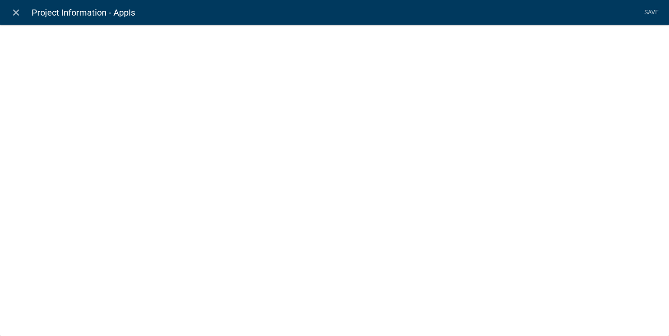
select select "list-data"
select select
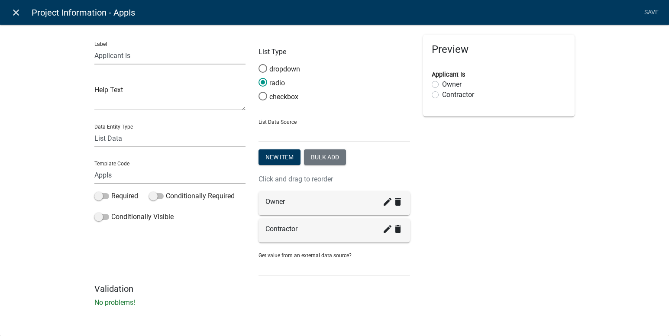
click at [17, 14] on icon "close" at bounding box center [16, 12] width 10 height 10
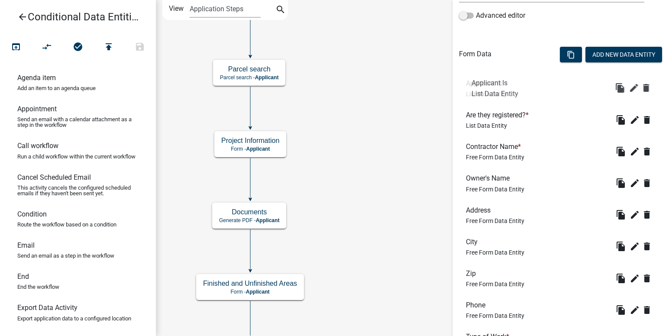
click at [569, 96] on li "Applicant Is List Data Entity file_copy edit delete" at bounding box center [561, 88] width 204 height 32
click at [630, 118] on icon "edit" at bounding box center [635, 120] width 10 height 10
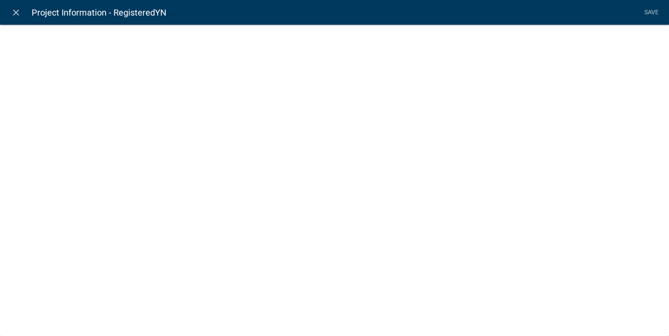
select select "list-data"
select select
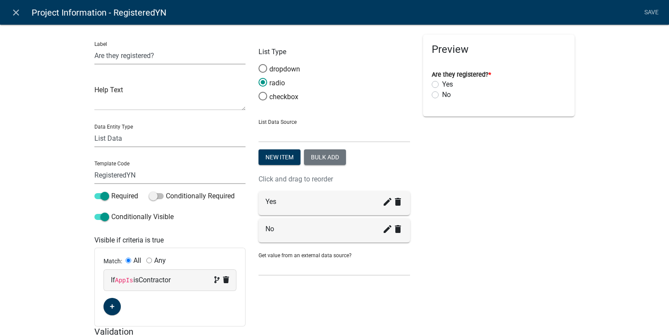
scroll to position [41, 0]
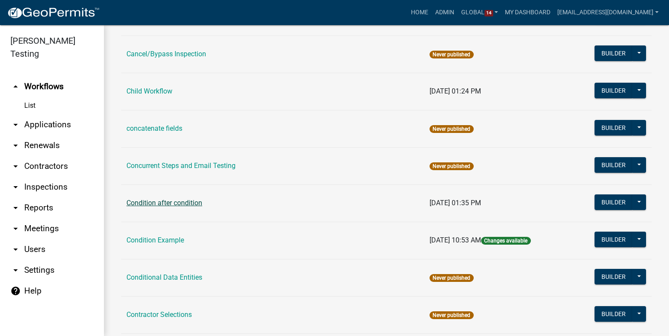
scroll to position [650, 0]
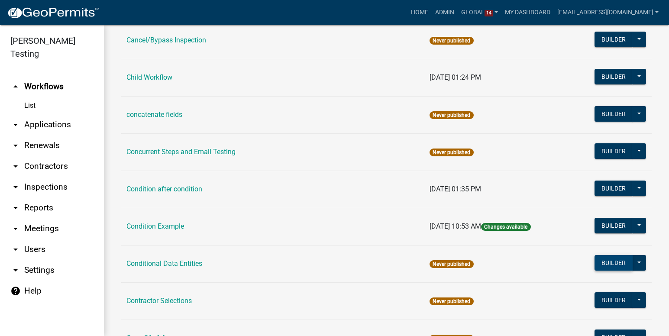
click at [607, 262] on button "Builder" at bounding box center [614, 263] width 38 height 16
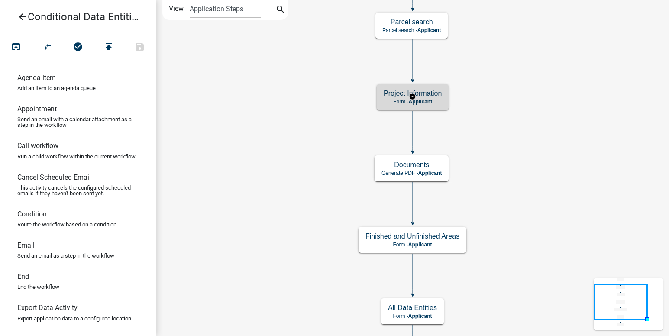
click at [440, 91] on h5 "Project Information" at bounding box center [413, 93] width 58 height 8
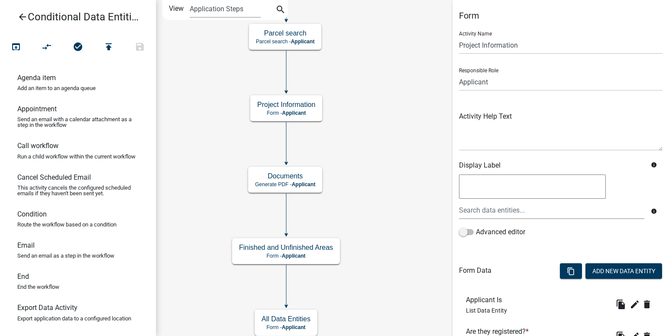
scroll to position [43, 0]
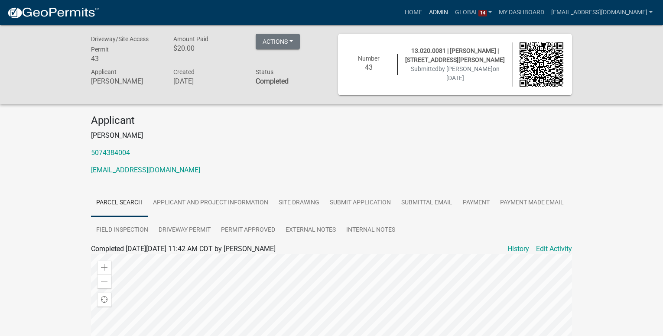
click at [442, 13] on link "Admin" at bounding box center [438, 12] width 26 height 16
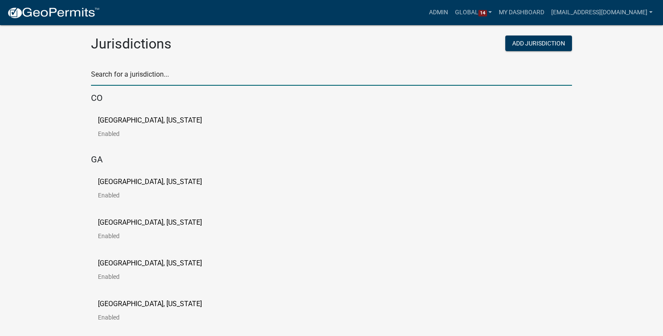
click at [134, 73] on input "text" at bounding box center [331, 77] width 481 height 18
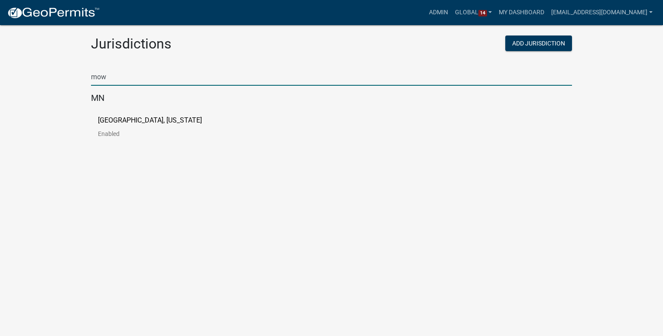
type input "mow"
click at [97, 120] on div "[GEOGRAPHIC_DATA], [US_STATE] Enabled" at bounding box center [331, 130] width 481 height 41
click at [112, 120] on p "[GEOGRAPHIC_DATA], [US_STATE]" at bounding box center [150, 120] width 104 height 7
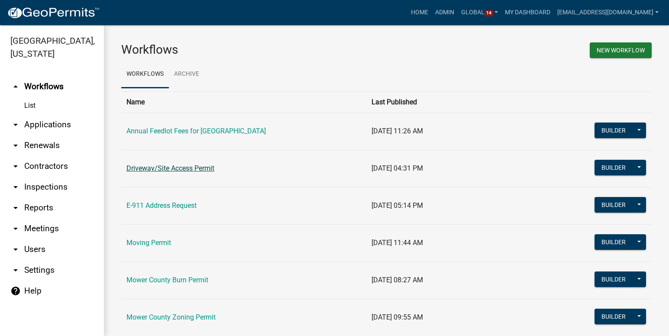
click at [164, 172] on link "Driveway/Site Access Permit" at bounding box center [170, 168] width 88 height 8
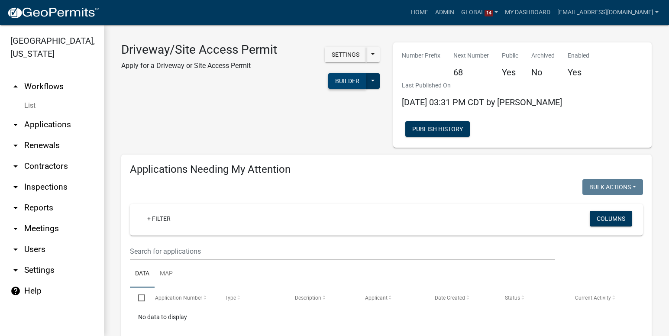
click at [338, 82] on button "Builder" at bounding box center [347, 81] width 38 height 16
select select
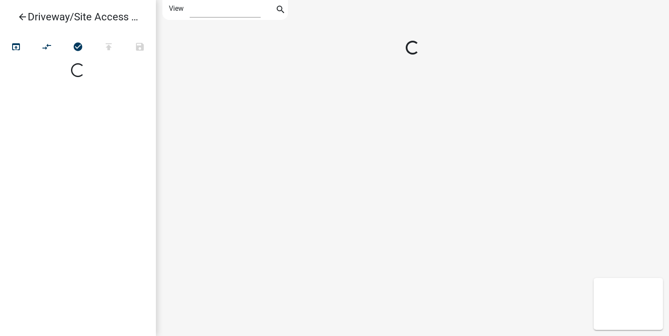
select select
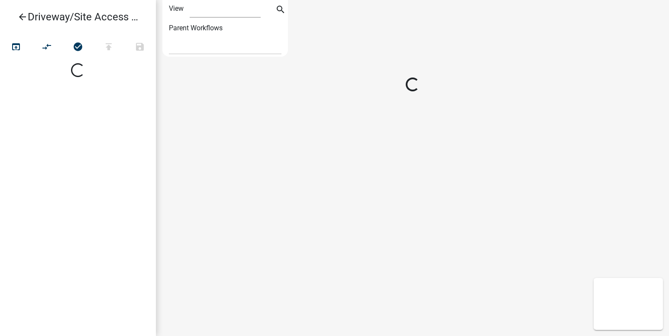
select select "1"
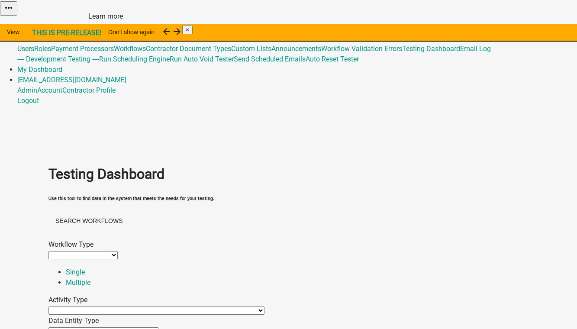
select select
click at [45, 34] on link "Global 15" at bounding box center [31, 38] width 28 height 8
click at [460, 53] on link "Email Log" at bounding box center [475, 49] width 31 height 8
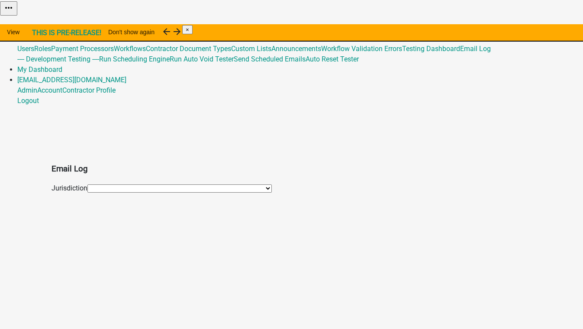
click at [87, 184] on select "(Canceled) City of [GEOGRAPHIC_DATA], [US_STATE] (Canceled) [GEOGRAPHIC_DATA], …" at bounding box center [179, 188] width 184 height 8
select select "76: d33c3dcb-5135-4f33-9233-8bb5d444e3ee"
click at [87, 184] on select "(Canceled) City of [GEOGRAPHIC_DATA], [US_STATE] (Canceled) [GEOGRAPHIC_DATA], …" at bounding box center [179, 188] width 184 height 8
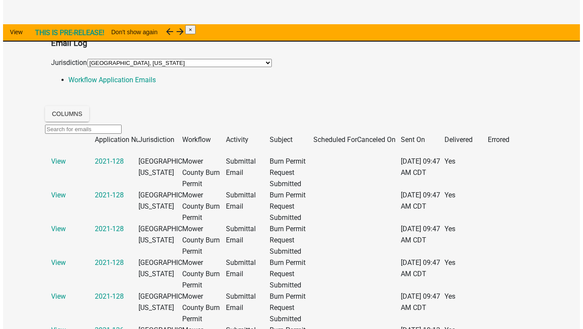
scroll to position [39, 0]
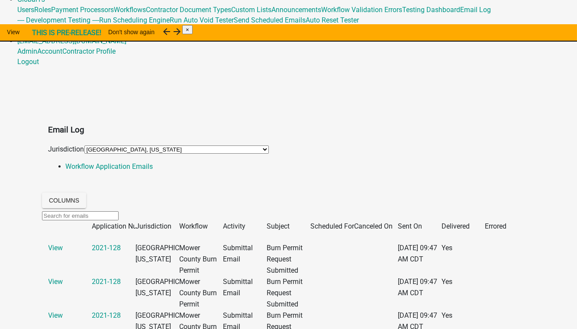
click at [405, 221] on datatable-header-cell "Sent On" at bounding box center [420, 226] width 44 height 11
click at [421, 222] on span "Sent On" at bounding box center [410, 226] width 24 height 8
click at [415, 222] on span "Sent On" at bounding box center [410, 226] width 24 height 8
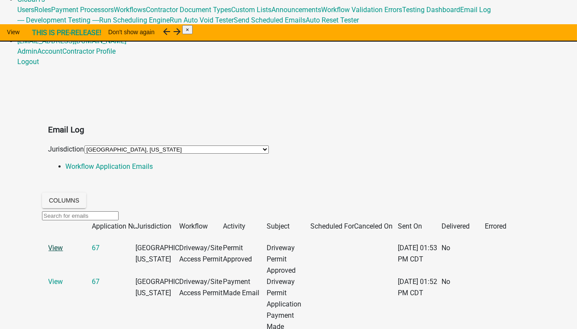
click at [63, 244] on link "View" at bounding box center [56, 248] width 15 height 8
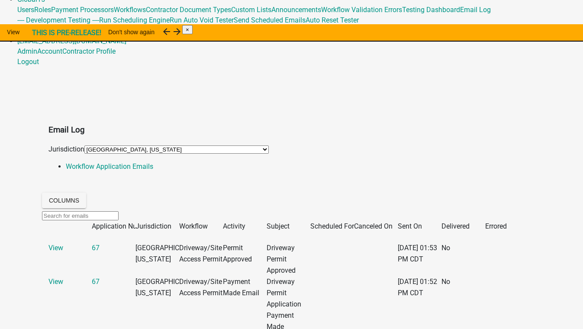
scroll to position [197, 0]
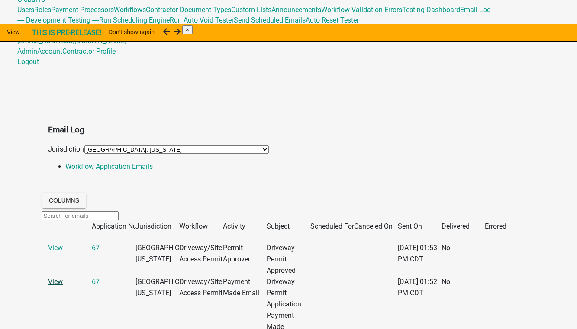
click at [63, 278] on link "View" at bounding box center [56, 282] width 15 height 8
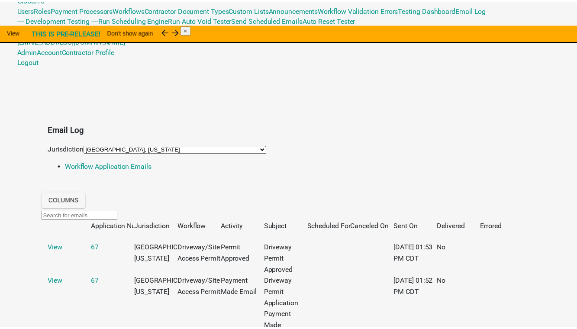
scroll to position [281, 0]
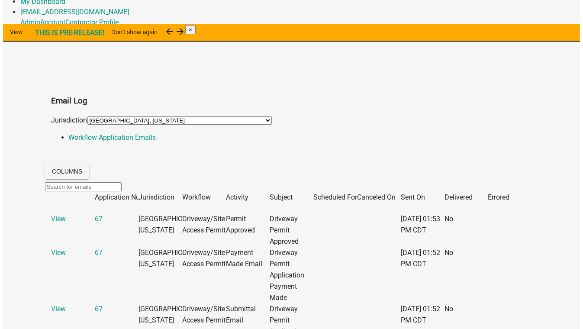
scroll to position [236, 0]
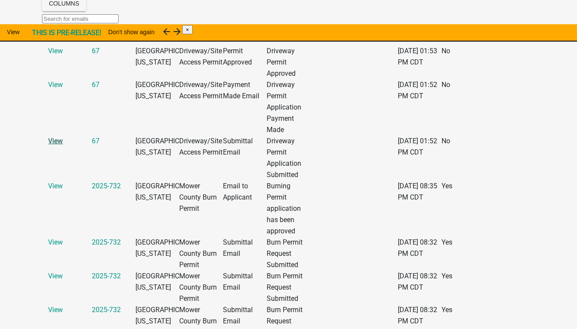
click at [63, 137] on link "View" at bounding box center [56, 141] width 15 height 8
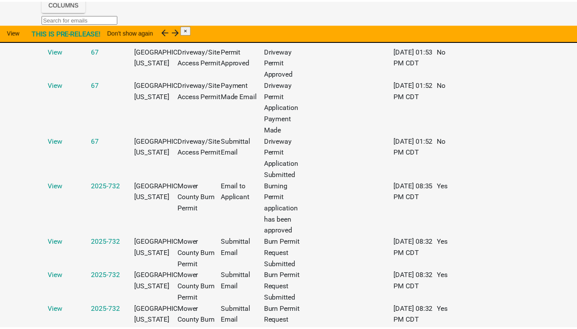
scroll to position [0, 0]
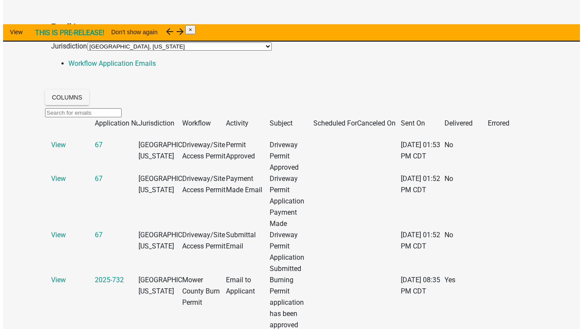
scroll to position [118, 0]
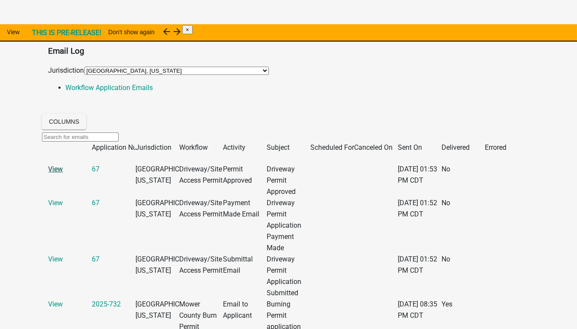
click at [63, 165] on link "View" at bounding box center [56, 169] width 15 height 8
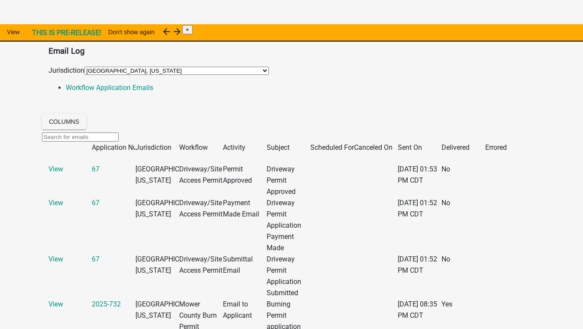
scroll to position [0, 0]
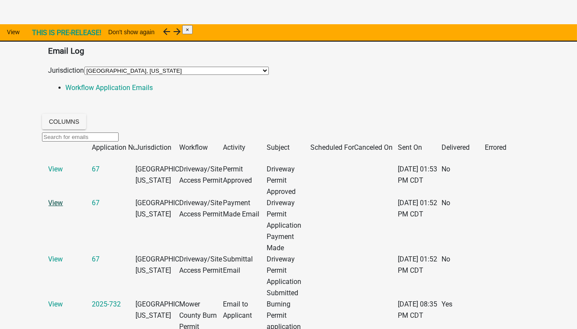
click at [63, 199] on link "View" at bounding box center [56, 203] width 15 height 8
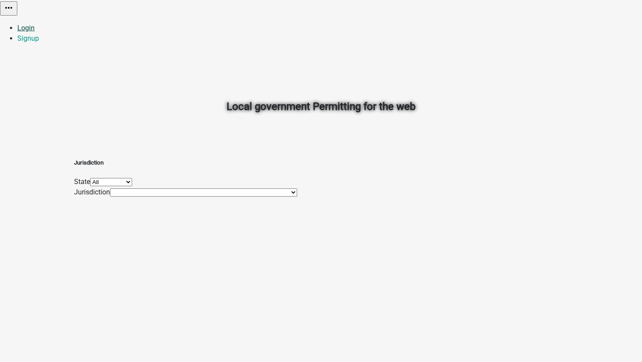
click at [35, 24] on link "Login" at bounding box center [25, 28] width 17 height 8
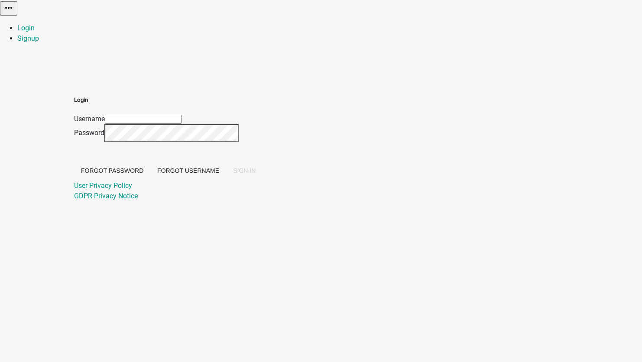
type input "[EMAIL_ADDRESS][DOMAIN_NAME]"
click at [256, 174] on span "SIGN IN" at bounding box center [244, 170] width 23 height 7
click at [226, 163] on button "SIGN IN" at bounding box center [244, 171] width 36 height 16
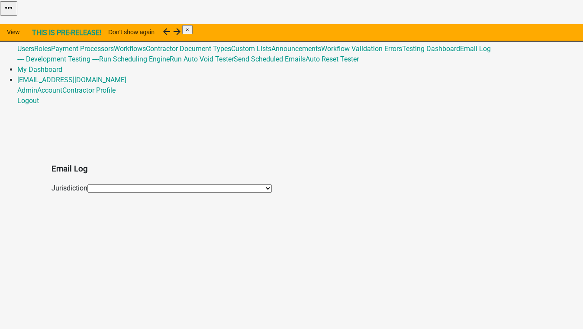
click at [87, 184] on select "(Canceled) City of [GEOGRAPHIC_DATA], [US_STATE] (Canceled) [GEOGRAPHIC_DATA], …" at bounding box center [179, 188] width 184 height 8
select select "76: d33c3dcb-5135-4f33-9233-8bb5d444e3ee"
click at [87, 184] on select "(Canceled) City of [GEOGRAPHIC_DATA], [US_STATE] (Canceled) [GEOGRAPHIC_DATA], …" at bounding box center [179, 188] width 184 height 8
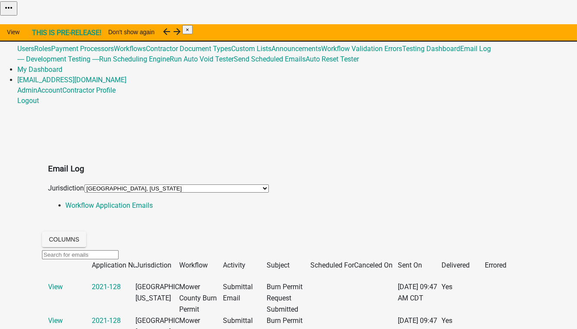
scroll to position [39, 0]
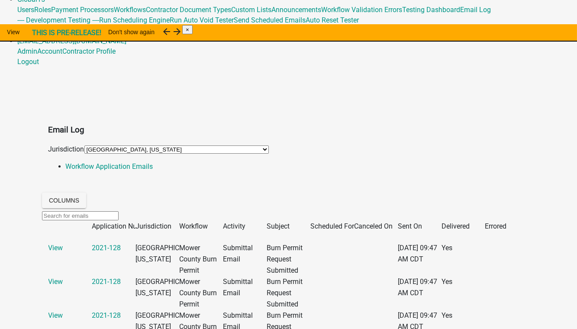
click at [422, 222] on span "Sent On" at bounding box center [410, 226] width 24 height 8
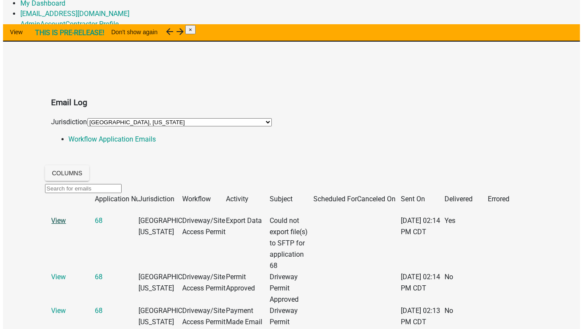
scroll to position [78, 0]
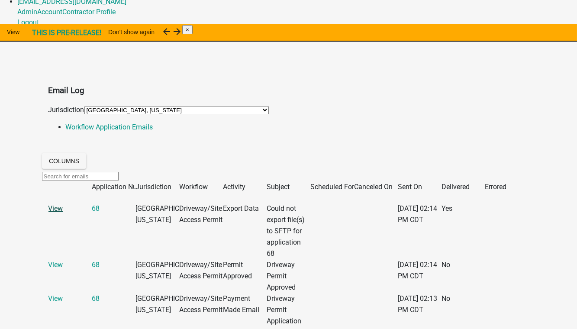
click at [63, 204] on link "View" at bounding box center [56, 208] width 15 height 8
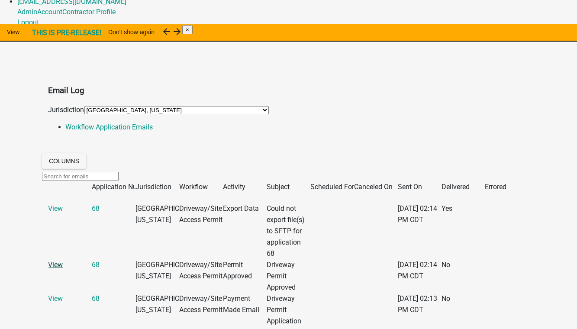
click at [63, 261] on link "View" at bounding box center [56, 265] width 15 height 8
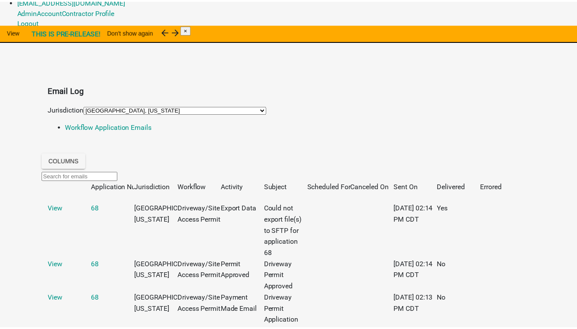
scroll to position [193, 0]
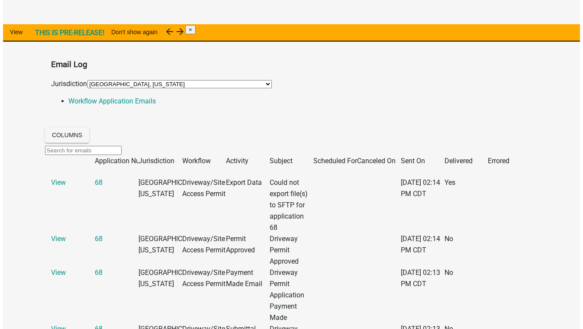
scroll to position [118, 0]
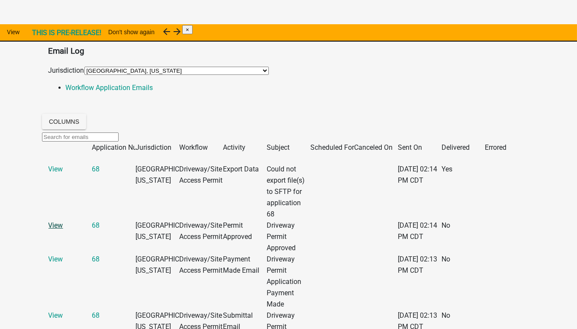
click at [63, 221] on link "View" at bounding box center [56, 225] width 15 height 8
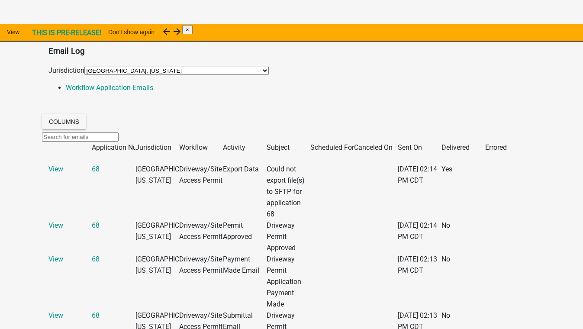
scroll to position [193, 0]
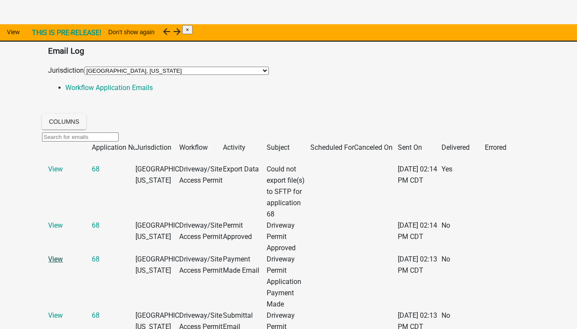
click at [61, 255] on link "View" at bounding box center [56, 259] width 15 height 8
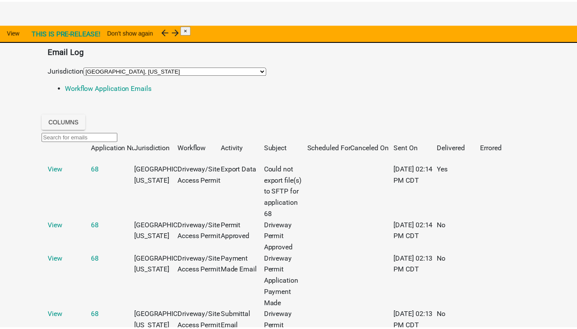
scroll to position [281, 0]
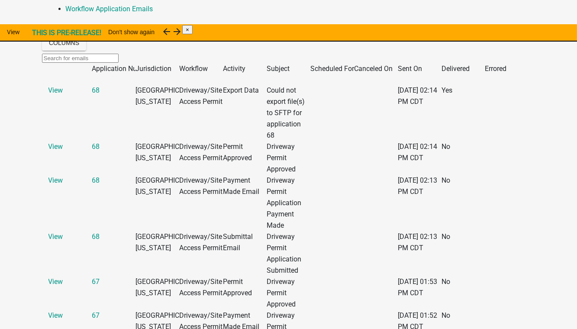
scroll to position [0, 0]
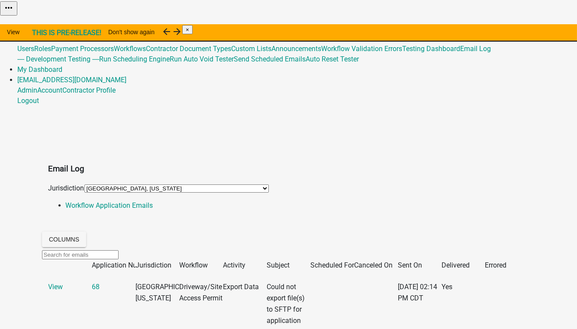
click at [37, 24] on link "Admin" at bounding box center [27, 28] width 20 height 8
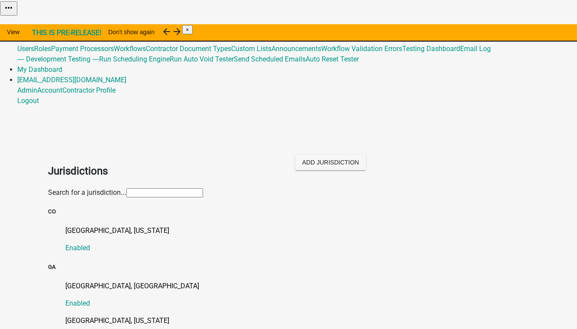
click at [126, 188] on input "text" at bounding box center [164, 192] width 77 height 9
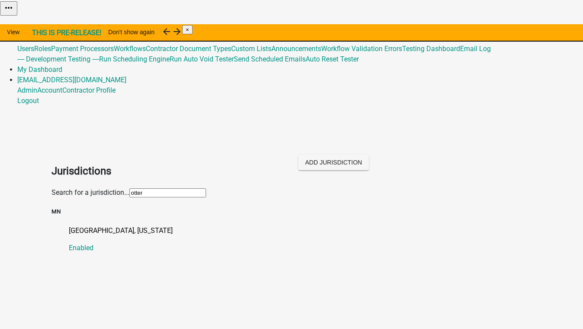
type input "otter tai"
click at [79, 226] on p "[GEOGRAPHIC_DATA], [US_STATE]" at bounding box center [300, 231] width 463 height 10
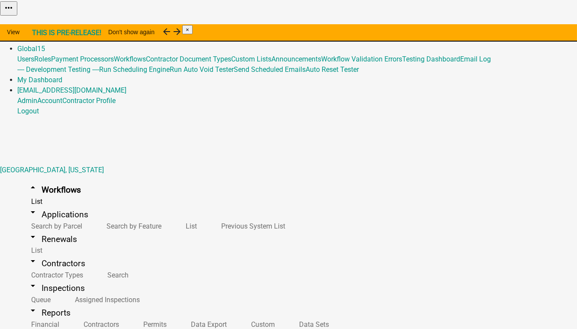
scroll to position [157, 0]
click at [48, 303] on link "arrow_drop_down Reports" at bounding box center [49, 313] width 64 height 20
click at [285, 315] on link "Data Sets" at bounding box center [312, 324] width 54 height 19
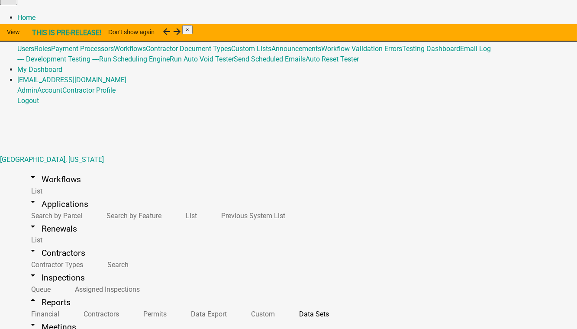
scroll to position [23, 0]
select select "IssueDate"
select select "79d4bf26-a84c-4898-8d16-9ebea2345fb4"
select select "68d28c81-f724-4f90-9ad3-bed34bf6fb80"
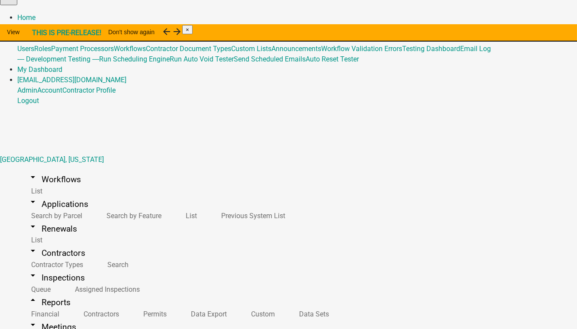
scroll to position [313, 0]
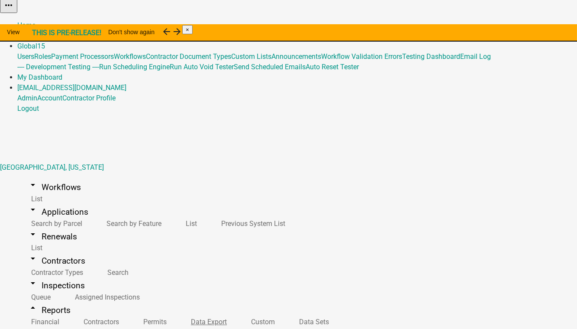
scroll to position [0, 0]
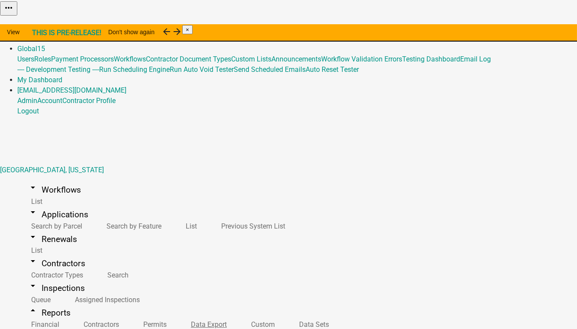
click at [177, 315] on link "Data Export" at bounding box center [207, 324] width 60 height 19
select select "1: 9dec6c92-9c23-43c0-81fa-519ae4f65e9b"
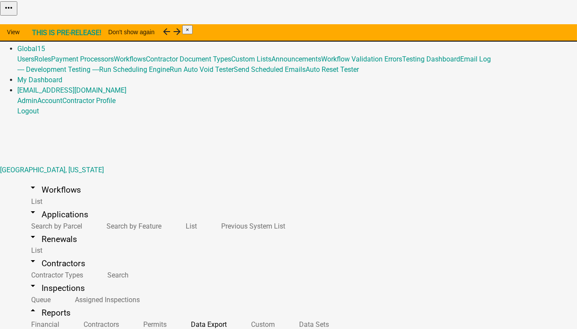
click at [139, 201] on li "Issue Date" at bounding box center [153, 195] width 59 height 10
click at [140, 200] on label "range" at bounding box center [135, 196] width 17 height 8
click at [126, 198] on input "range" at bounding box center [123, 196] width 6 height 6
radio input "true"
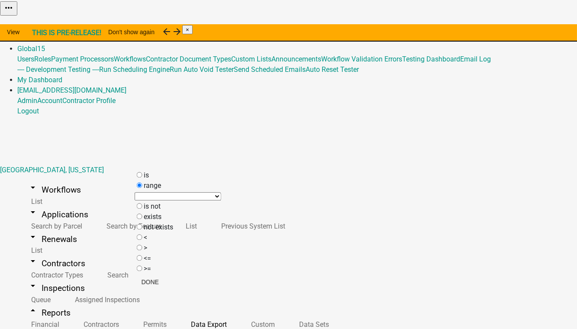
click at [159, 201] on select "[DATE] [DATE] Current Week Previous Week Current Month Last Month Current Calen…" at bounding box center [178, 196] width 87 height 8
select select "previous_1_weeks"
click at [135, 192] on select "[DATE] [DATE] Current Week Previous Week Current Month Last Month Current Calen…" at bounding box center [178, 196] width 87 height 8
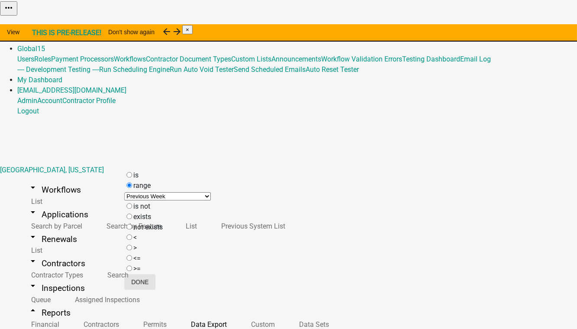
click at [155, 287] on button "Done" at bounding box center [139, 282] width 31 height 16
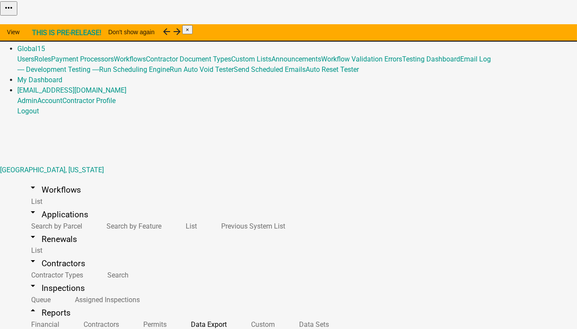
select select "7: 12c2887b-9c77-4bf0-b557-1759caf116e0"
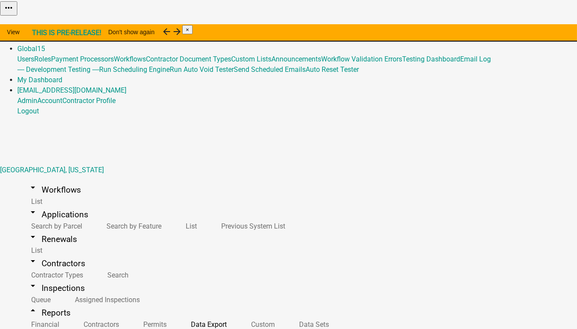
click at [177, 315] on link "Data Export" at bounding box center [207, 324] width 60 height 19
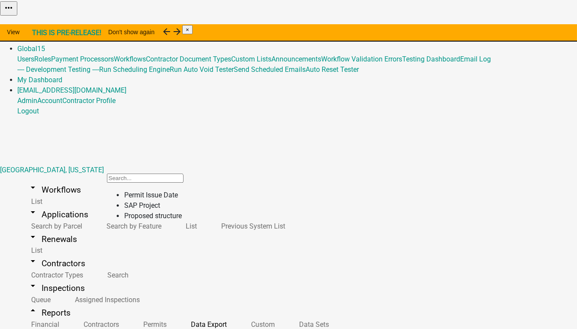
click at [145, 201] on li "Permit Issue Date" at bounding box center [153, 195] width 59 height 10
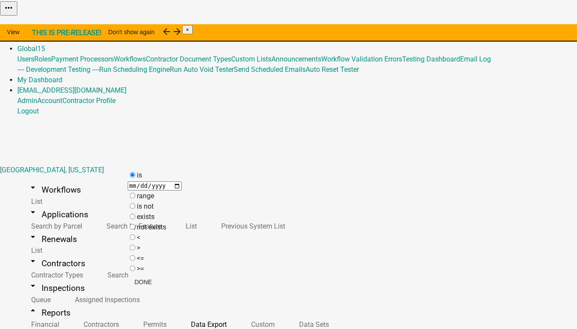
click at [154, 200] on label "range" at bounding box center [145, 196] width 17 height 8
click at [136, 198] on input "range" at bounding box center [133, 196] width 6 height 6
radio input "true"
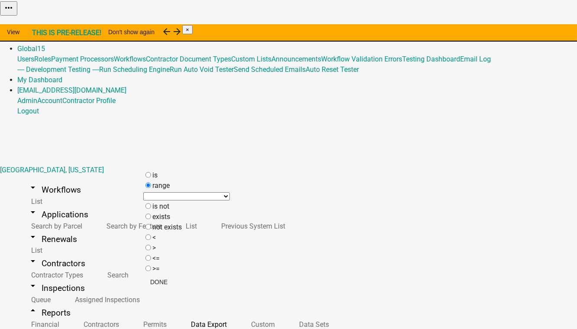
click at [171, 199] on select "[DATE] [DATE] Current Week Previous Week Current Month Last Month Current Calen…" at bounding box center [186, 196] width 87 height 8
select select "this_1_months"
click at [143, 192] on select "[DATE] [DATE] Current Week Previous Week Current Month Last Month Current Calen…" at bounding box center [186, 196] width 87 height 8
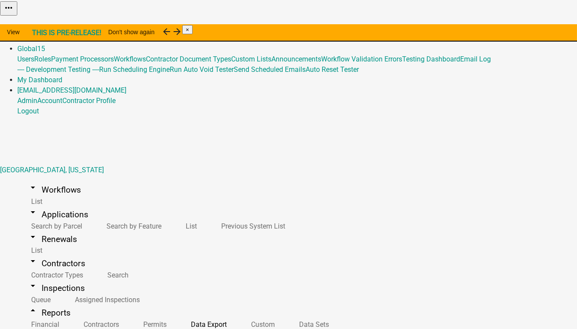
click at [48, 204] on link "arrow_drop_down Applications" at bounding box center [57, 214] width 81 height 20
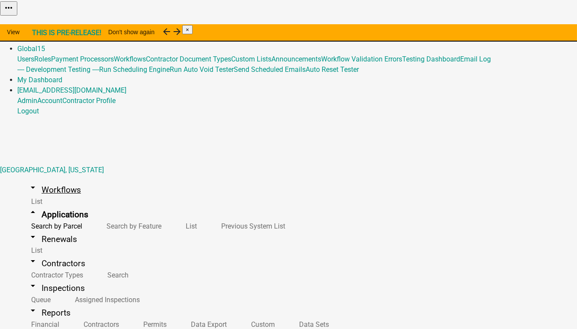
click at [45, 180] on link "arrow_drop_down Workflows" at bounding box center [54, 190] width 74 height 20
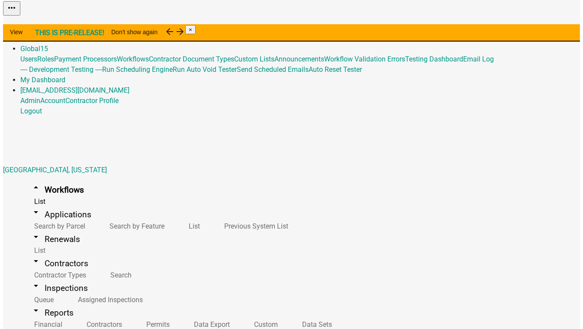
scroll to position [394, 0]
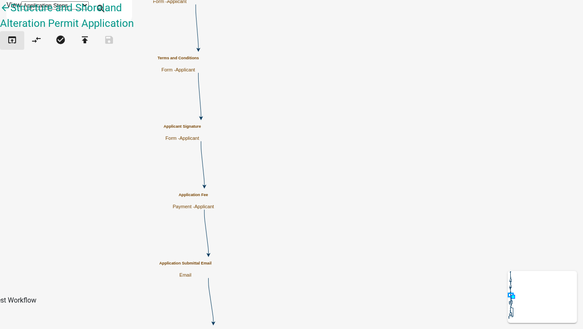
click at [17, 45] on icon "open_in_browser" at bounding box center [12, 41] width 10 height 12
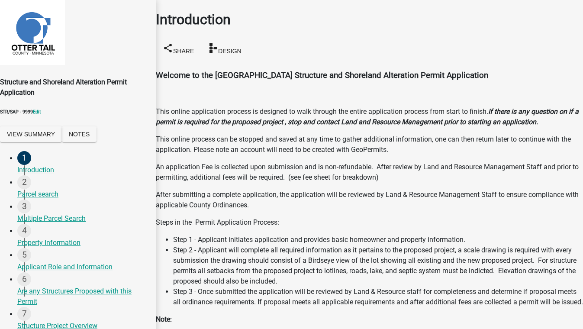
scroll to position [267, 0]
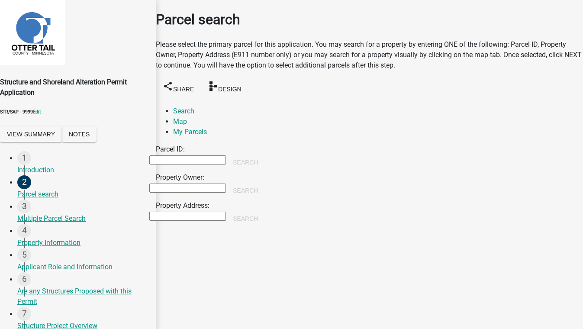
click at [216, 184] on input "Property Owner:" at bounding box center [187, 188] width 77 height 9
type input "[PERSON_NAME]"
click at [265, 183] on button "Search" at bounding box center [245, 191] width 39 height 16
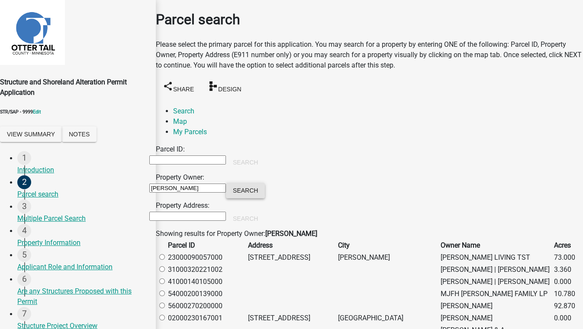
scroll to position [78, 0]
click at [166, 253] on label at bounding box center [166, 257] width 0 height 8
click at [165, 254] on input "radio" at bounding box center [162, 257] width 6 height 6
radio input "true"
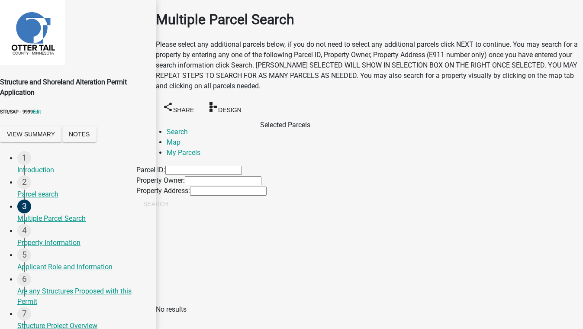
scroll to position [52, 0]
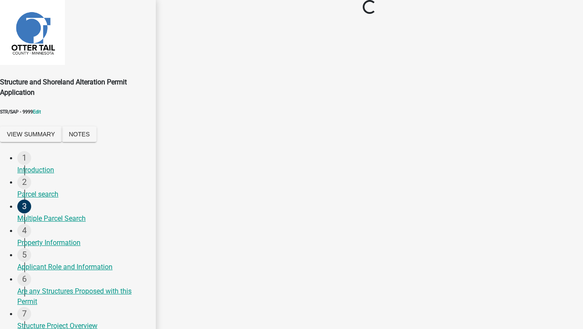
scroll to position [0, 0]
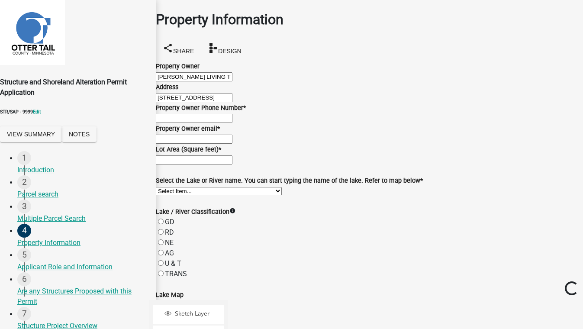
click at [221, 123] on input "Property Owner Phone Number *" at bounding box center [194, 118] width 77 height 9
type input "5555555555"
type input "[EMAIL_ADDRESS][DOMAIN_NAME]"
click at [222, 165] on div "Lot Area (Square feet) *" at bounding box center [369, 154] width 427 height 21
click at [220, 165] on input "text" at bounding box center [194, 159] width 77 height 9
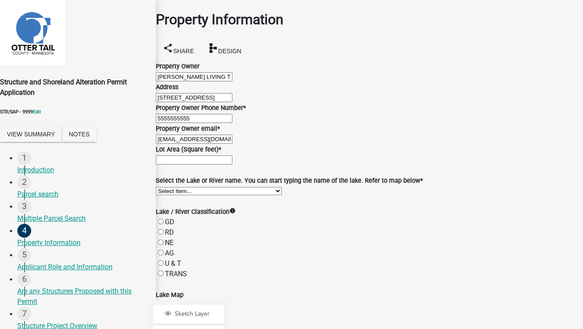
type input "1000"
click at [282, 195] on select "Select Item... None [PERSON_NAME] 56-031 [PERSON_NAME] 56-118 [PERSON_NAME] 56-…" at bounding box center [219, 191] width 126 height 8
click at [166, 195] on select "Select Item... None [PERSON_NAME] 56-031 [PERSON_NAME] 56-118 [PERSON_NAME] 56-…" at bounding box center [219, 191] width 126 height 8
select select "b61decc2-2165-4329-992d-c8da0a66823c"
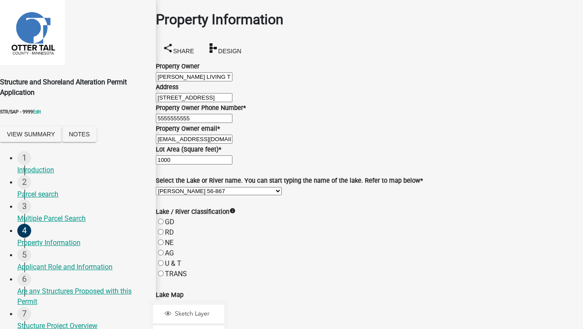
scroll to position [394, 0]
click at [168, 270] on label "TRANS" at bounding box center [176, 274] width 22 height 8
click at [164, 271] on input "TRANS" at bounding box center [161, 274] width 6 height 6
radio input "true"
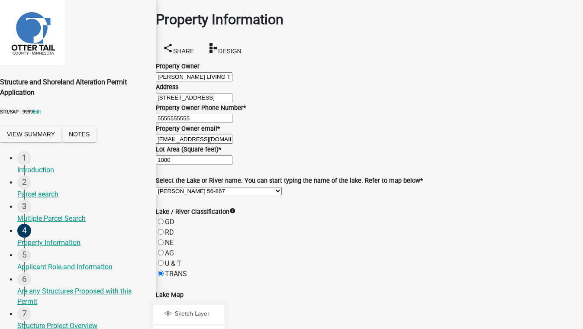
select select "bc95ce3f-9706-43bd-97a5-80c1e912429f"
radio input "true"
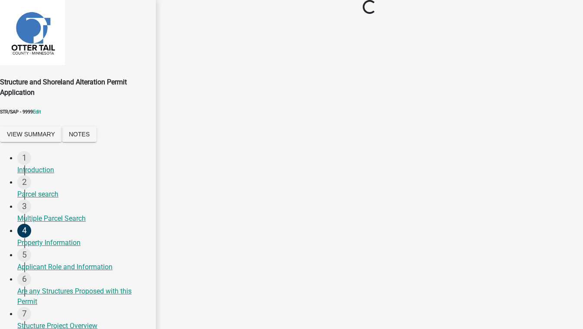
scroll to position [0, 0]
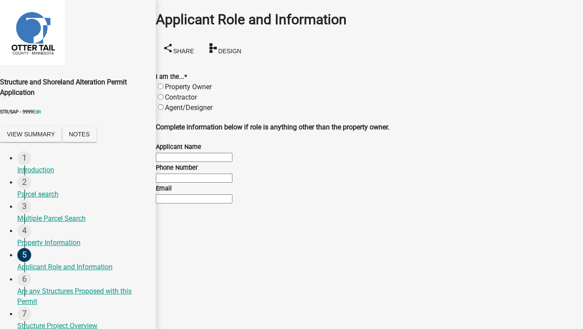
click at [210, 83] on label "Property Owner" at bounding box center [188, 87] width 47 height 8
click at [164, 84] on input "Property Owner" at bounding box center [161, 87] width 6 height 6
radio input "true"
click at [172, 93] on label "Contractor" at bounding box center [181, 97] width 32 height 8
click at [164, 94] on input "Contractor" at bounding box center [161, 97] width 6 height 6
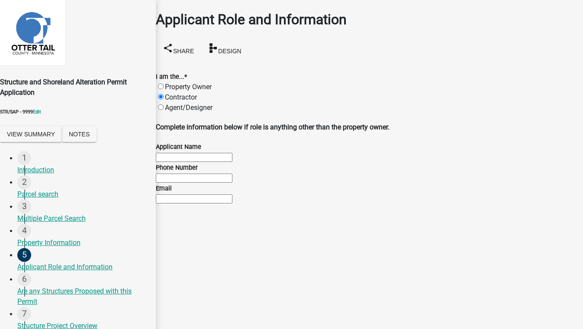
radio input "true"
click at [210, 153] on input "Applicant Name" at bounding box center [194, 157] width 77 height 9
type input "test 5088"
click at [201, 183] on input "Phone Number" at bounding box center [194, 178] width 77 height 9
type input "5555555555"
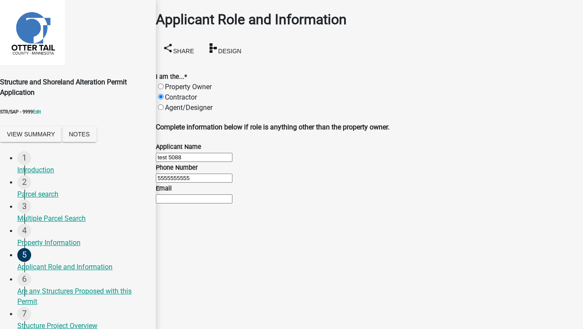
click at [233, 204] on input "Email" at bounding box center [194, 198] width 77 height 9
type input "[EMAIL_ADDRESS][DOMAIN_NAME]"
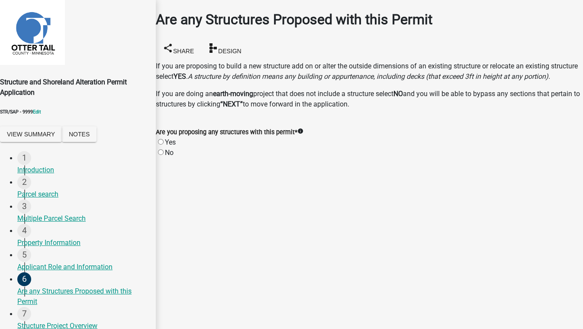
click at [171, 146] on label "Yes" at bounding box center [170, 142] width 11 height 8
click at [164, 145] on input "Yes" at bounding box center [161, 142] width 6 height 6
radio input "true"
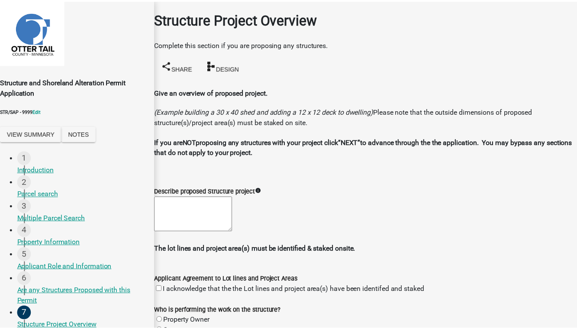
scroll to position [74, 0]
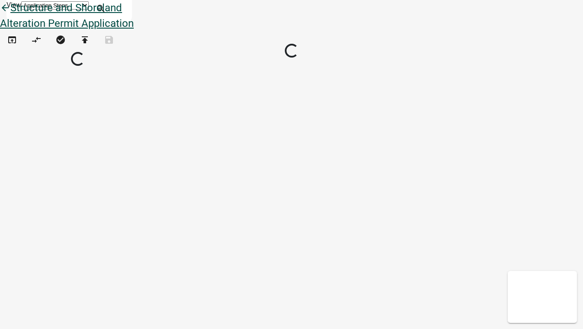
click at [10, 15] on icon "arrow_back" at bounding box center [5, 9] width 10 height 12
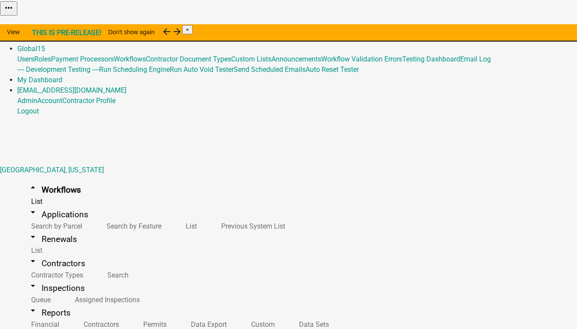
click at [101, 31] on strong "THIS IS PRE-RELEASE!" at bounding box center [66, 33] width 69 height 8
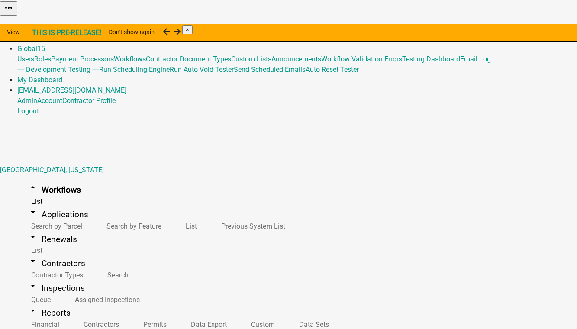
scroll to position [394, 0]
click at [38, 303] on link "arrow_drop_down Reports" at bounding box center [49, 313] width 64 height 20
click at [37, 34] on link "Admin" at bounding box center [27, 38] width 20 height 8
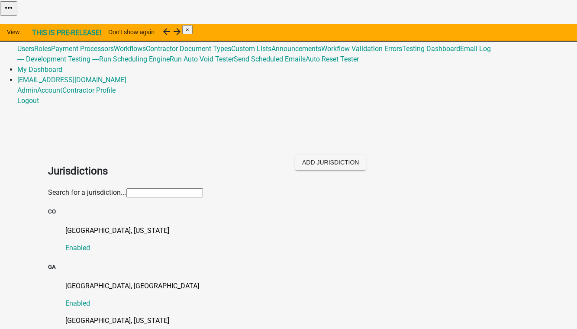
click at [126, 188] on input "text" at bounding box center [164, 192] width 77 height 9
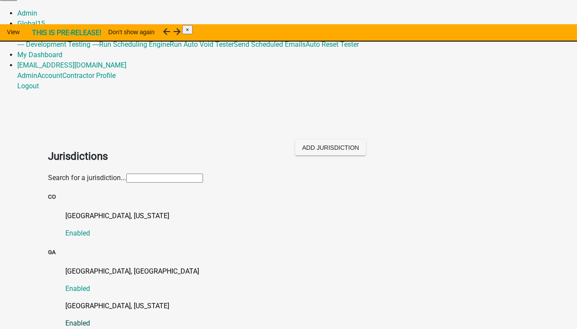
scroll to position [39, 0]
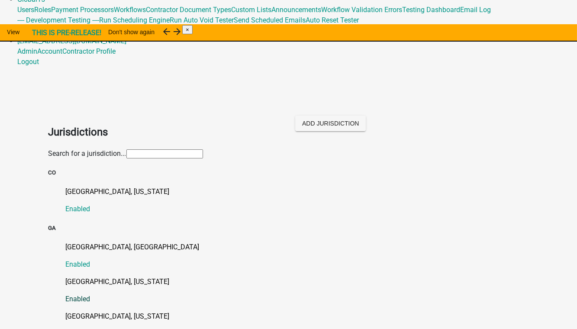
click at [98, 277] on p "[GEOGRAPHIC_DATA], [US_STATE]" at bounding box center [297, 282] width 463 height 10
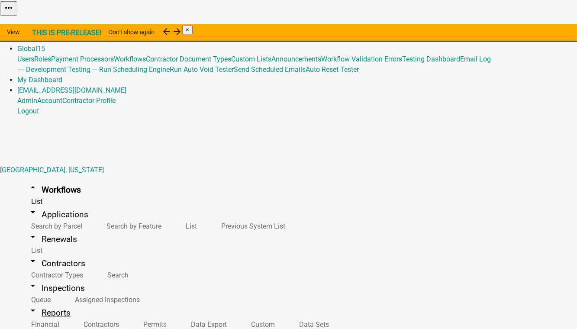
click at [35, 303] on link "arrow_drop_down Reports" at bounding box center [49, 313] width 64 height 20
click at [285, 315] on link "Data Sets" at bounding box center [312, 324] width 54 height 19
select select "Permit Type"
select select "2"
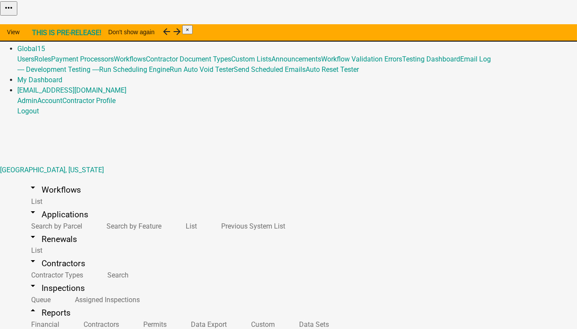
select select "PermitId"
select select "2"
select select "63f1ea32-6e9b-442f-92fc-5f29d04c0aa1"
select select "1ac8681f-0a39-4745-89f3-f67500916ac3"
select select "83d5c57d-611c-4286-9af5-1a433c450414"
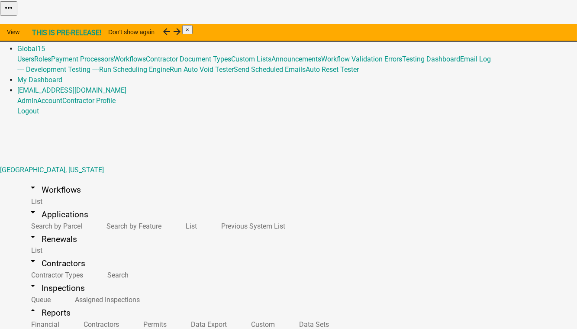
scroll to position [78, 0]
select select
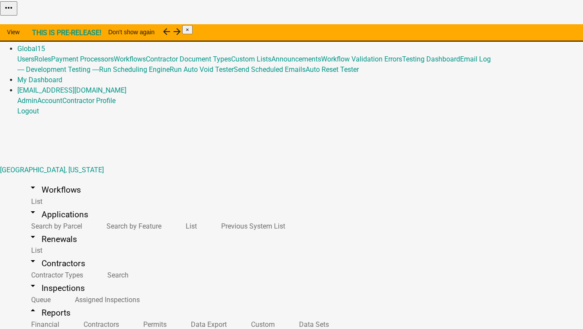
type input "APPLICATION_NUMBER"
type input "Application Number"
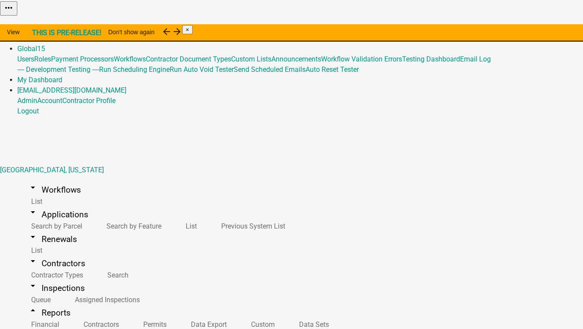
select select "63f1ea32-6e9b-442f-92fc-5f29d04c0aa1"
select select "1ac8681f-0a39-4745-89f3-f67500916ac3"
select select "83d5c57d-611c-4286-9af5-1a433c450414"
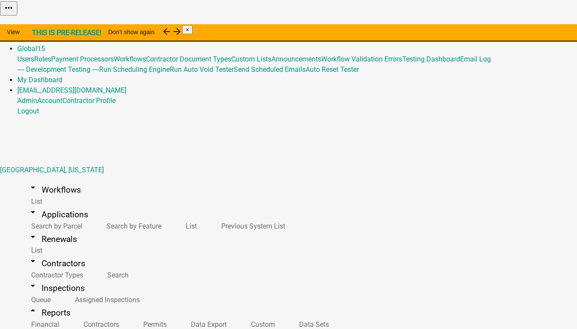
scroll to position [157, 0]
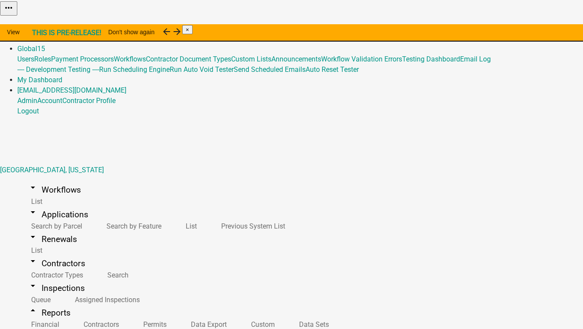
drag, startPoint x: 164, startPoint y: 64, endPoint x: 168, endPoint y: 71, distance: 8.8
select select "APPLICATION_NUMBER"
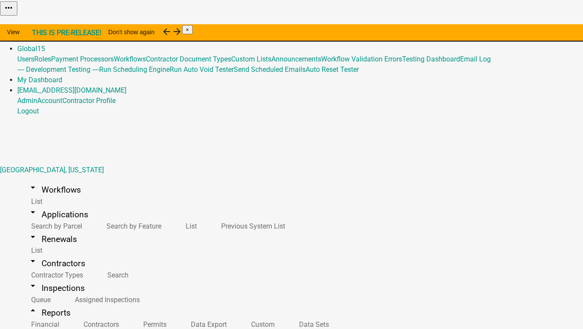
type input "Application number"
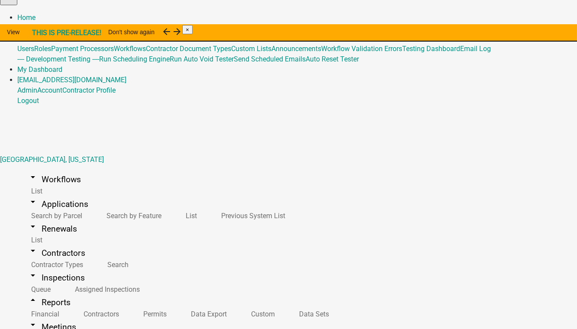
scroll to position [39, 0]
select select "Permit Type"
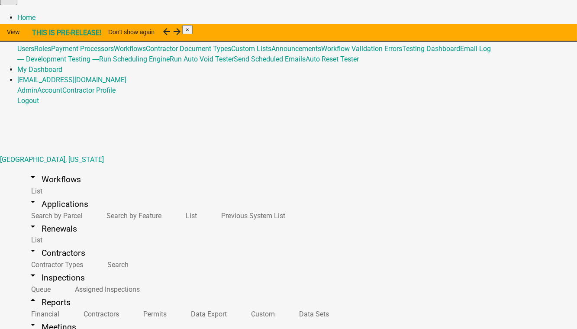
select select "2"
select select "PermitId"
select select "2"
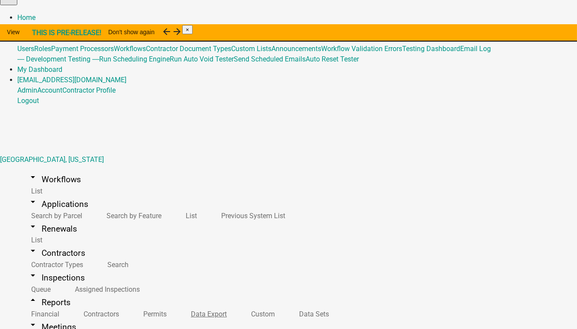
click at [177, 305] on link "Data Export" at bounding box center [207, 314] width 60 height 19
select select "1: 8a2b5c83-8172-460b-80dc-0bf084e92b1a"
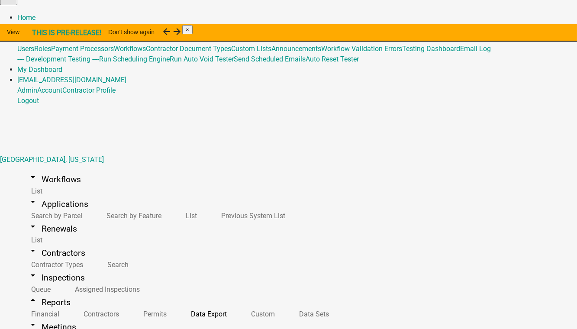
click at [136, 190] on li "Application number" at bounding box center [154, 185] width 60 height 10
click at [149, 166] on label "contains" at bounding box center [144, 165] width 26 height 8
click at [130, 166] on input "contains" at bounding box center [127, 165] width 6 height 6
radio input "true"
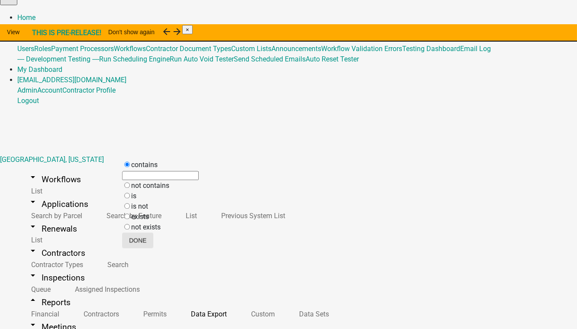
click at [153, 245] on button "Done" at bounding box center [137, 241] width 31 height 16
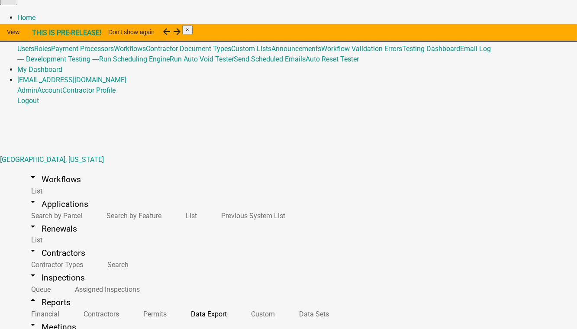
click at [133, 190] on li "Application number" at bounding box center [154, 185] width 60 height 10
click at [146, 168] on label "contains" at bounding box center [144, 165] width 26 height 8
click at [130, 167] on input "contains" at bounding box center [127, 165] width 6 height 6
radio input "true"
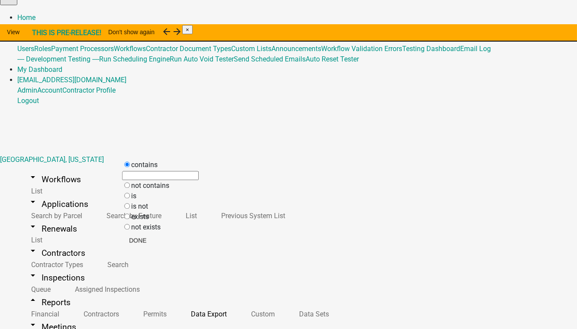
click at [146, 180] on input "text" at bounding box center [160, 175] width 77 height 9
type input "BLD"
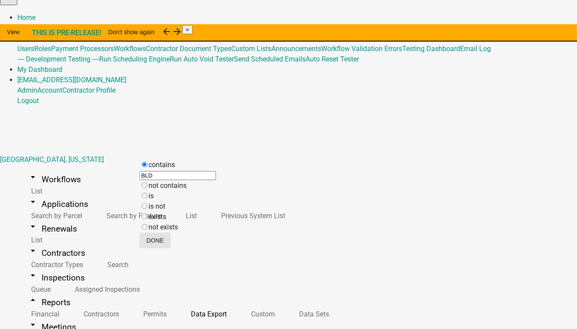
click at [171, 243] on button "Done" at bounding box center [154, 241] width 31 height 16
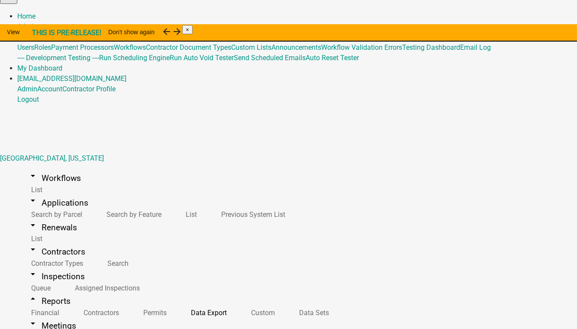
click at [50, 217] on link "arrow_drop_down Renewals" at bounding box center [52, 227] width 70 height 20
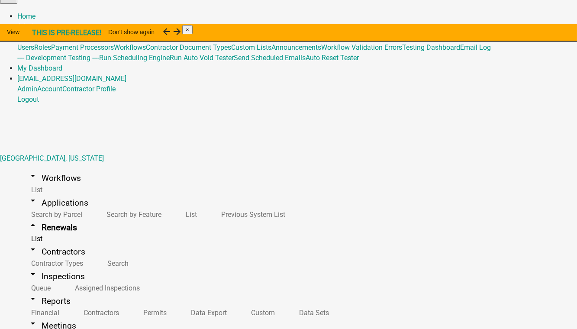
click at [464, 198] on link "View Application" at bounding box center [438, 194] width 51 height 8
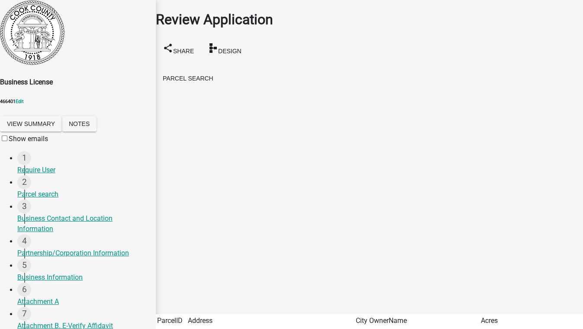
scroll to position [230, 0]
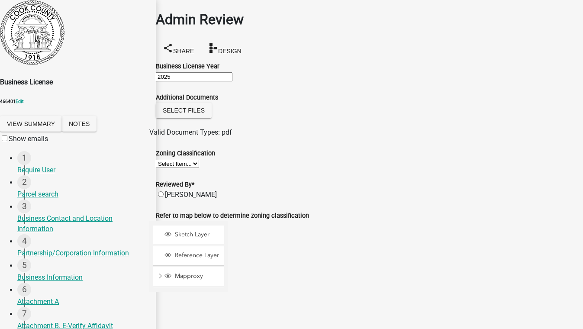
click at [186, 168] on select "Select Item... AG AU B1 CBD DC GB HI I MHP MR NC R1 R10 R10M R15 R1A R2 R22 R22…" at bounding box center [177, 164] width 43 height 8
click at [166, 168] on select "Select Item... AG AU B1 CBD DC GB HI I MHP MR NC R1 R10 R10M R15 R1A R2 R22 R22…" at bounding box center [177, 164] width 43 height 8
select select "e68d3064-bcba-4f5f-be21-257b5306a872"
click at [204, 199] on label "[PERSON_NAME]" at bounding box center [191, 195] width 52 height 8
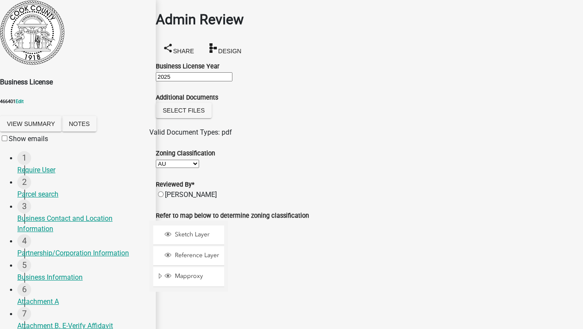
click at [164, 197] on input "[PERSON_NAME]" at bounding box center [161, 194] width 6 height 6
radio input "true"
click at [228, 221] on div at bounding box center [228, 329] width 0 height 217
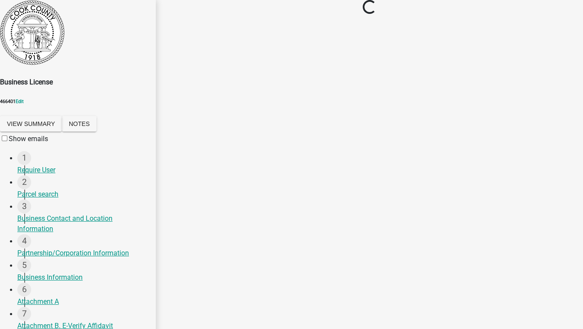
scroll to position [0, 0]
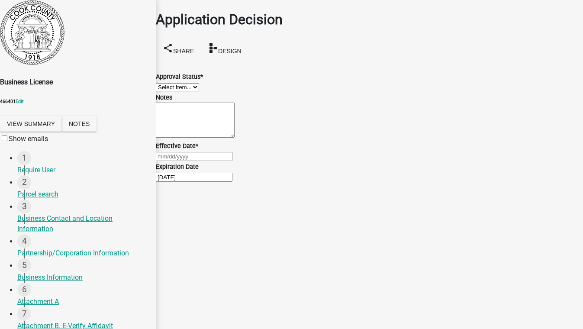
click at [193, 91] on select "Select Item... Approved Denied" at bounding box center [177, 87] width 43 height 8
click at [166, 83] on select "Select Item... Approved Denied" at bounding box center [177, 87] width 43 height 8
select select "4b86b809-39dd-4c68-9f3d-fdb3e7050482"
select select "9"
select select "2025"
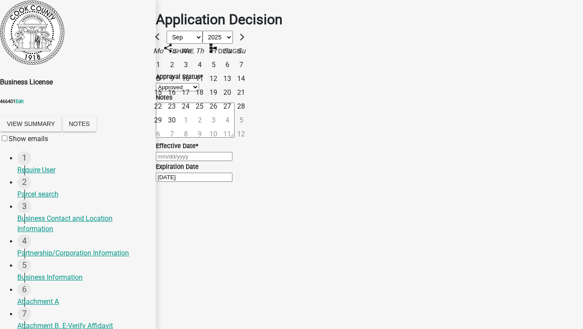
click at [186, 162] on div "[PERSON_NAME] Feb Mar Apr [PERSON_NAME][DATE] Oct Nov [DATE] 1526 1527 1528 152…" at bounding box center [369, 156] width 427 height 10
click at [193, 86] on div "10" at bounding box center [186, 79] width 14 height 14
type input "[DATE]"
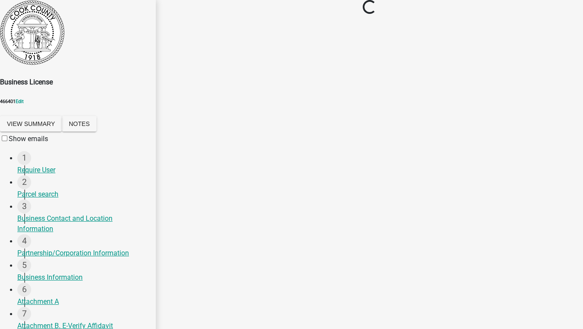
scroll to position [281, 0]
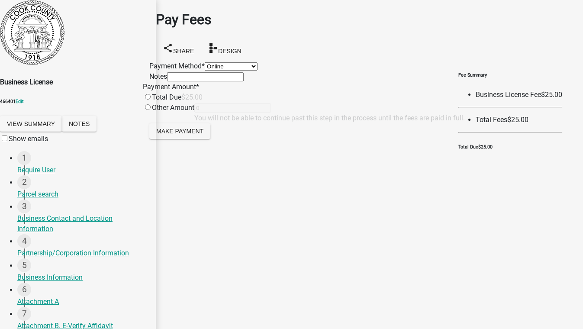
click at [205, 69] on select "Credit Card POS Check Cash Online" at bounding box center [231, 66] width 53 height 8
select select "1: 0"
click at [205, 62] on select "Credit Card POS Check Cash Online" at bounding box center [231, 66] width 53 height 8
click at [181, 103] on div "Total Due" at bounding box center [162, 97] width 39 height 10
click at [151, 100] on input "radio" at bounding box center [148, 97] width 6 height 6
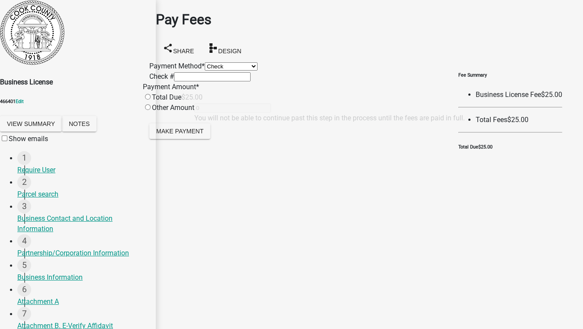
radio input "true"
type input "25"
click at [197, 134] on span "Make Payment" at bounding box center [179, 130] width 47 height 7
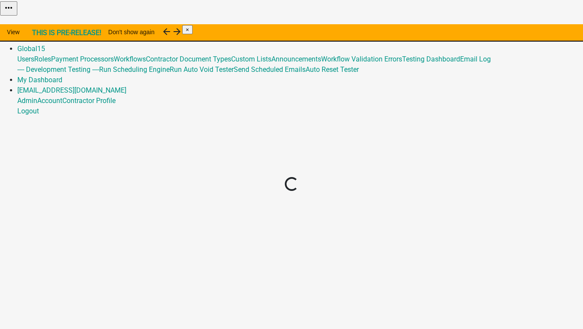
click at [37, 34] on link "Admin" at bounding box center [27, 38] width 20 height 8
